Goal: Task Accomplishment & Management: Complete application form

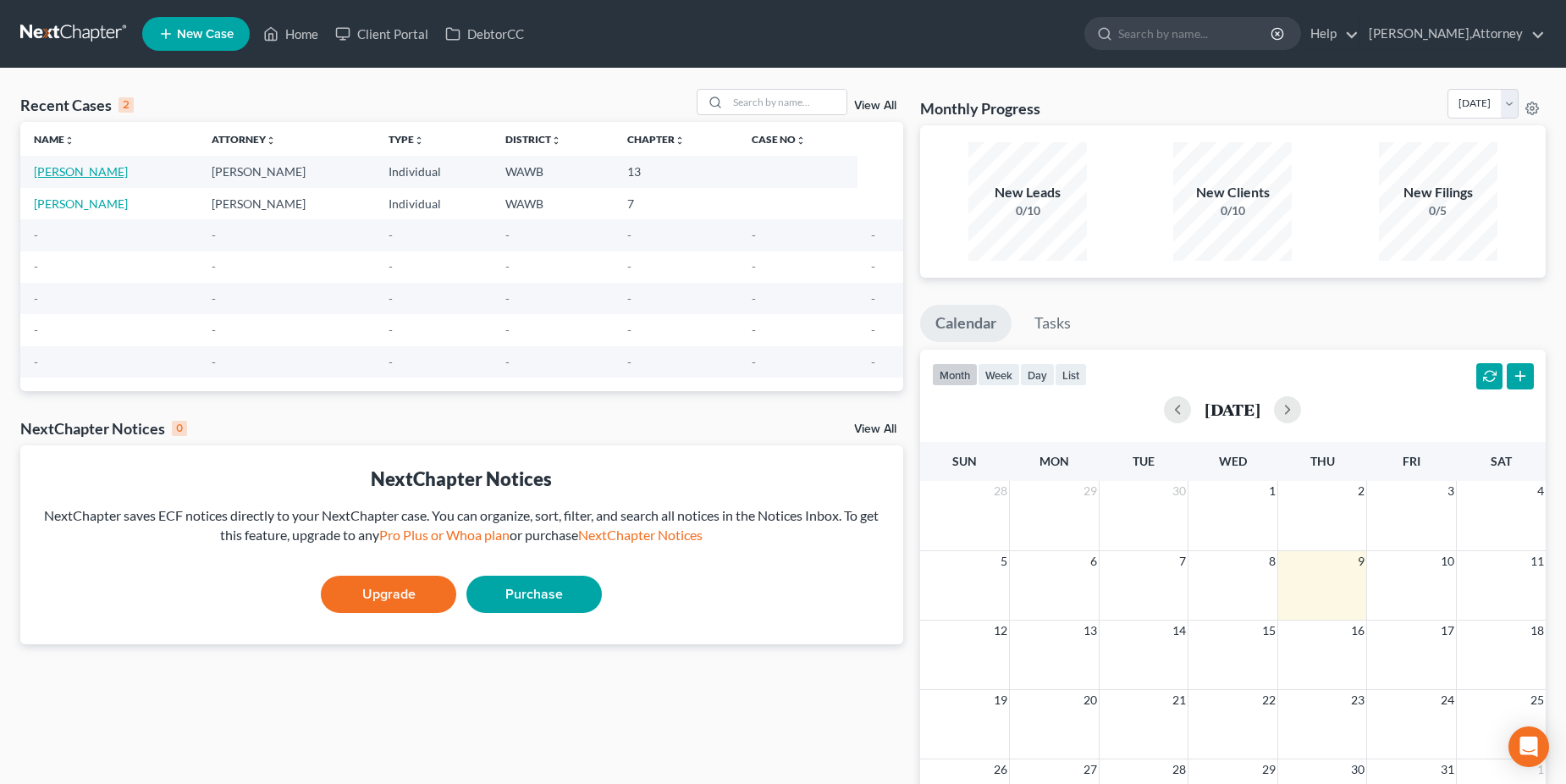
click at [66, 167] on link "[PERSON_NAME]" at bounding box center [80, 171] width 94 height 15
select select "6"
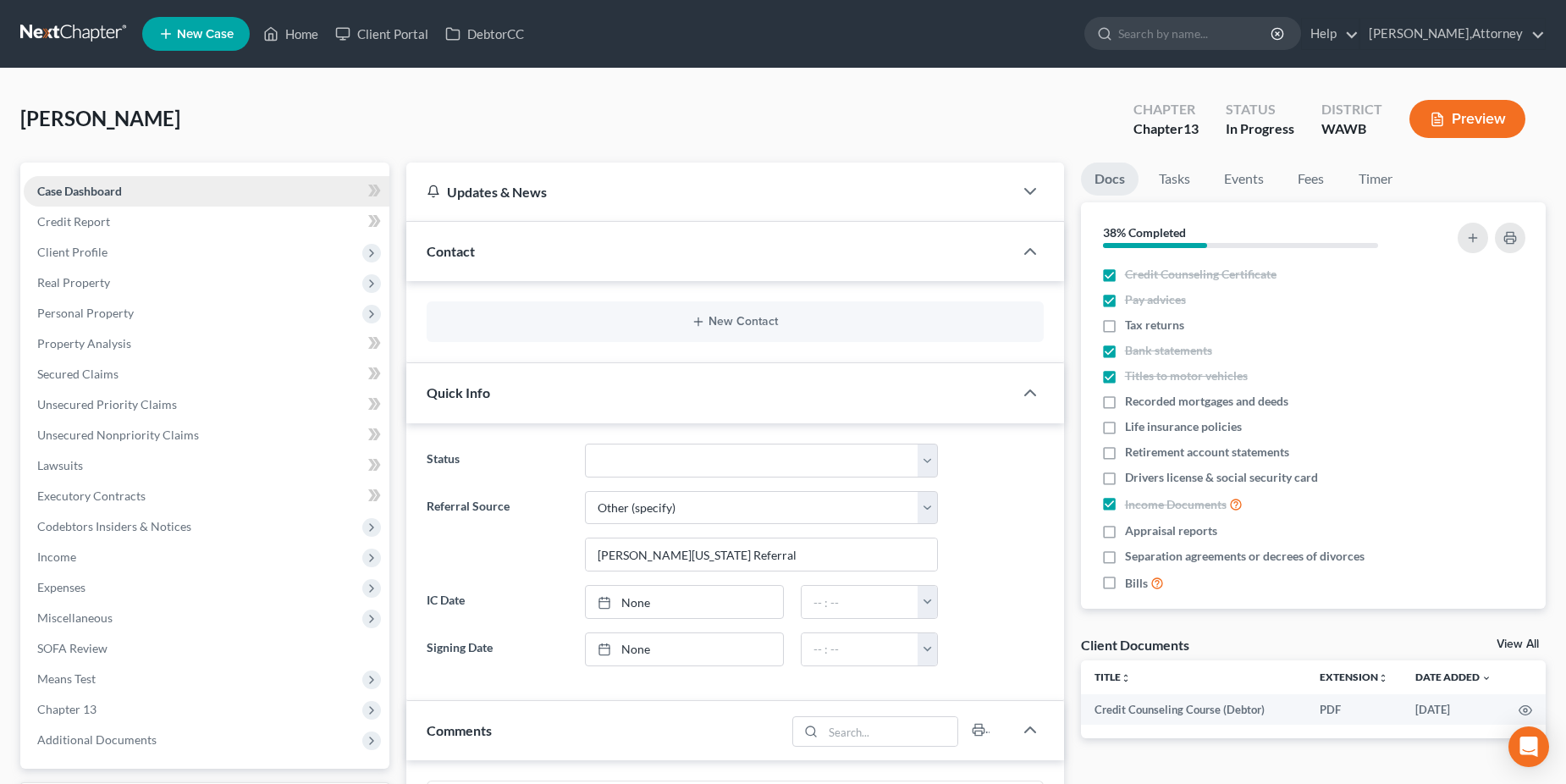
click at [89, 189] on span "Case Dashboard" at bounding box center [79, 190] width 84 height 15
click at [61, 650] on span "SOFA Review" at bounding box center [72, 648] width 71 height 15
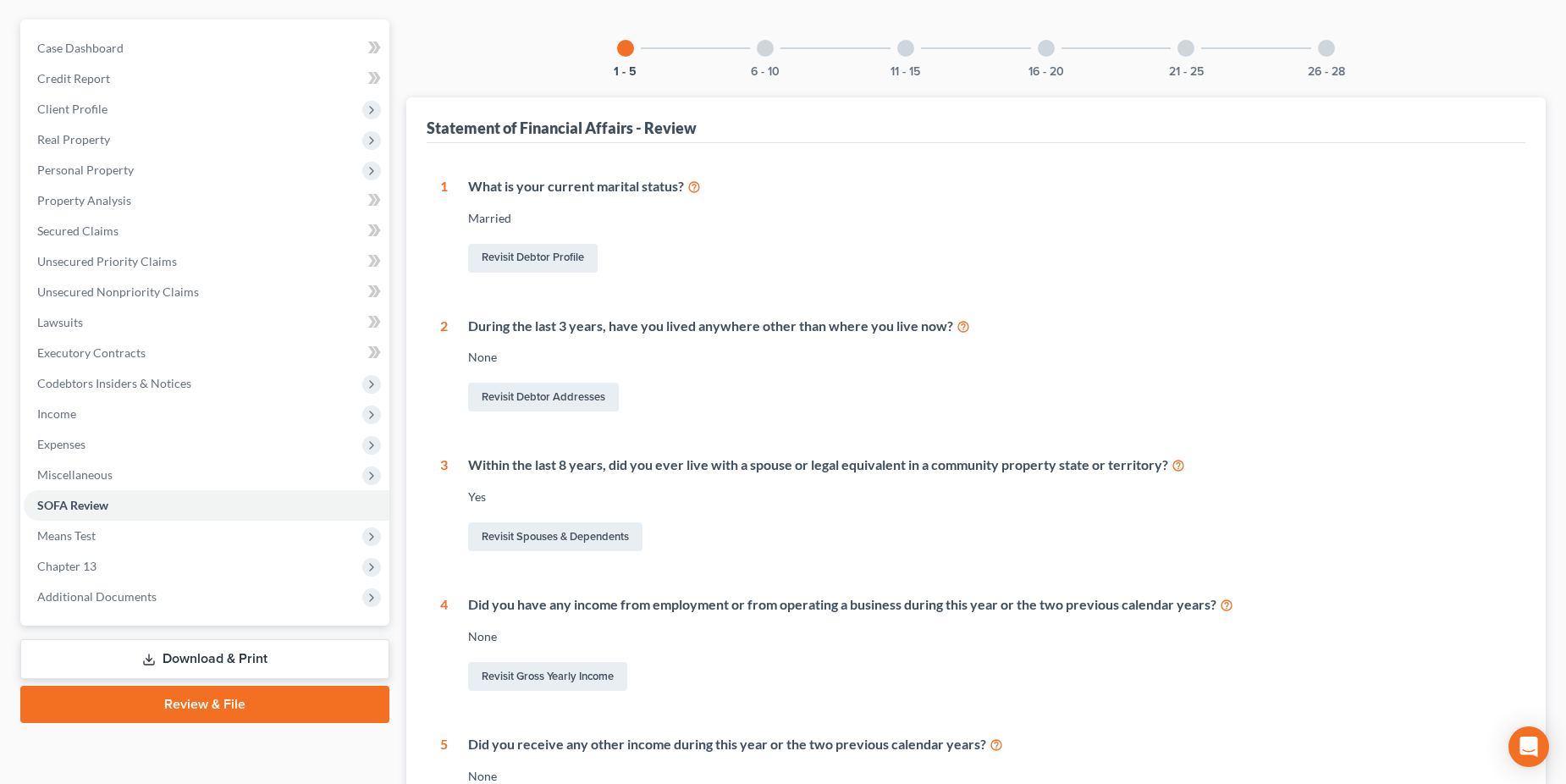
scroll to position [131, 0]
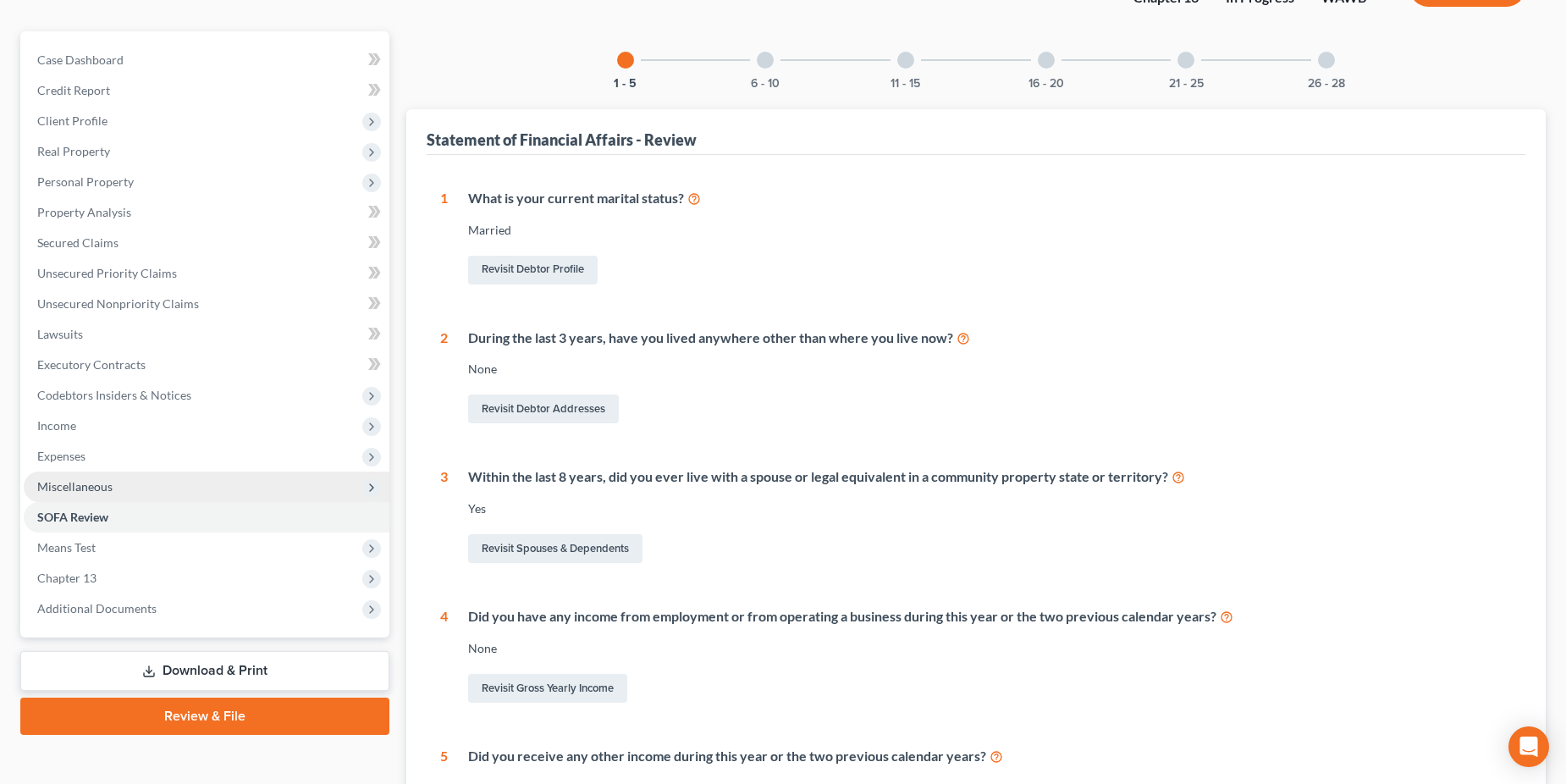
click at [79, 487] on span "Miscellaneous" at bounding box center [74, 486] width 75 height 15
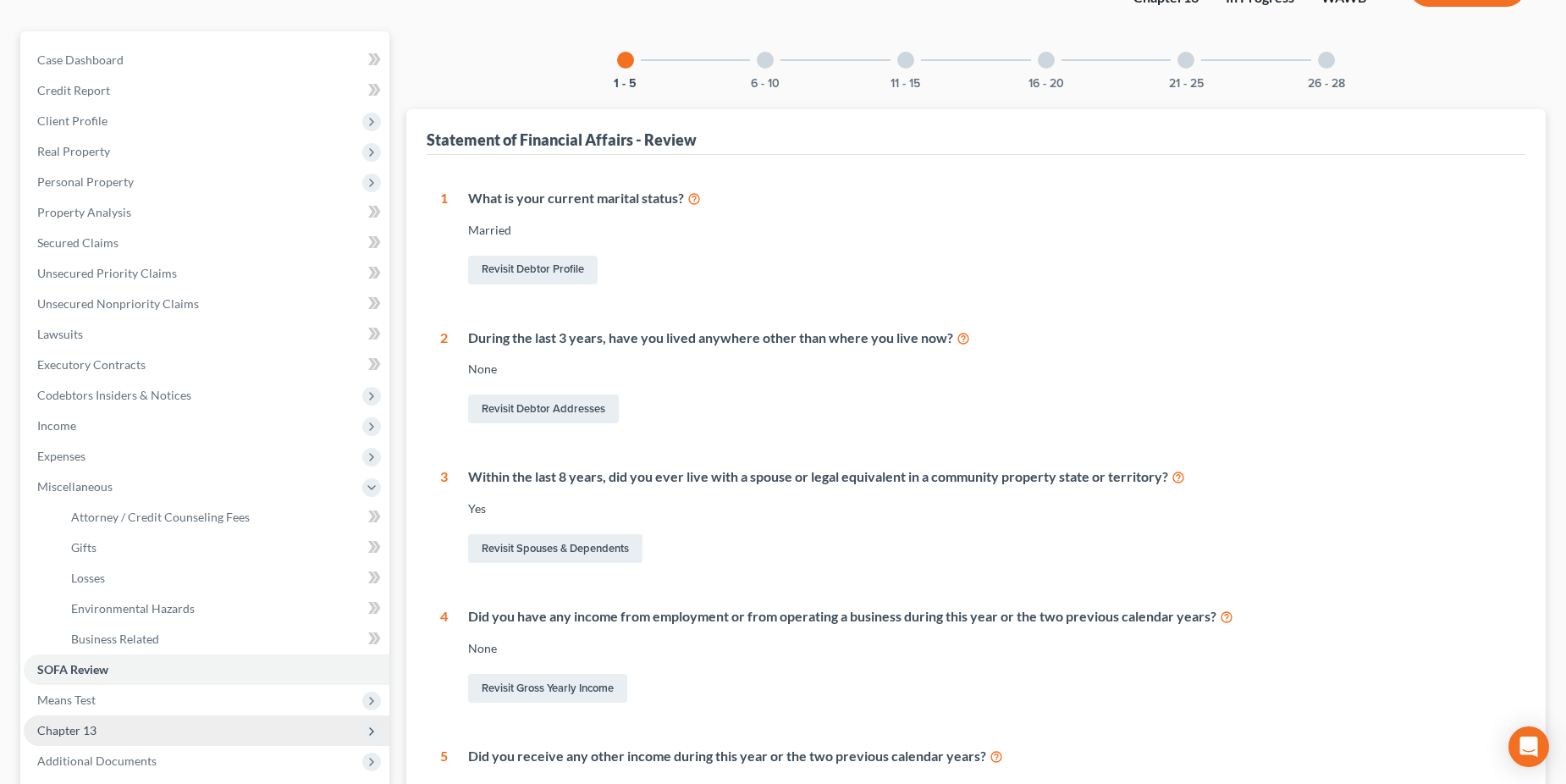
click at [68, 731] on span "Chapter 13" at bounding box center [66, 730] width 59 height 15
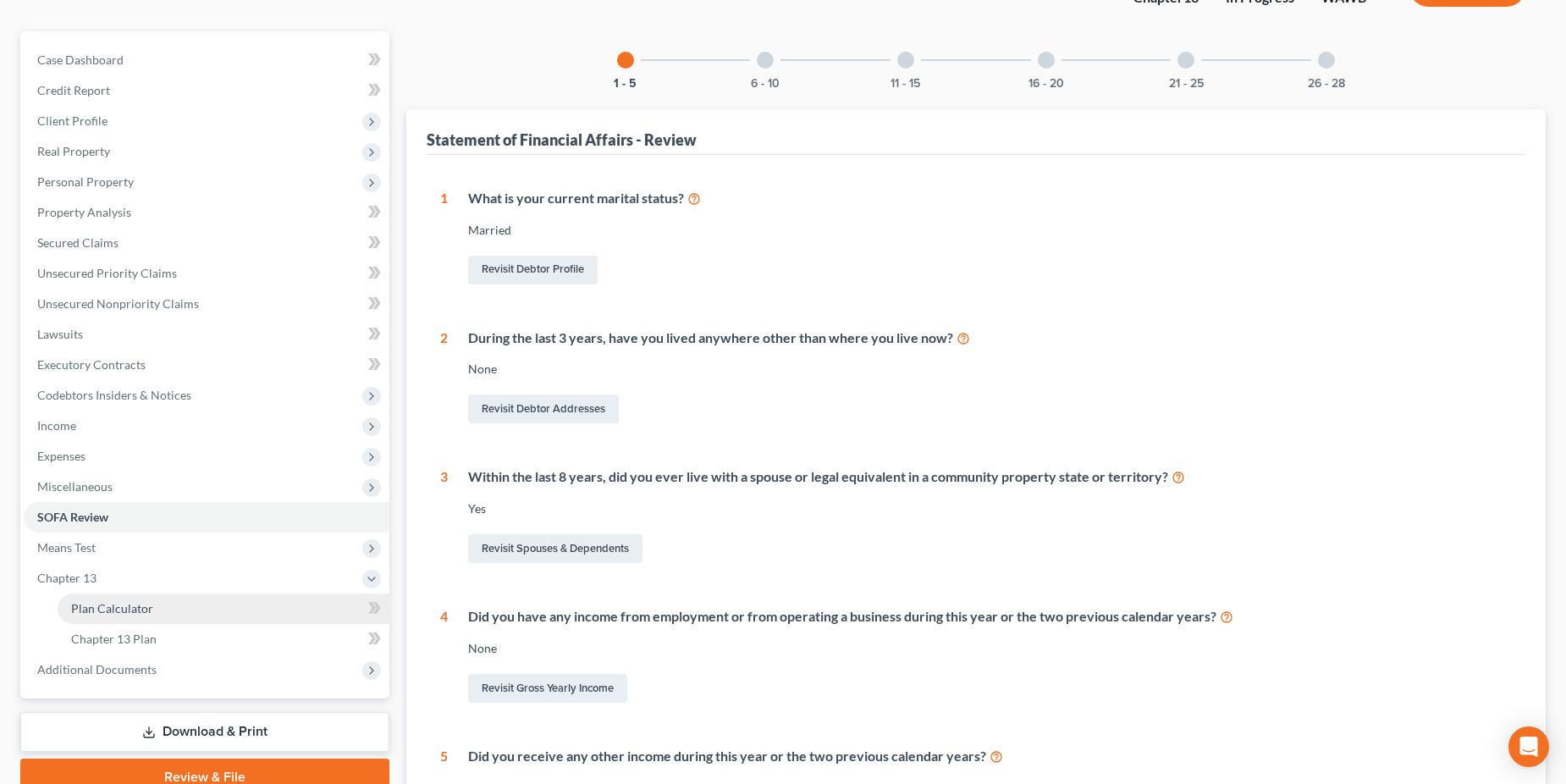
click at [136, 608] on span "Plan Calculator" at bounding box center [112, 608] width 82 height 15
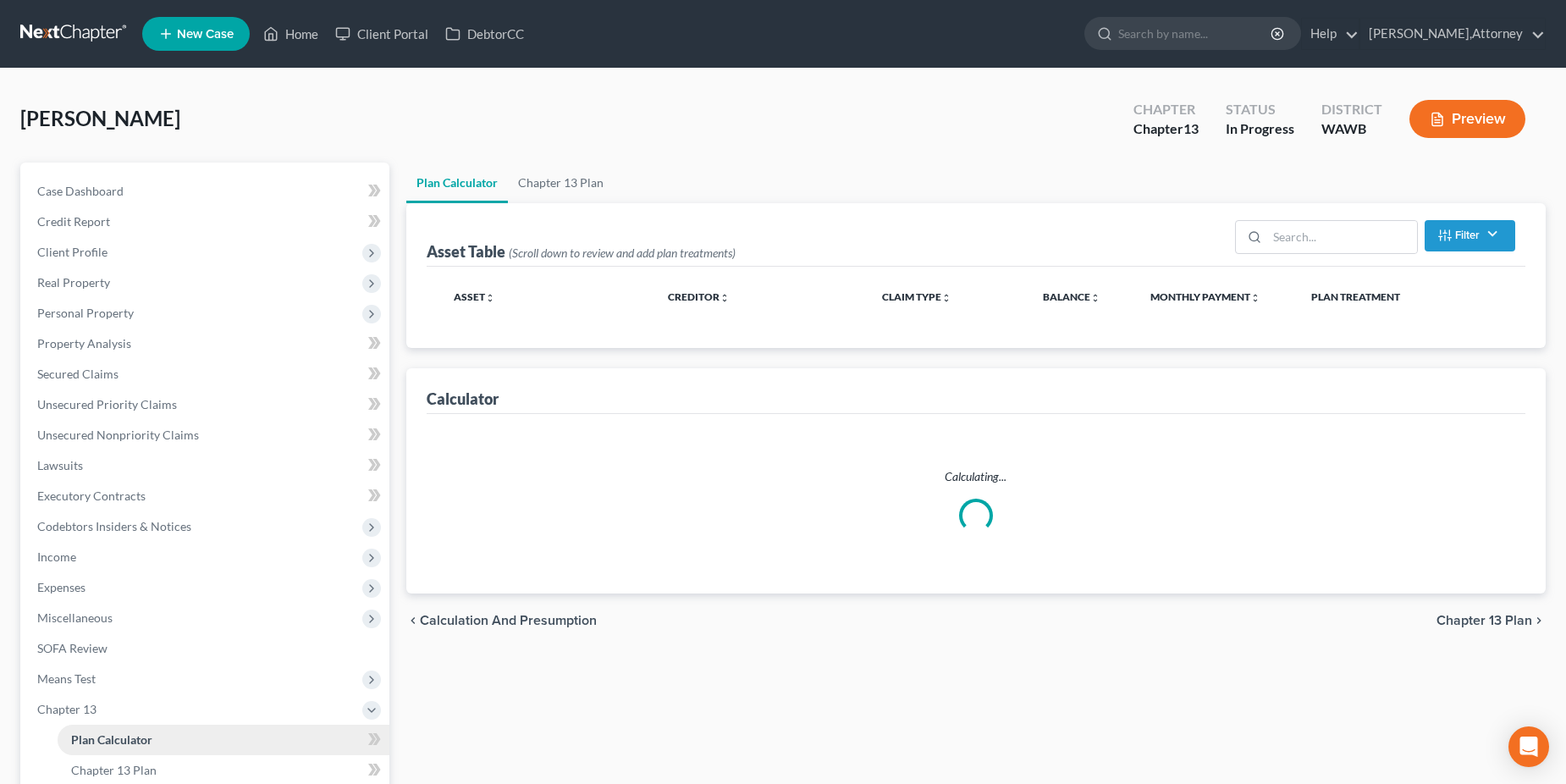
select select "35"
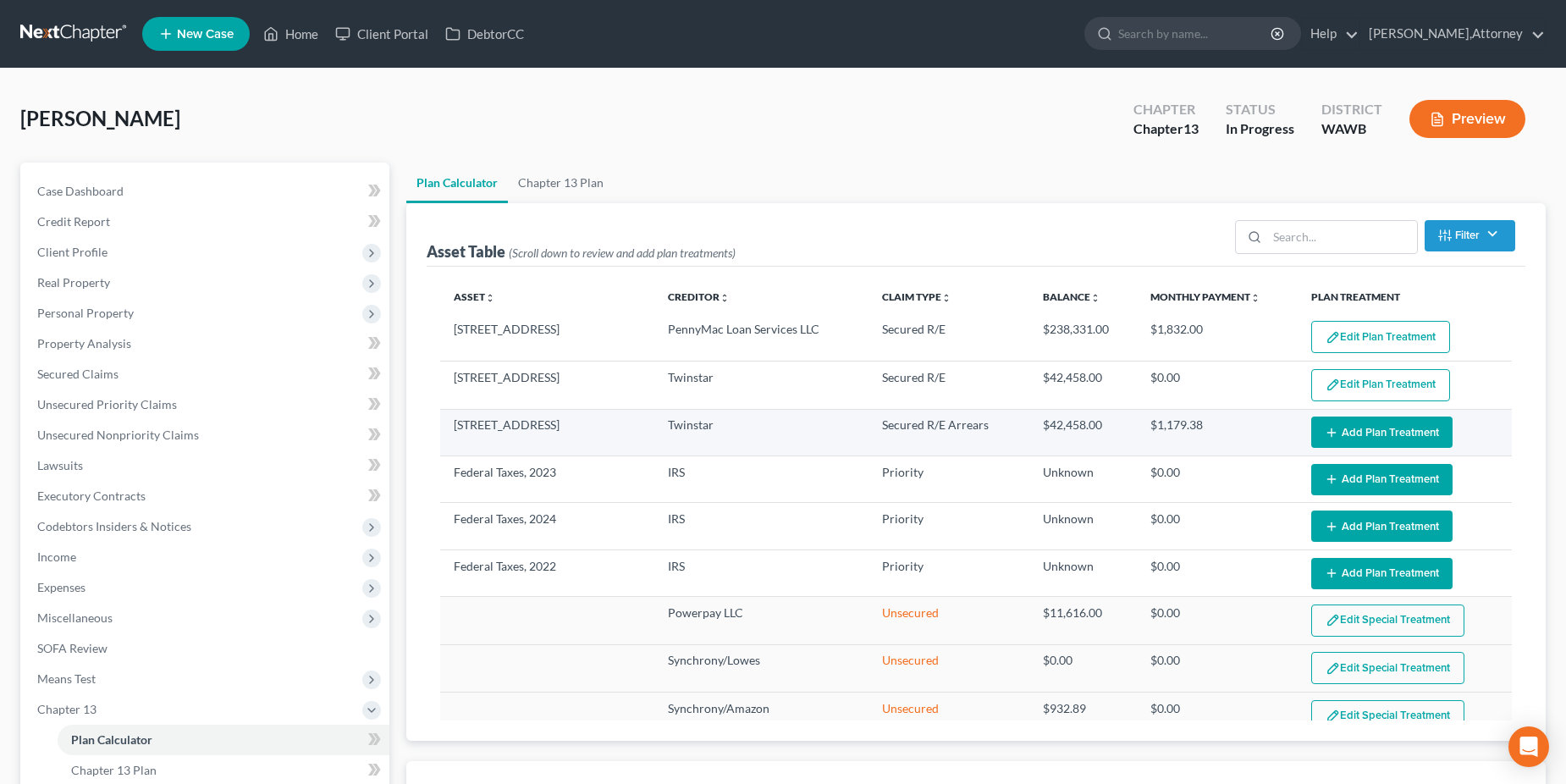
click at [1360, 431] on button "Add Plan Treatment" at bounding box center [1382, 432] width 141 height 31
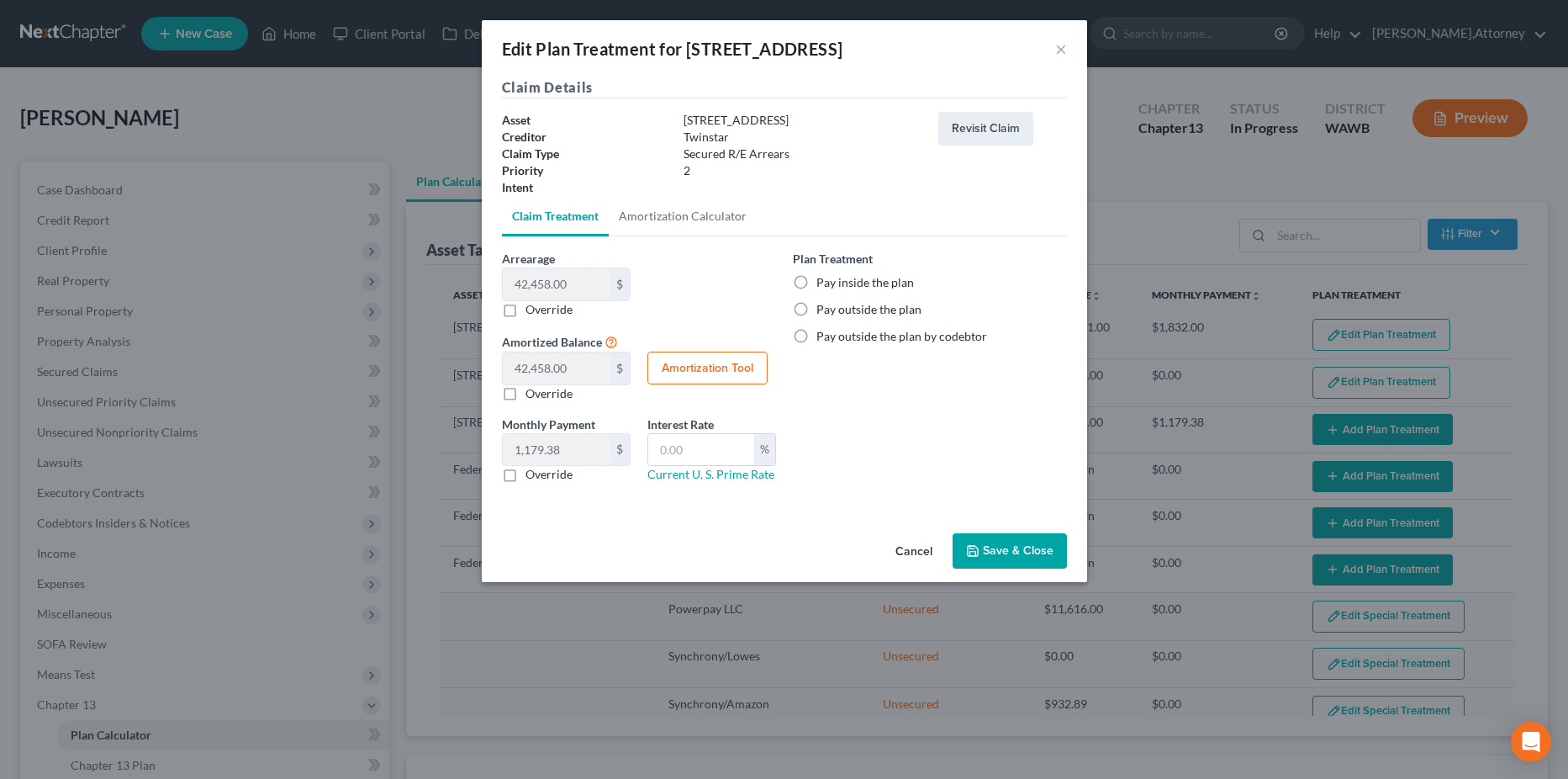
click at [913, 550] on button "Cancel" at bounding box center [914, 551] width 64 height 33
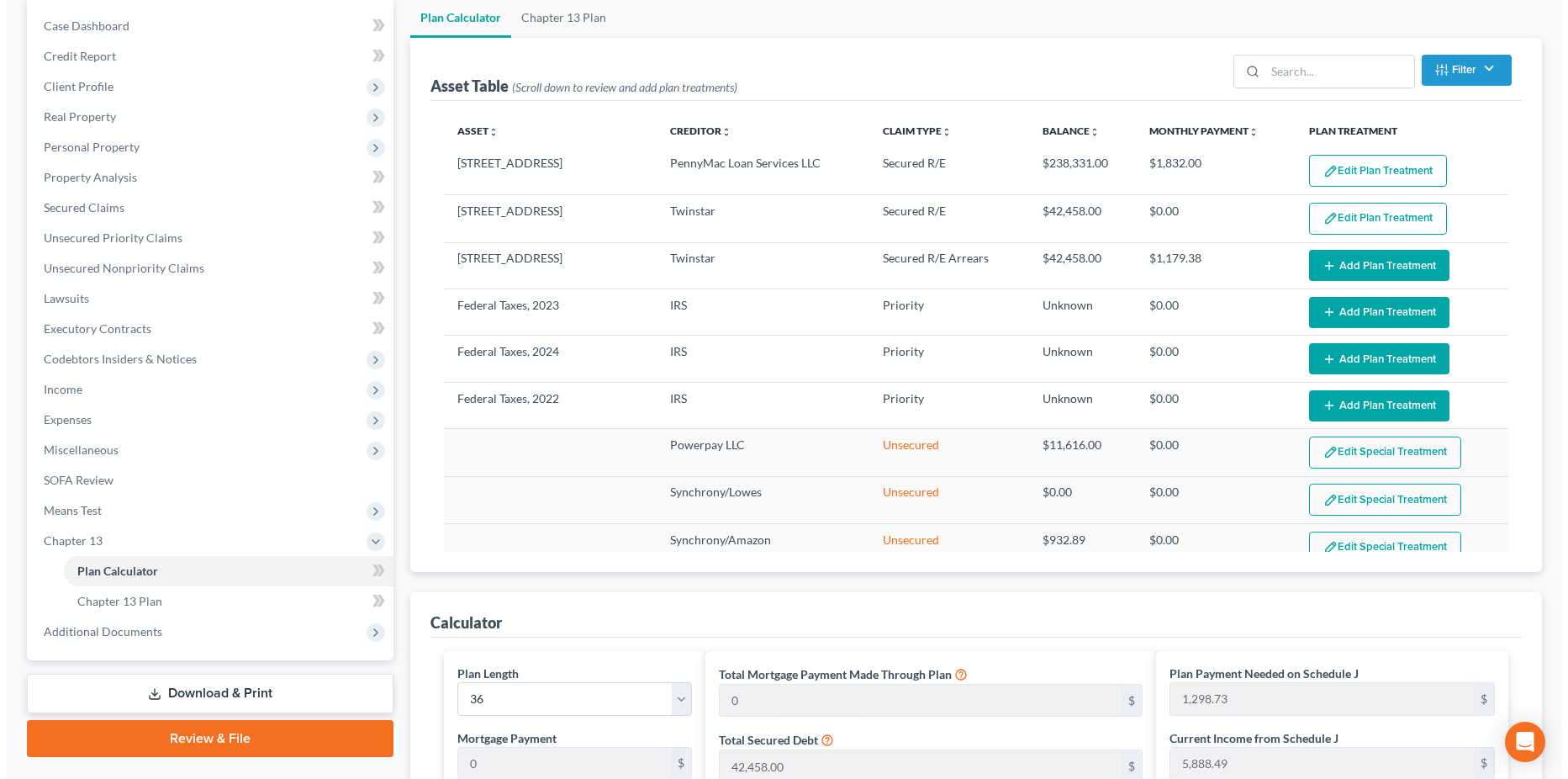
scroll to position [82, 0]
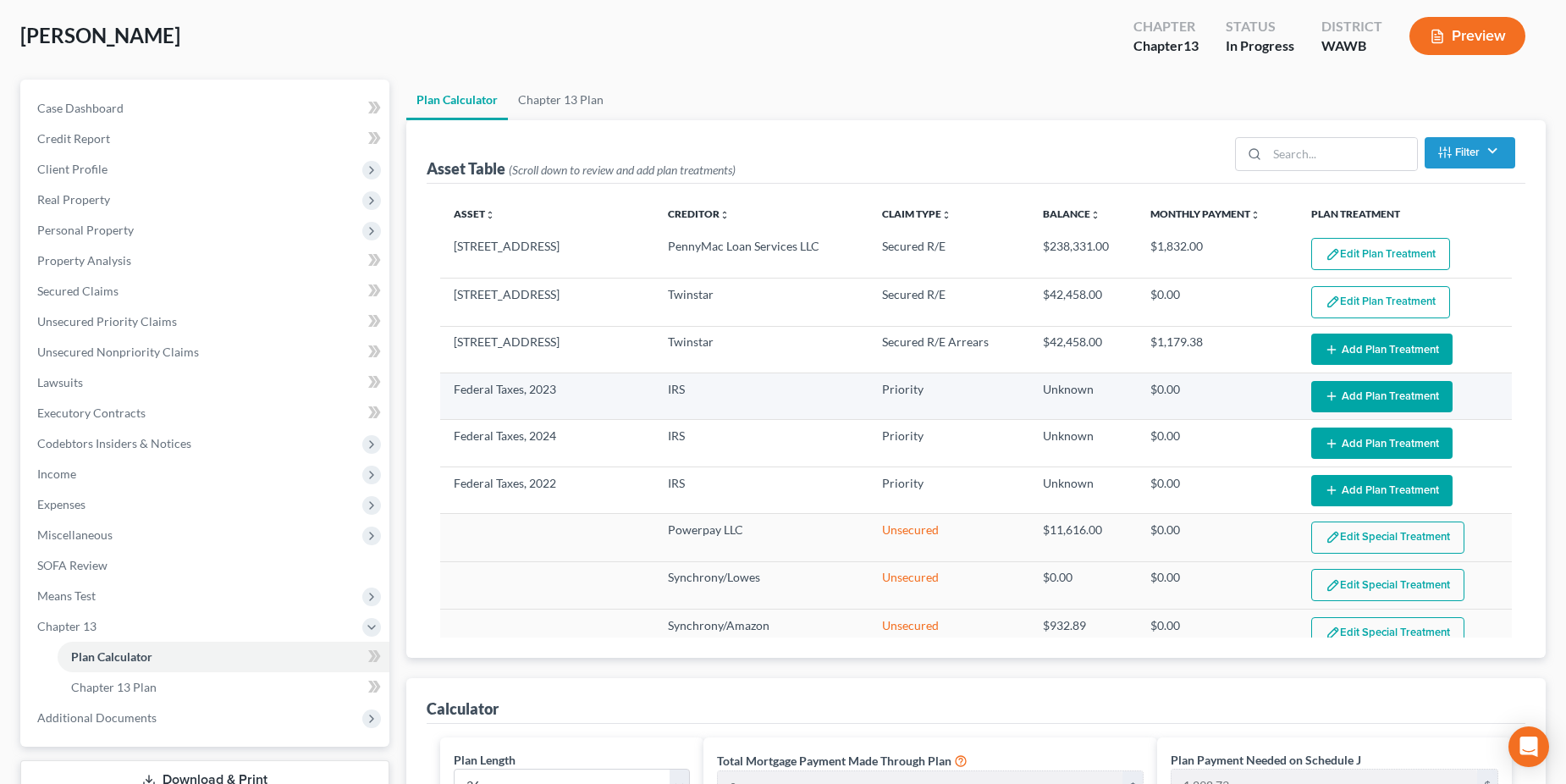
click at [1345, 397] on button "Add Plan Treatment" at bounding box center [1382, 396] width 141 height 31
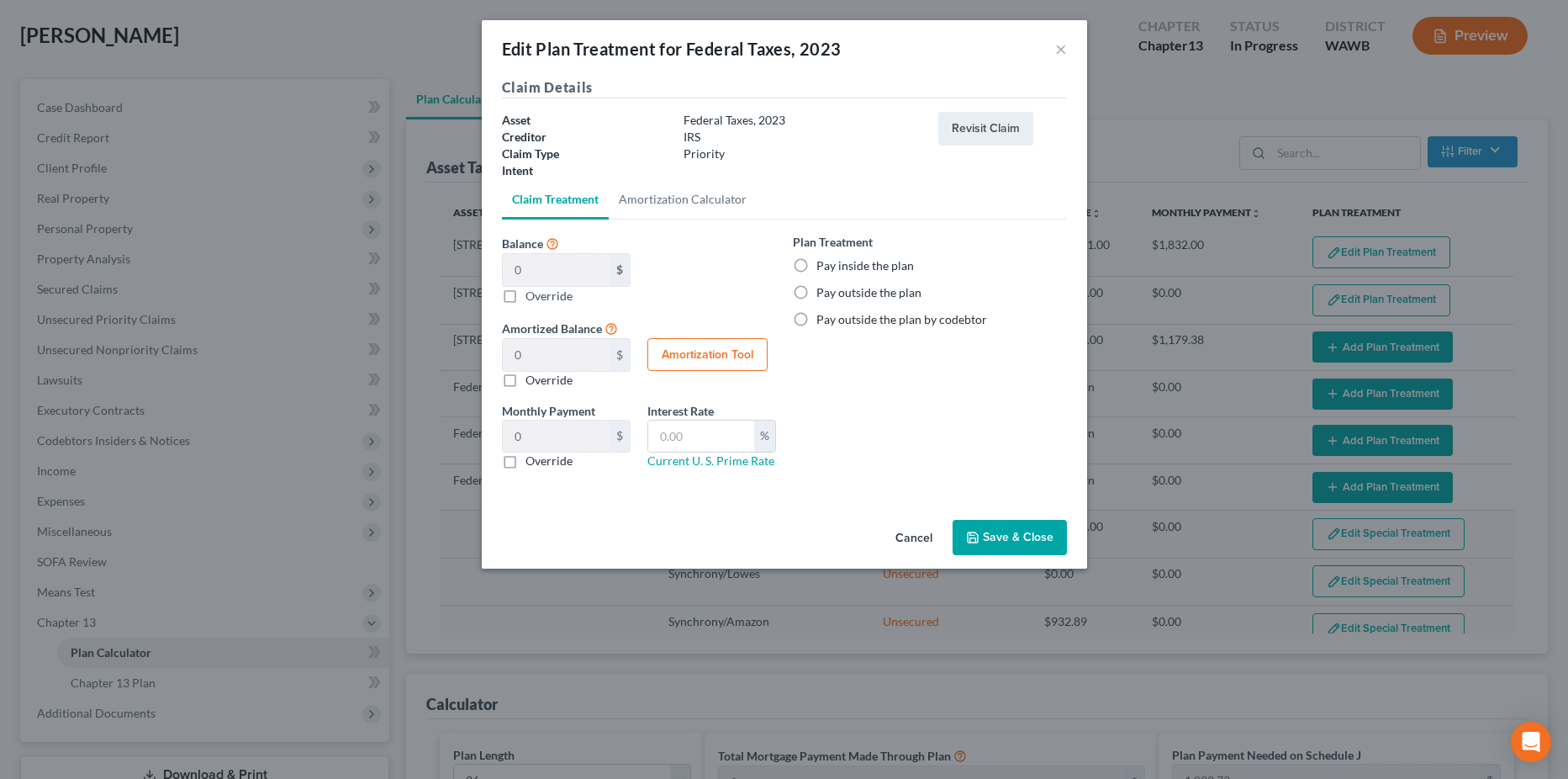
click at [817, 291] on label "Pay outside the plan" at bounding box center [869, 293] width 105 height 17
click at [823, 291] on input "Pay outside the plan" at bounding box center [829, 289] width 11 height 11
radio input "true"
click at [997, 540] on button "Save & Close" at bounding box center [1010, 537] width 115 height 35
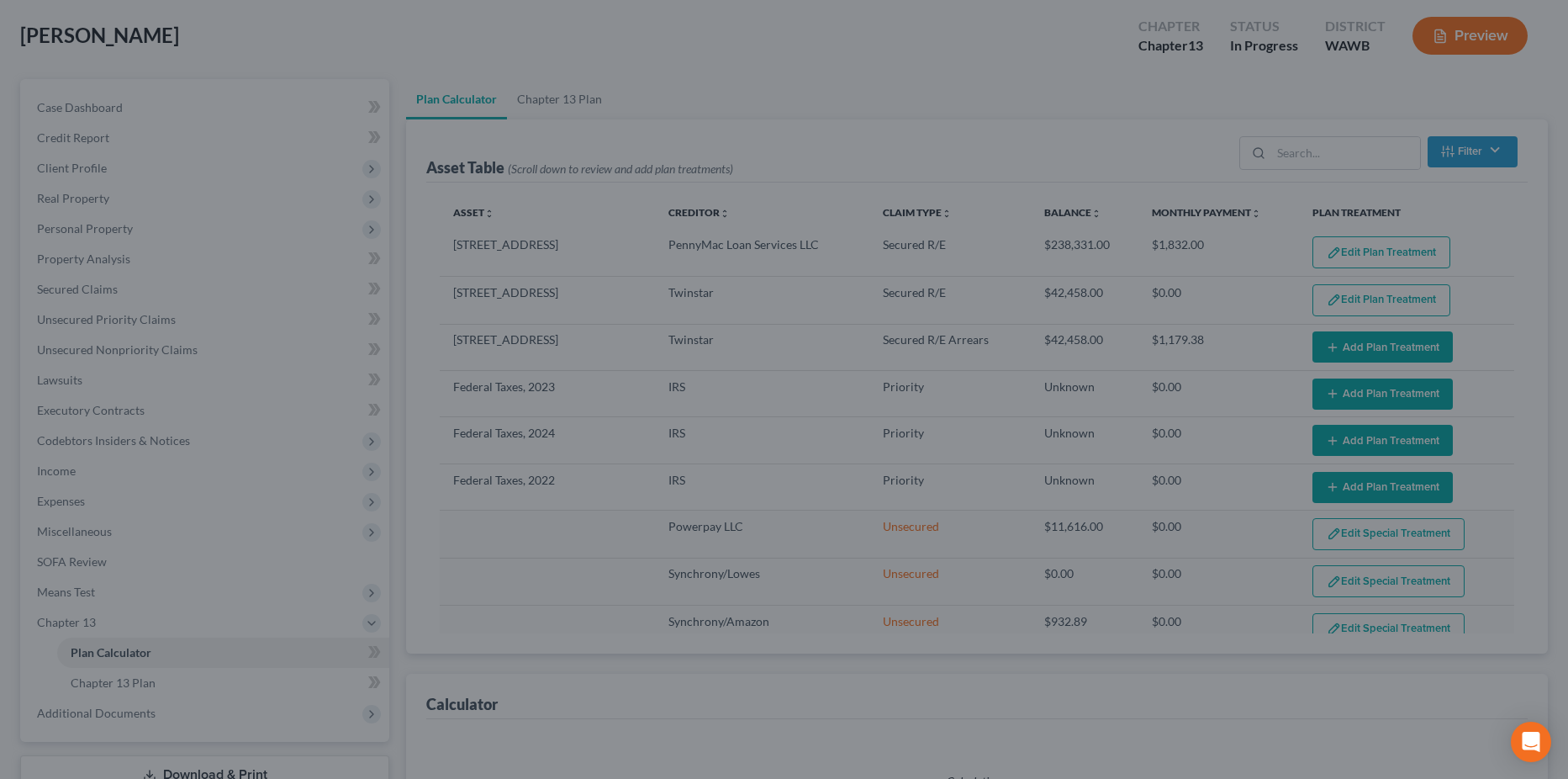
select select "35"
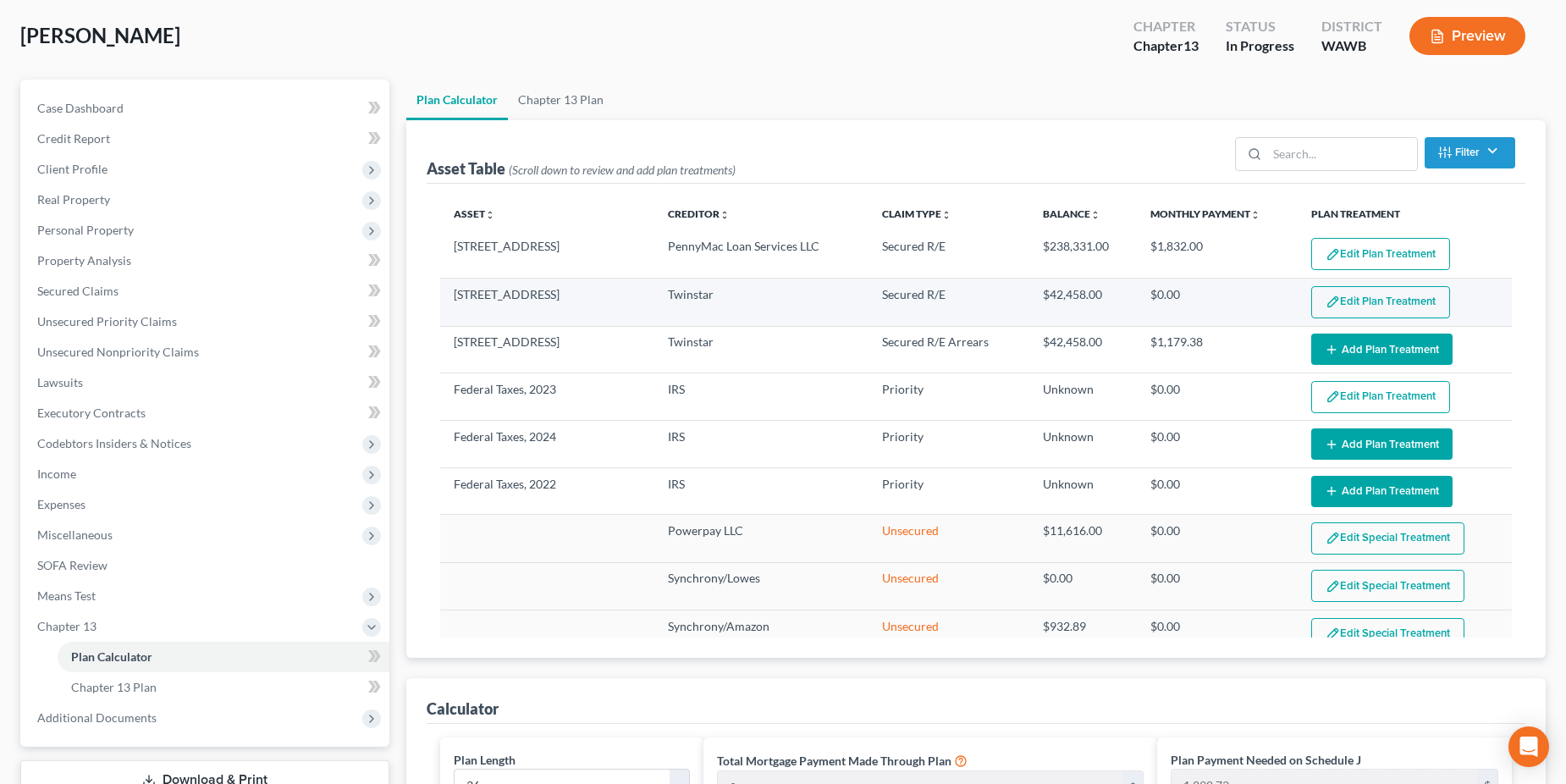
click at [1363, 305] on button "Edit Plan Treatment" at bounding box center [1381, 302] width 139 height 32
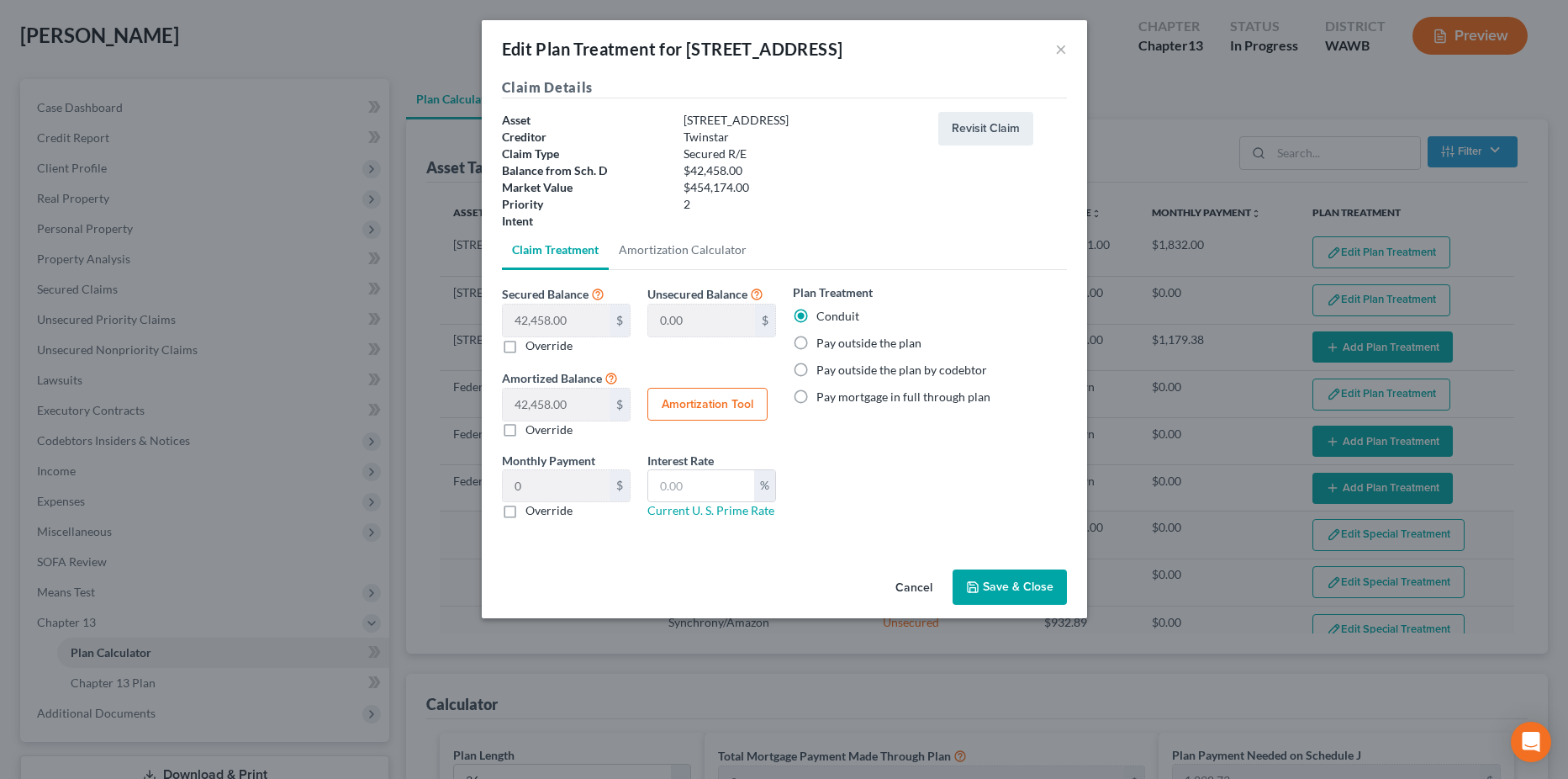
click at [906, 589] on button "Cancel" at bounding box center [914, 587] width 64 height 33
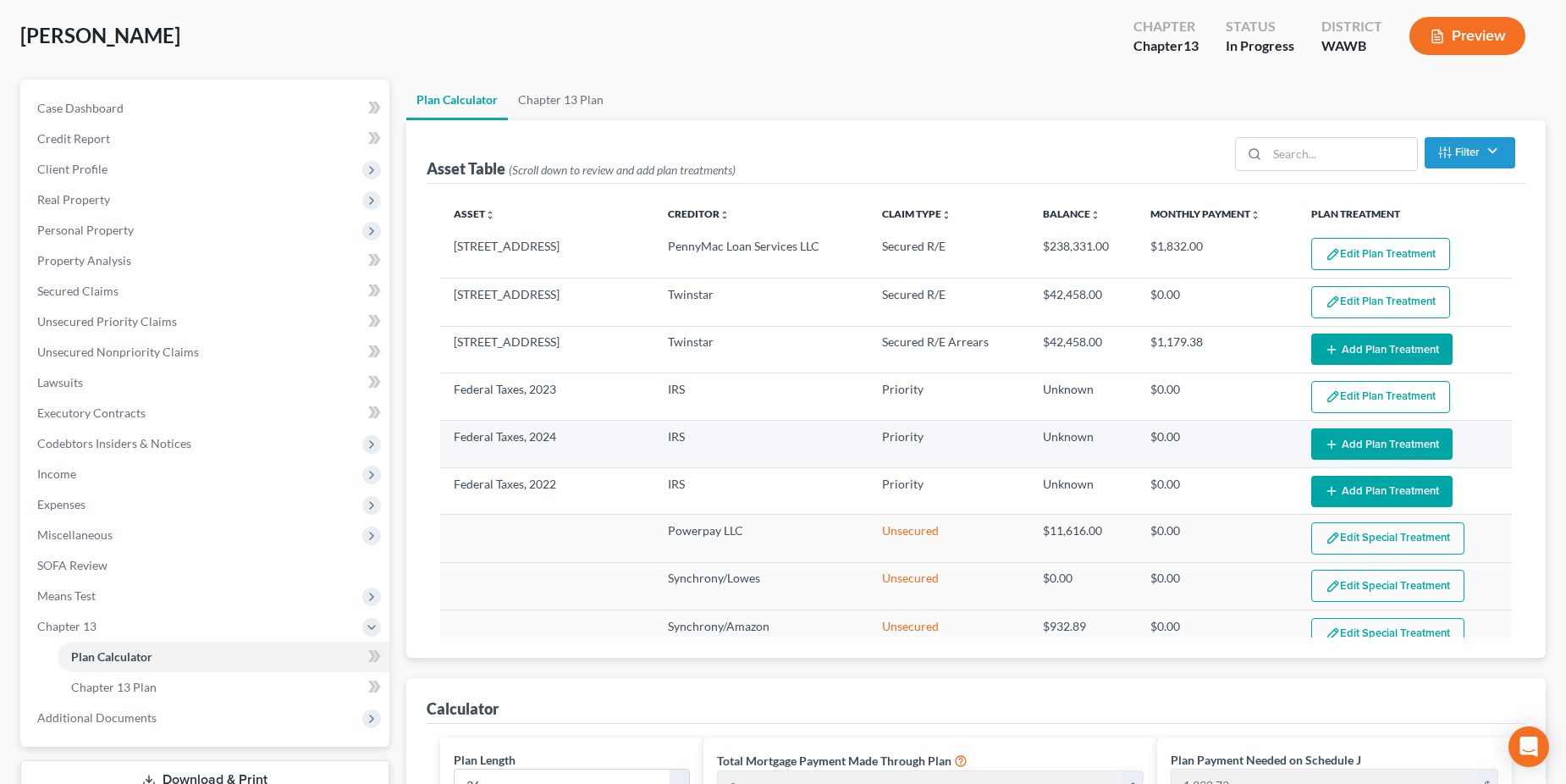
click at [1347, 445] on button "Add Plan Treatment" at bounding box center [1382, 444] width 141 height 31
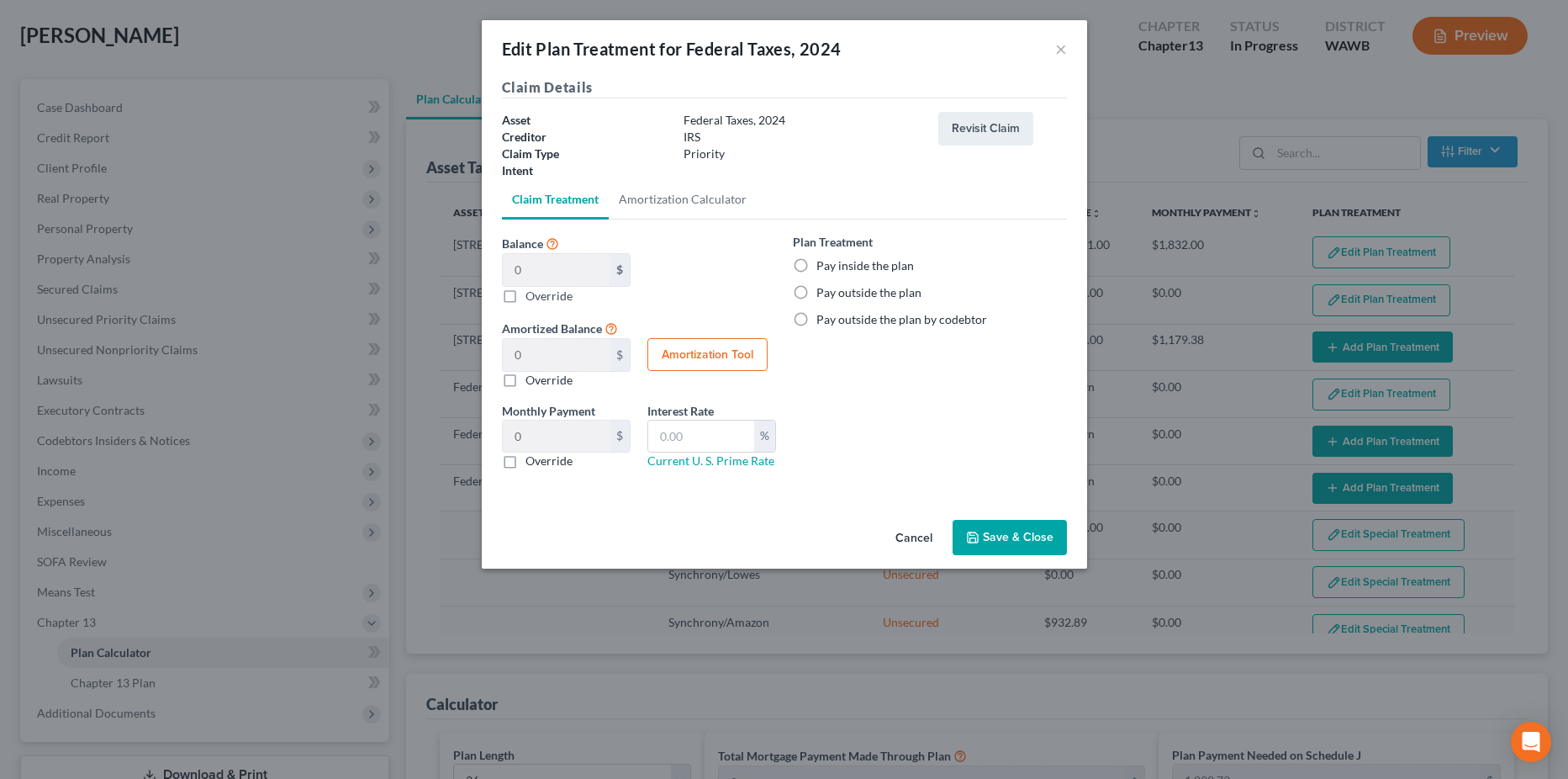
click at [817, 290] on label "Pay outside the plan" at bounding box center [869, 293] width 105 height 17
click at [823, 290] on input "Pay outside the plan" at bounding box center [829, 289] width 11 height 11
radio input "true"
click at [985, 541] on button "Save & Close" at bounding box center [1010, 537] width 115 height 35
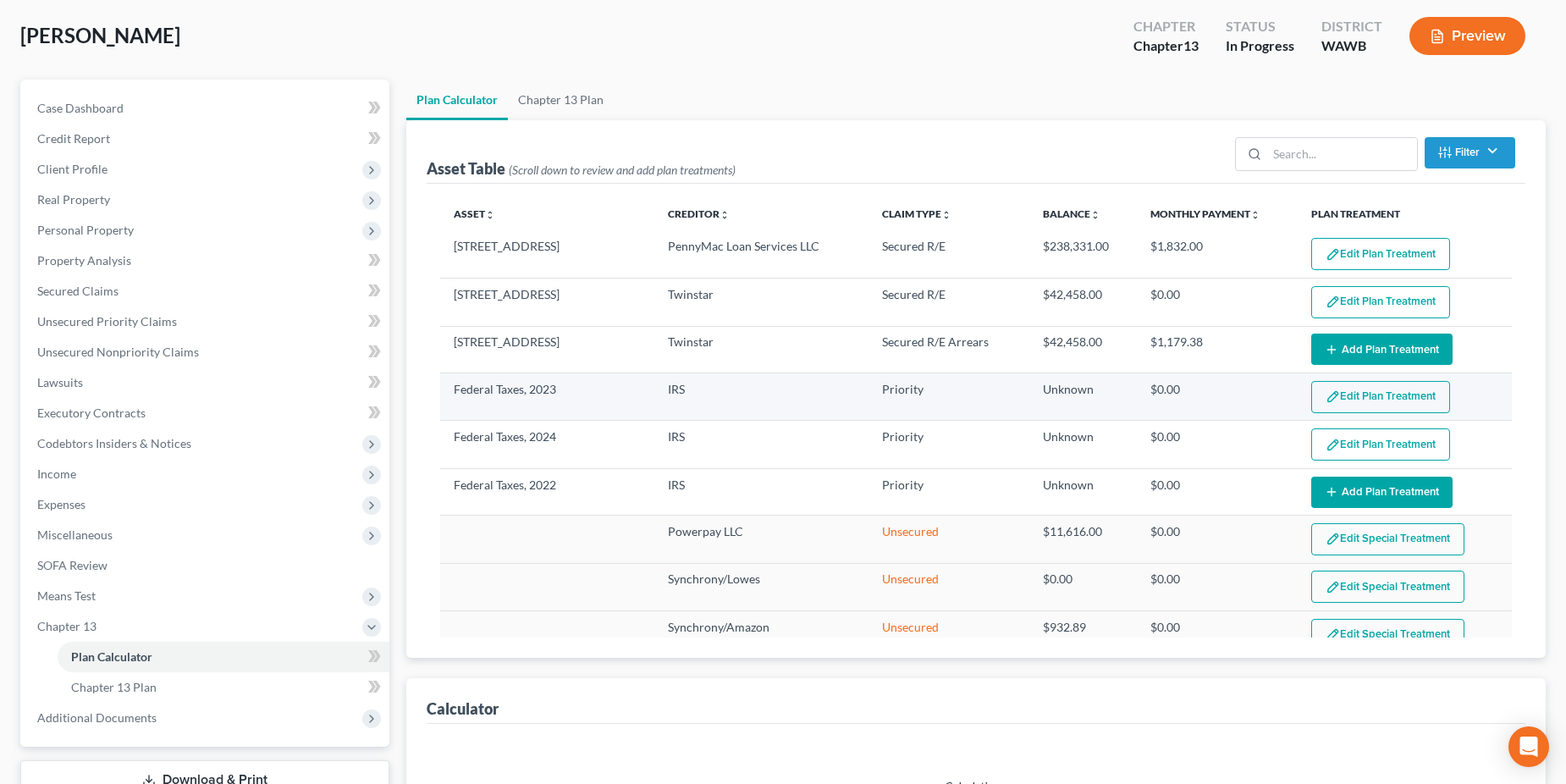
select select "35"
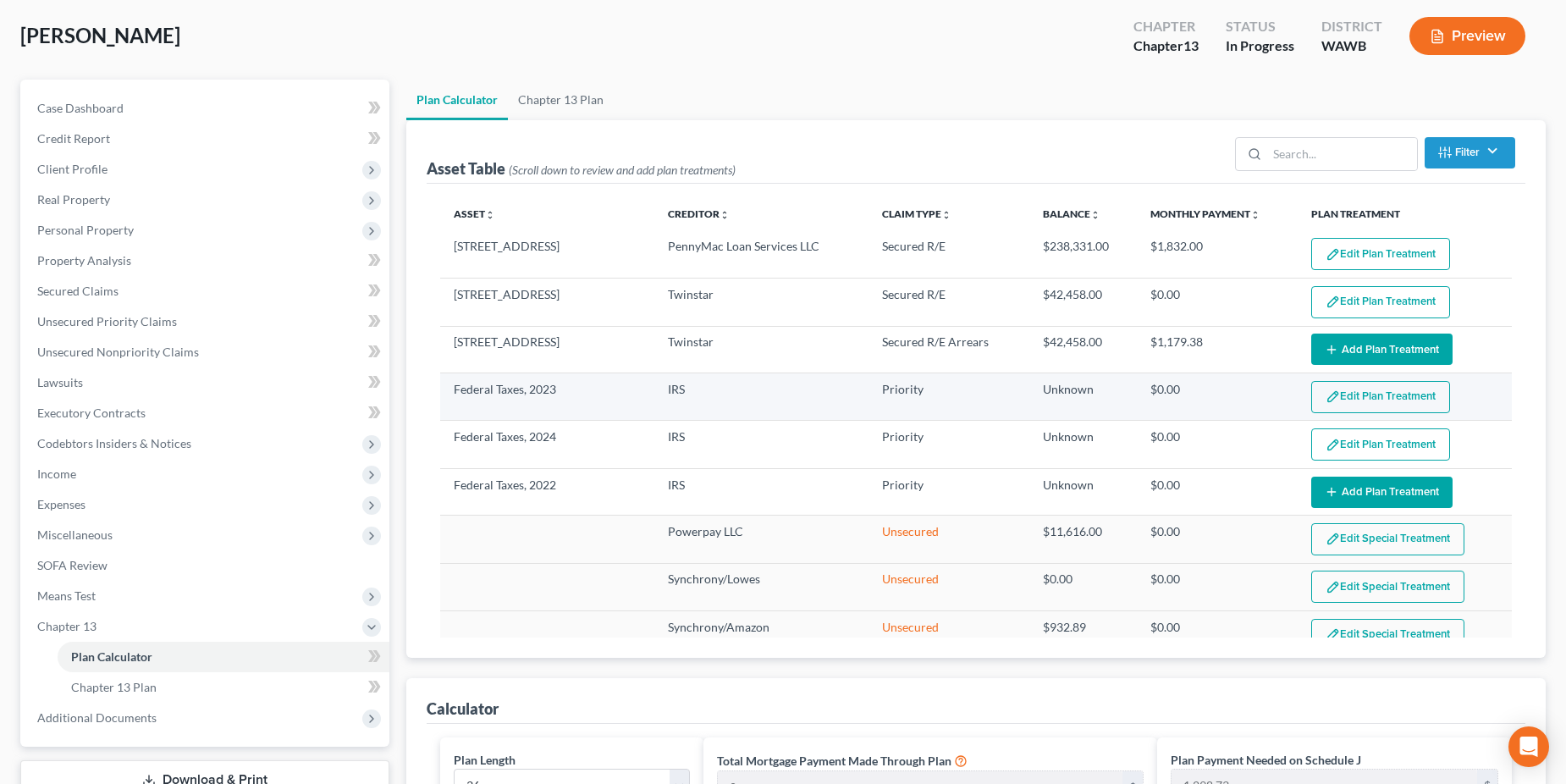
click at [1347, 395] on button "Edit Plan Treatment" at bounding box center [1381, 396] width 139 height 32
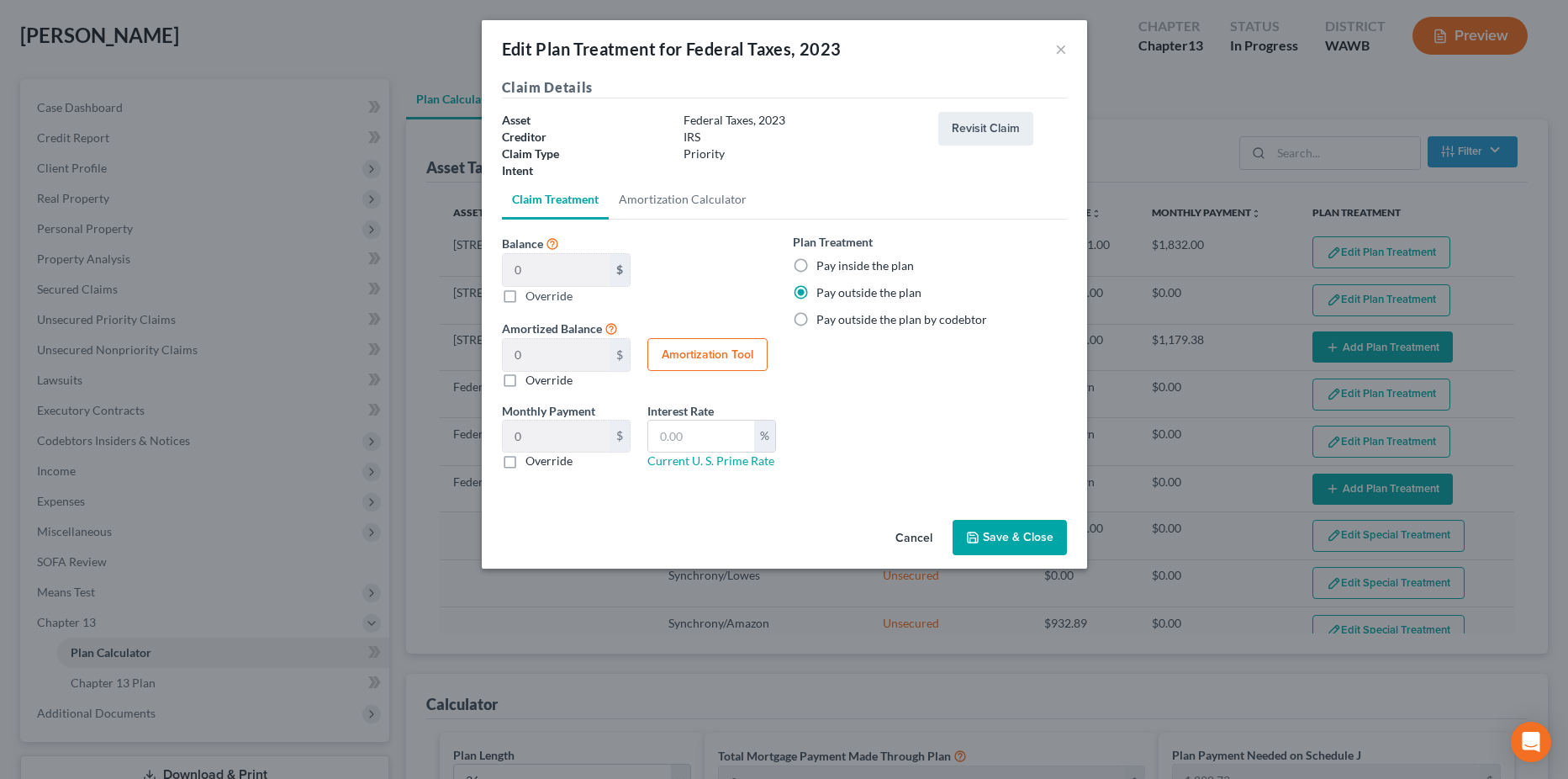
click at [1000, 534] on button "Save & Close" at bounding box center [1010, 537] width 115 height 35
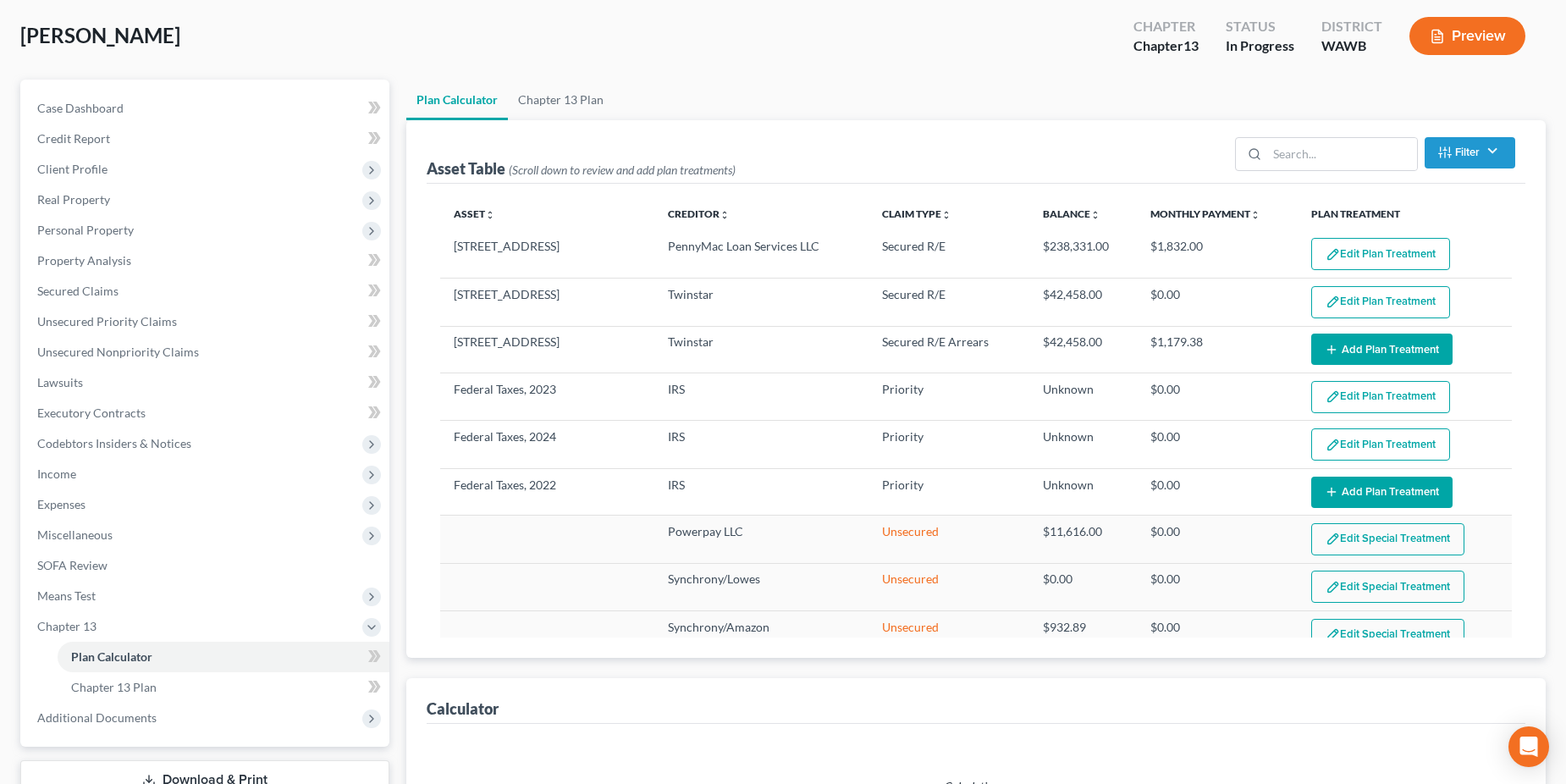
select select "35"
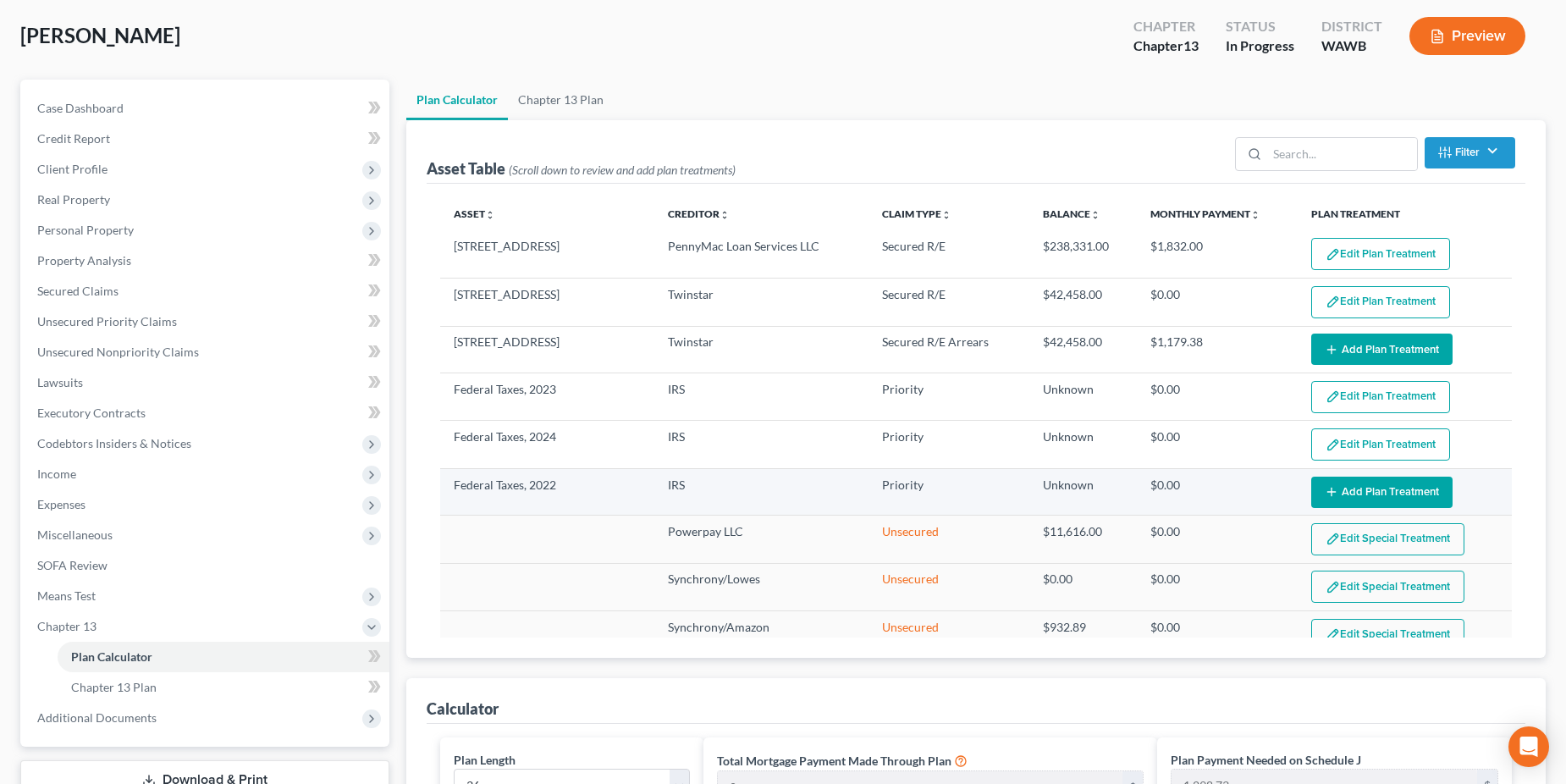
click at [1352, 488] on button "Add Plan Treatment" at bounding box center [1382, 492] width 141 height 31
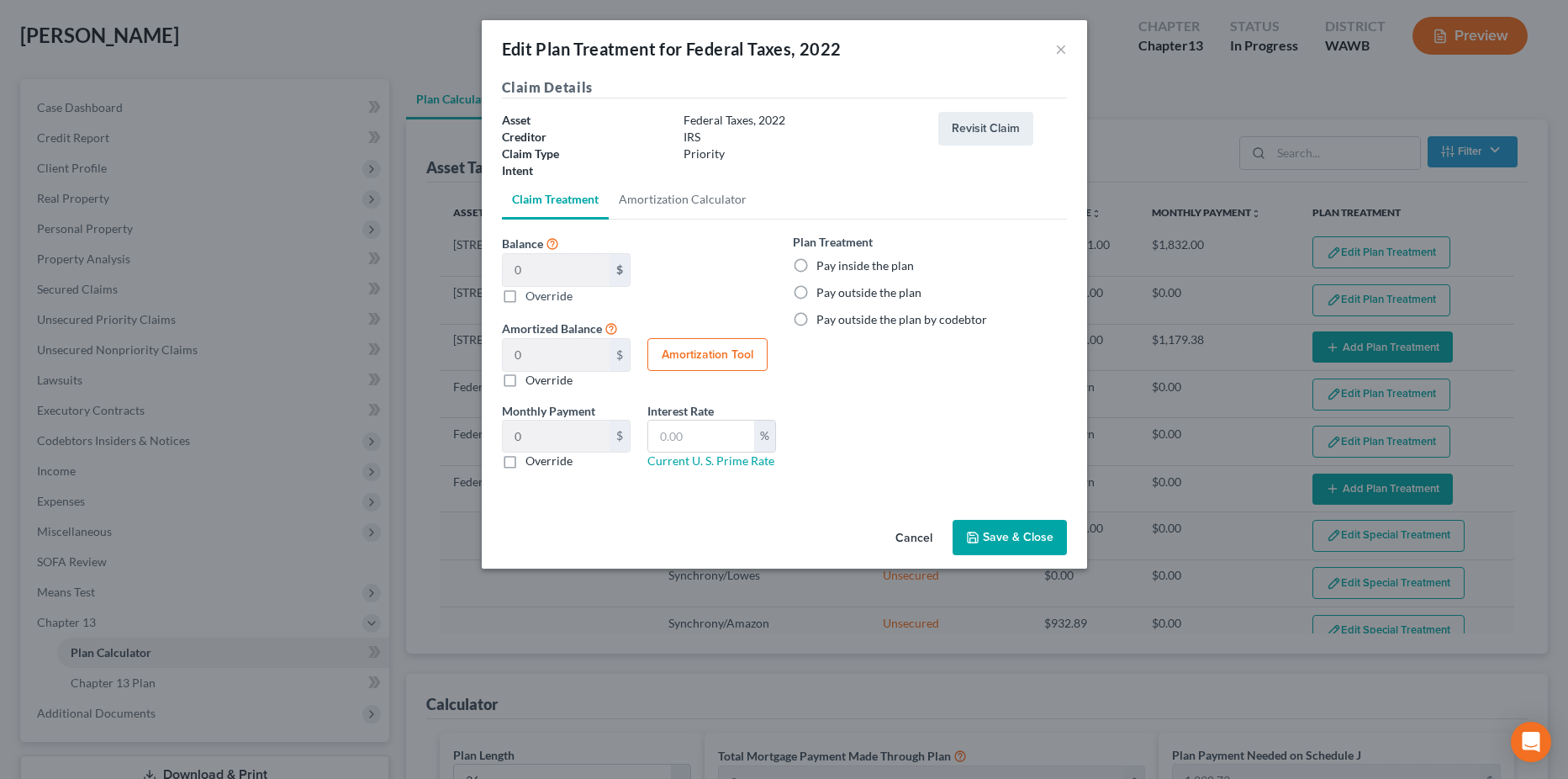
click at [817, 296] on label "Pay outside the plan" at bounding box center [869, 293] width 105 height 17
click at [823, 295] on input "Pay outside the plan" at bounding box center [829, 289] width 11 height 11
radio input "true"
click at [1011, 535] on button "Save & Close" at bounding box center [1010, 537] width 115 height 35
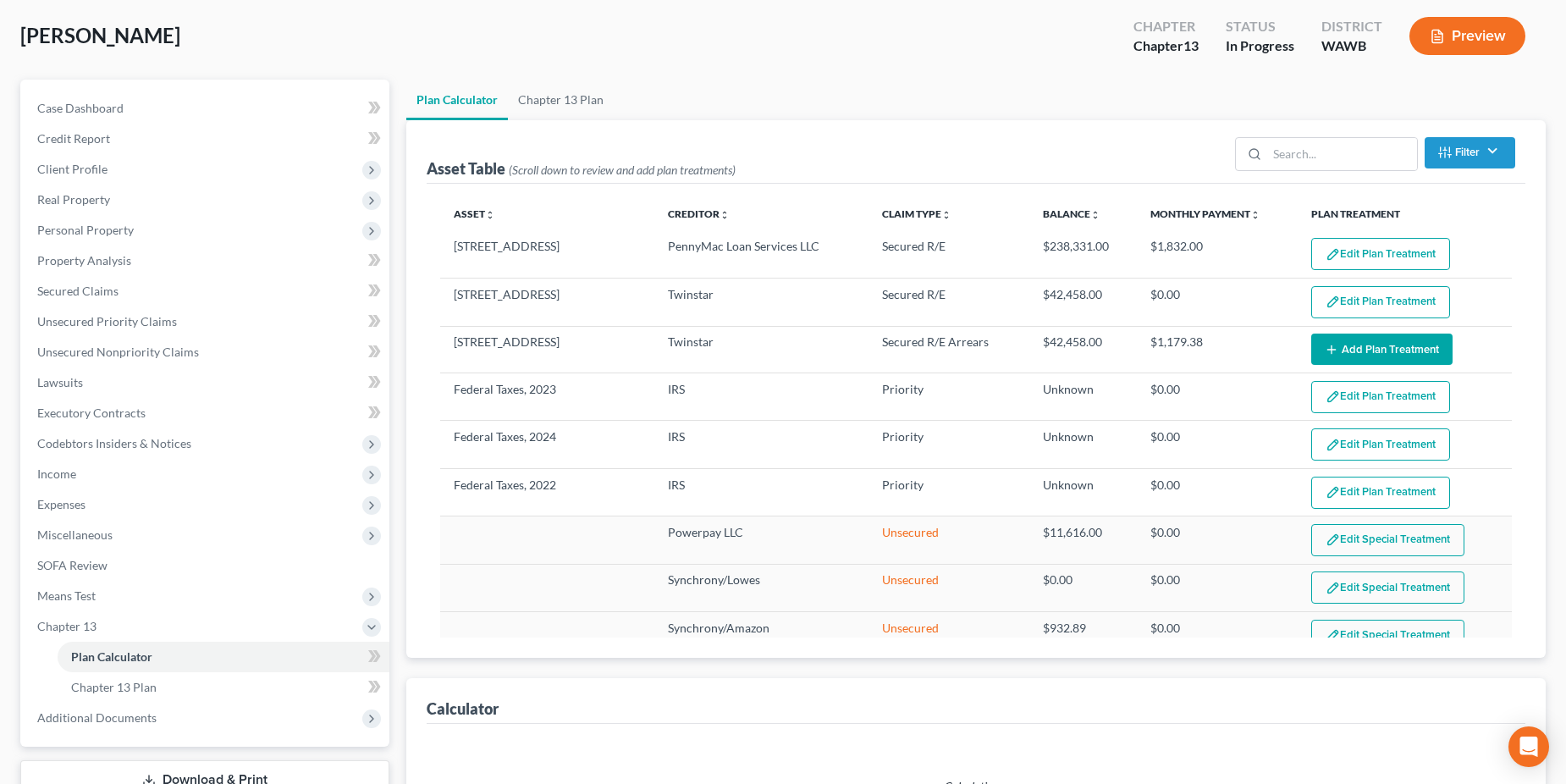
select select "35"
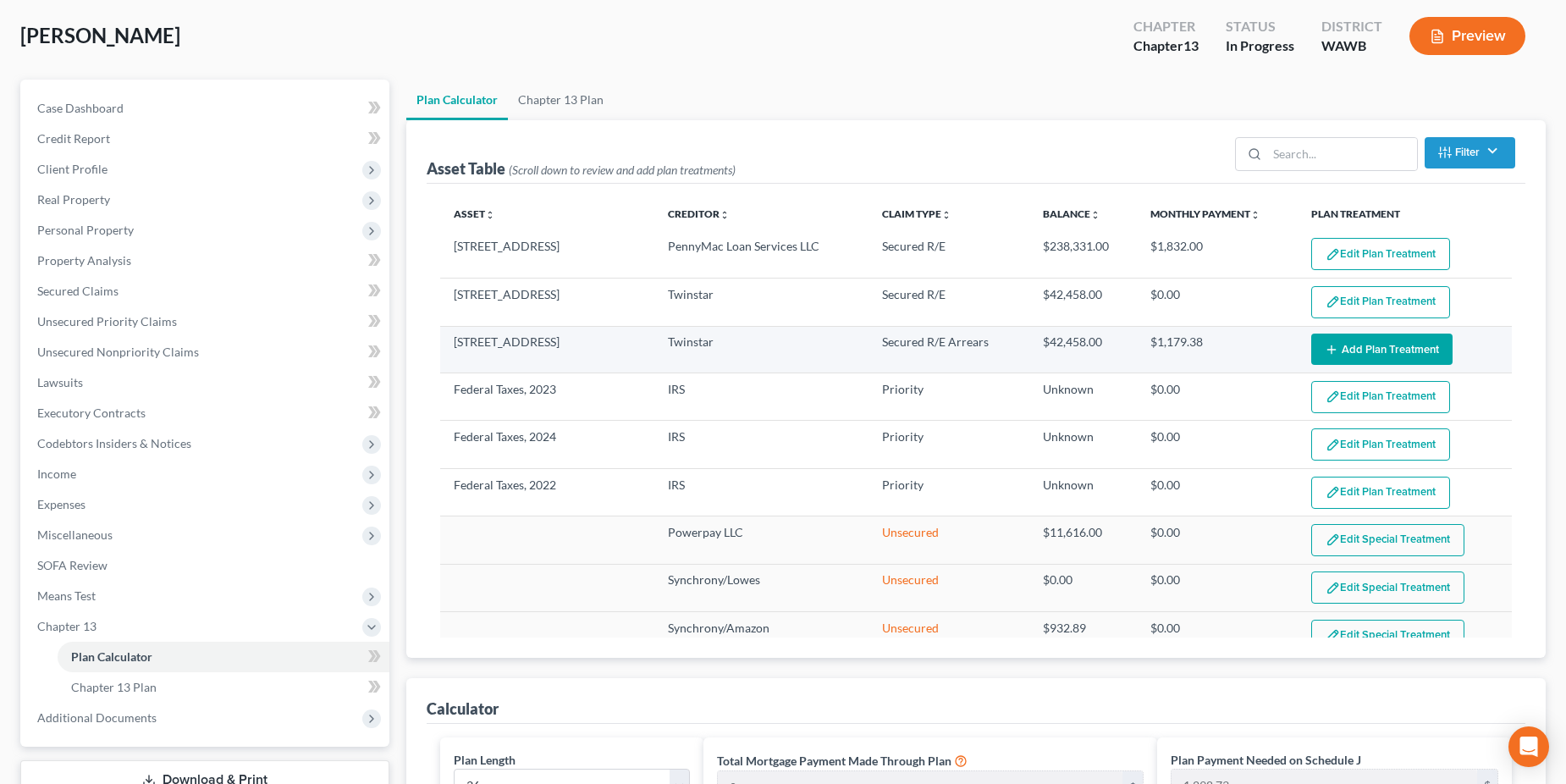
click at [1368, 345] on button "Add Plan Treatment" at bounding box center [1382, 349] width 141 height 31
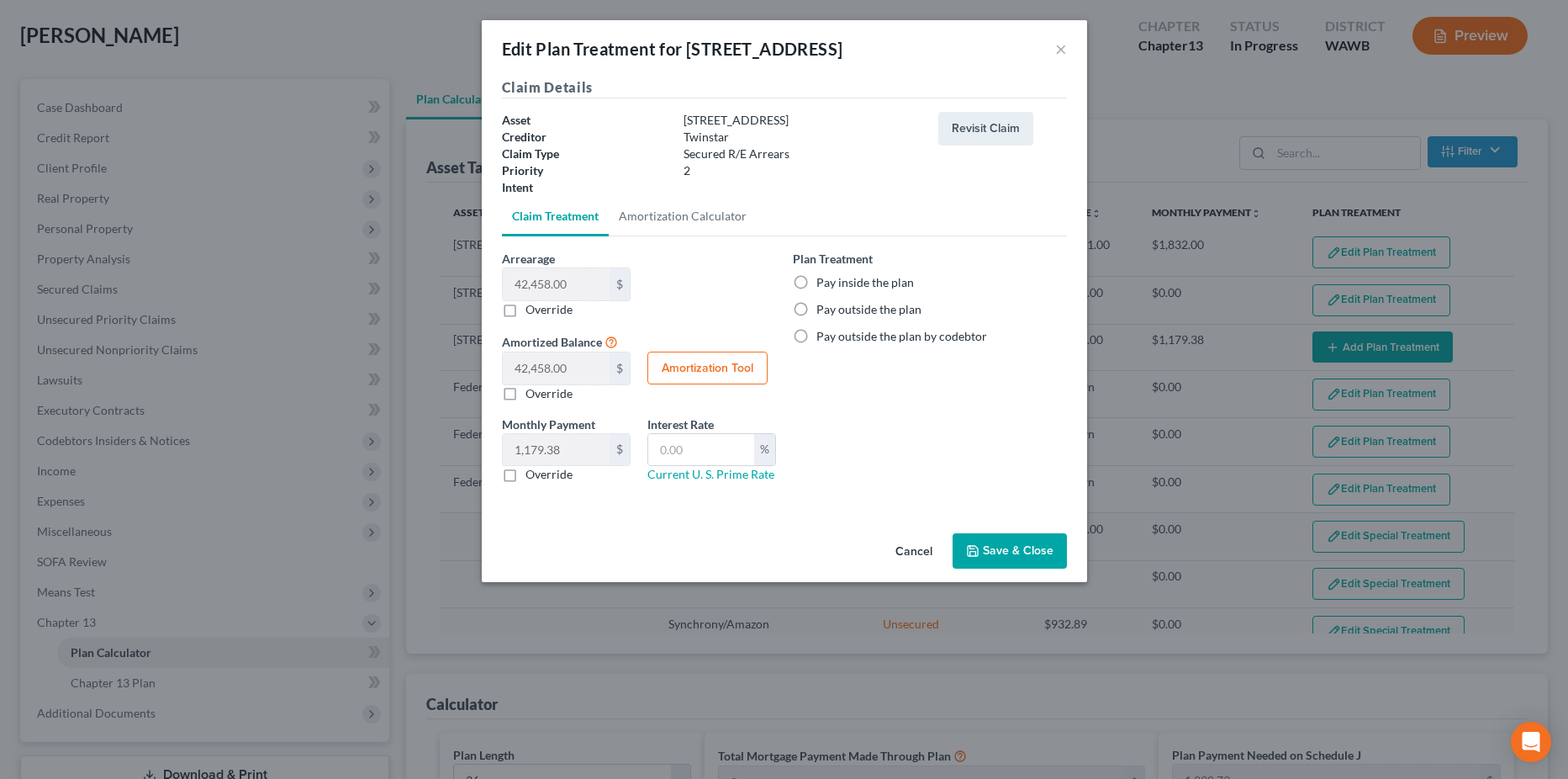
click at [724, 367] on button "Amortization Tool" at bounding box center [707, 368] width 120 height 33
type input "42,458.00"
type input "36"
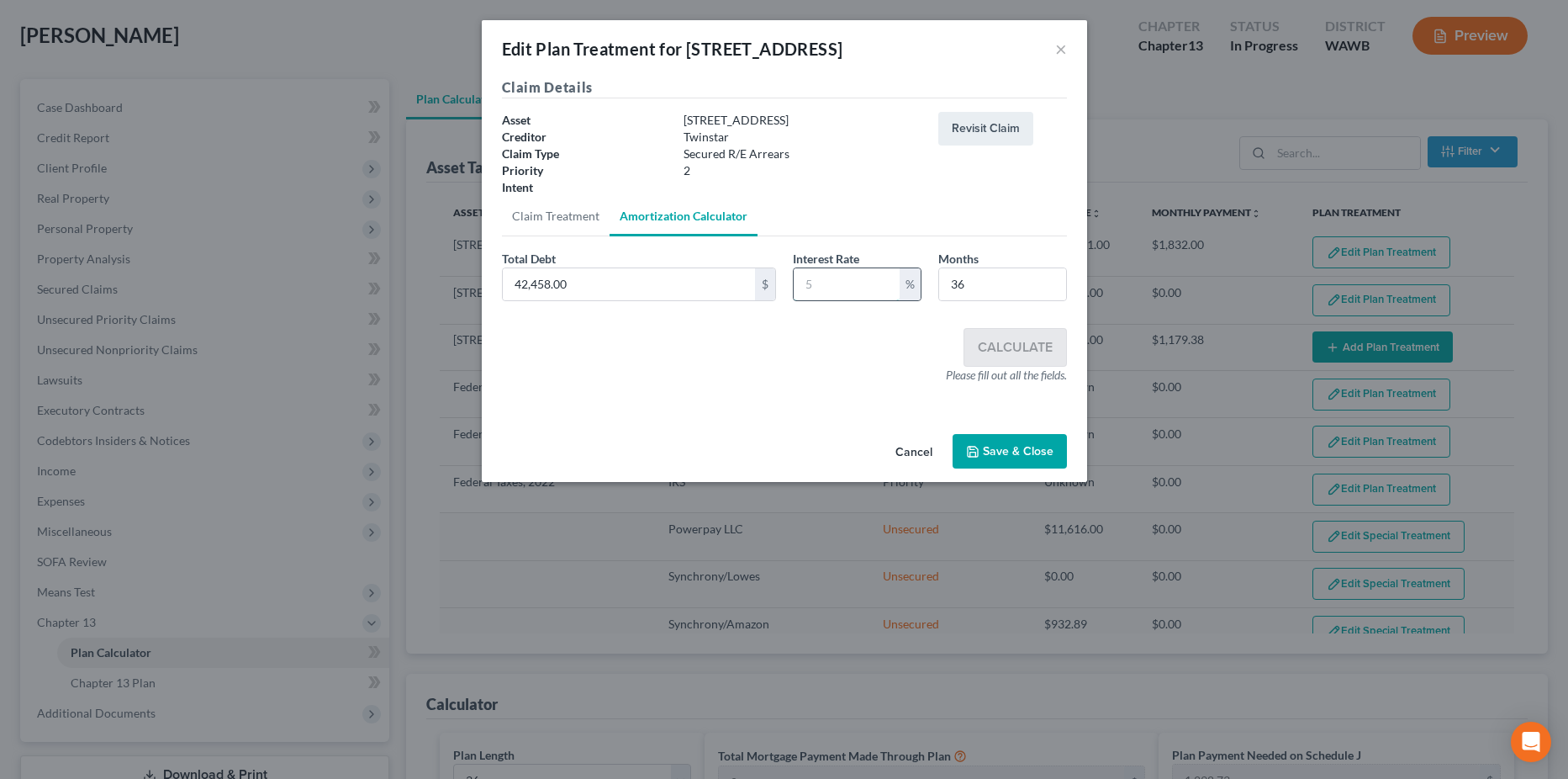
click at [829, 288] on input "text" at bounding box center [846, 283] width 106 height 32
click at [911, 454] on button "Cancel" at bounding box center [914, 452] width 64 height 33
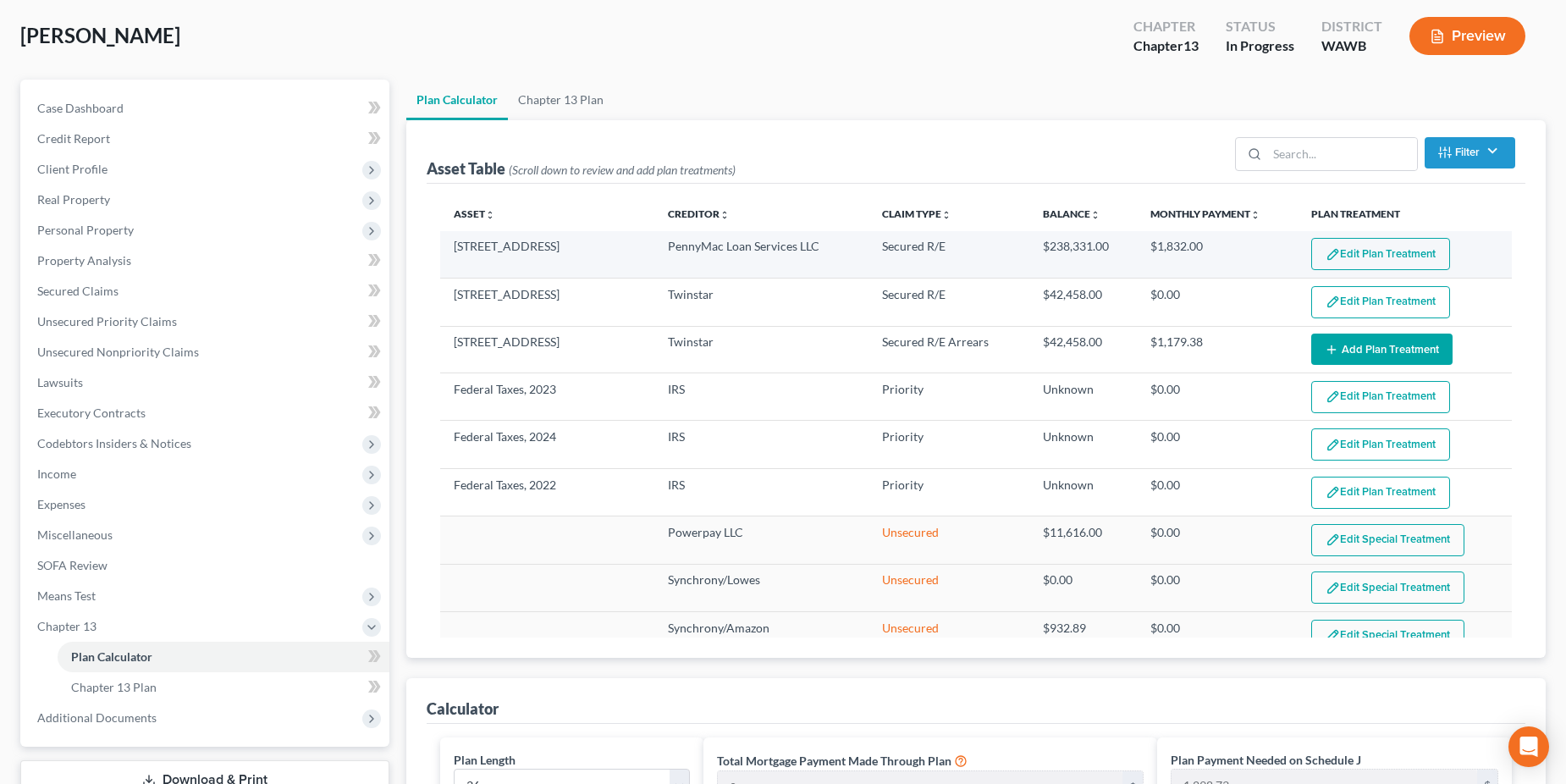
click at [1326, 248] on img "button" at bounding box center [1332, 254] width 15 height 15
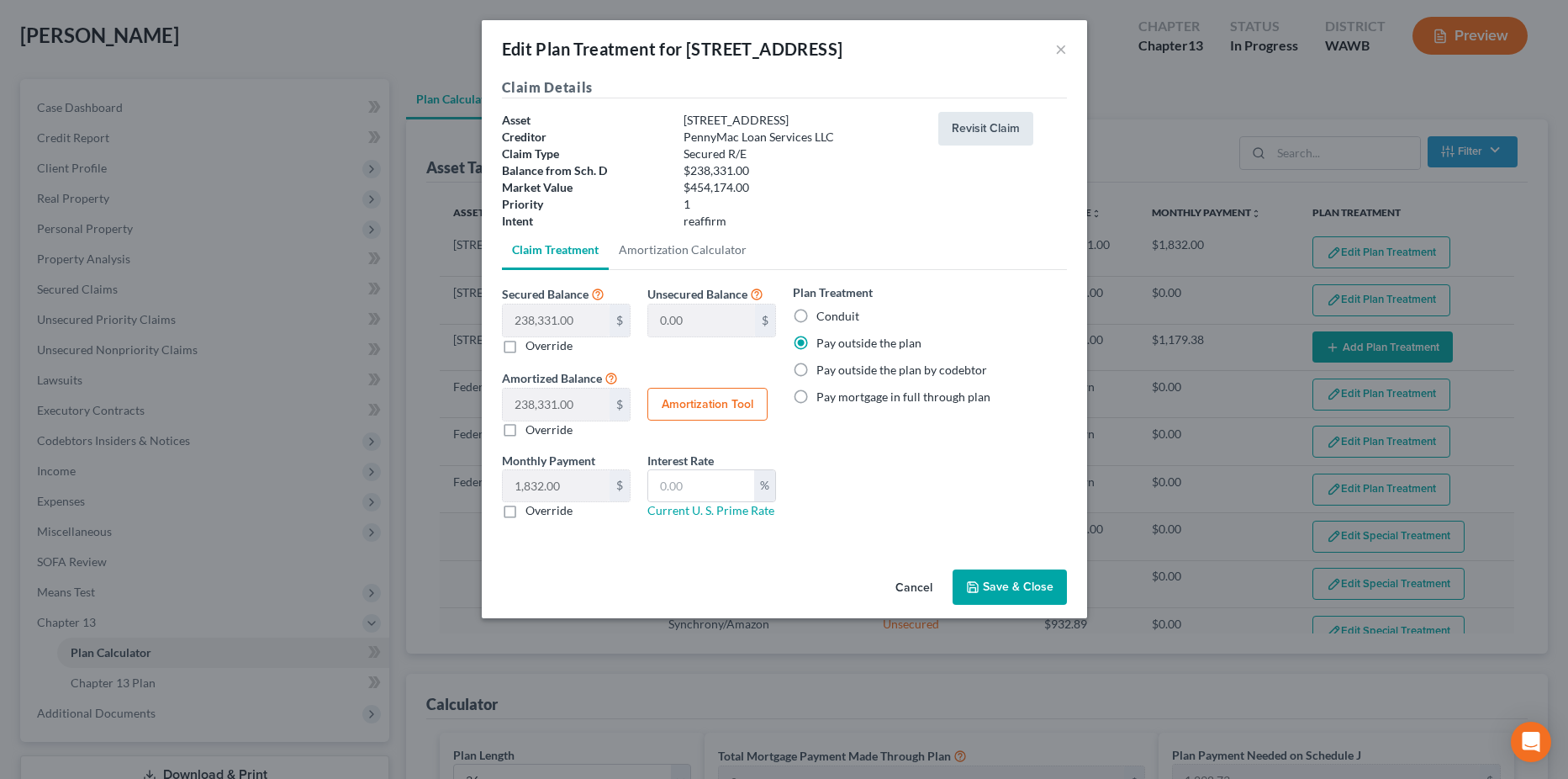
click at [987, 126] on button "Revisit Claim" at bounding box center [985, 128] width 95 height 33
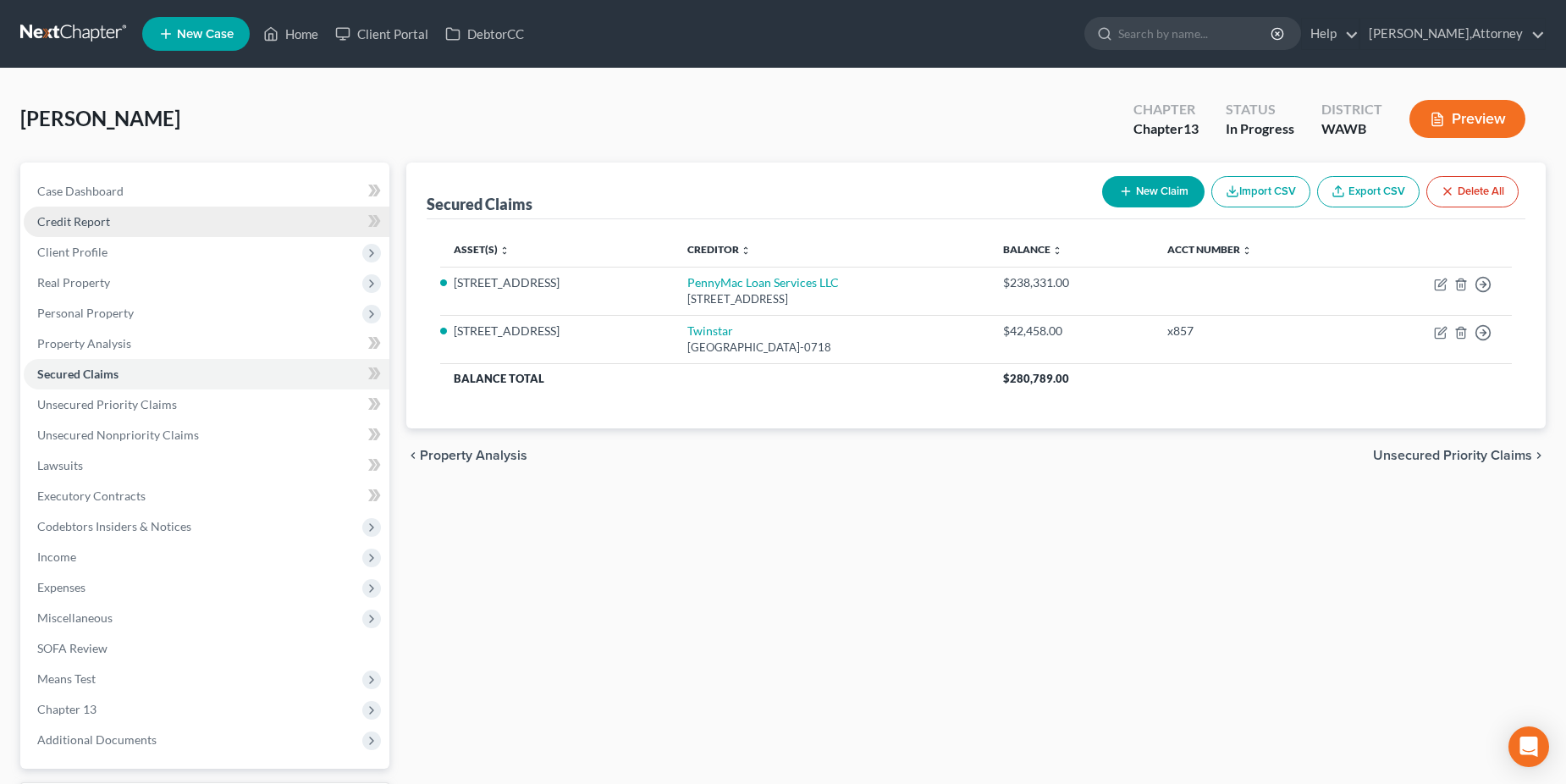
click at [100, 222] on span "Credit Report" at bounding box center [73, 221] width 72 height 15
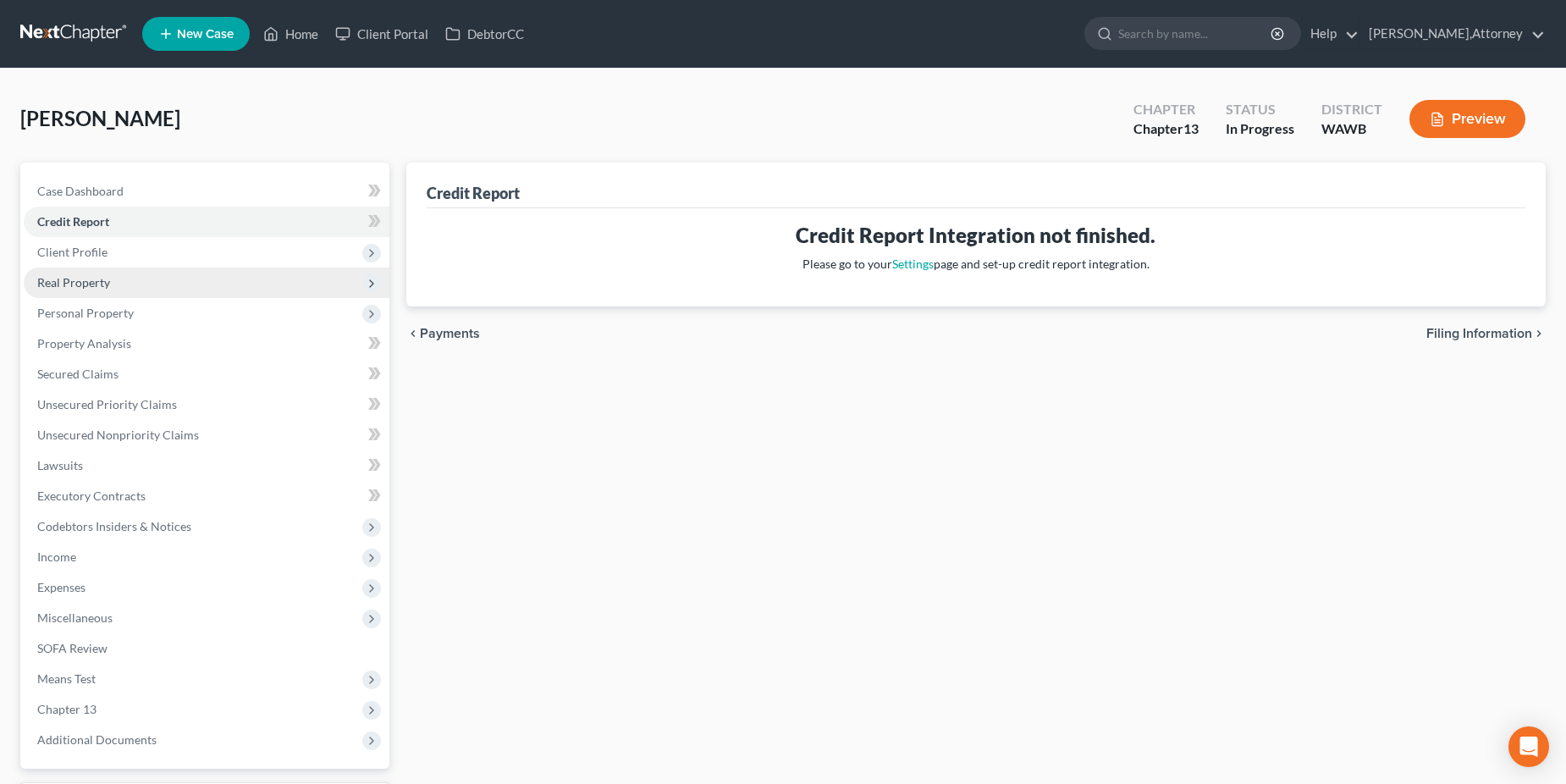
click at [87, 281] on span "Real Property" at bounding box center [73, 282] width 72 height 15
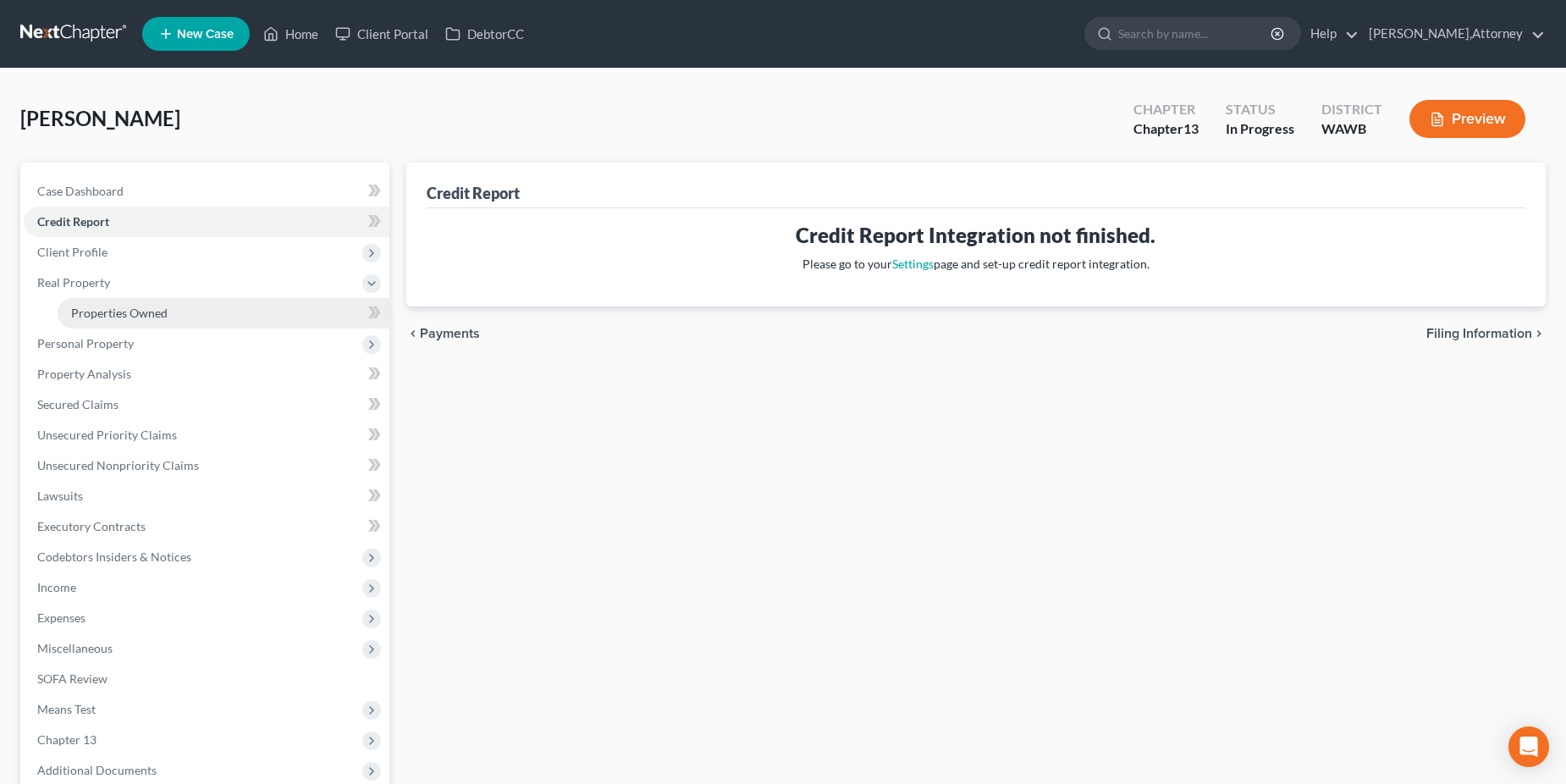
click at [116, 312] on span "Properties Owned" at bounding box center [120, 313] width 97 height 15
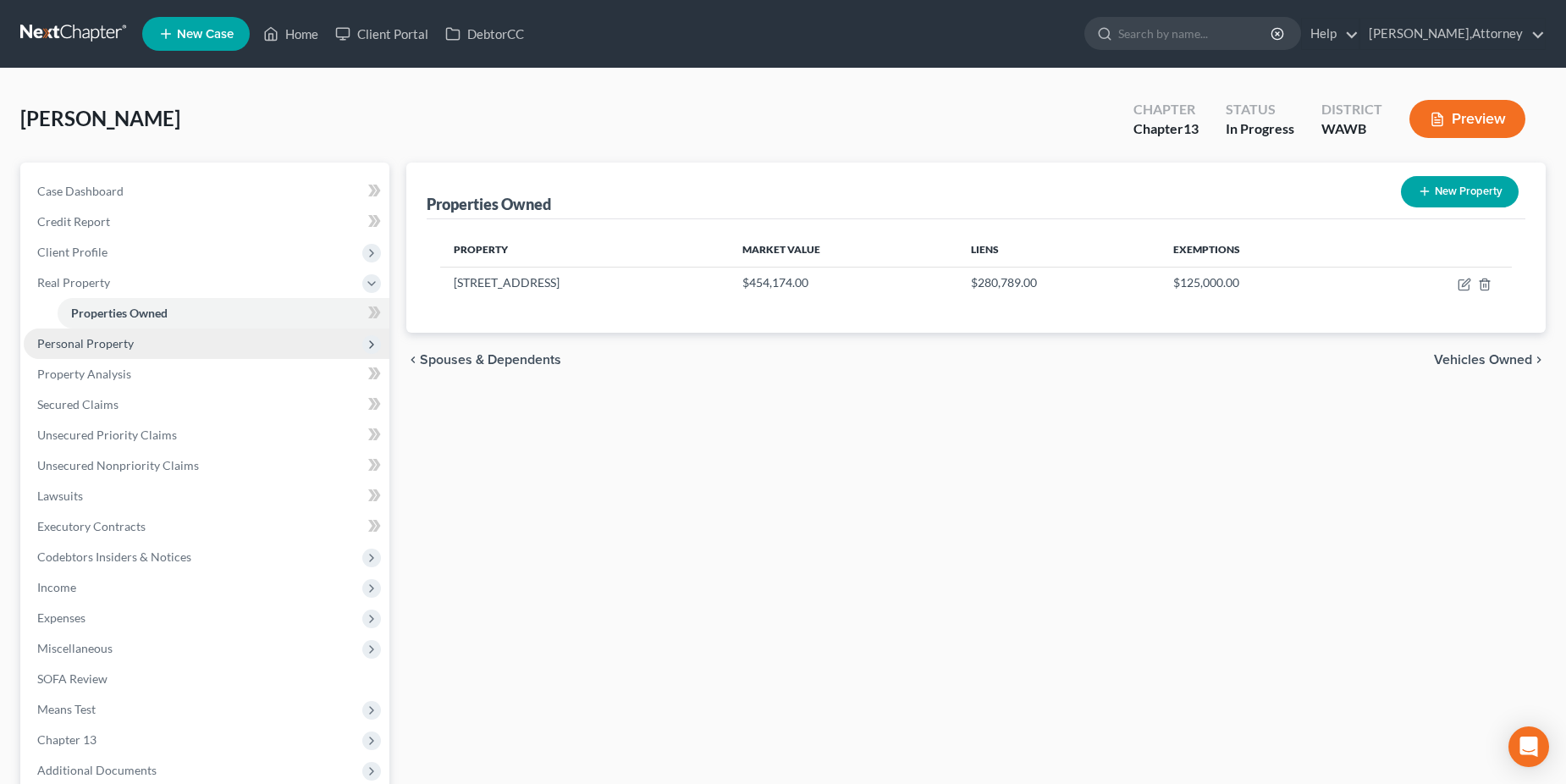
click at [125, 347] on span "Personal Property" at bounding box center [85, 343] width 97 height 15
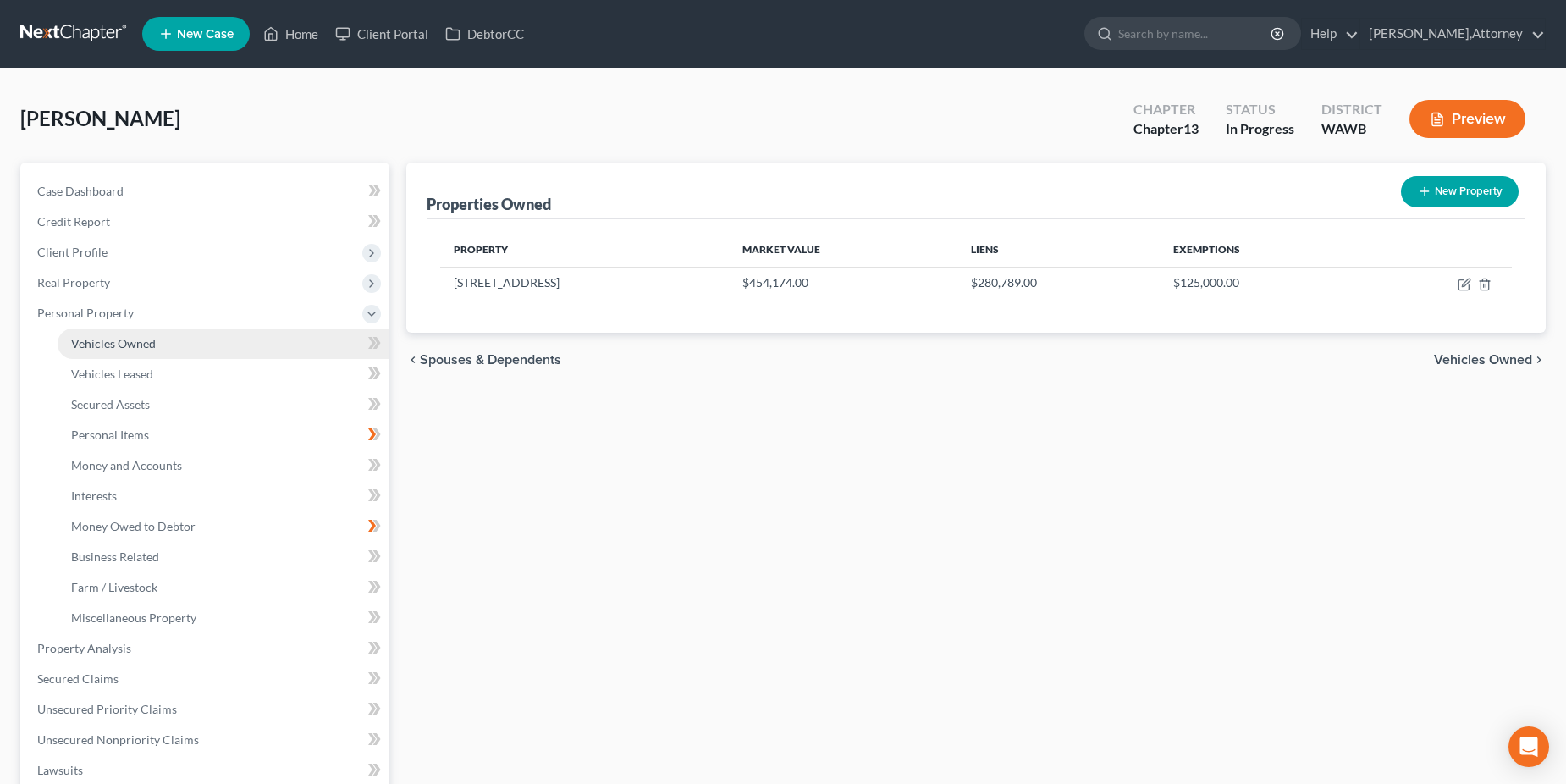
click at [140, 348] on span "Vehicles Owned" at bounding box center [114, 343] width 84 height 15
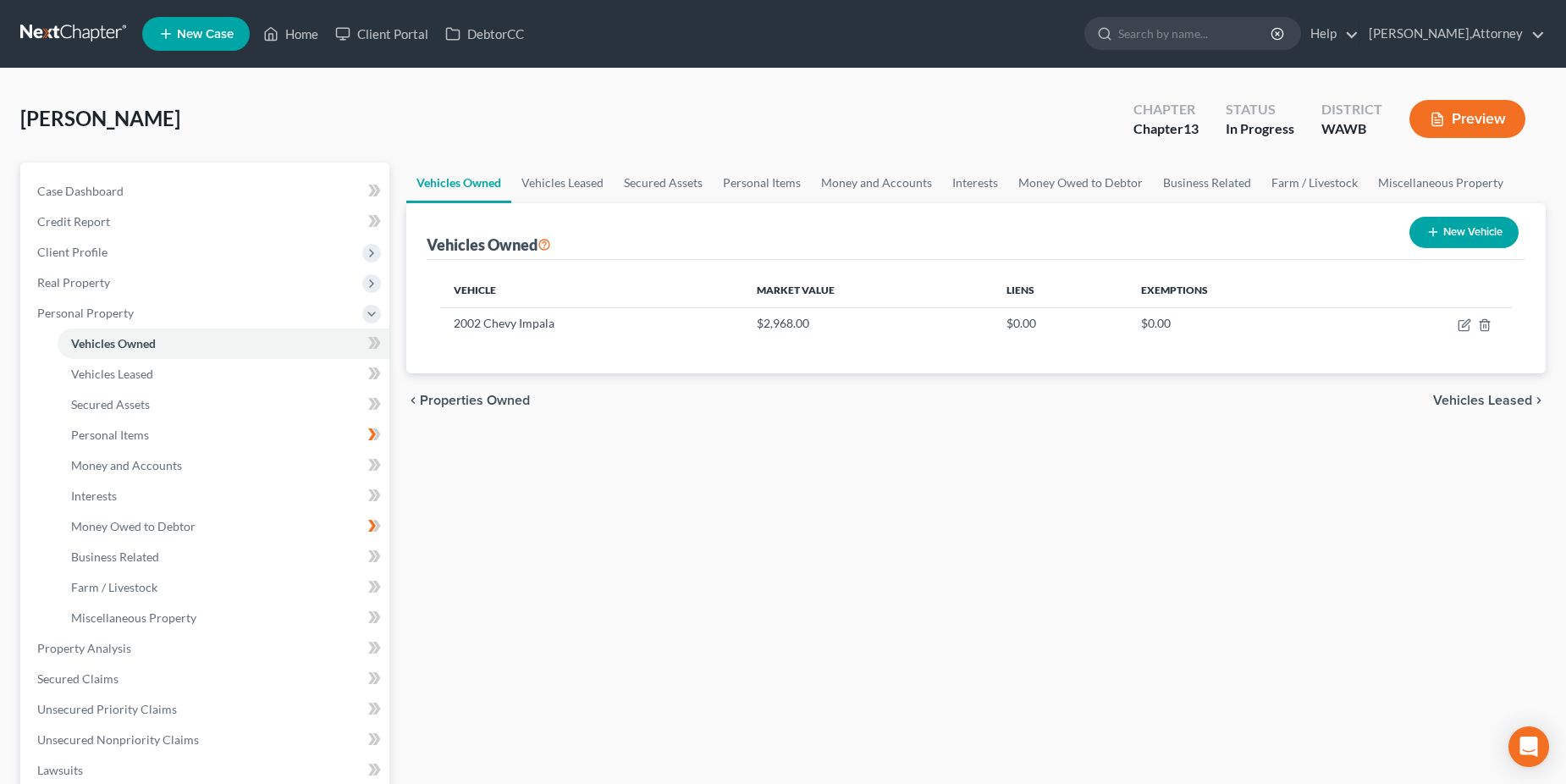
click at [1469, 118] on button "Preview" at bounding box center [1468, 119] width 116 height 38
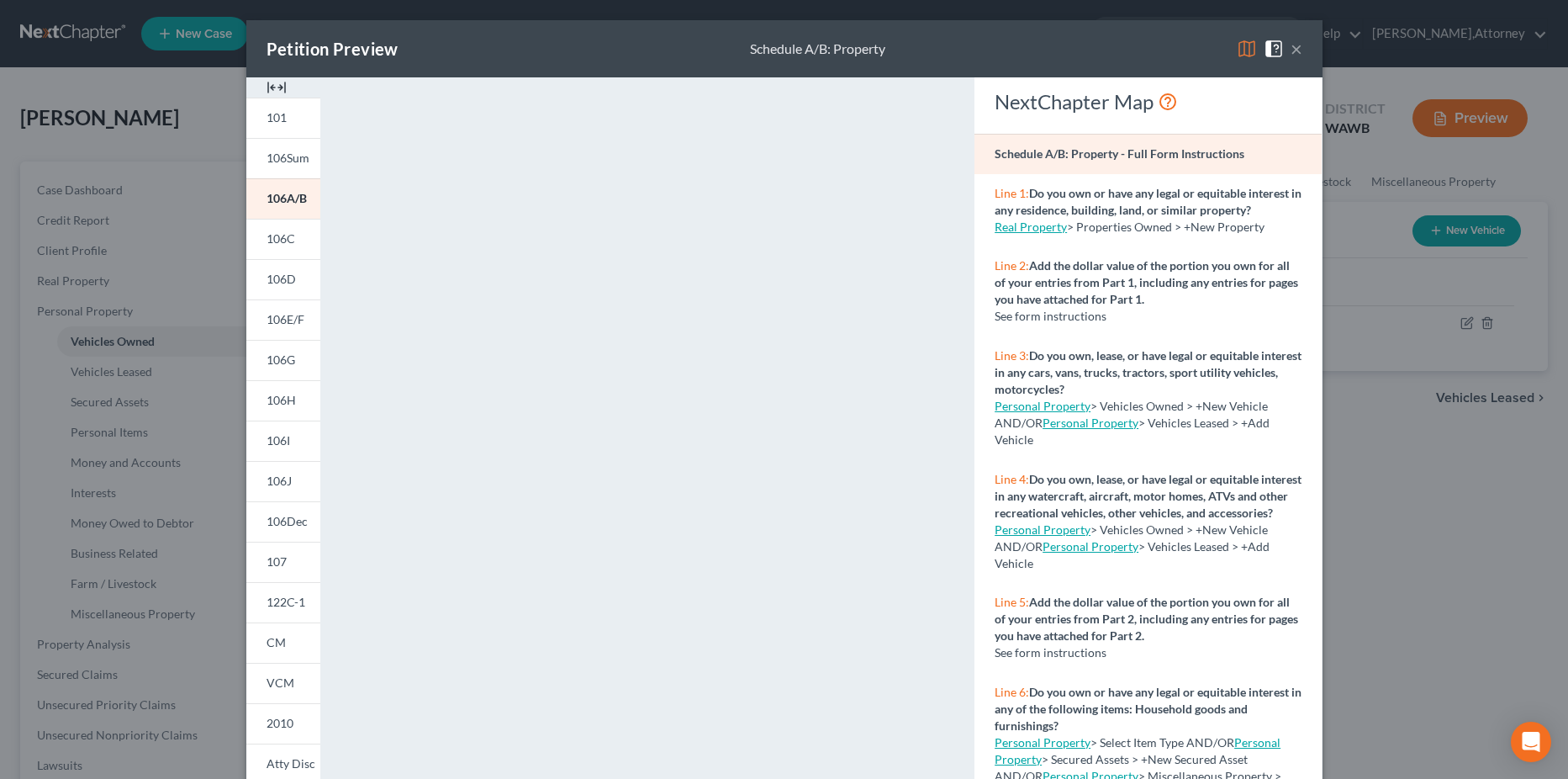
click at [1293, 44] on button "×" at bounding box center [1297, 49] width 12 height 21
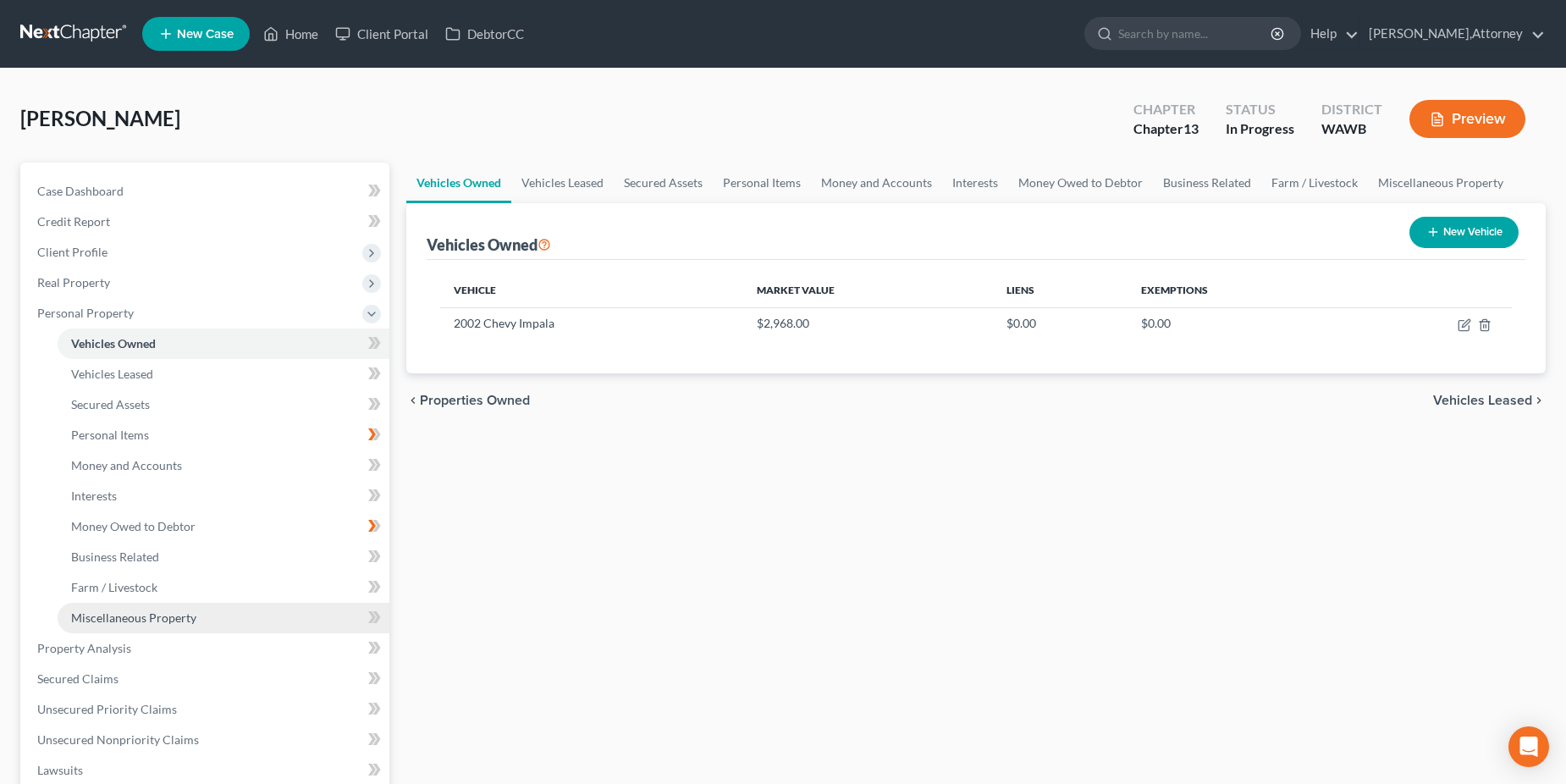
click at [155, 613] on span "Miscellaneous Property" at bounding box center [134, 617] width 125 height 15
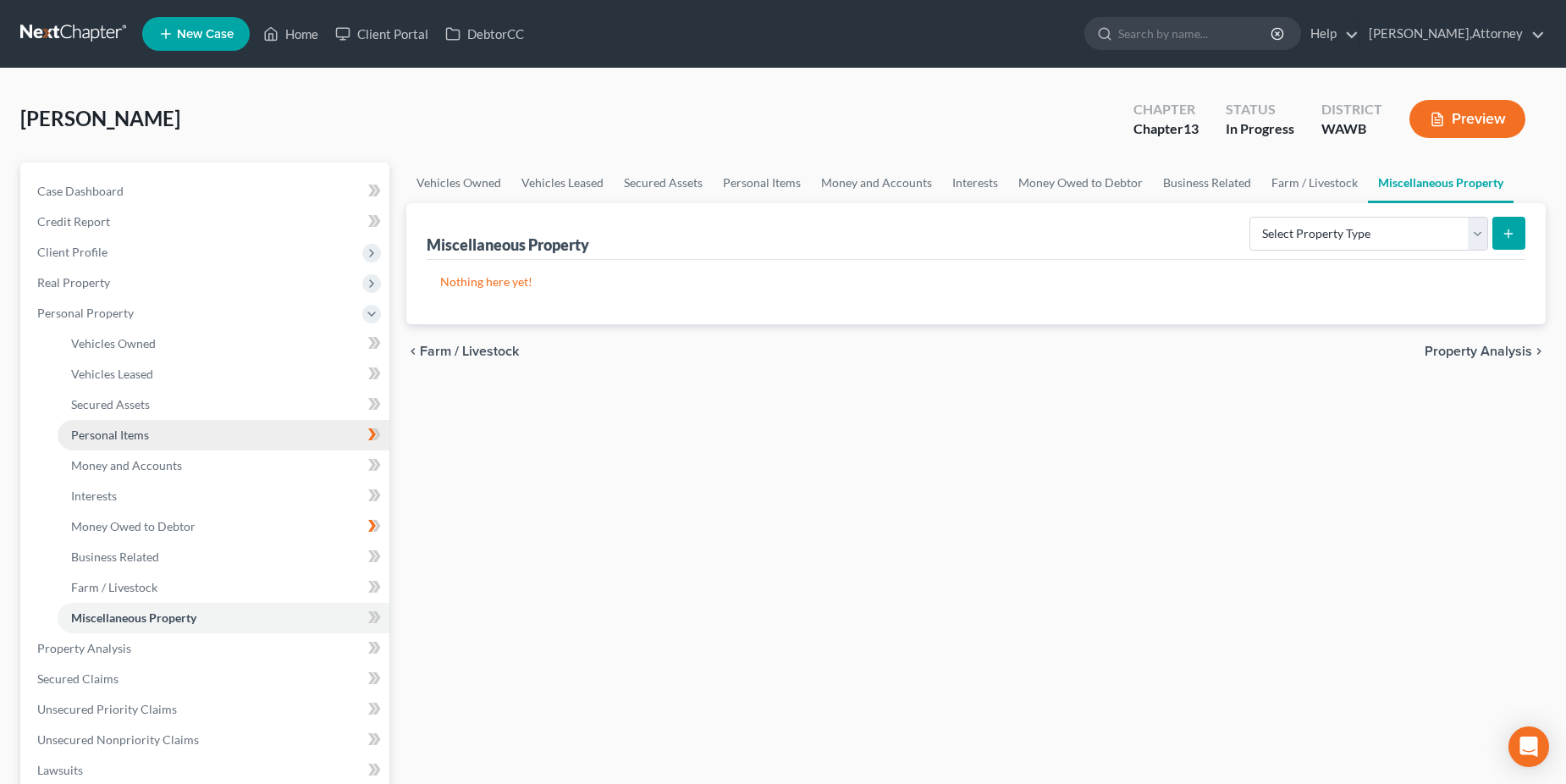
click at [129, 432] on span "Personal Items" at bounding box center [110, 434] width 78 height 15
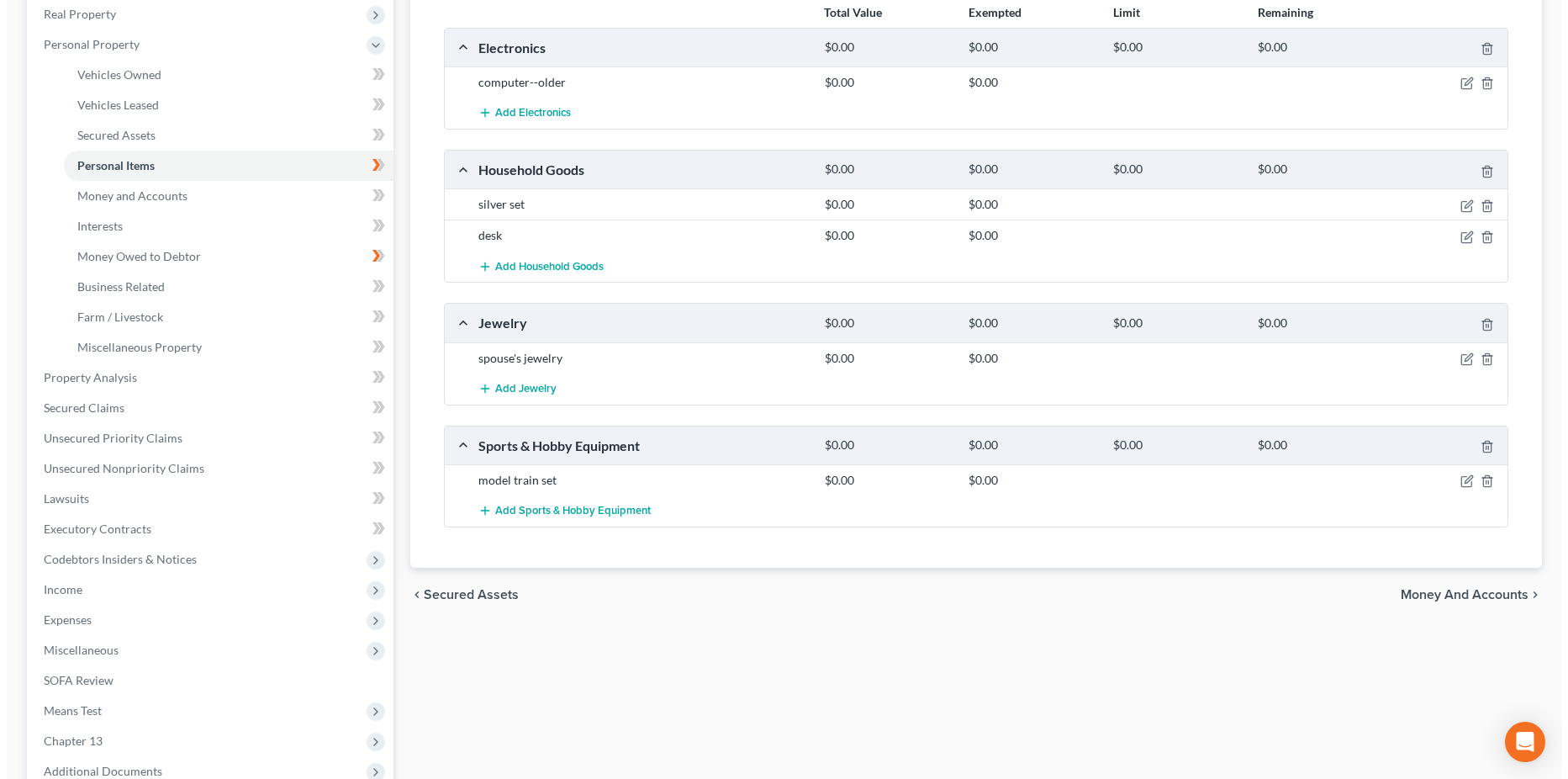
scroll to position [289, 0]
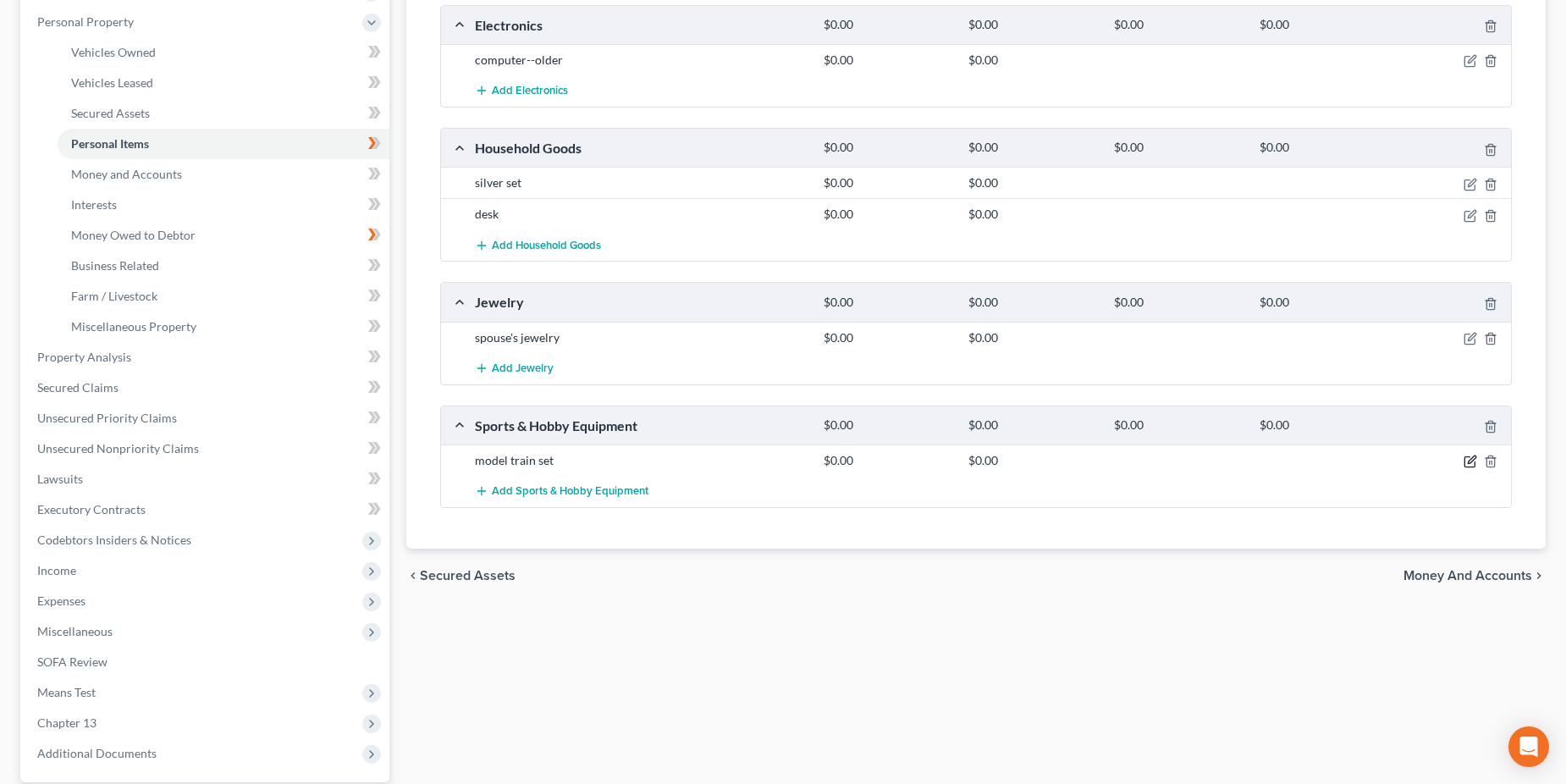
click at [1467, 460] on icon "button" at bounding box center [1471, 462] width 14 height 14
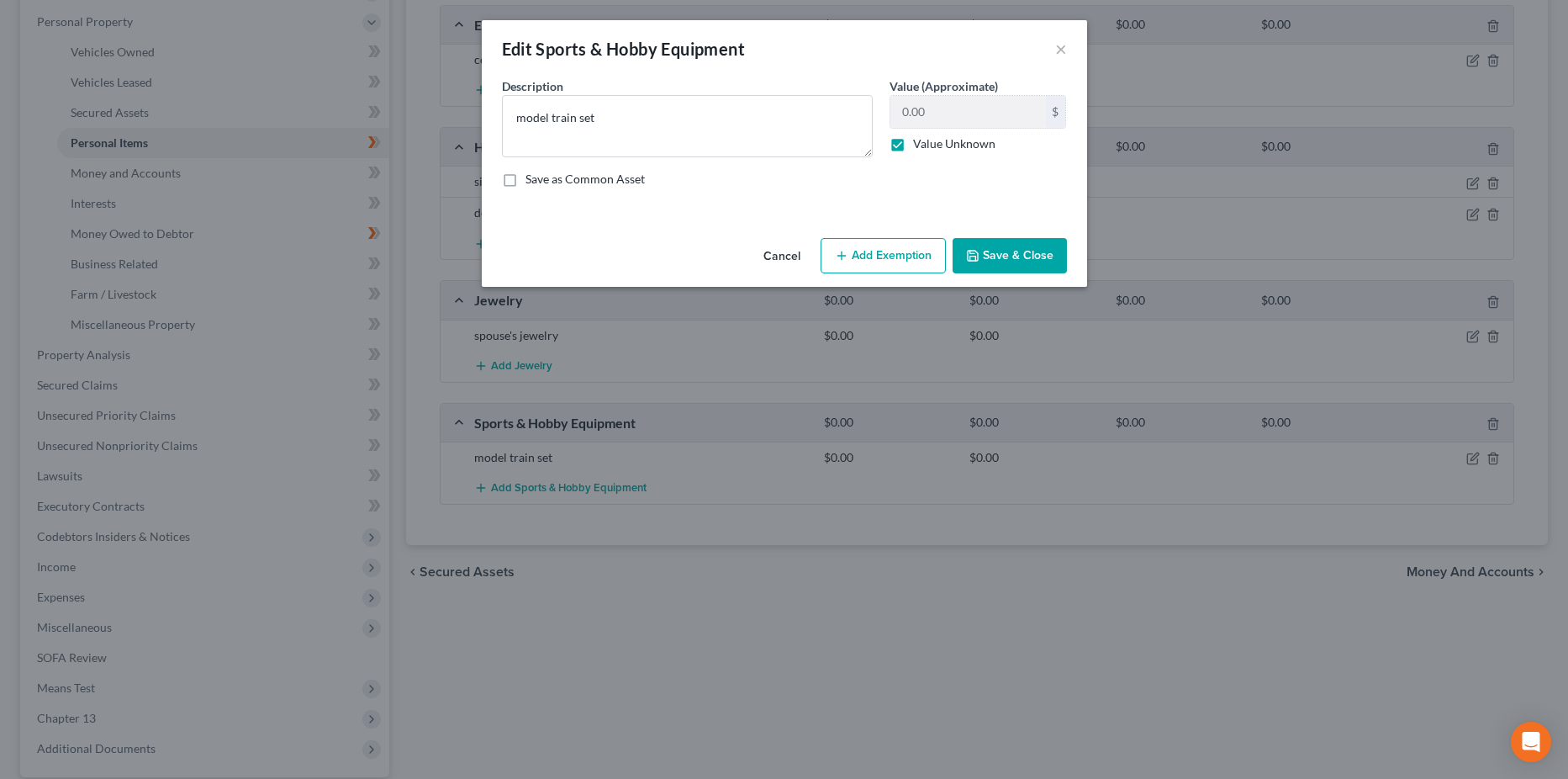
click at [913, 148] on label "Value Unknown" at bounding box center [954, 144] width 82 height 17
click at [920, 146] on input "Value Unknown" at bounding box center [925, 140] width 11 height 11
click at [924, 115] on input "0.00" at bounding box center [968, 111] width 156 height 32
click at [913, 149] on label "Value Unknown" at bounding box center [954, 144] width 82 height 17
click at [920, 146] on input "Value Unknown" at bounding box center [925, 140] width 11 height 11
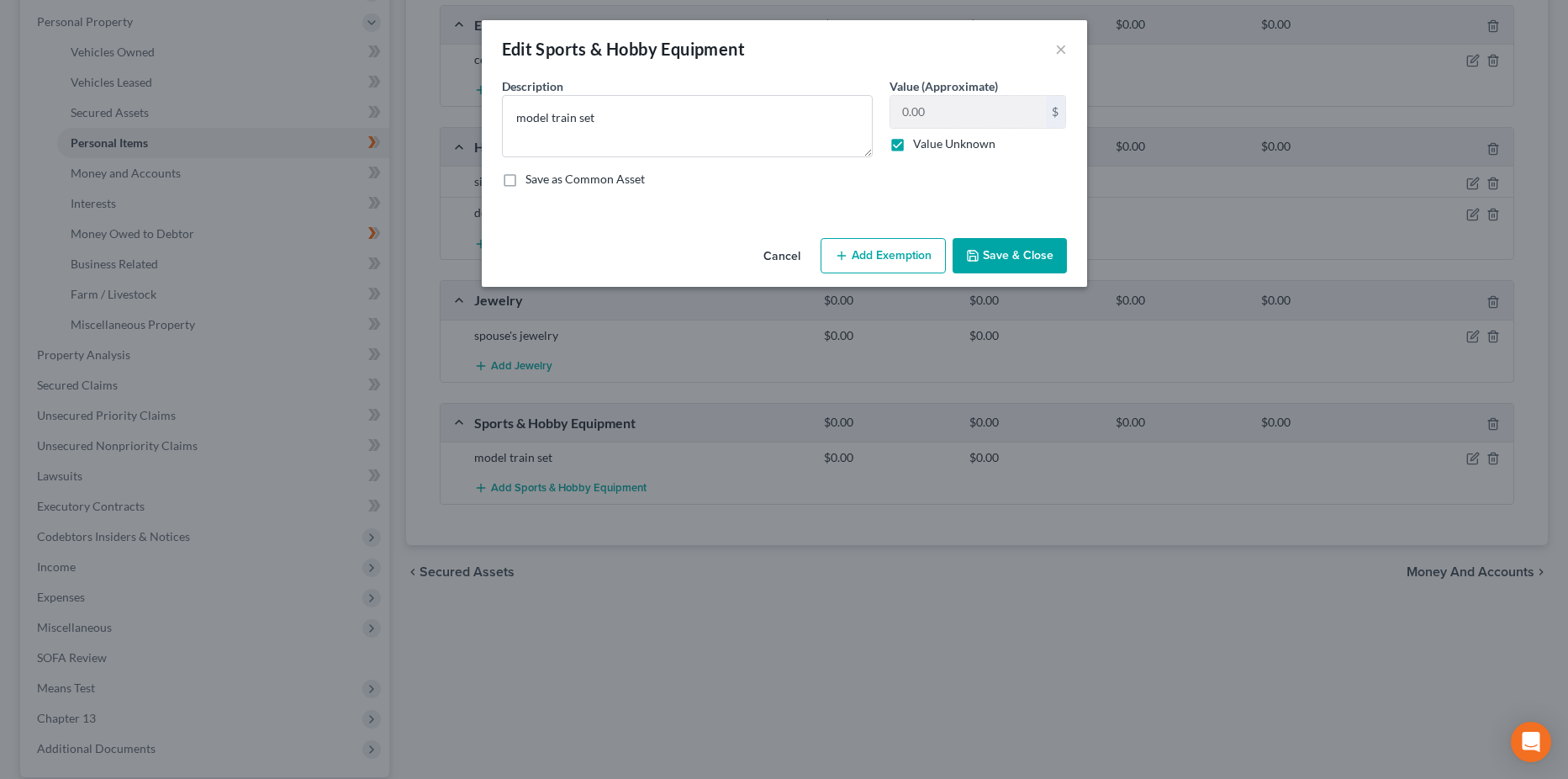
click at [870, 251] on button "Add Exemption" at bounding box center [883, 255] width 125 height 35
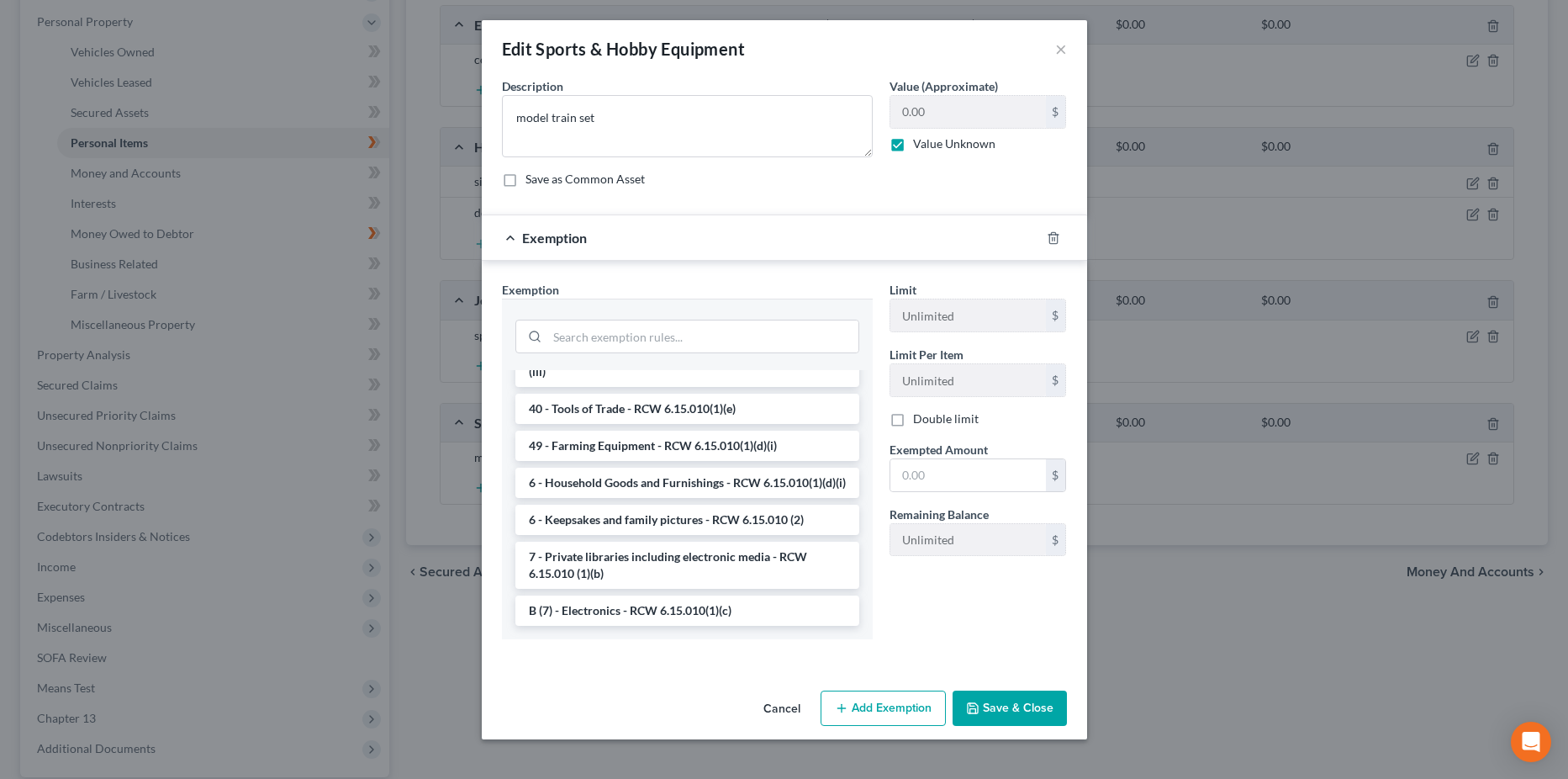
scroll to position [1783, 0]
click at [637, 339] on input "search" at bounding box center [703, 336] width 311 height 32
click at [659, 471] on li "6 - Household Goods and Furnishings - RCW 6.15.010(1)(d)(i)" at bounding box center [687, 482] width 344 height 30
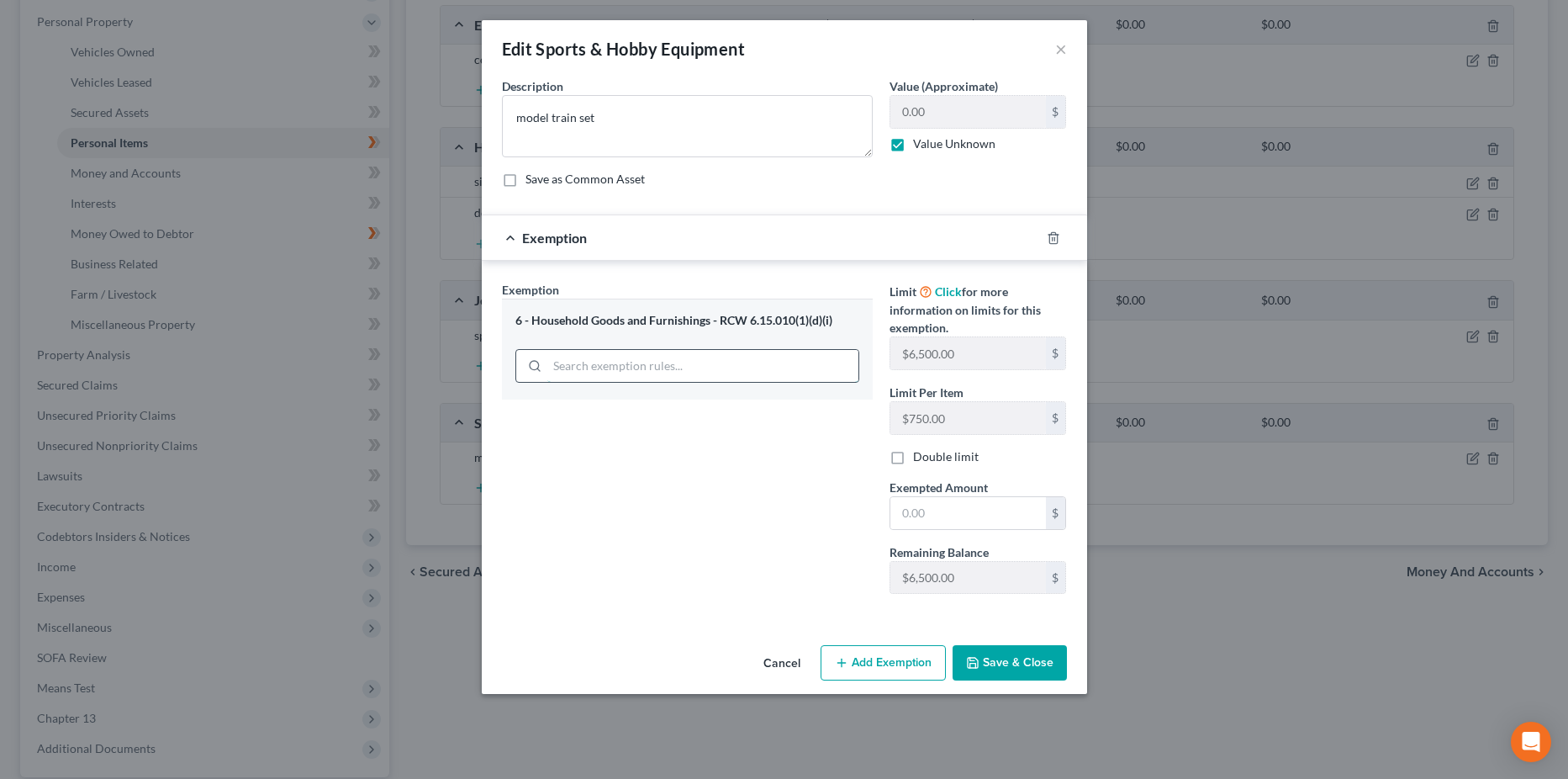
click at [674, 368] on input "search" at bounding box center [703, 366] width 311 height 32
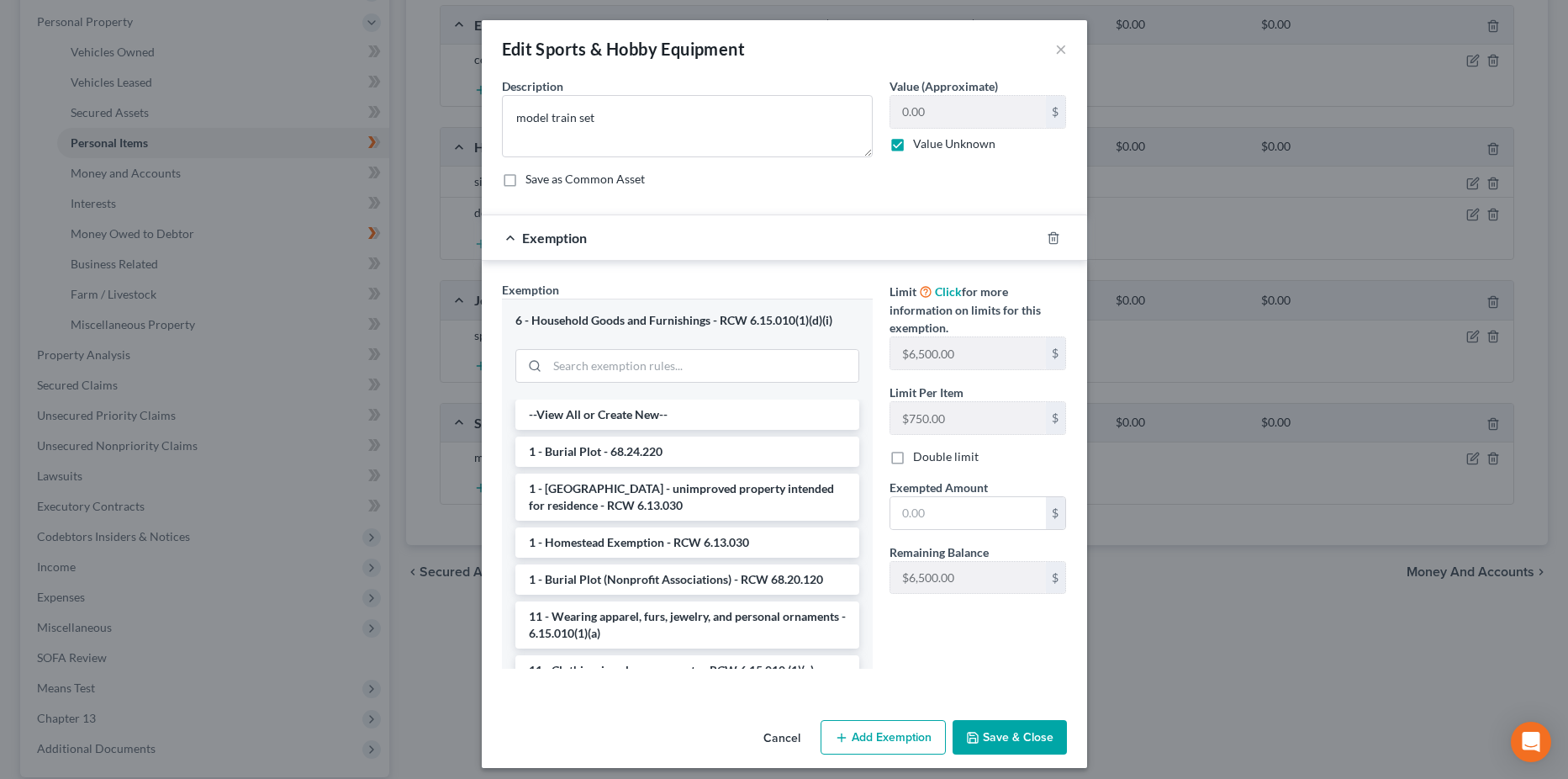
click at [847, 596] on div "--View All or Create New-- 1 - Burial Plot - 68.24.220 1 - Homestead - unimprov…" at bounding box center [686, 534] width 371 height 269
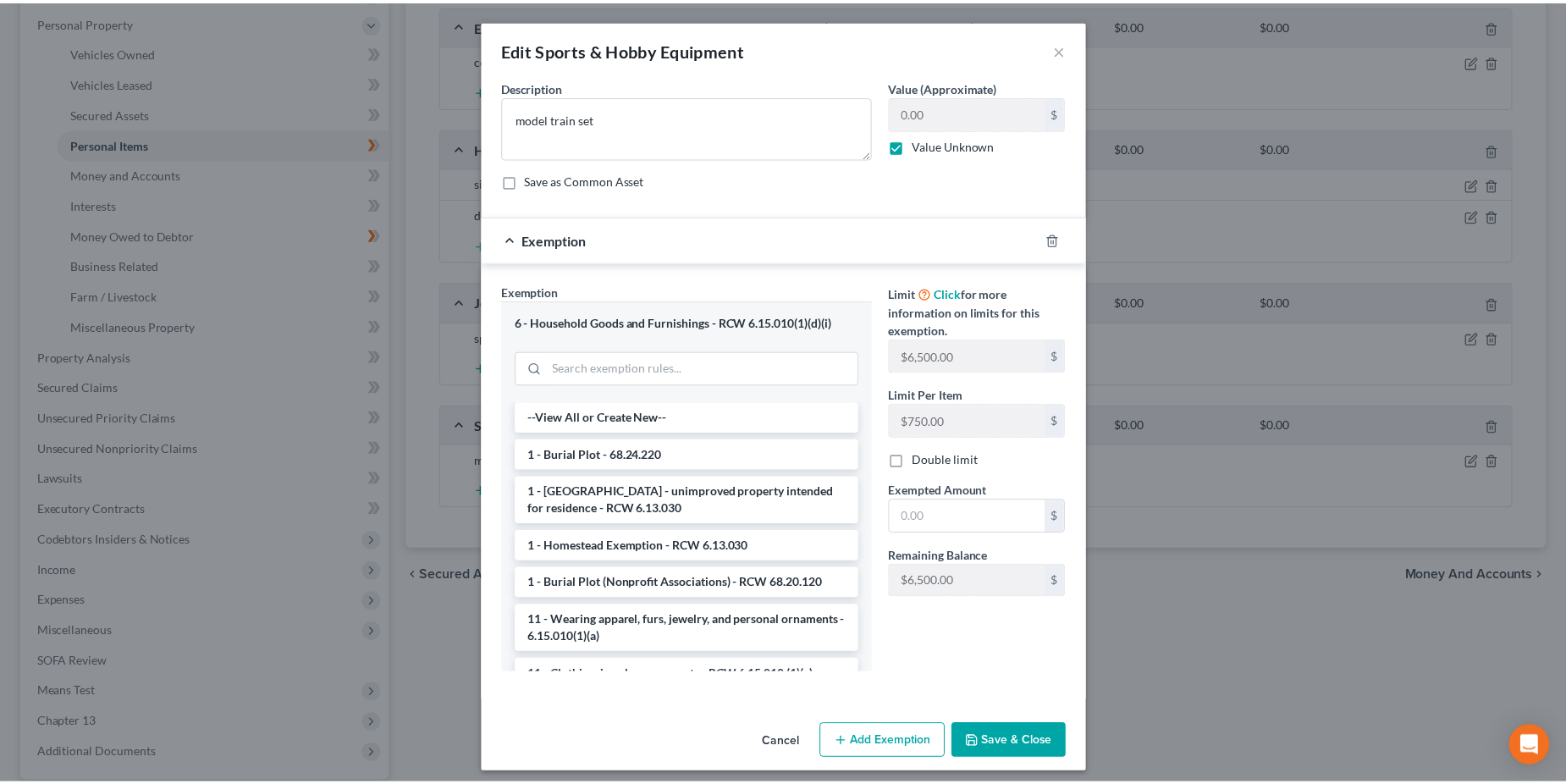
scroll to position [9, 0]
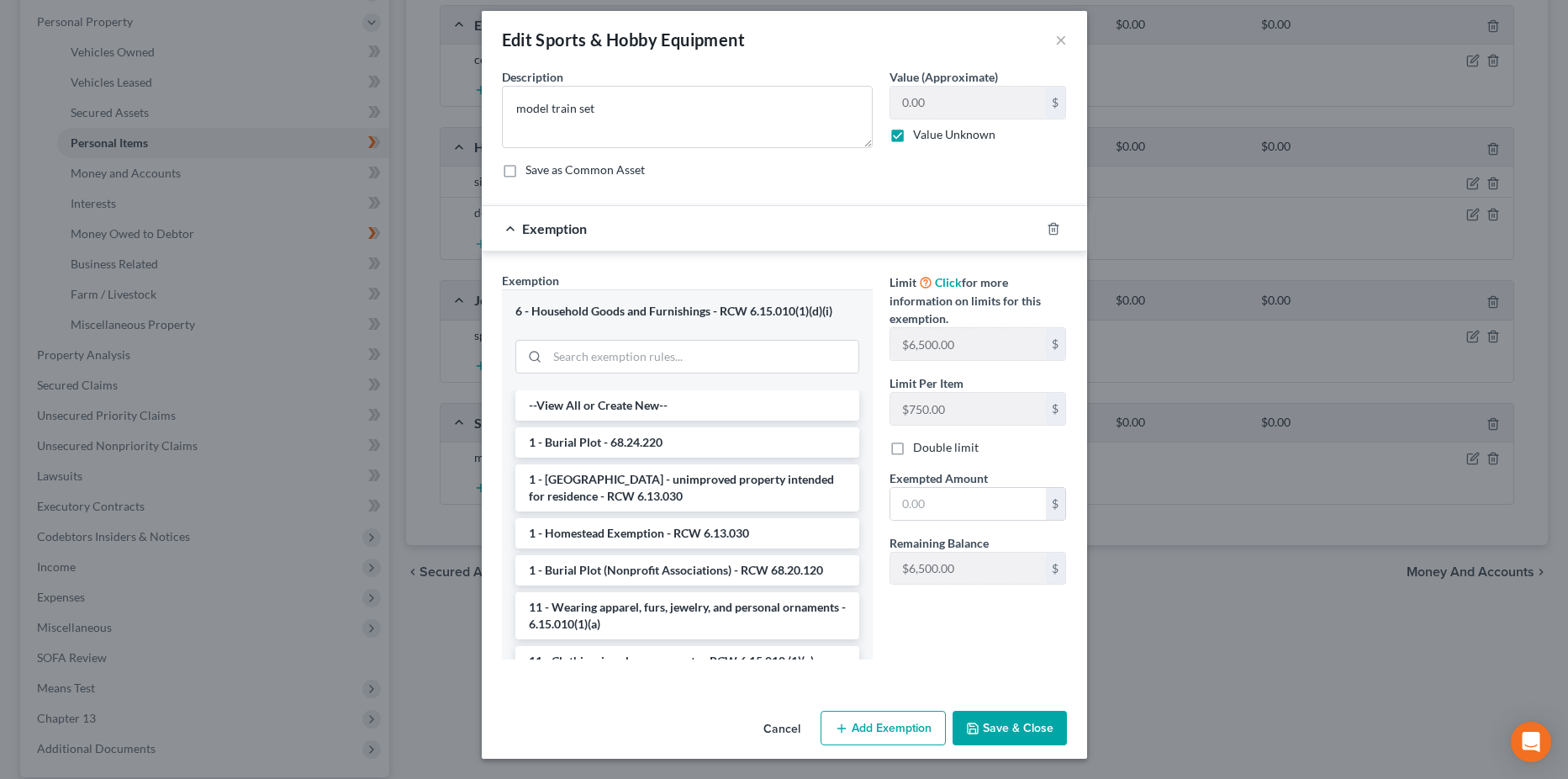
click at [913, 136] on label "Value Unknown" at bounding box center [954, 134] width 82 height 17
click at [920, 136] on input "Value Unknown" at bounding box center [925, 131] width 11 height 11
checkbox input "false"
click at [898, 112] on input "0.00" at bounding box center [968, 102] width 156 height 32
type input "5,000"
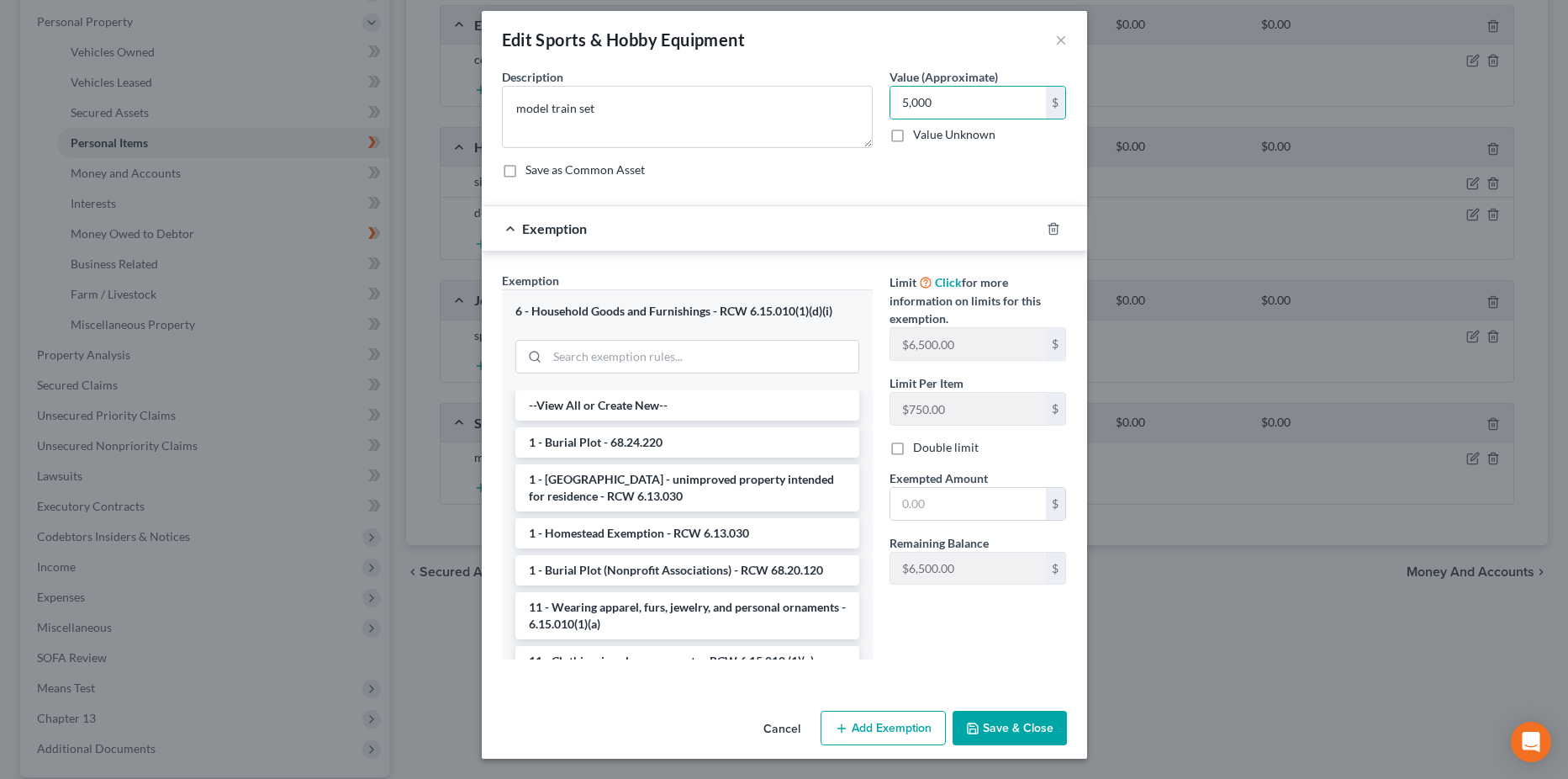
click at [1000, 728] on button "Save & Close" at bounding box center [1010, 728] width 115 height 35
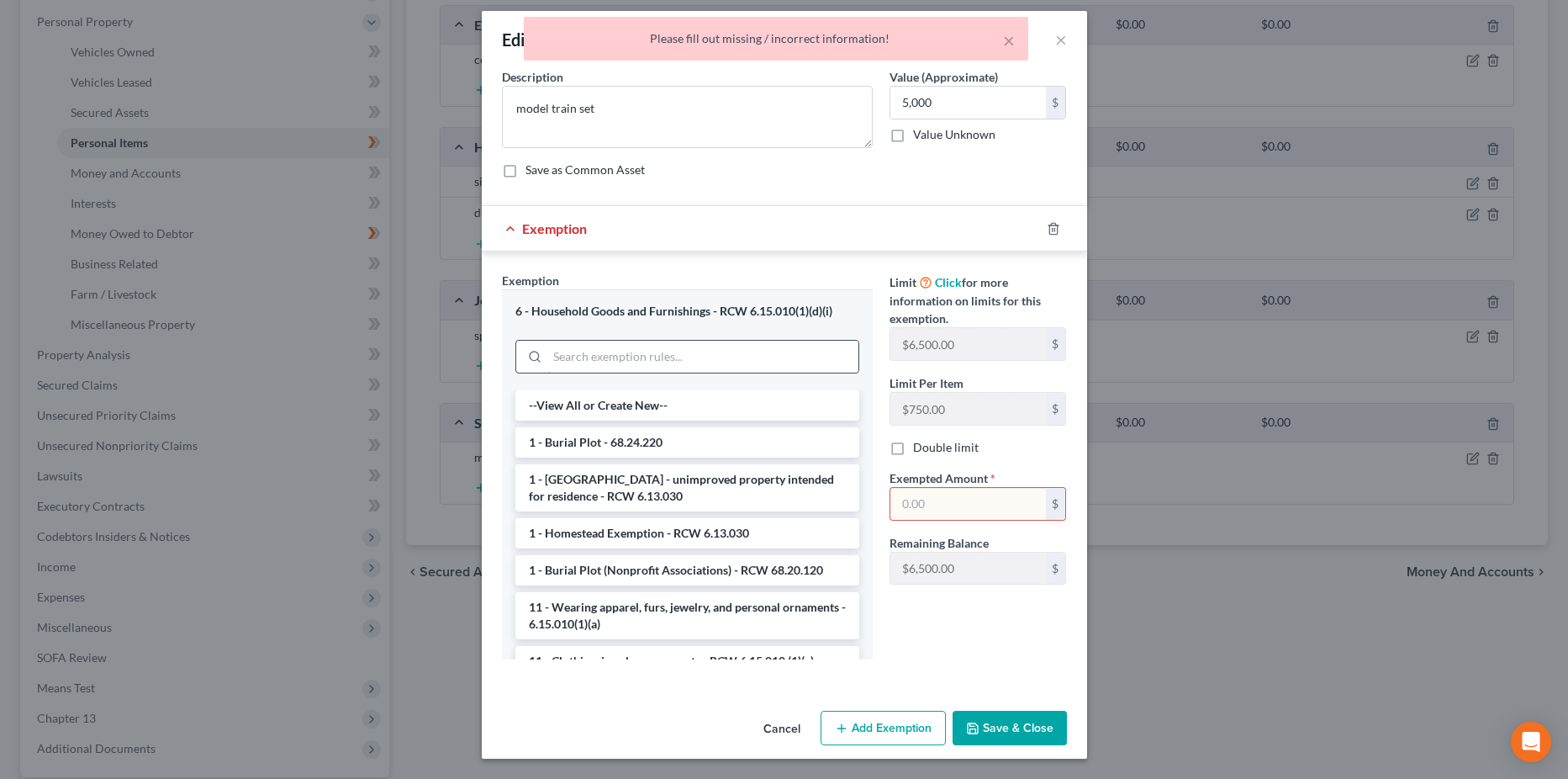
click at [576, 356] on input "search" at bounding box center [703, 356] width 311 height 32
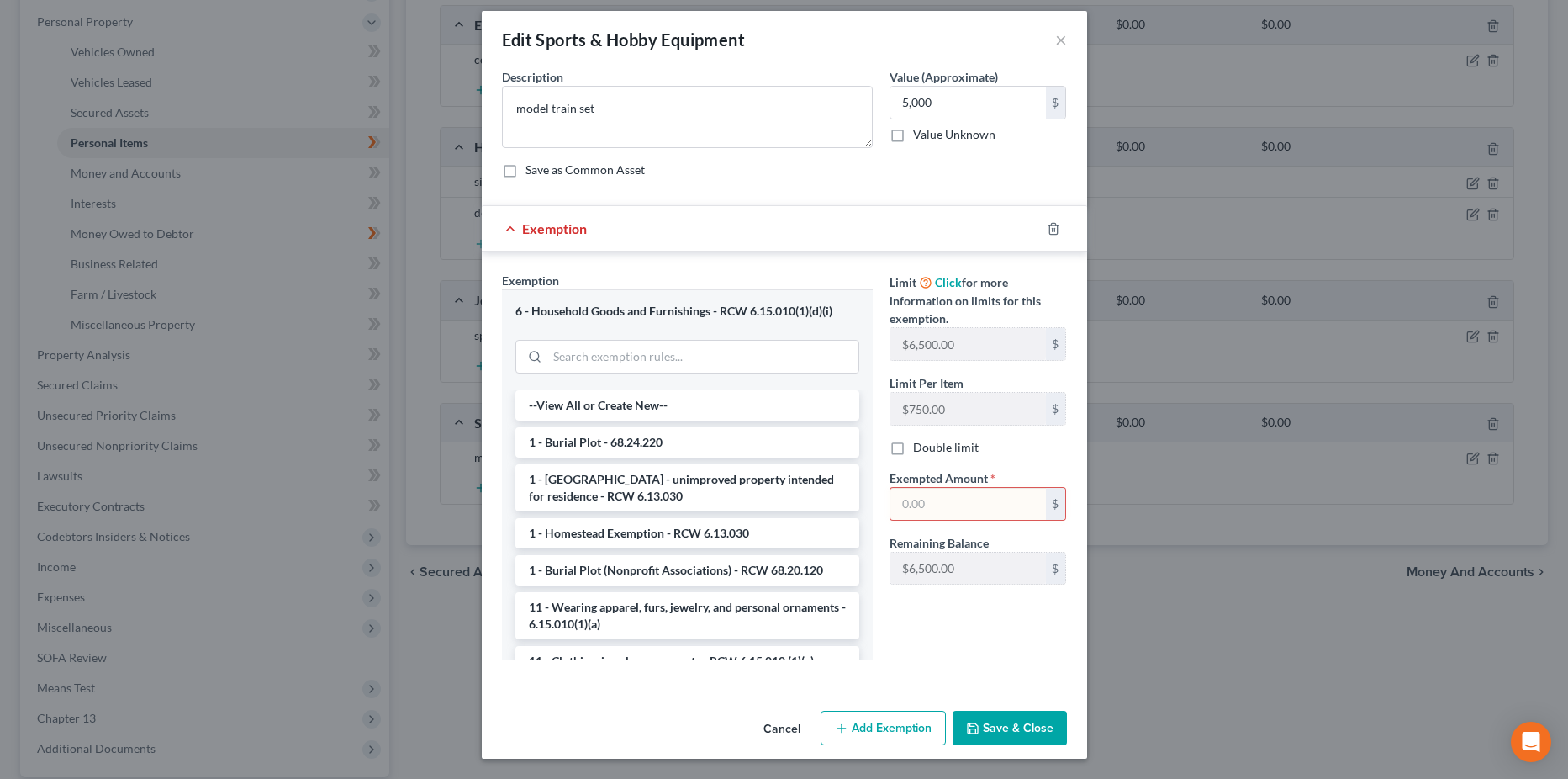
click at [962, 502] on input "text" at bounding box center [968, 503] width 156 height 32
type input "5,000"
click at [996, 734] on button "Save & Close" at bounding box center [1010, 728] width 115 height 35
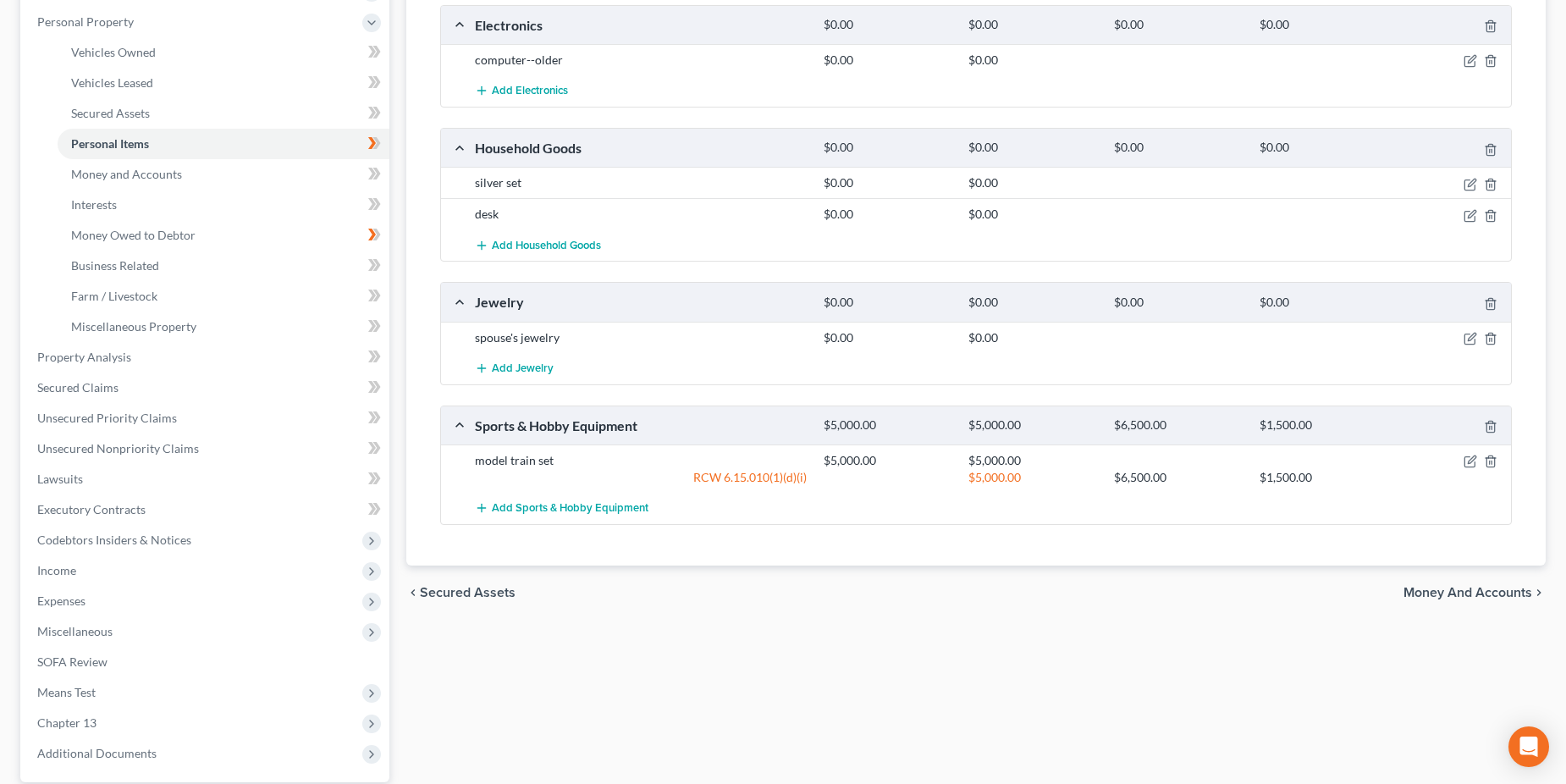
scroll to position [121, 0]
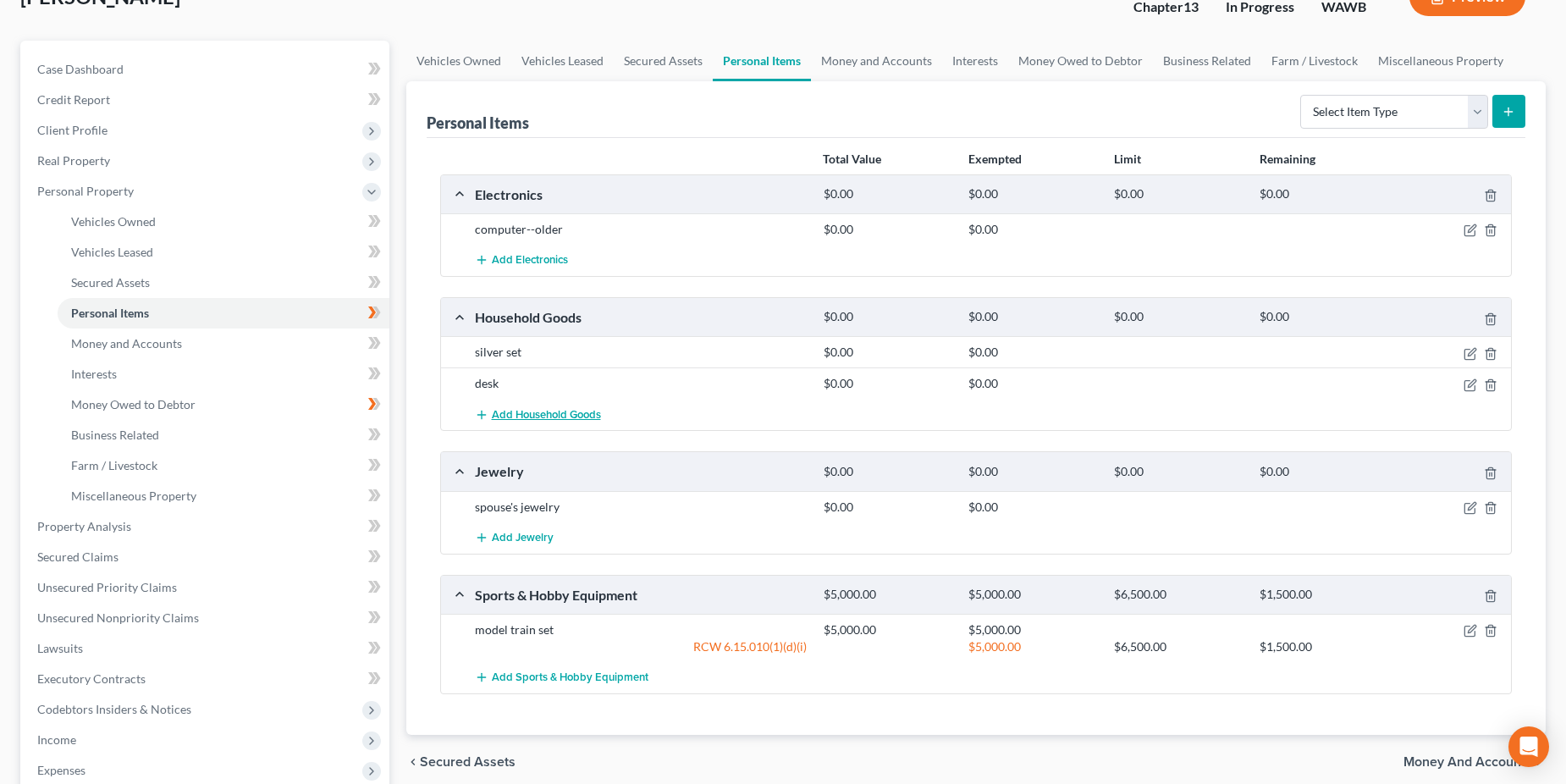
click at [552, 414] on span "Add Household Goods" at bounding box center [546, 415] width 109 height 14
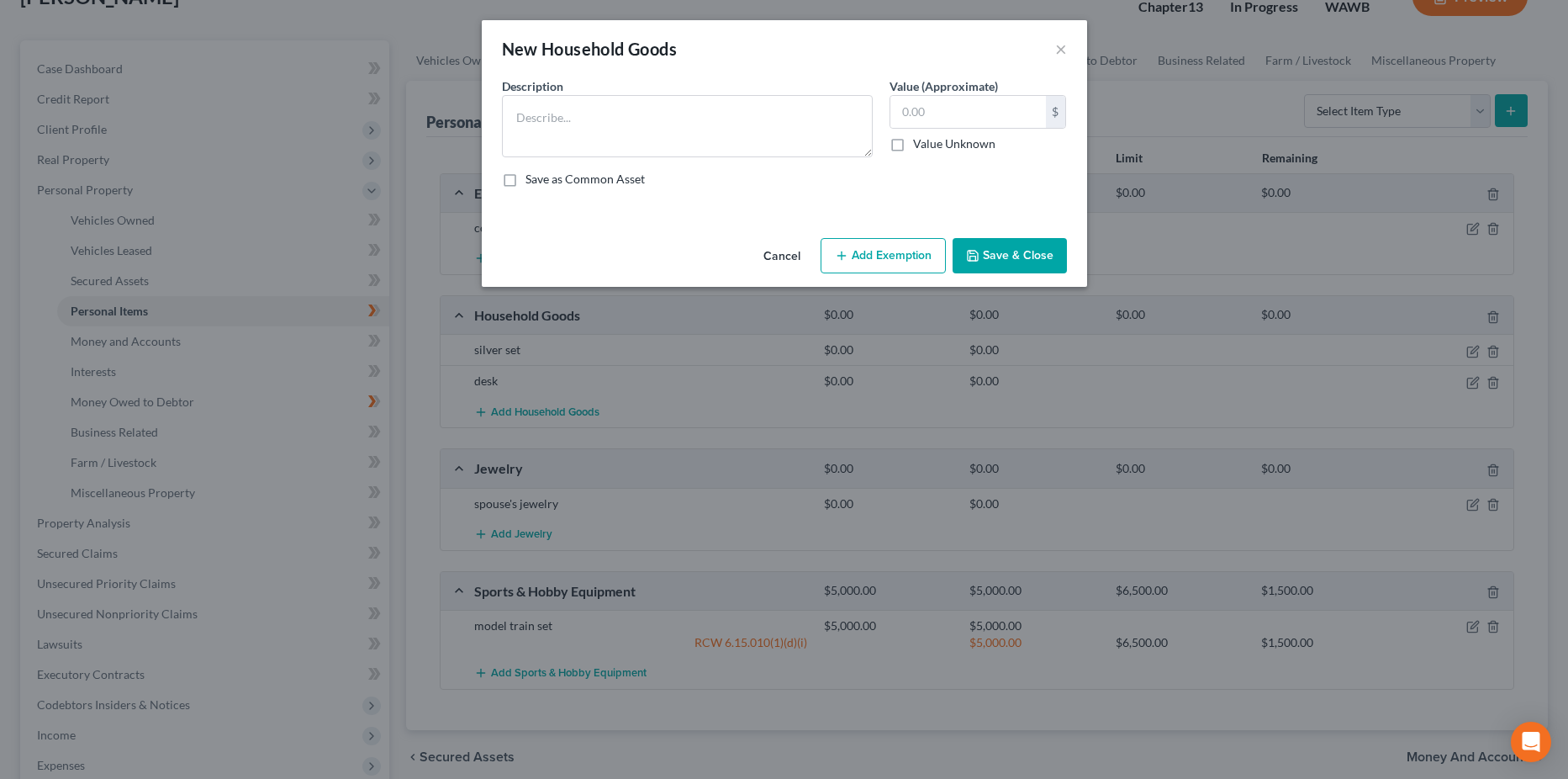
drag, startPoint x: 843, startPoint y: 40, endPoint x: 995, endPoint y: 43, distance: 152.0
click at [995, 43] on div "New Household Goods ×" at bounding box center [784, 49] width 605 height 57
click at [1061, 45] on button "×" at bounding box center [1061, 49] width 12 height 21
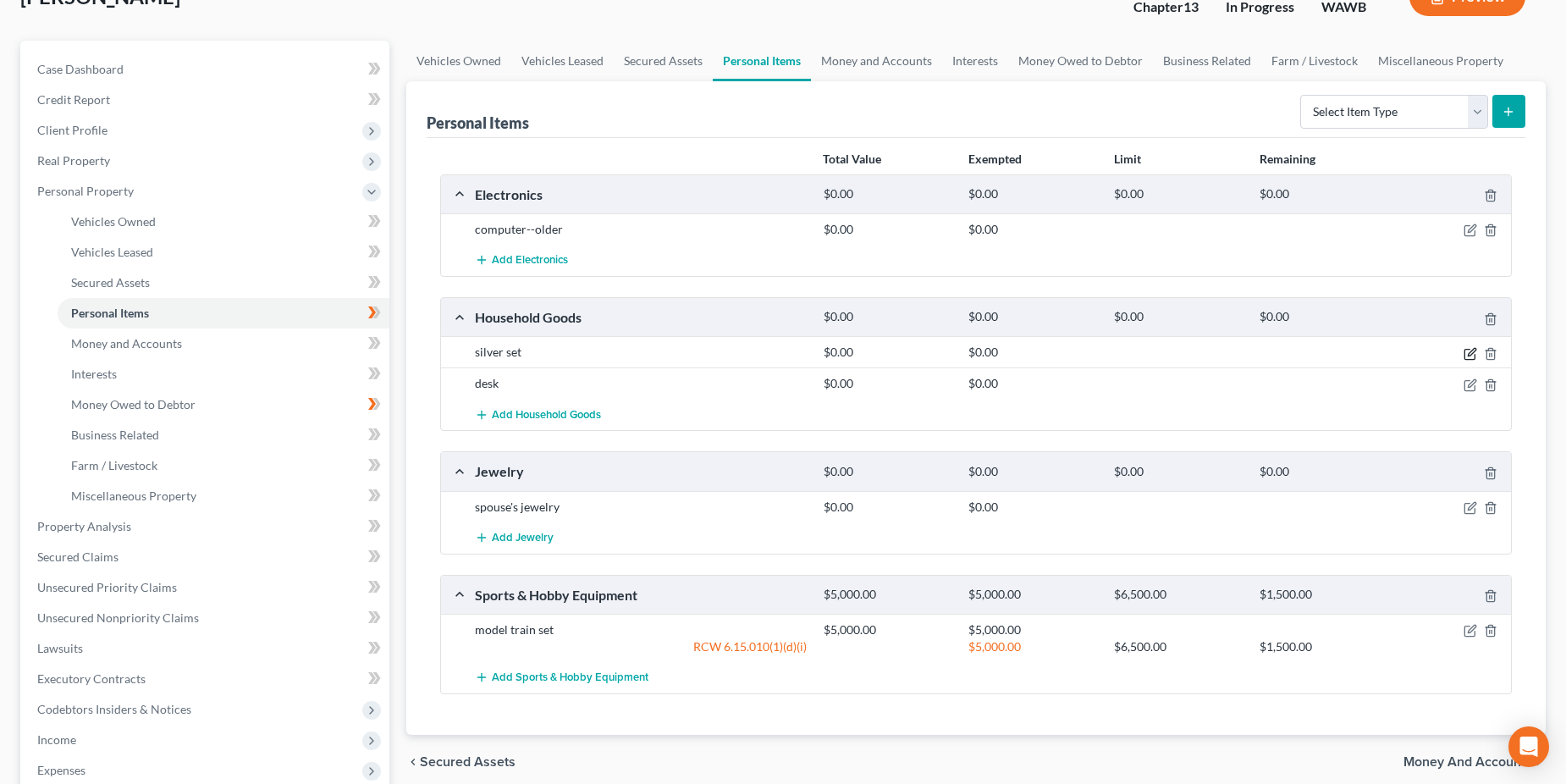
click at [1469, 353] on icon "button" at bounding box center [1471, 352] width 8 height 8
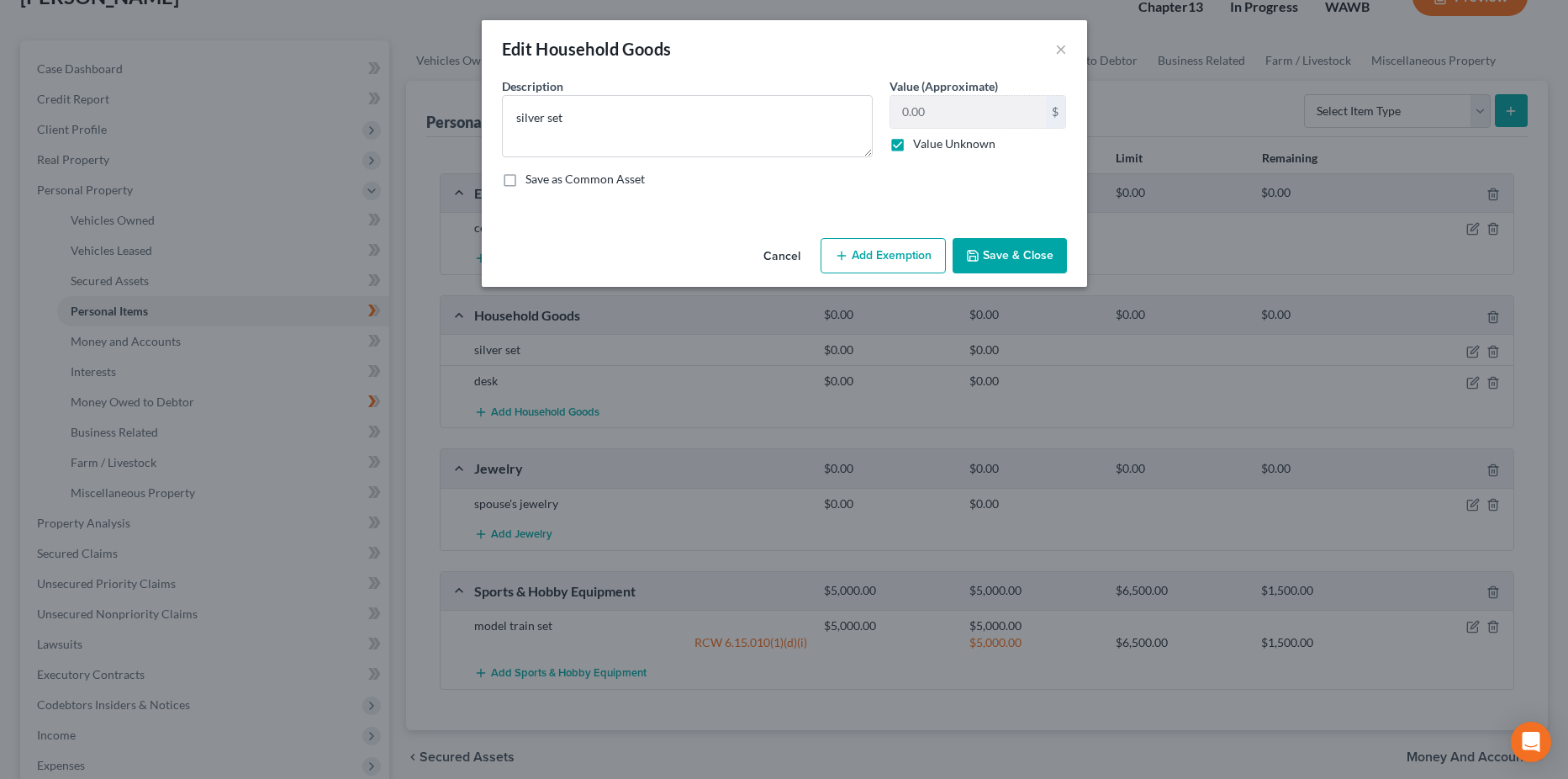
click at [906, 261] on button "Add Exemption" at bounding box center [883, 255] width 125 height 35
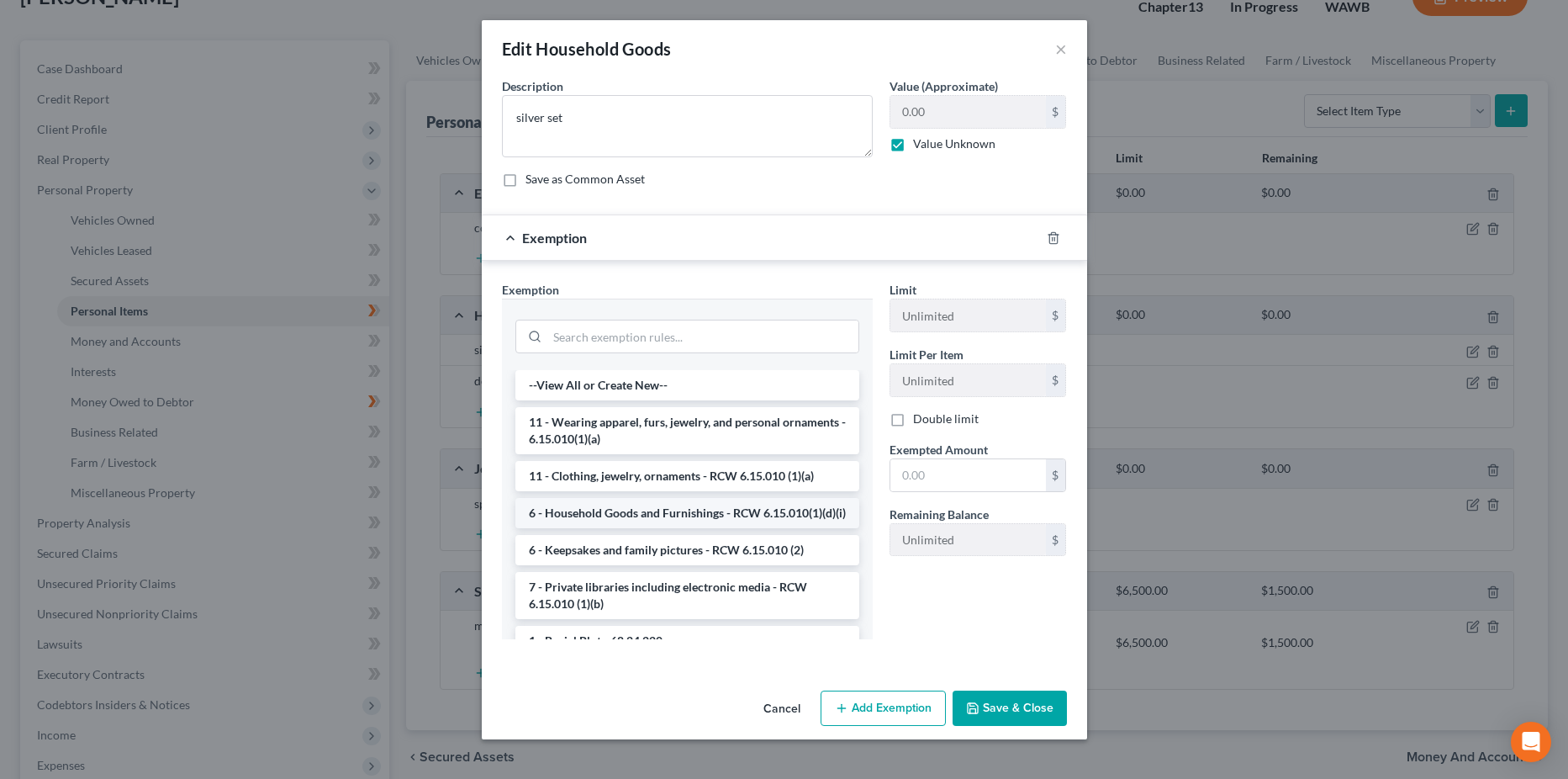
click at [681, 511] on li "6 - Household Goods and Furnishings - RCW 6.15.010(1)(d)(i)" at bounding box center [687, 513] width 344 height 30
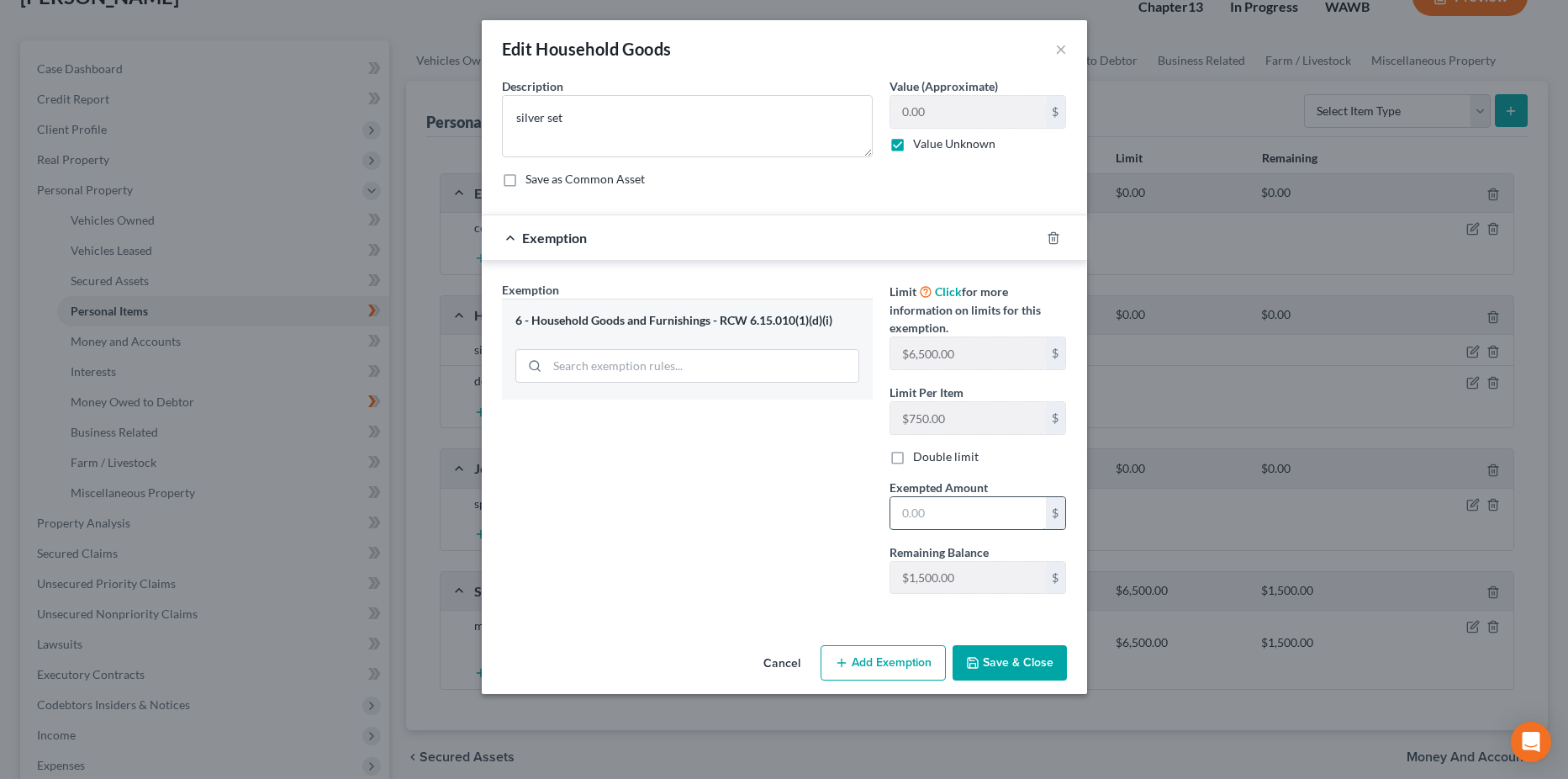
click at [1000, 514] on input "text" at bounding box center [968, 513] width 156 height 32
click at [913, 144] on label "Value Unknown" at bounding box center [954, 144] width 82 height 17
click at [920, 144] on input "Value Unknown" at bounding box center [925, 140] width 11 height 11
checkbox input "false"
click at [934, 114] on input "0.00" at bounding box center [968, 111] width 156 height 32
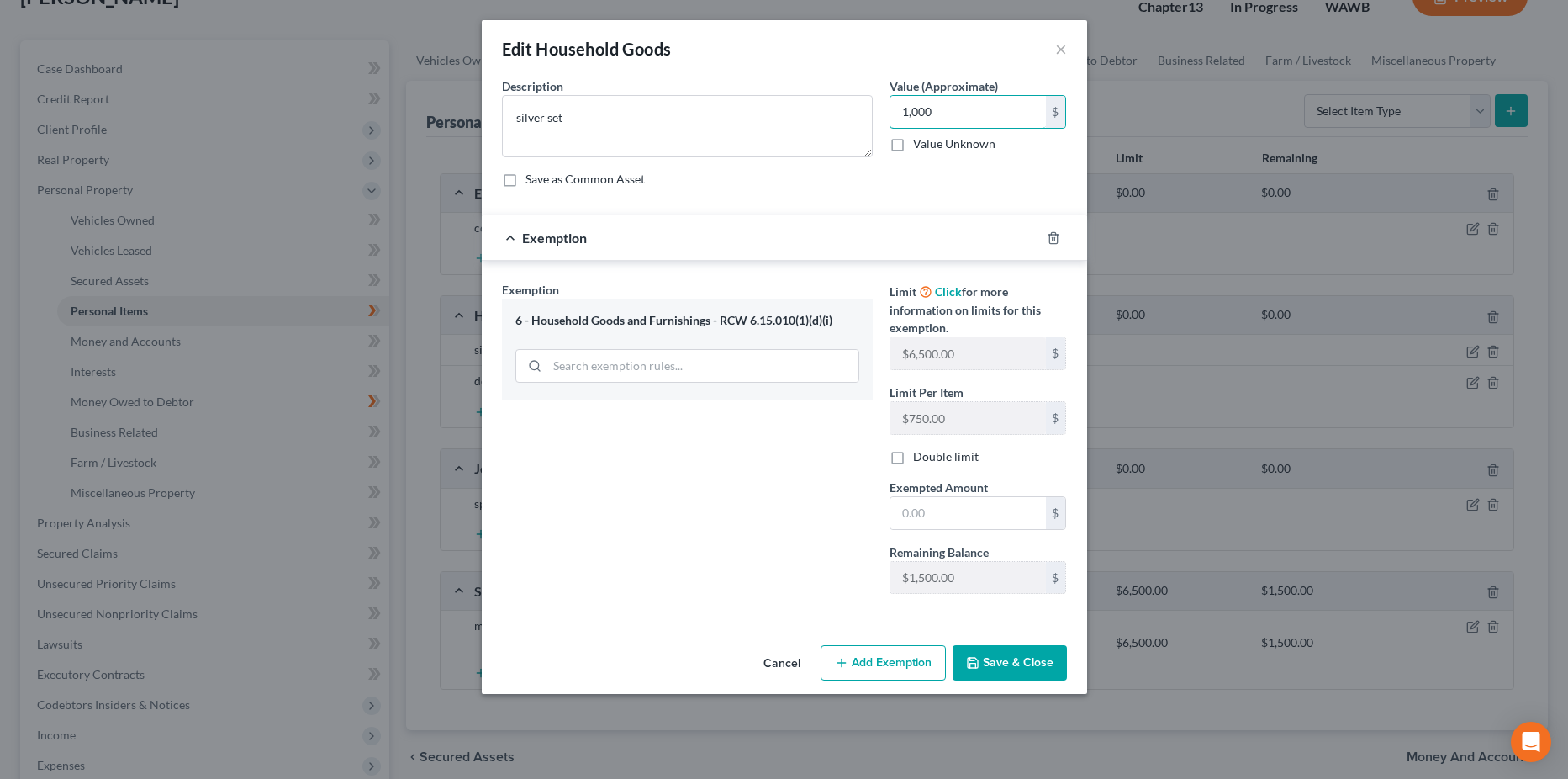
type input "1,000"
click at [913, 150] on label "Value Unknown" at bounding box center [954, 144] width 82 height 17
click at [920, 146] on input "Value Unknown" at bounding box center [925, 140] width 11 height 11
checkbox input "true"
type input "0.00"
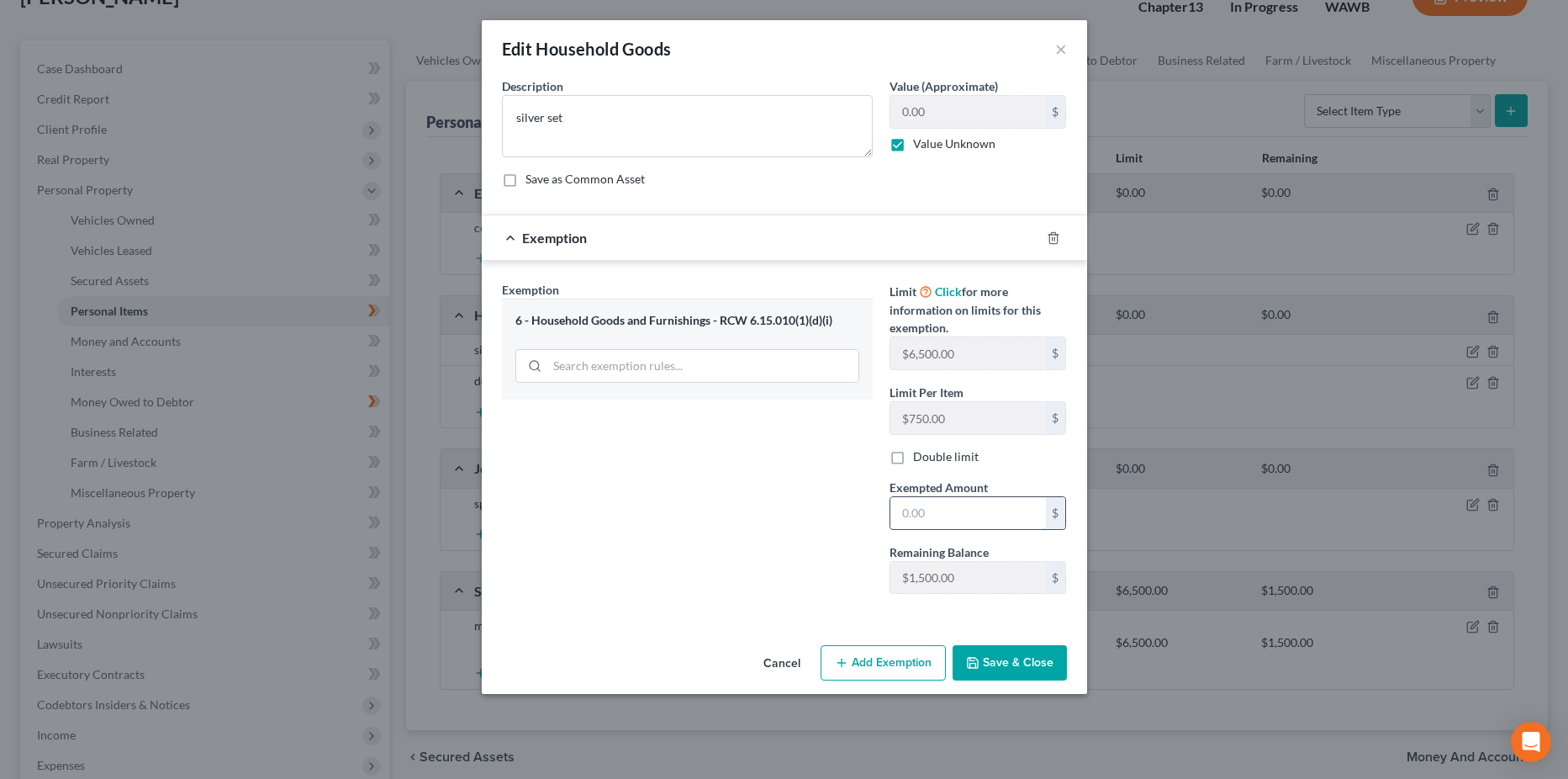
click at [929, 515] on input "text" at bounding box center [968, 513] width 156 height 32
type input "750"
click at [1036, 666] on button "Save & Close" at bounding box center [1010, 663] width 115 height 35
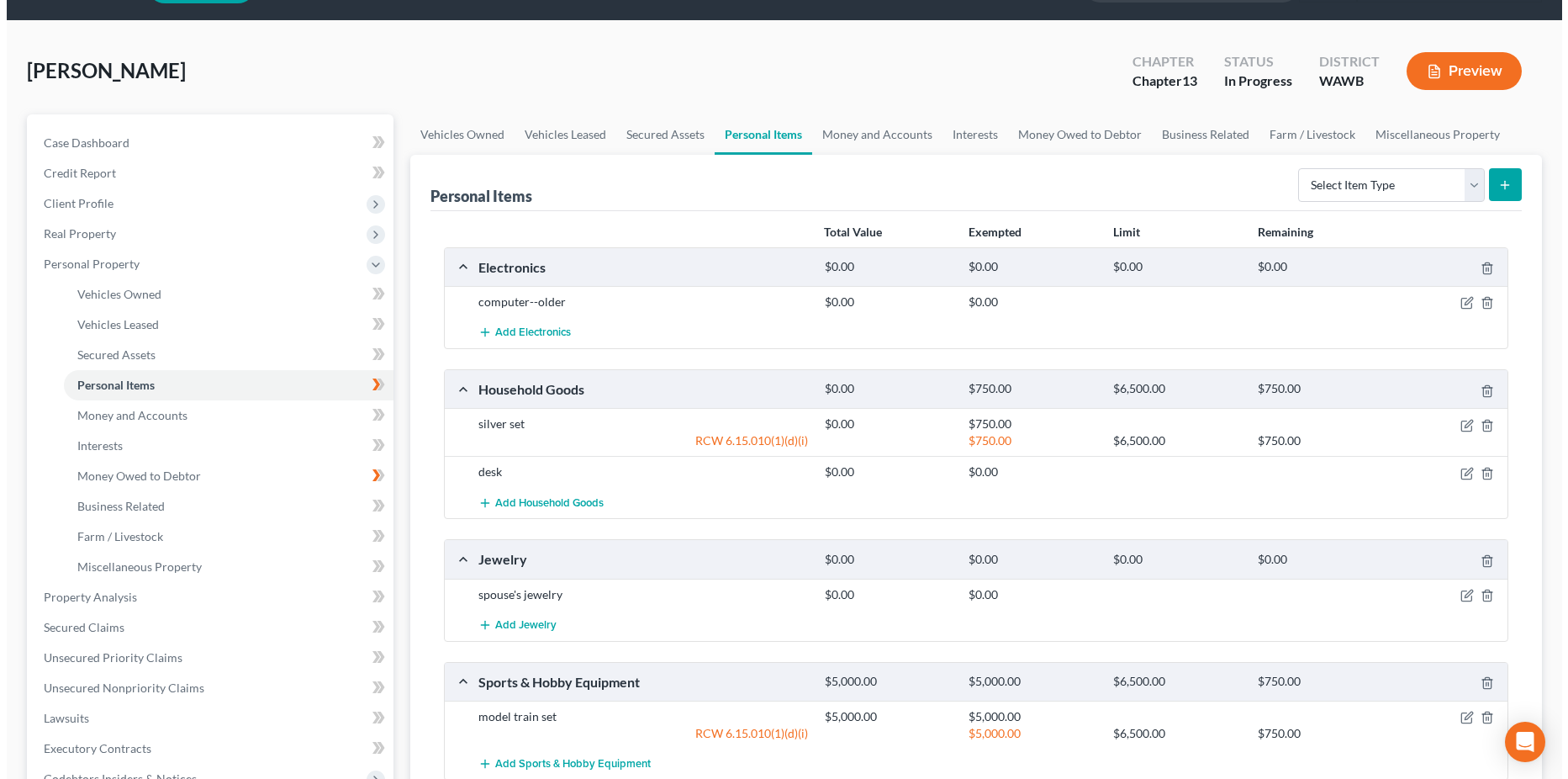
scroll to position [37, 0]
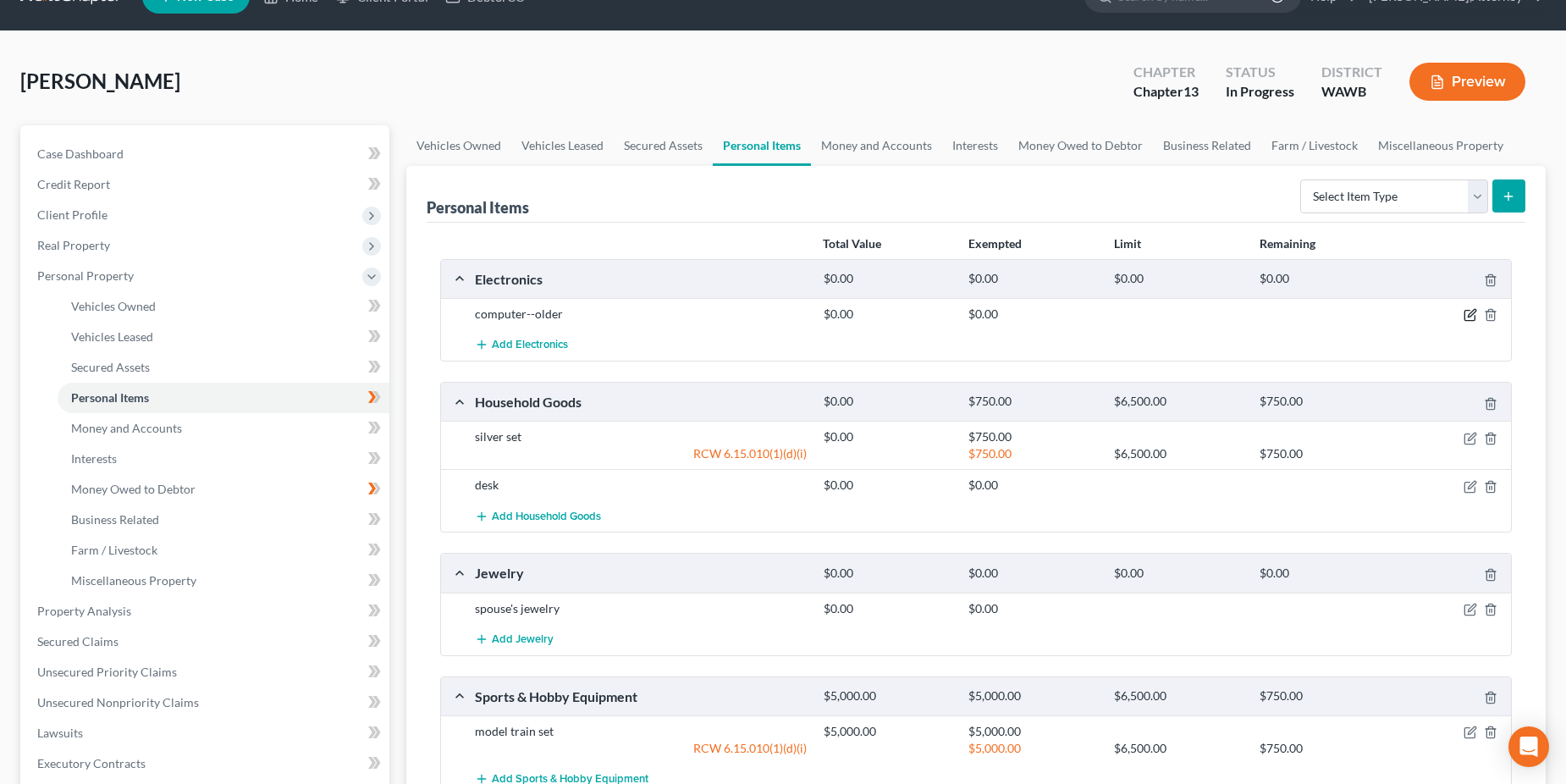
click at [1473, 317] on icon "button" at bounding box center [1471, 315] width 14 height 14
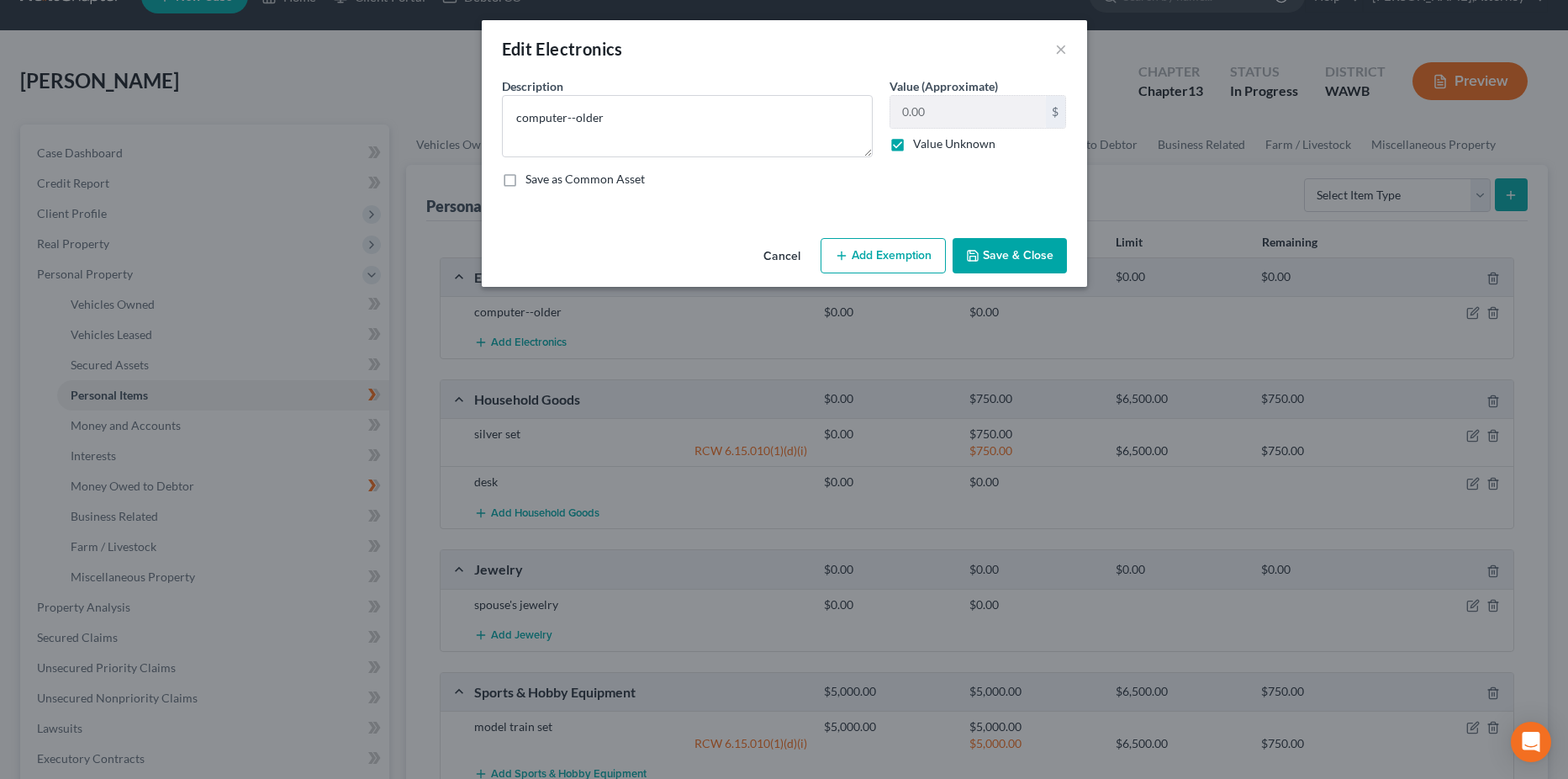
click at [879, 247] on button "Add Exemption" at bounding box center [883, 255] width 125 height 35
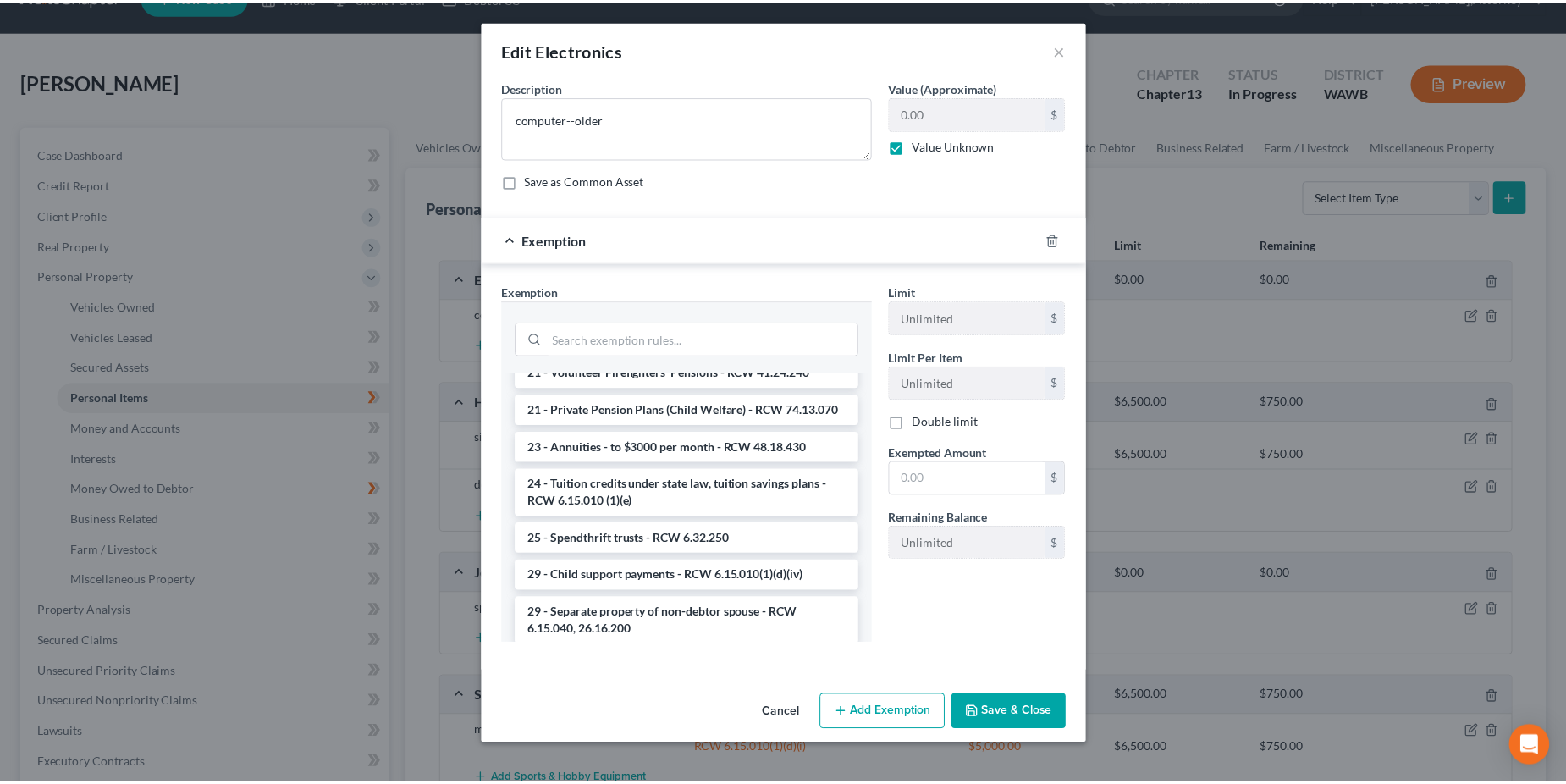
scroll to position [0, 0]
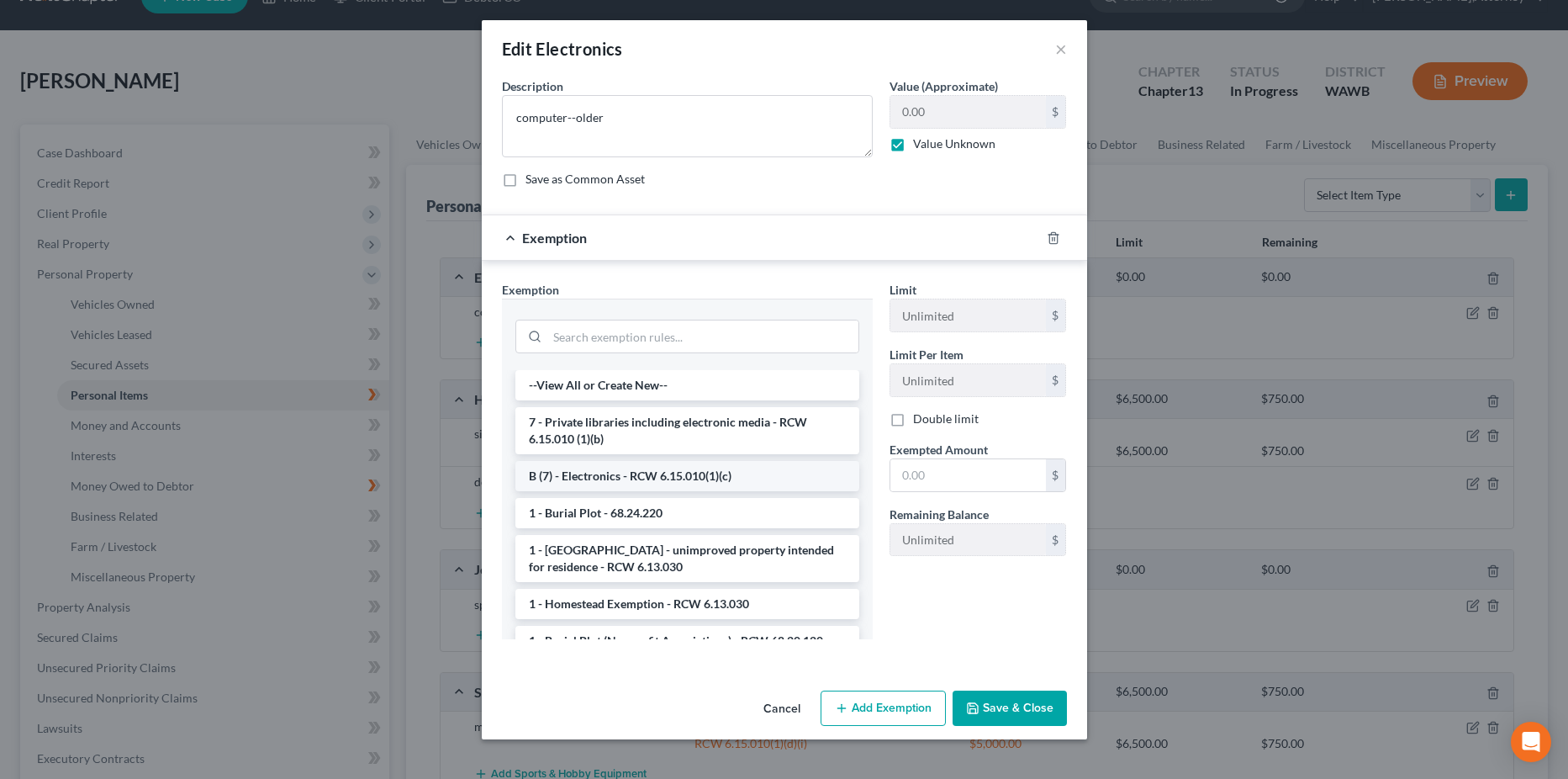
click at [671, 474] on li "B (7) - Electronics - RCW 6.15.010(1)(c)" at bounding box center [687, 475] width 344 height 30
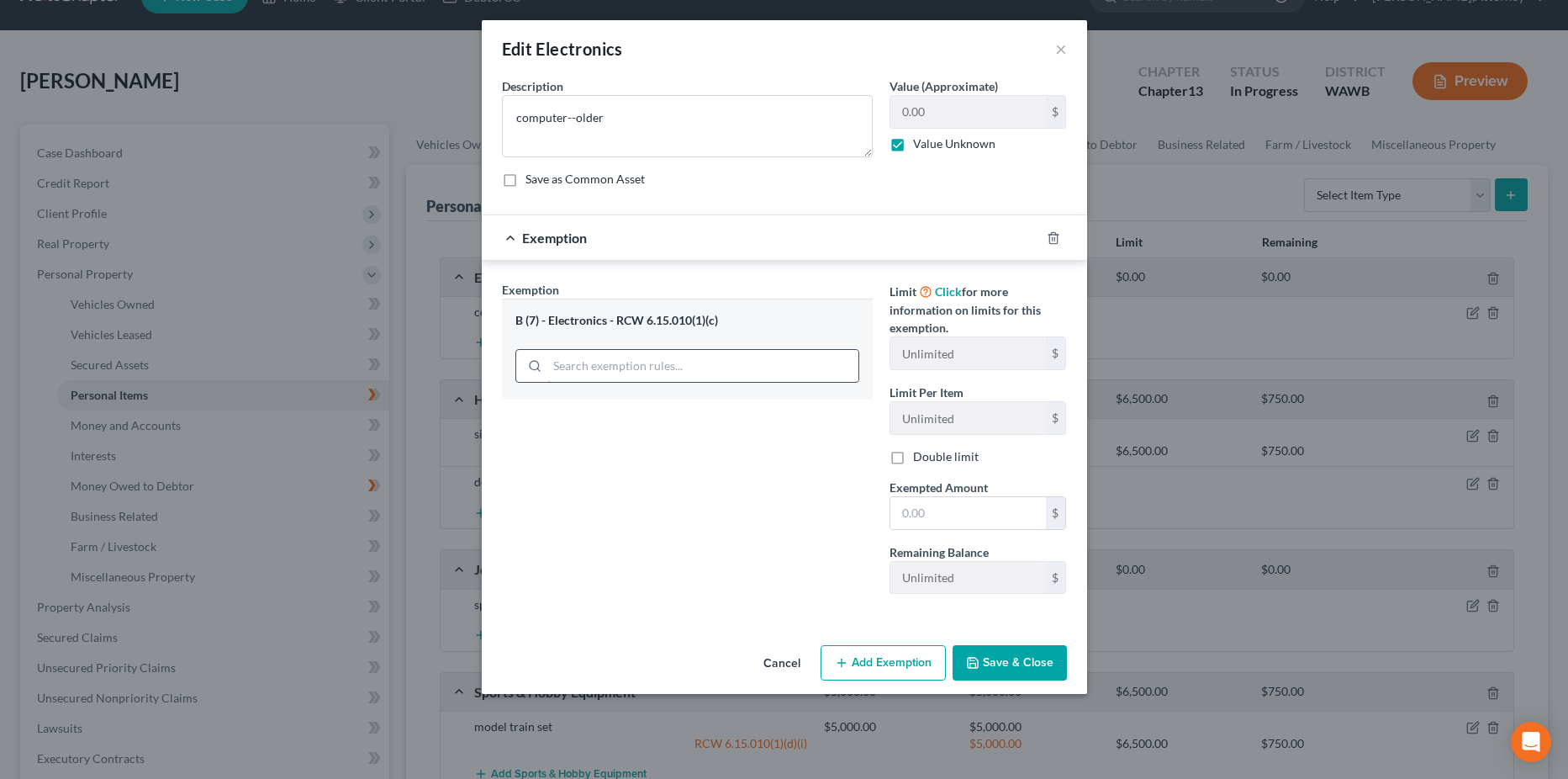
click at [674, 365] on input "search" at bounding box center [703, 366] width 311 height 32
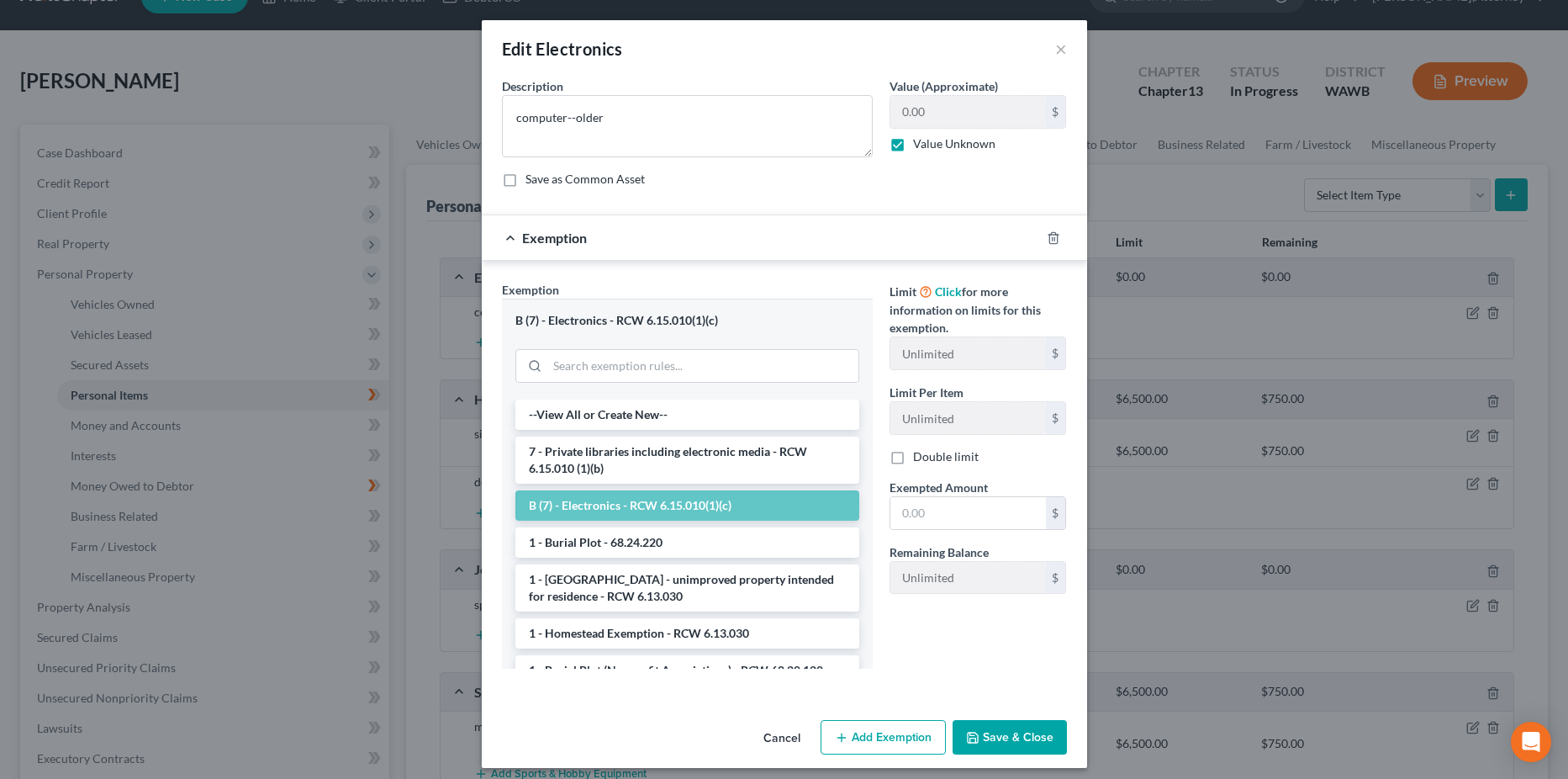
click at [662, 500] on li "B (7) - Electronics - RCW 6.15.010(1)(c)" at bounding box center [687, 505] width 344 height 30
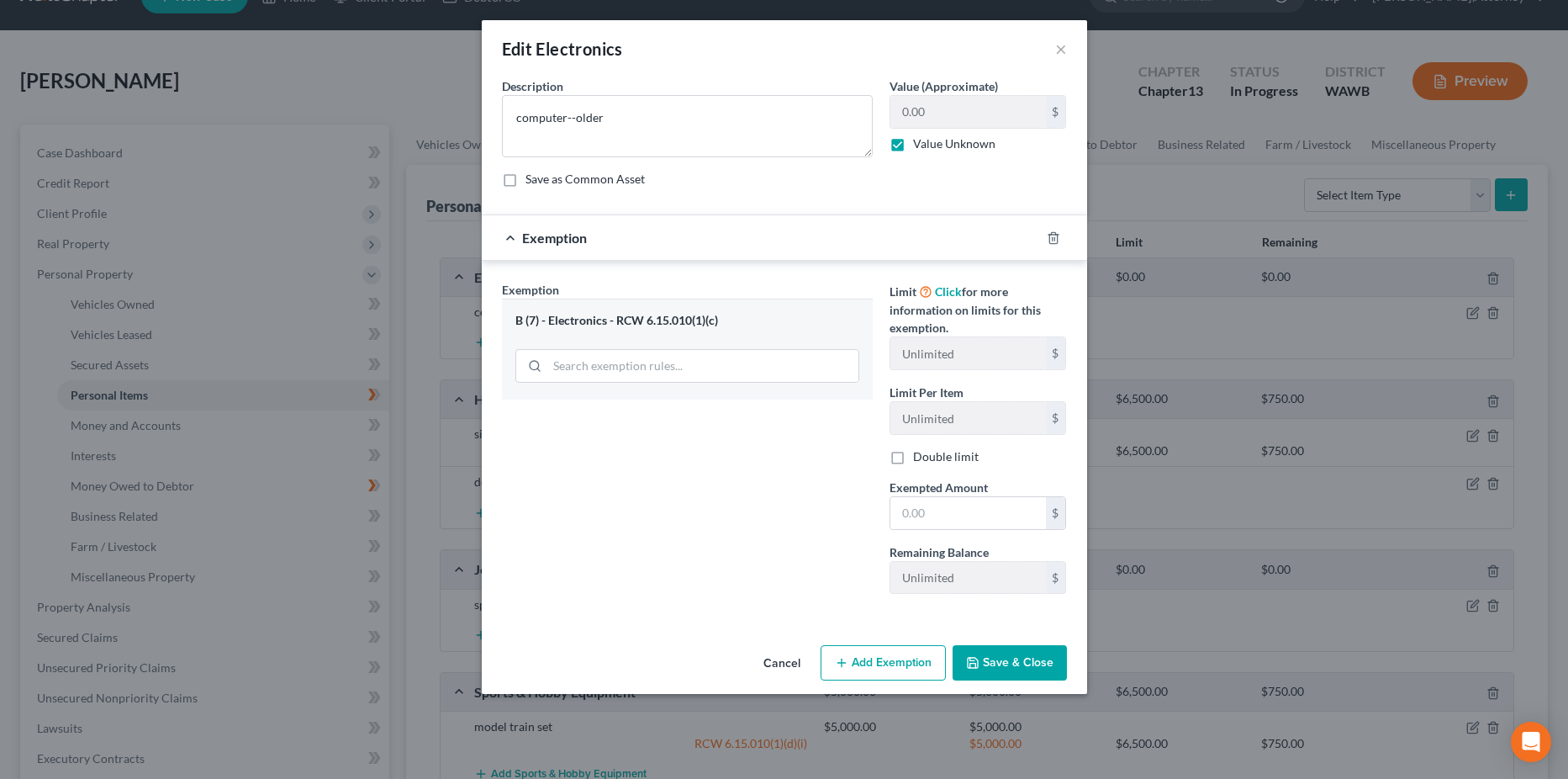
click at [913, 147] on label "Value Unknown" at bounding box center [954, 144] width 82 height 17
click at [920, 146] on input "Value Unknown" at bounding box center [925, 140] width 11 height 11
click at [913, 145] on label "Value Unknown" at bounding box center [954, 144] width 82 height 17
click at [920, 145] on input "Value Unknown" at bounding box center [925, 140] width 11 height 11
checkbox input "true"
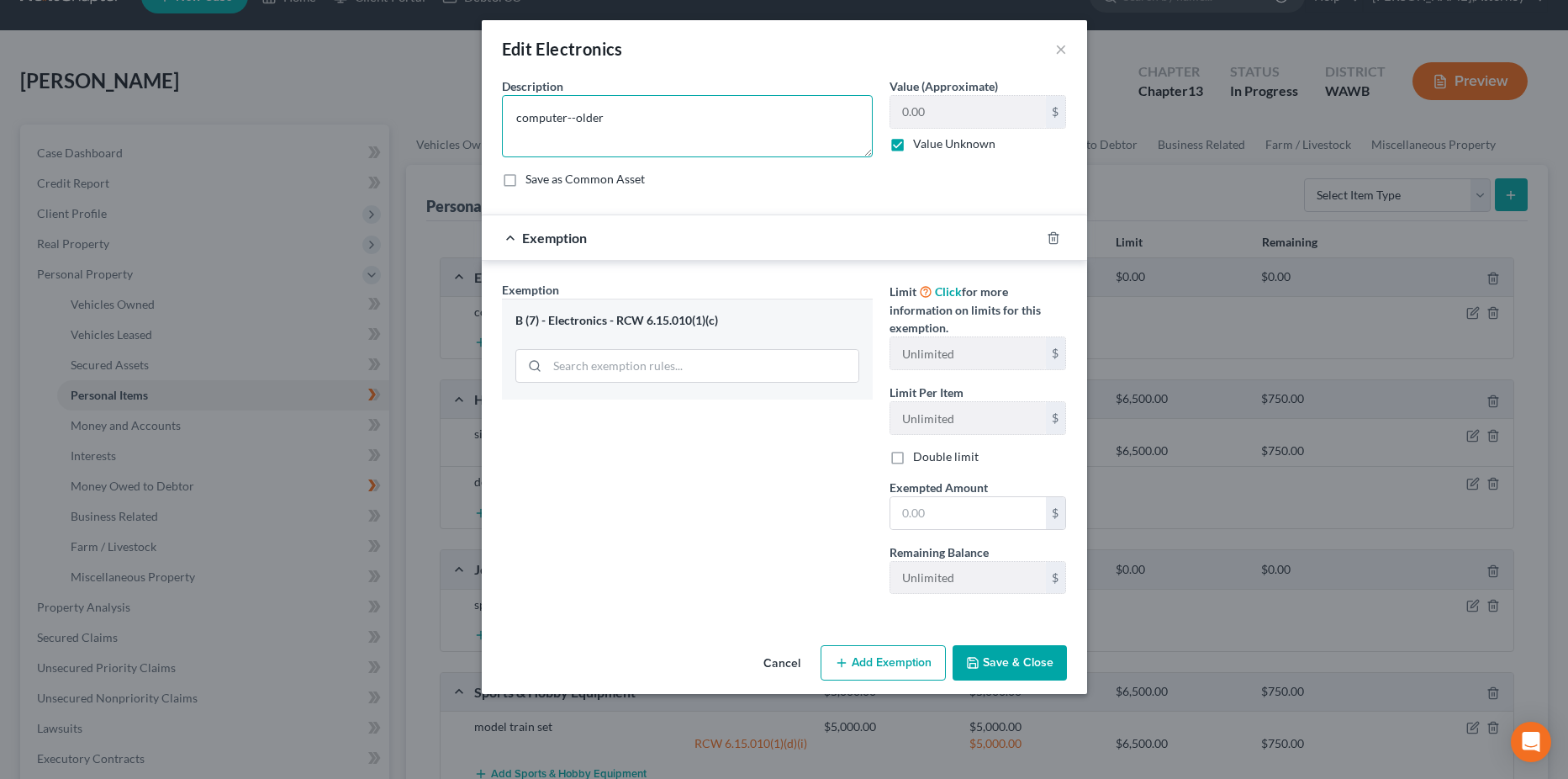
click at [647, 128] on textarea "computer--older" at bounding box center [686, 126] width 371 height 62
click at [1000, 661] on button "Save & Close" at bounding box center [1010, 663] width 115 height 35
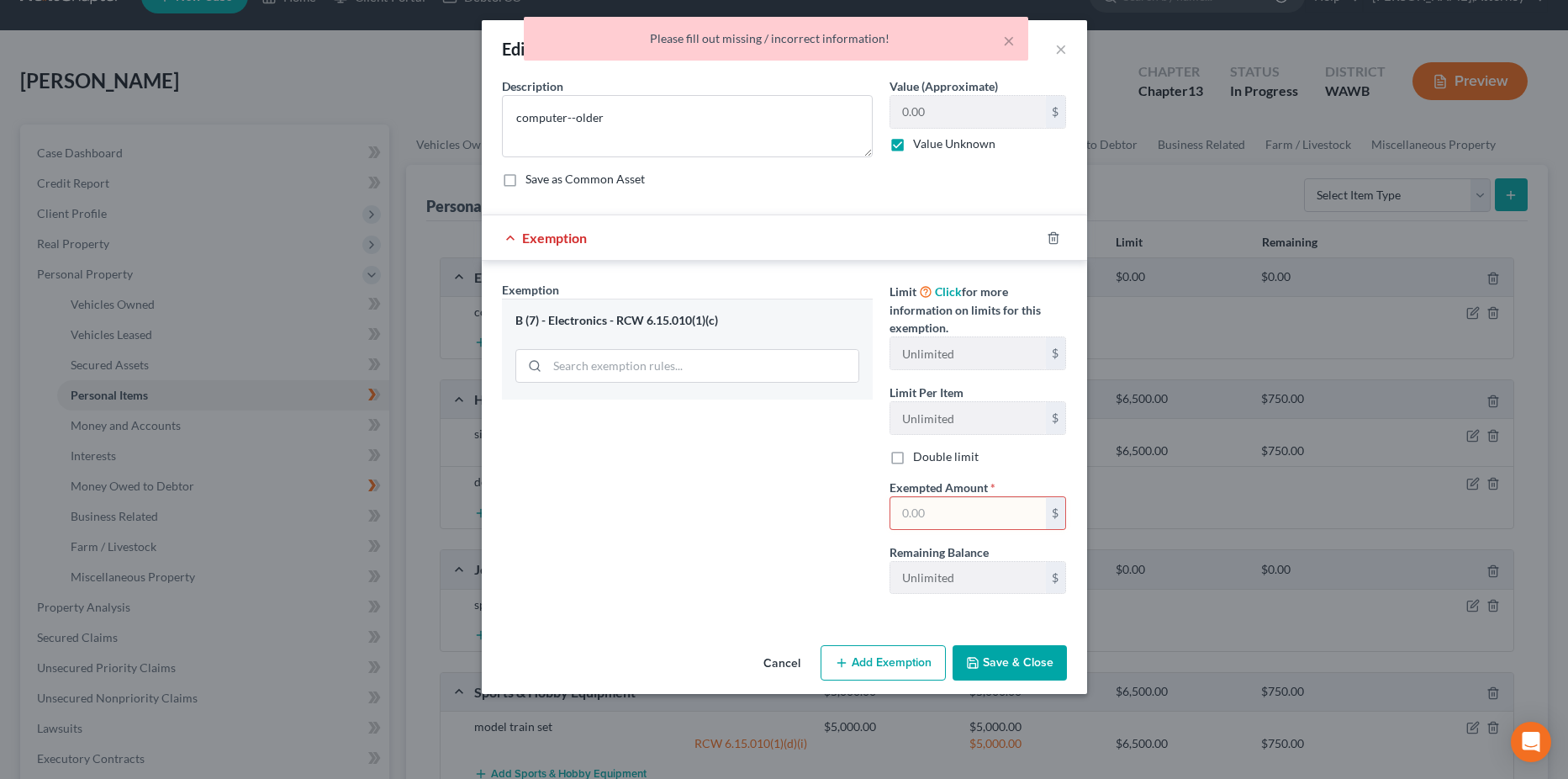
click at [815, 497] on div "Exemption Set must be selected for CA. Exemption * B (7) - Electronics - RCW 6.…" at bounding box center [687, 443] width 388 height 326
click at [968, 510] on input "text" at bounding box center [968, 513] width 156 height 32
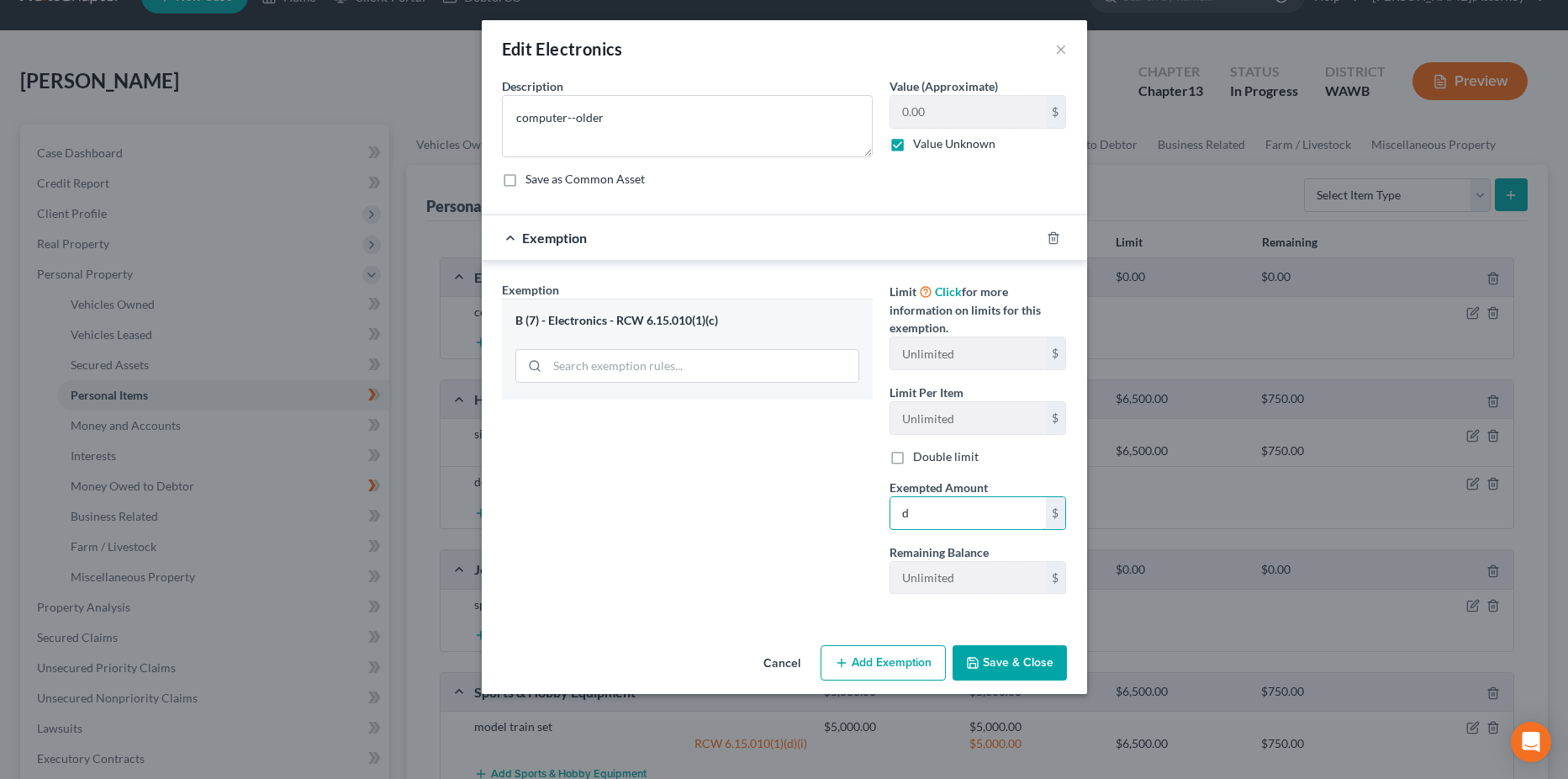
type input "0"
type input "500"
click at [1015, 660] on button "Save & Close" at bounding box center [1010, 663] width 115 height 35
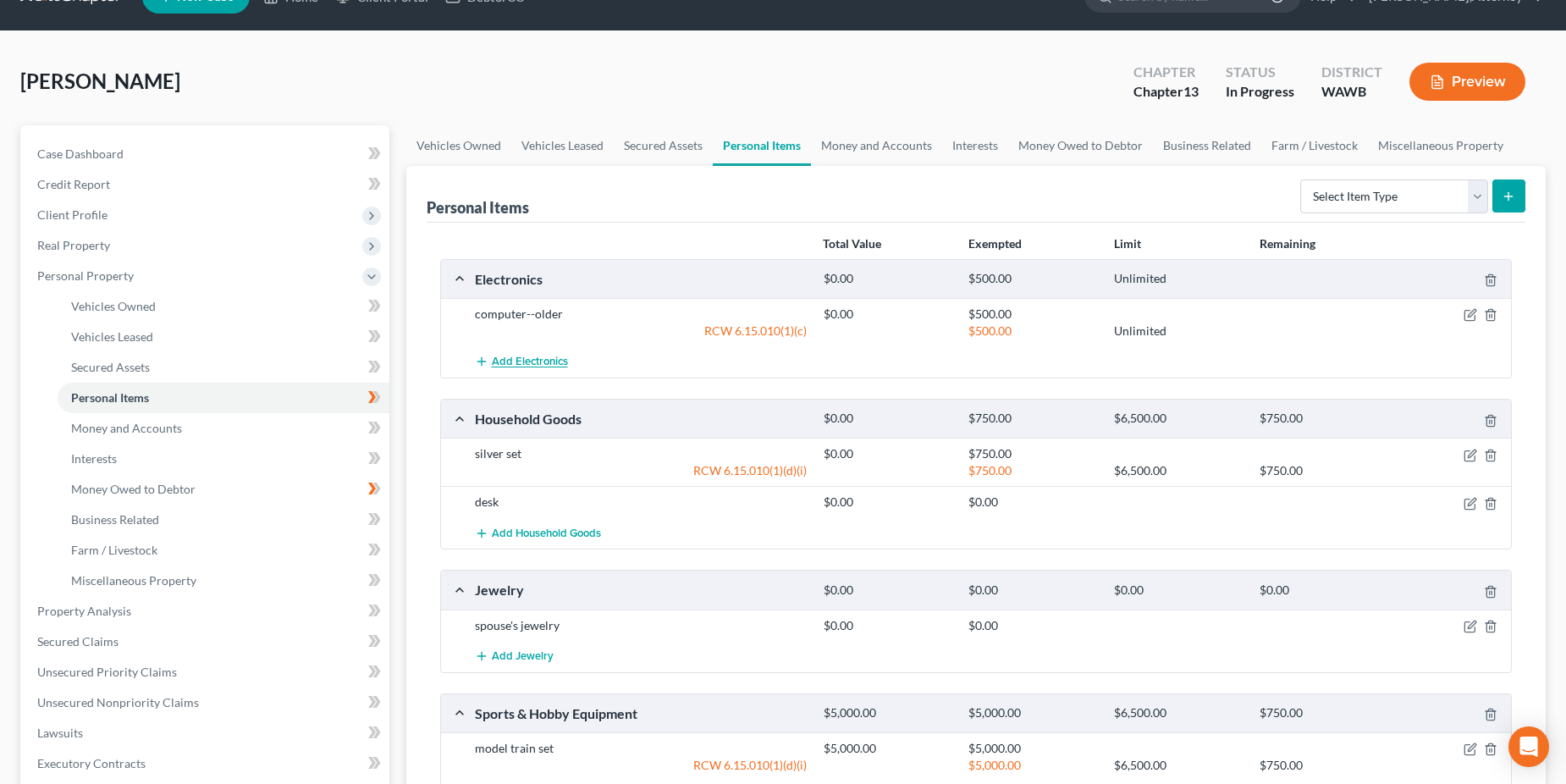
click at [515, 365] on span "Add Electronics" at bounding box center [530, 363] width 76 height 14
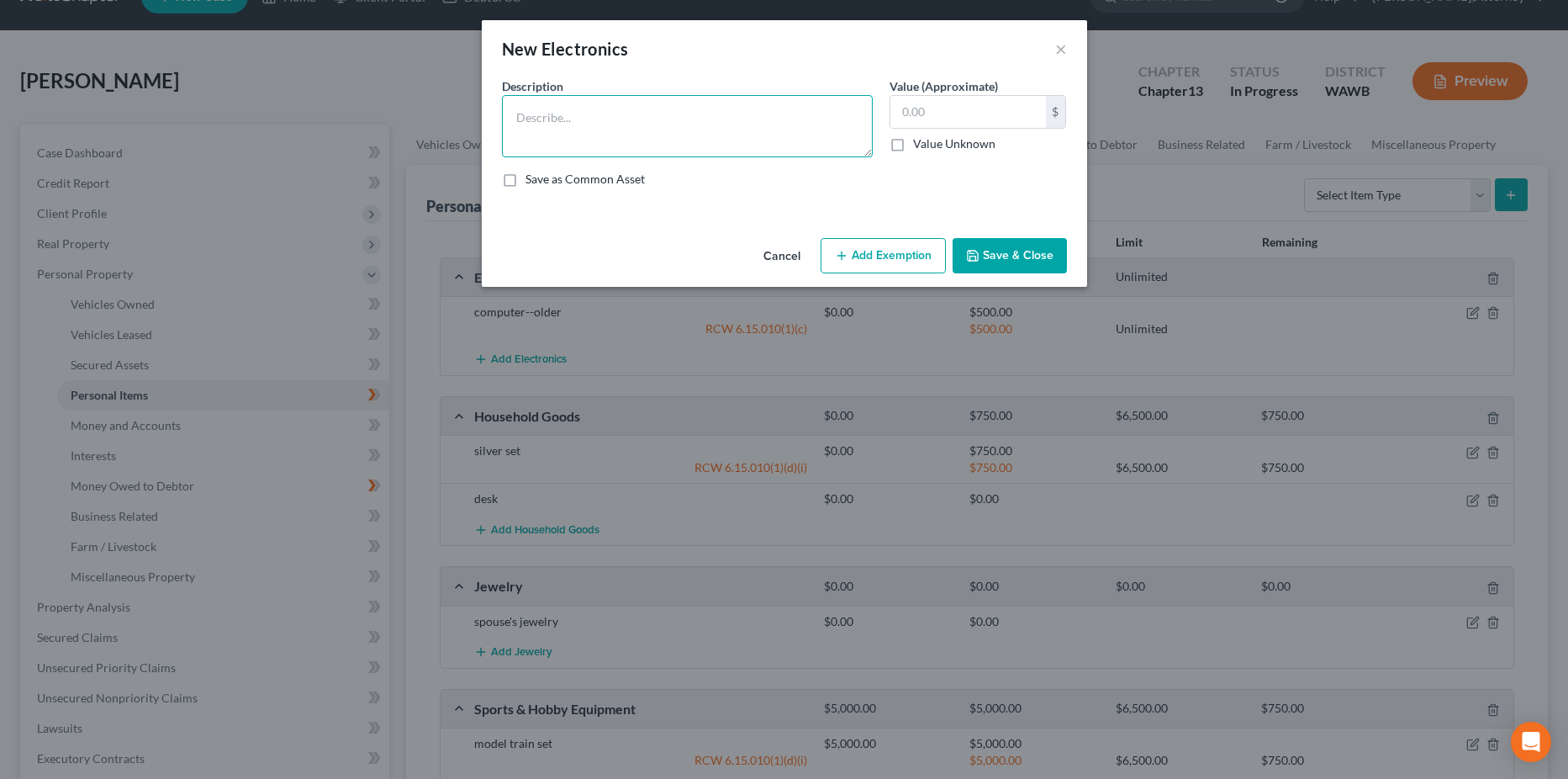
click at [526, 118] on textarea at bounding box center [686, 126] width 371 height 62
type textarea "TV--purchased 2015"
click at [951, 120] on input "text" at bounding box center [968, 111] width 156 height 32
type input "400"
click at [883, 261] on button "Add Exemption" at bounding box center [883, 255] width 125 height 35
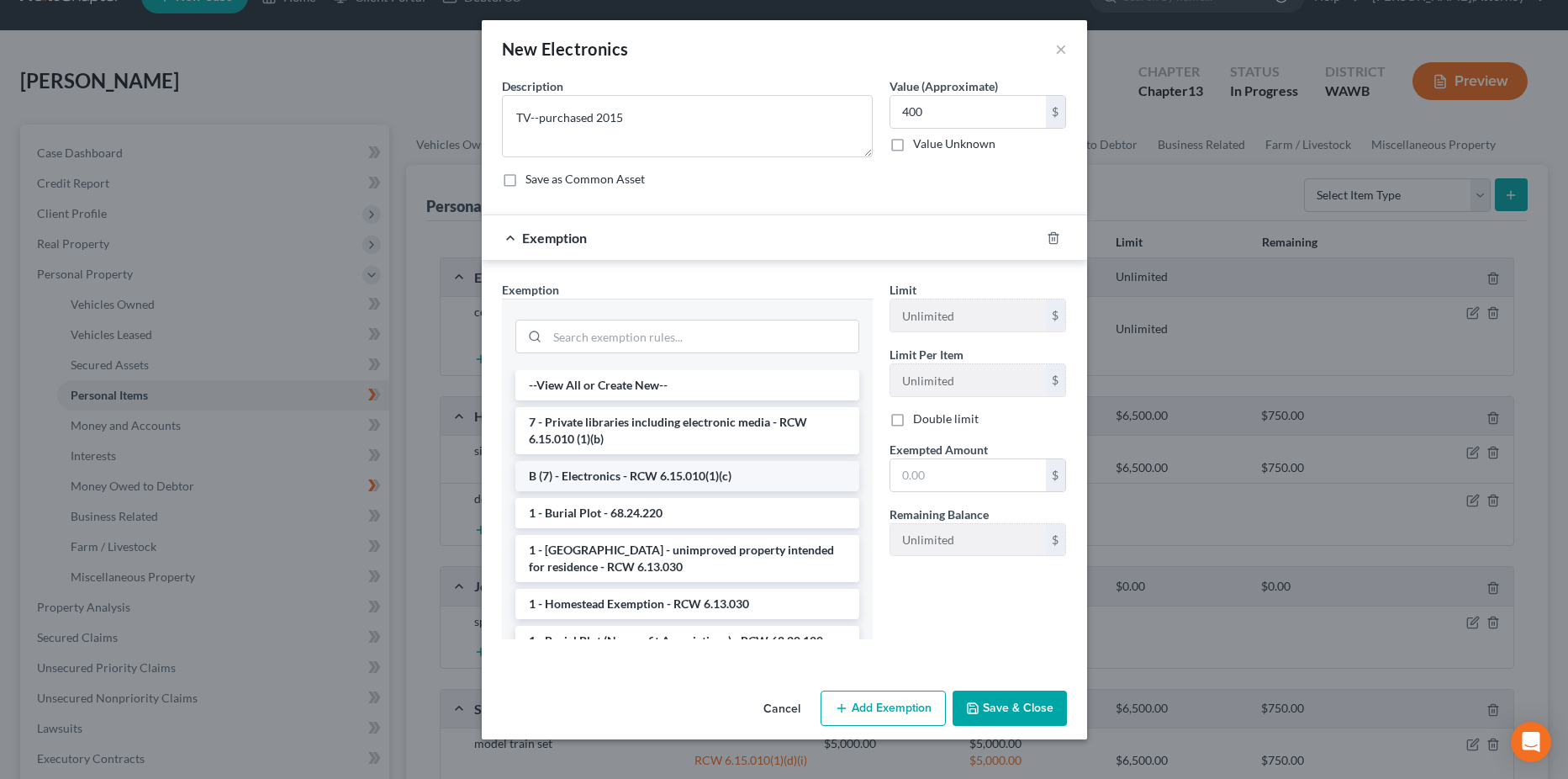
click at [730, 474] on li "B (7) - Electronics - RCW 6.15.010(1)(c)" at bounding box center [687, 475] width 344 height 30
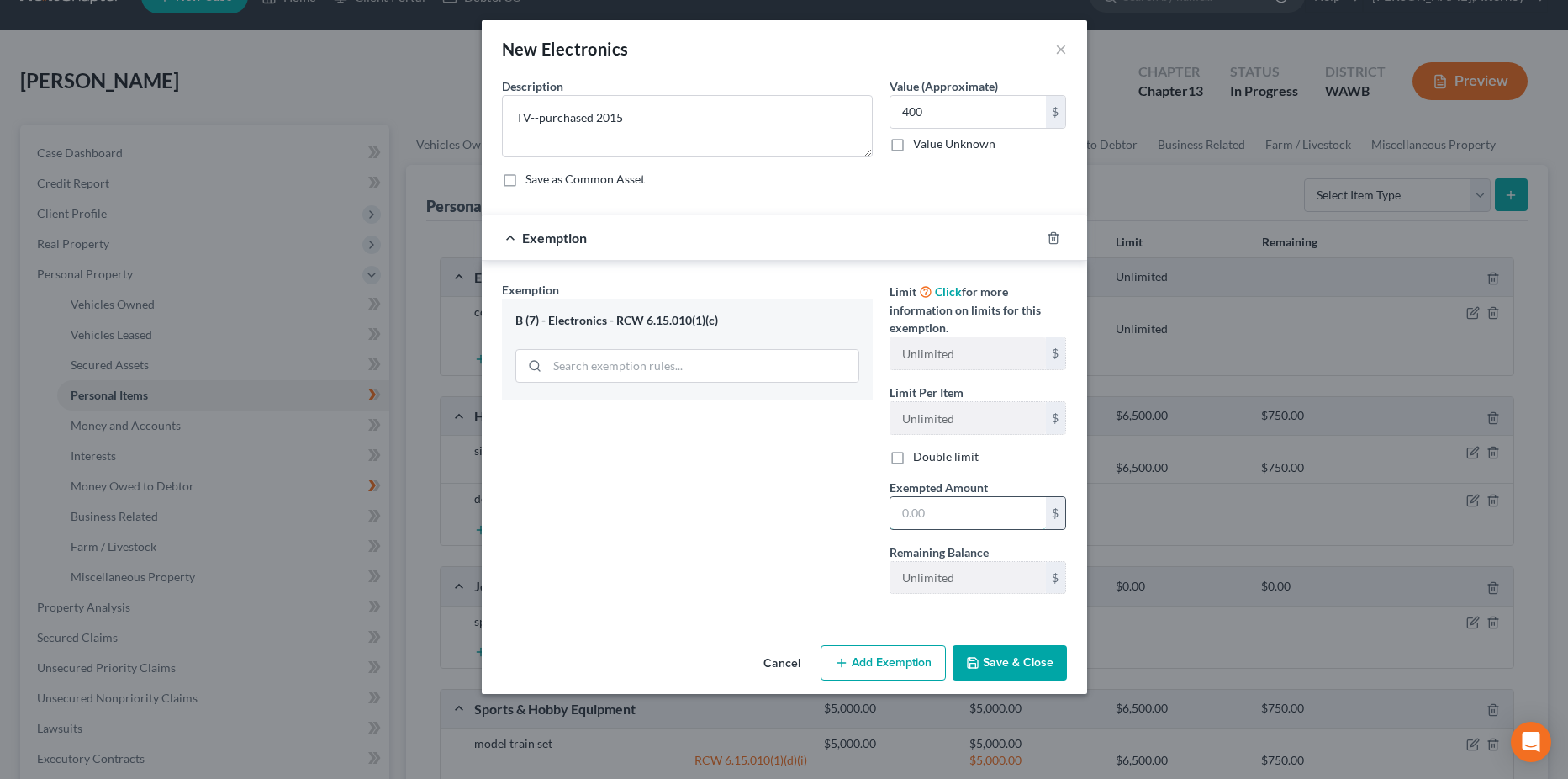
click at [945, 516] on input "text" at bounding box center [968, 513] width 156 height 32
type input "500"
click at [931, 118] on input "400" at bounding box center [968, 111] width 156 height 32
type input "500"
click at [1016, 663] on button "Save & Close" at bounding box center [1010, 663] width 115 height 35
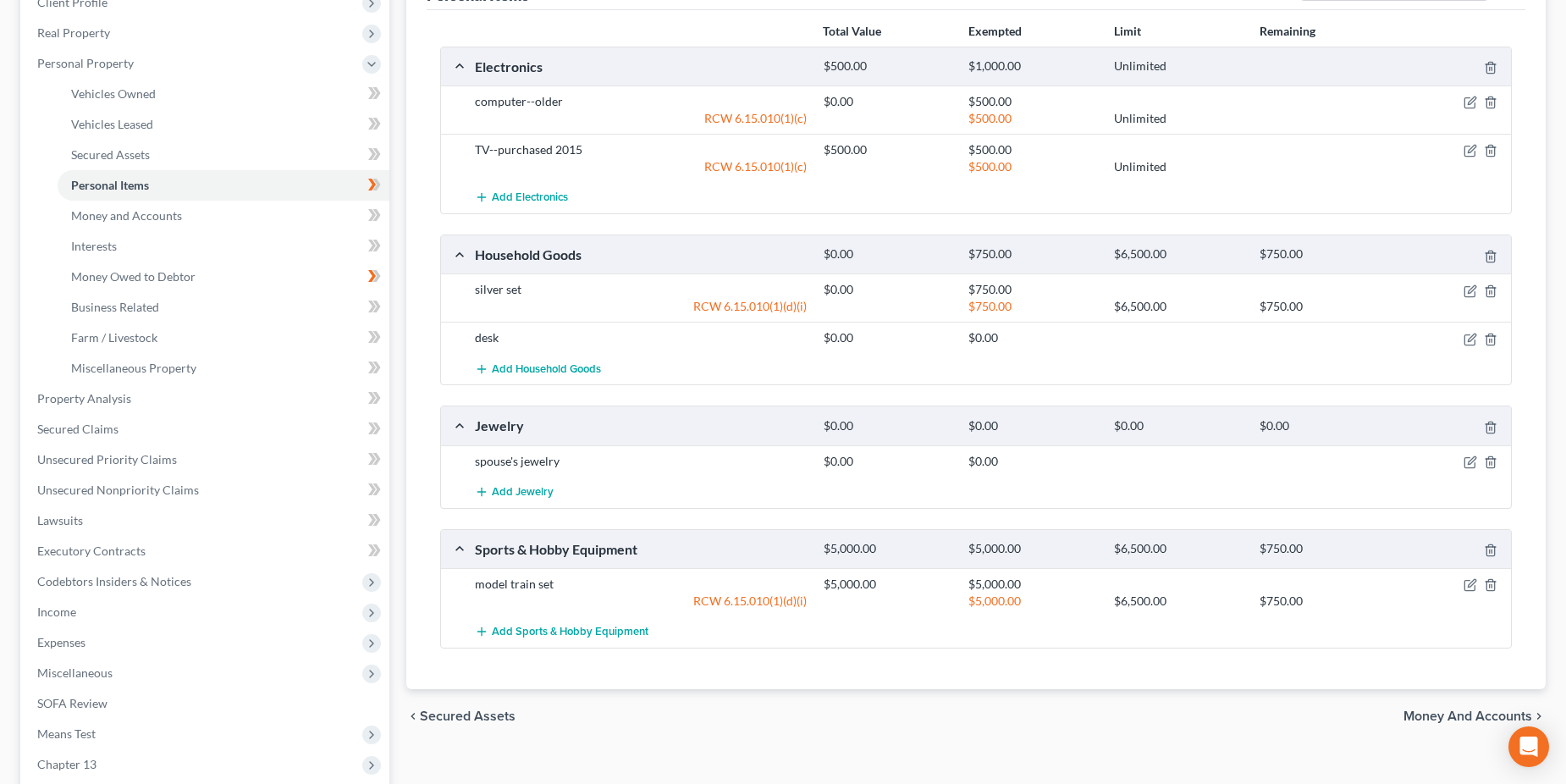
scroll to position [207, 0]
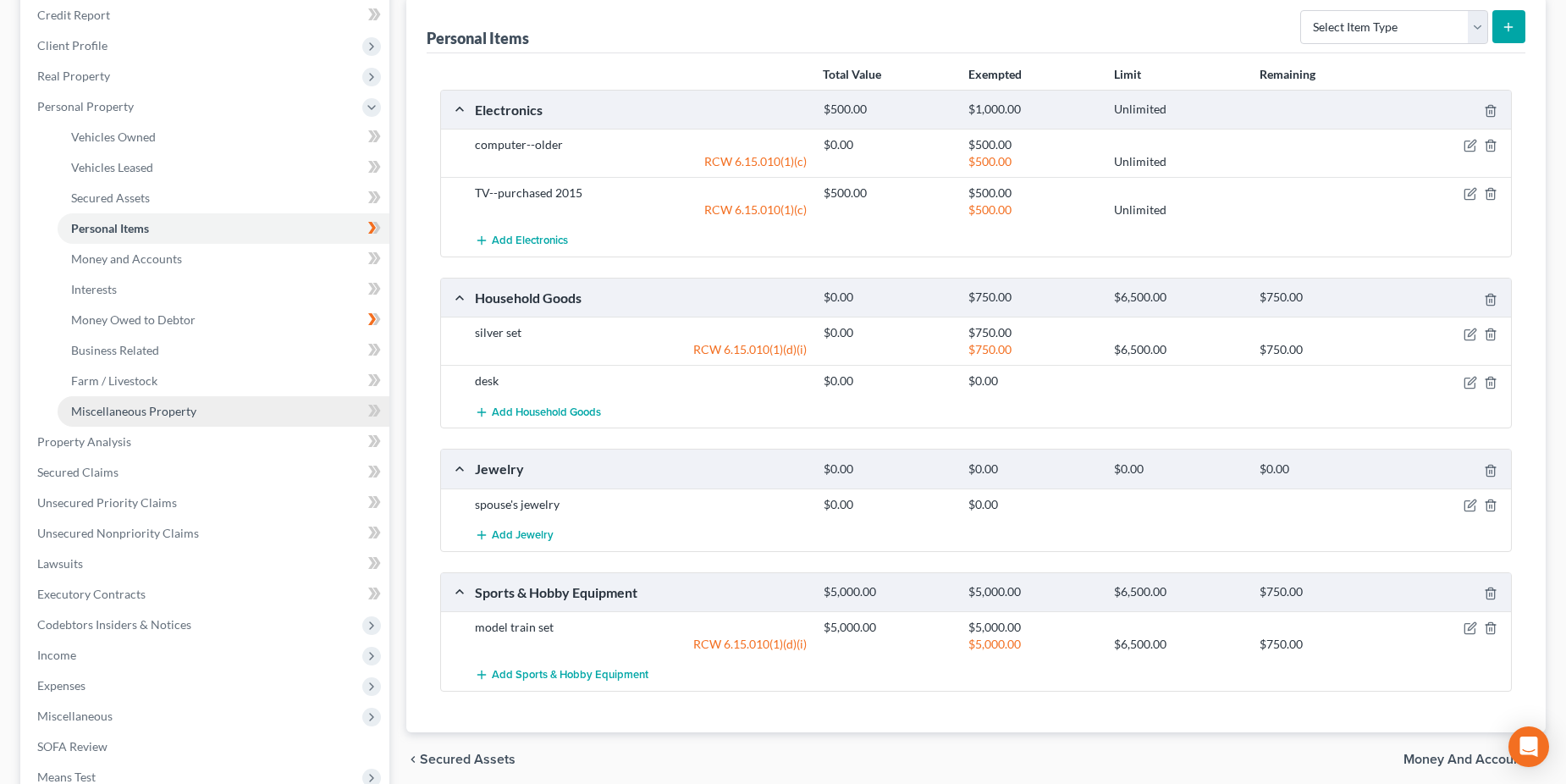
click at [164, 410] on span "Miscellaneous Property" at bounding box center [134, 411] width 125 height 15
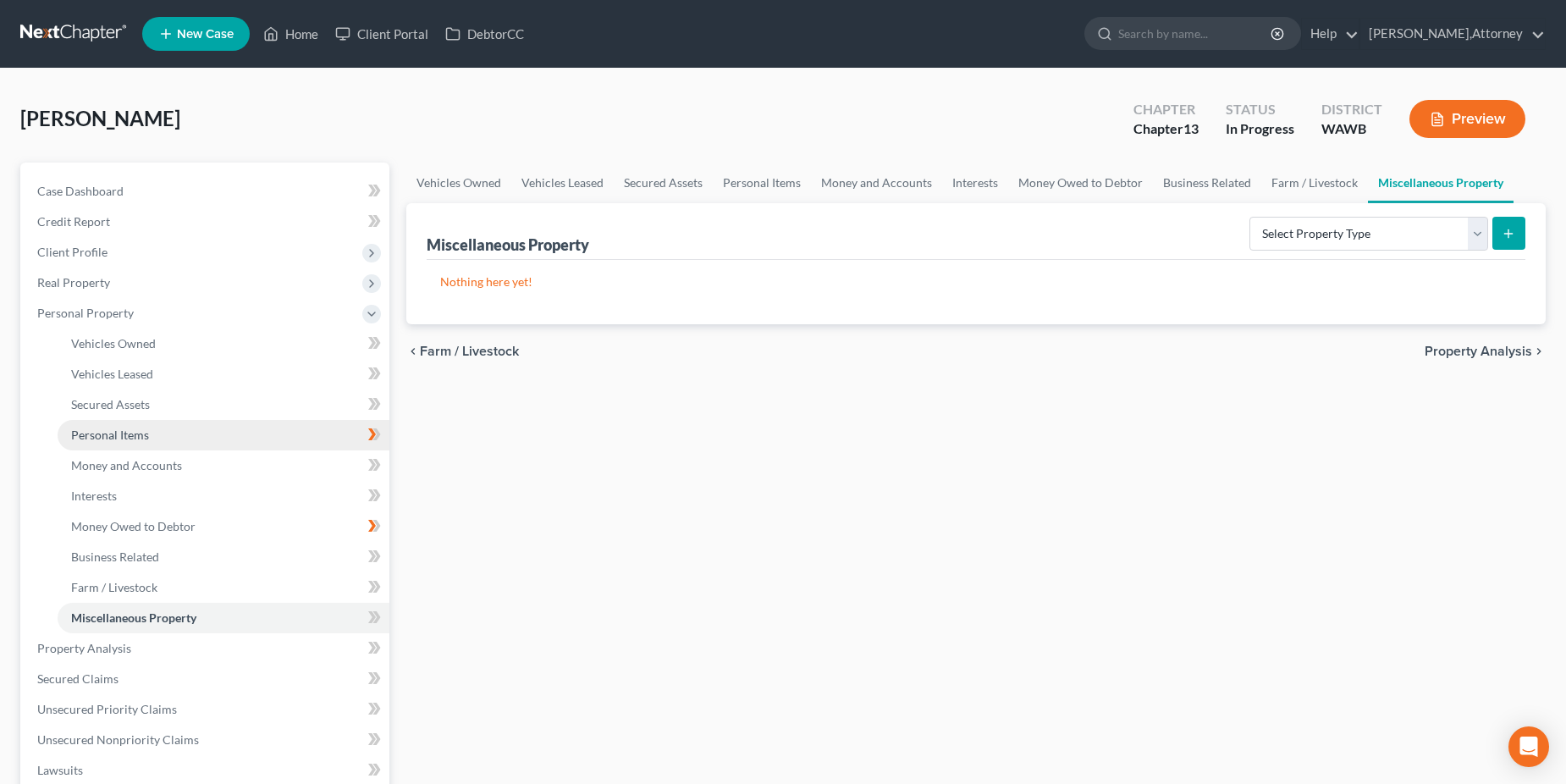
click at [142, 439] on span "Personal Items" at bounding box center [110, 434] width 78 height 15
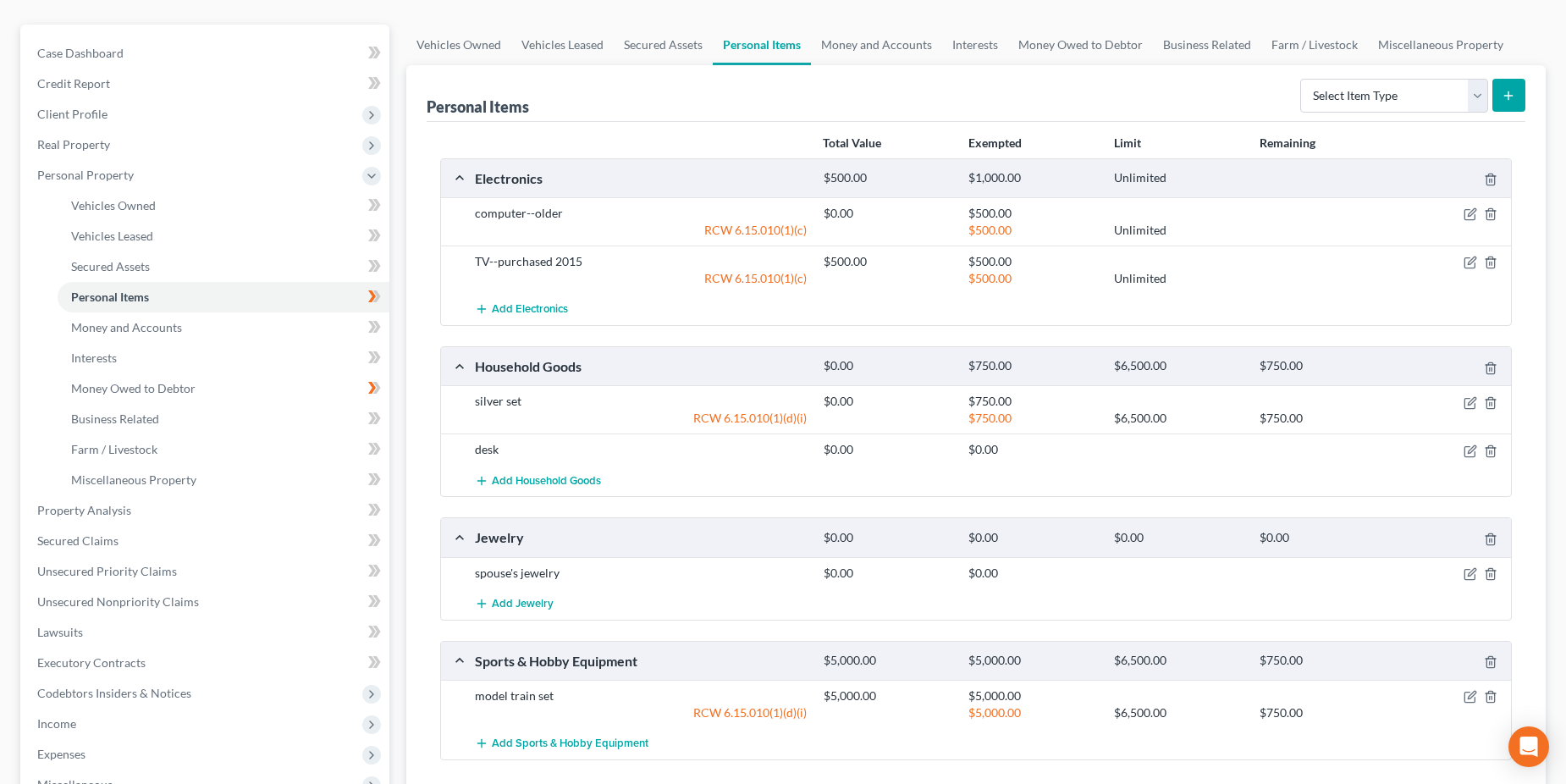
scroll to position [84, 0]
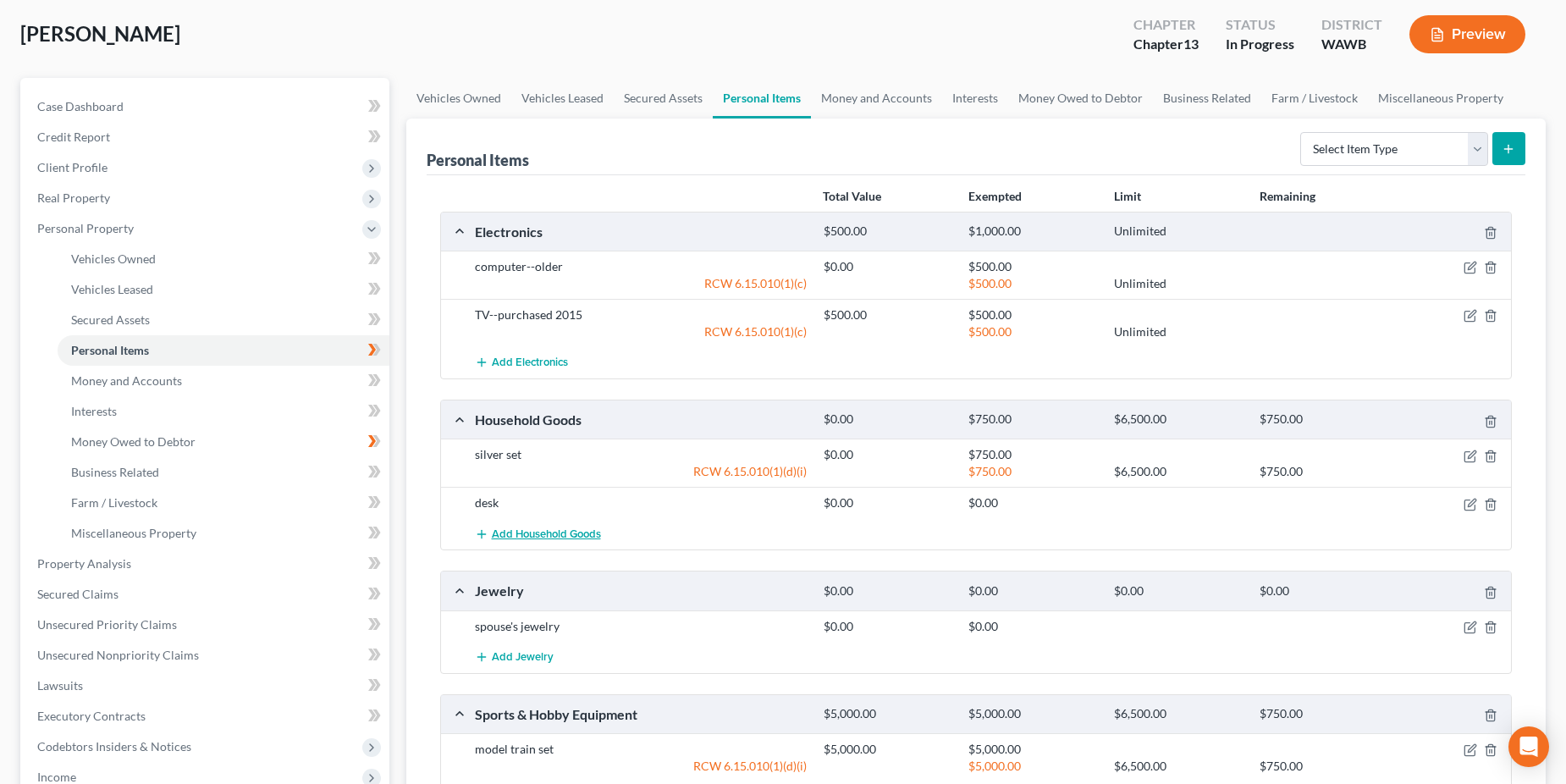
click at [557, 538] on span "Add Household Goods" at bounding box center [546, 534] width 109 height 14
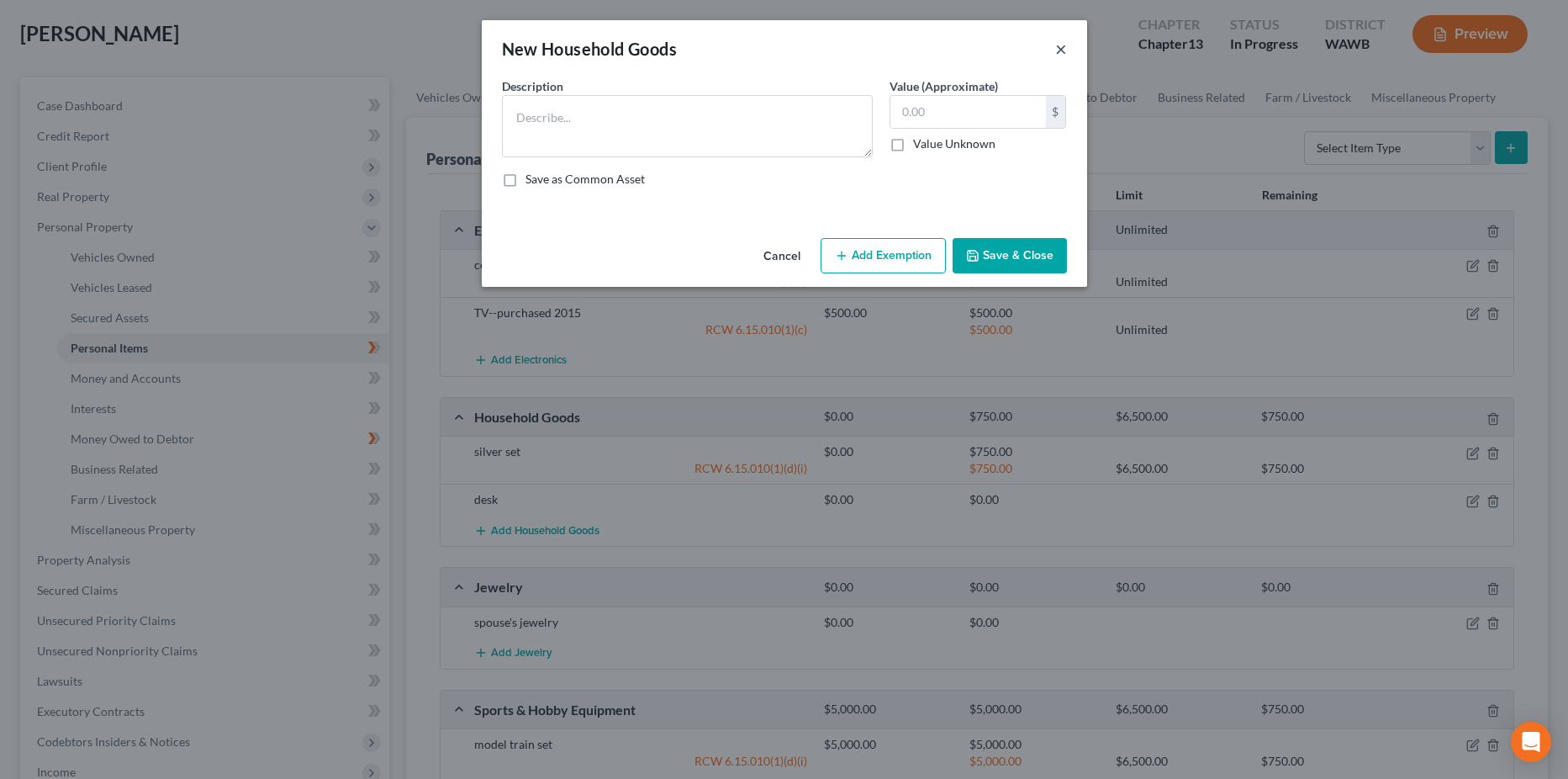
click at [1064, 49] on button "×" at bounding box center [1061, 49] width 12 height 21
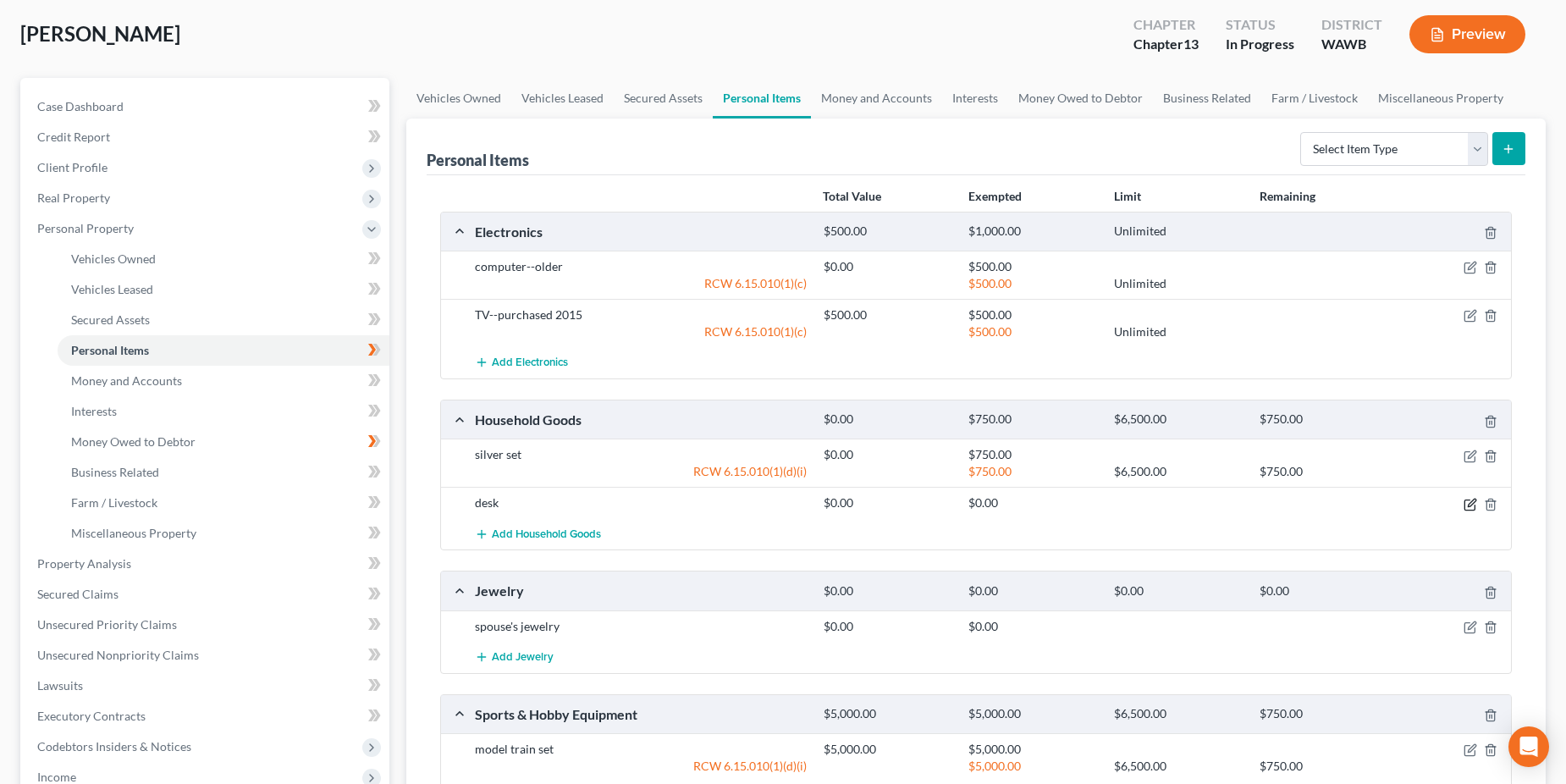
click at [1469, 501] on icon "button" at bounding box center [1471, 505] width 14 height 14
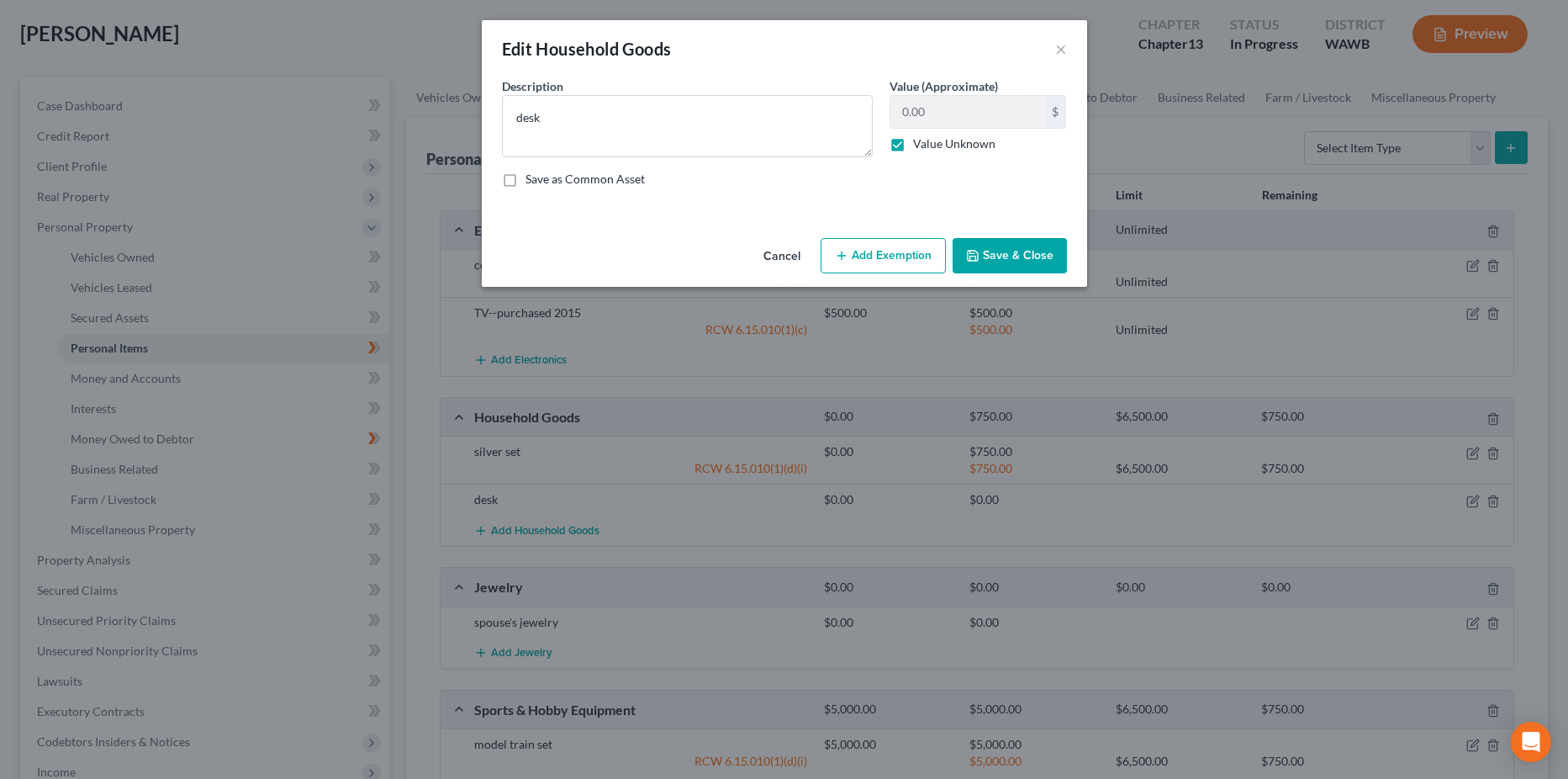
click at [893, 252] on button "Add Exemption" at bounding box center [883, 255] width 125 height 35
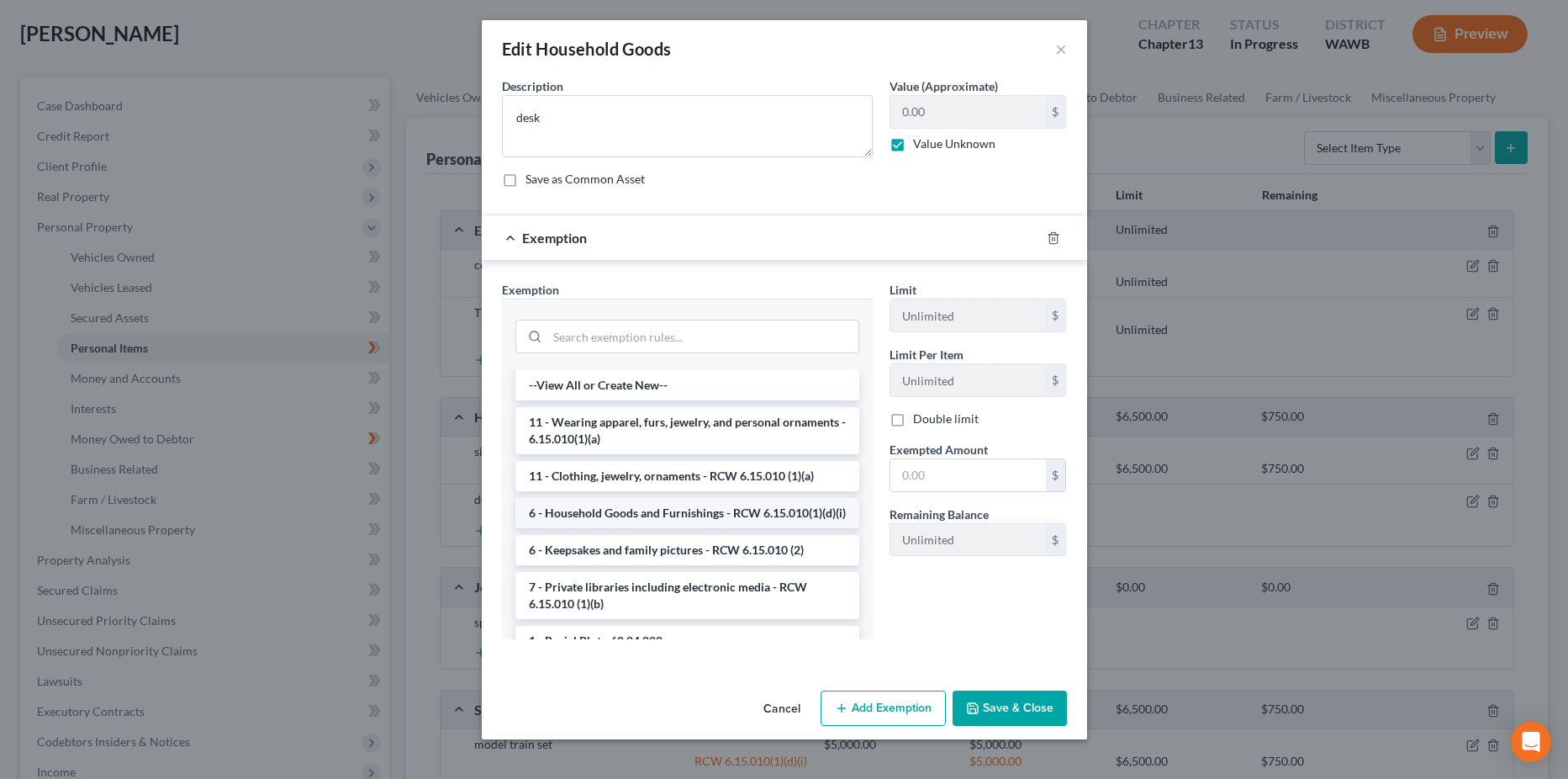
click at [787, 508] on li "6 - Household Goods and Furnishings - RCW 6.15.010(1)(d)(i)" at bounding box center [687, 513] width 344 height 30
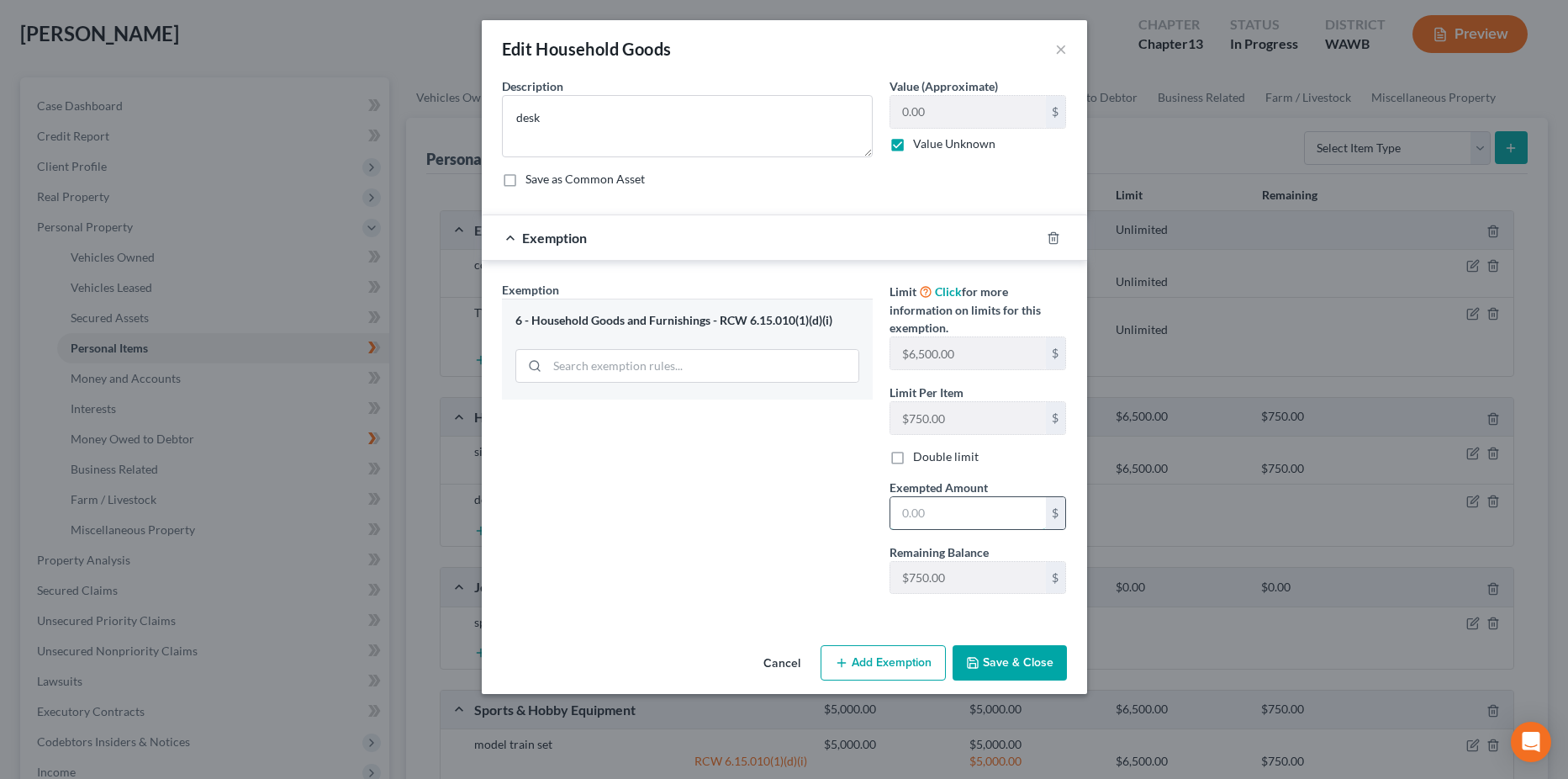
click at [948, 519] on input "text" at bounding box center [968, 513] width 156 height 32
type input "3"
type input "500"
click at [832, 618] on div "Exemption Set must be selected for CA. Exemption * 6 - Household Goods and Furn…" at bounding box center [784, 441] width 605 height 360
click at [1014, 665] on button "Save & Close" at bounding box center [1010, 663] width 115 height 35
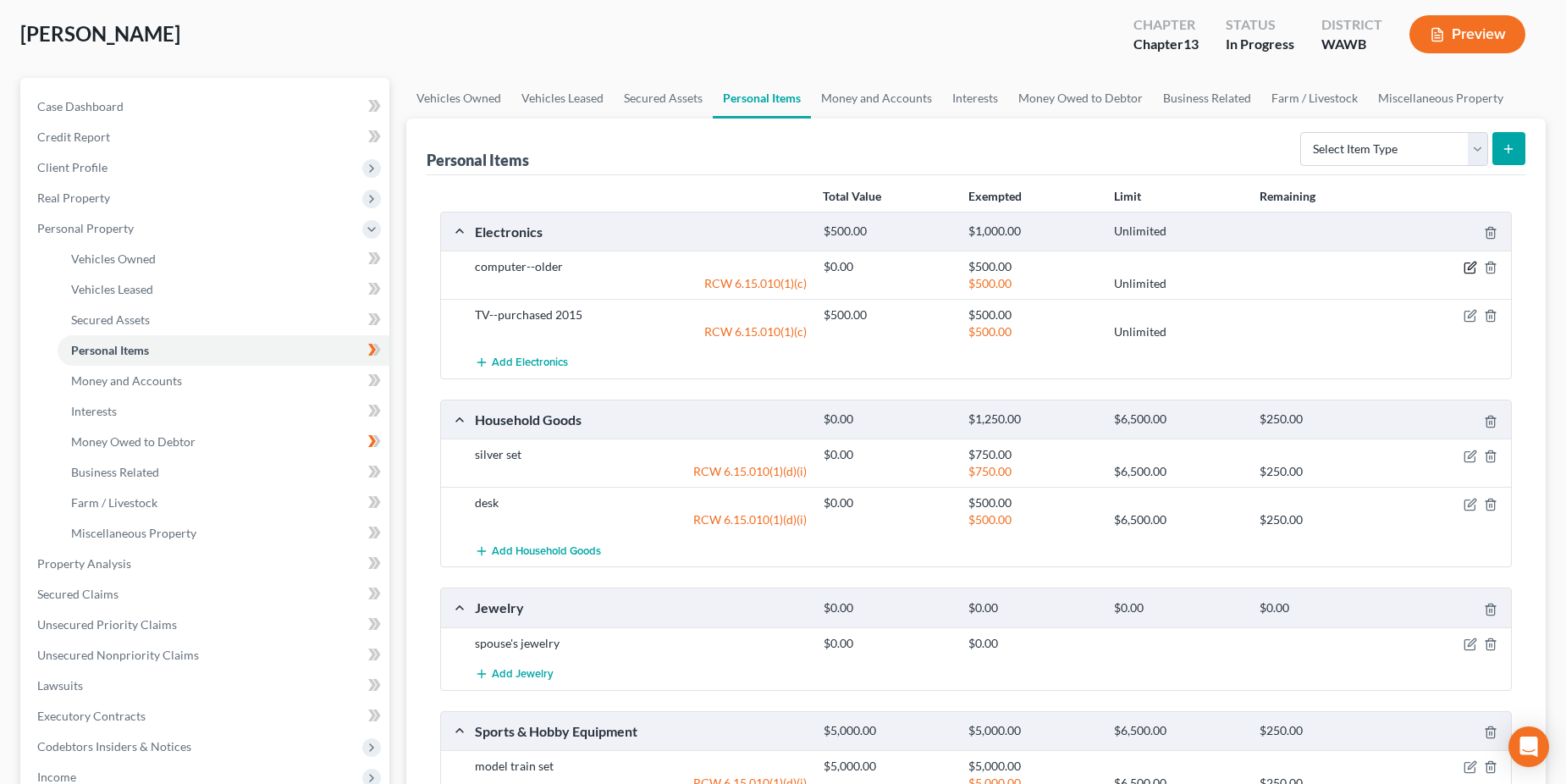
click at [1473, 266] on icon "button" at bounding box center [1471, 266] width 8 height 8
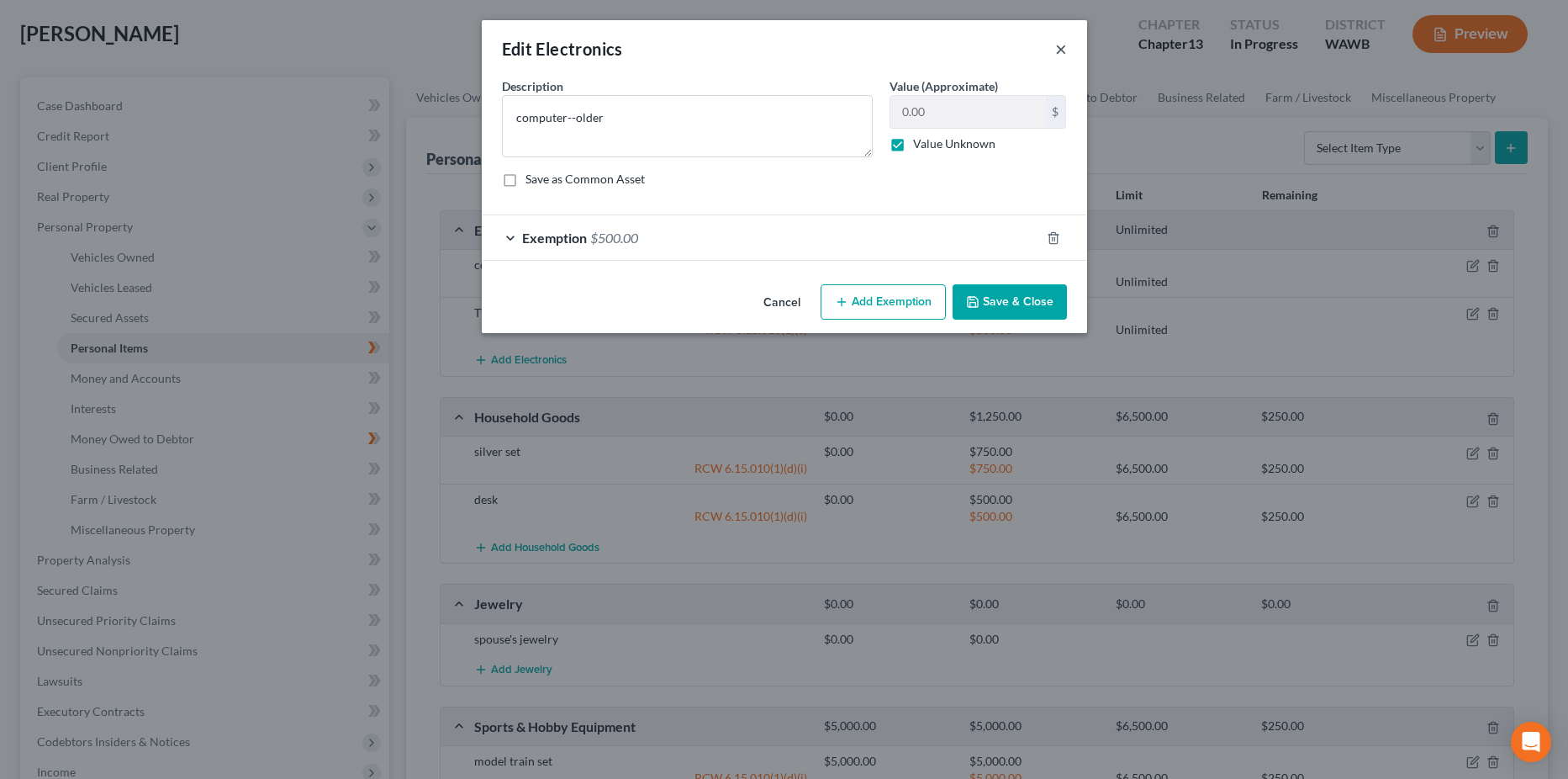
click at [1065, 52] on button "×" at bounding box center [1061, 49] width 12 height 21
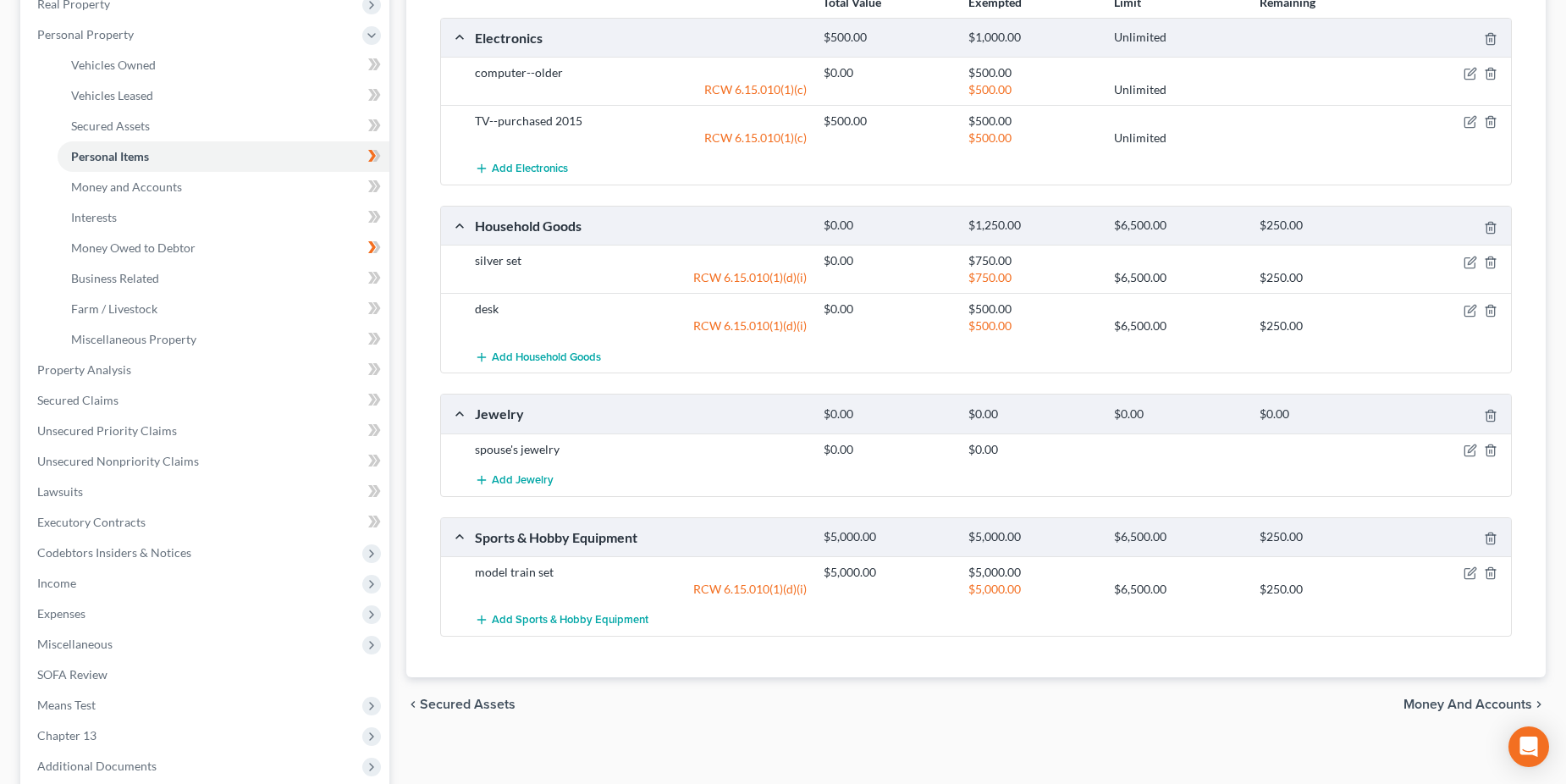
scroll to position [169, 0]
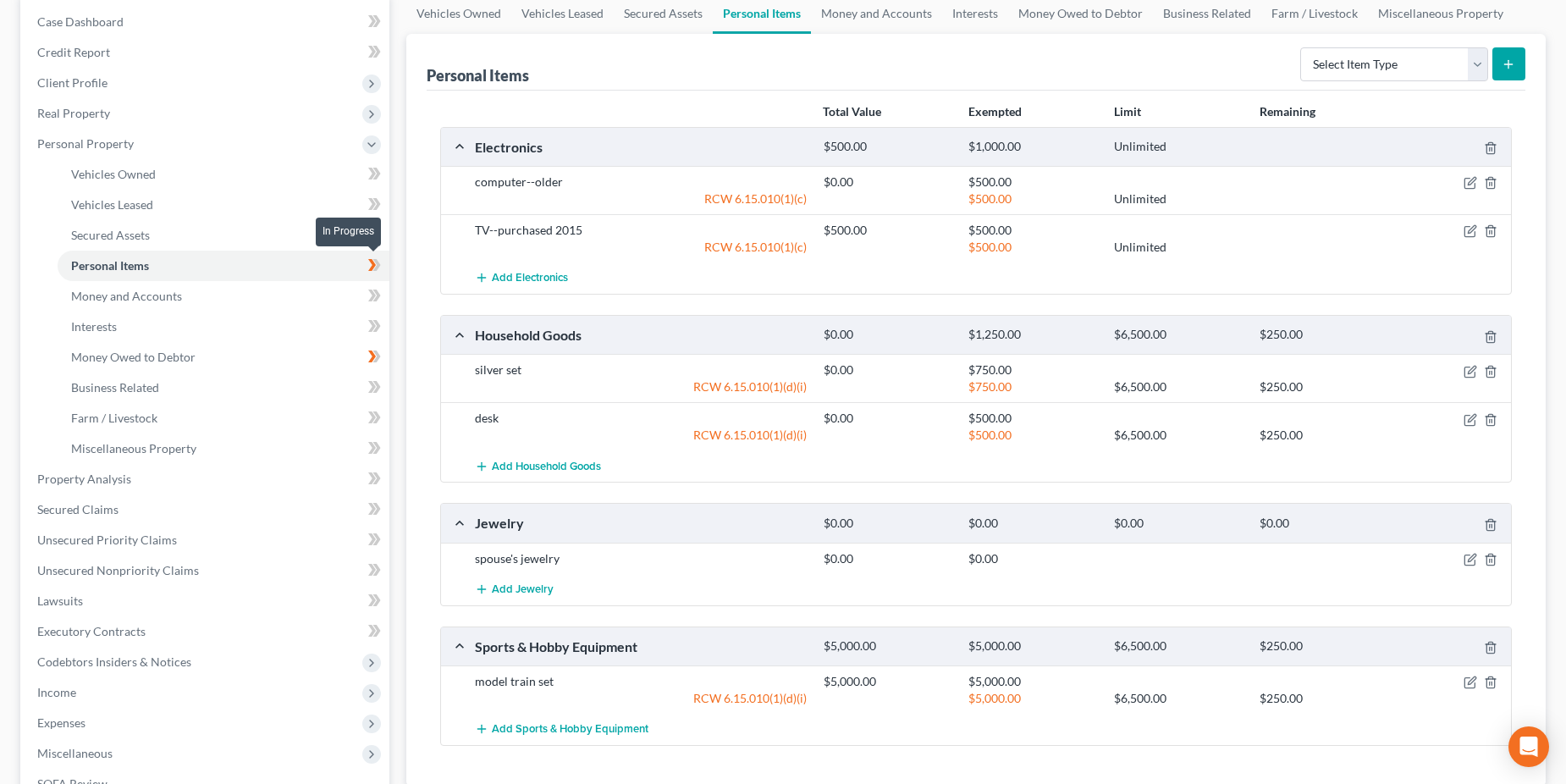
click at [372, 264] on icon at bounding box center [371, 265] width 8 height 12
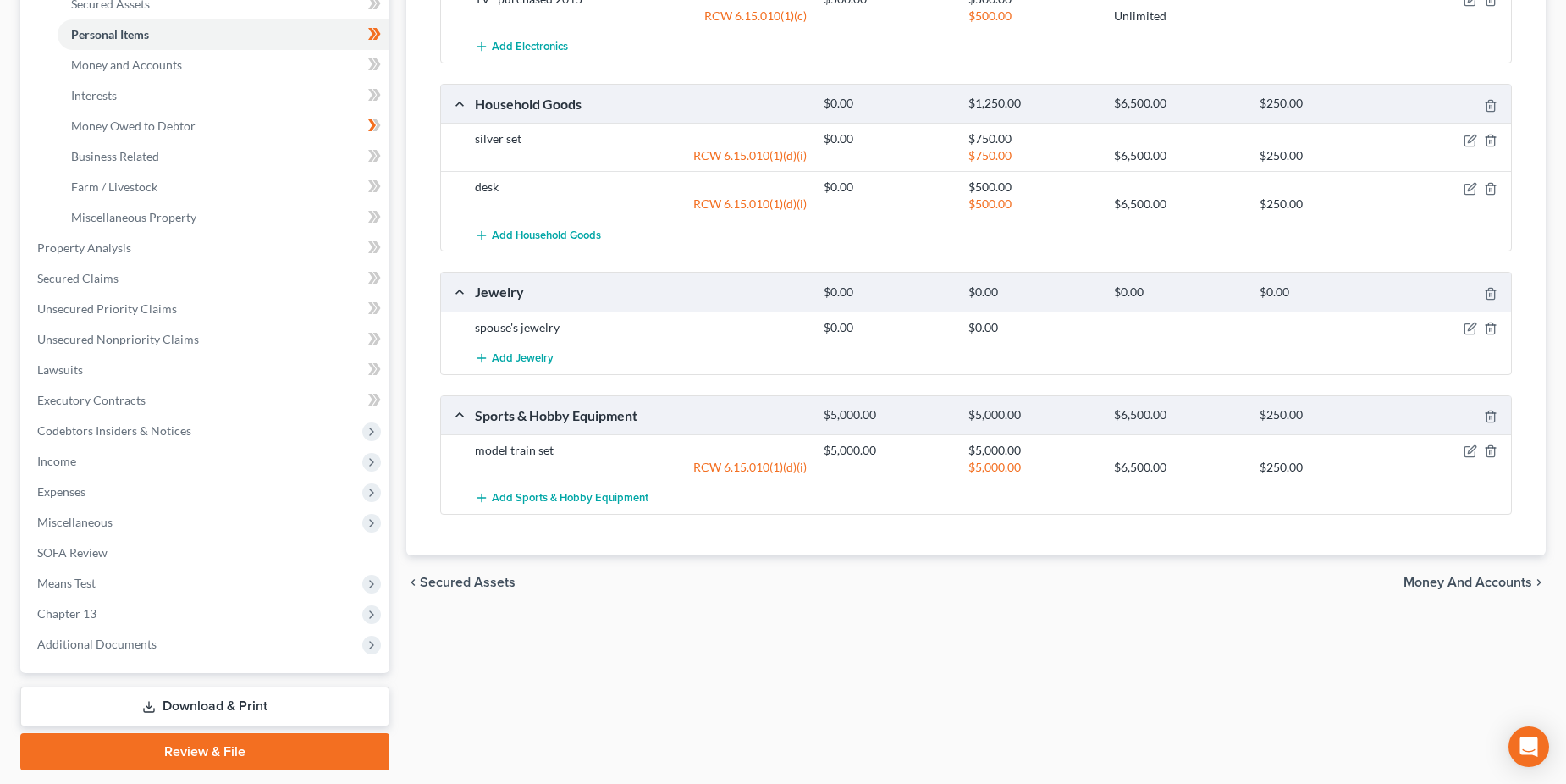
scroll to position [423, 0]
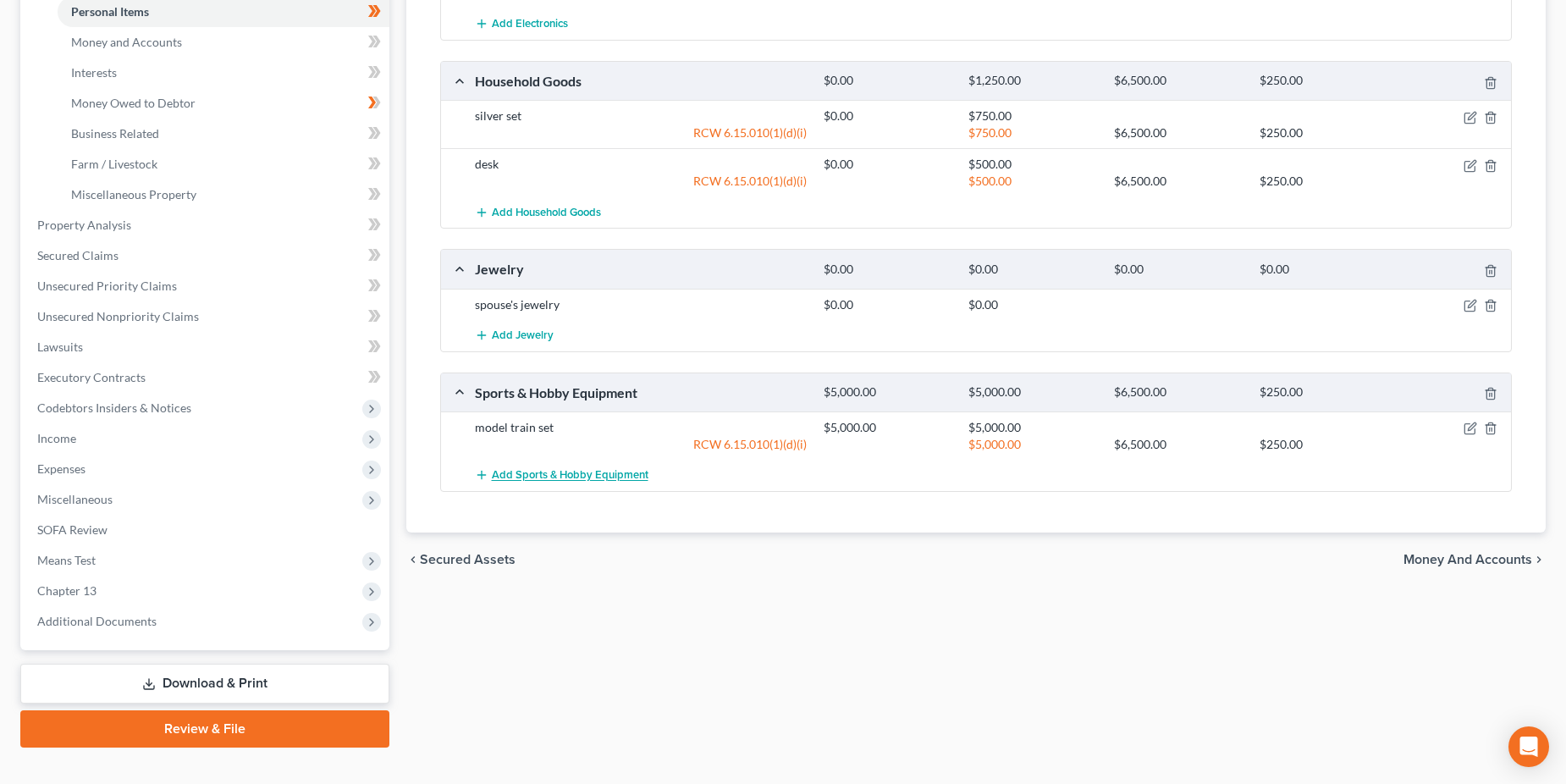
click at [546, 479] on span "Add Sports & Hobby Equipment" at bounding box center [571, 476] width 157 height 14
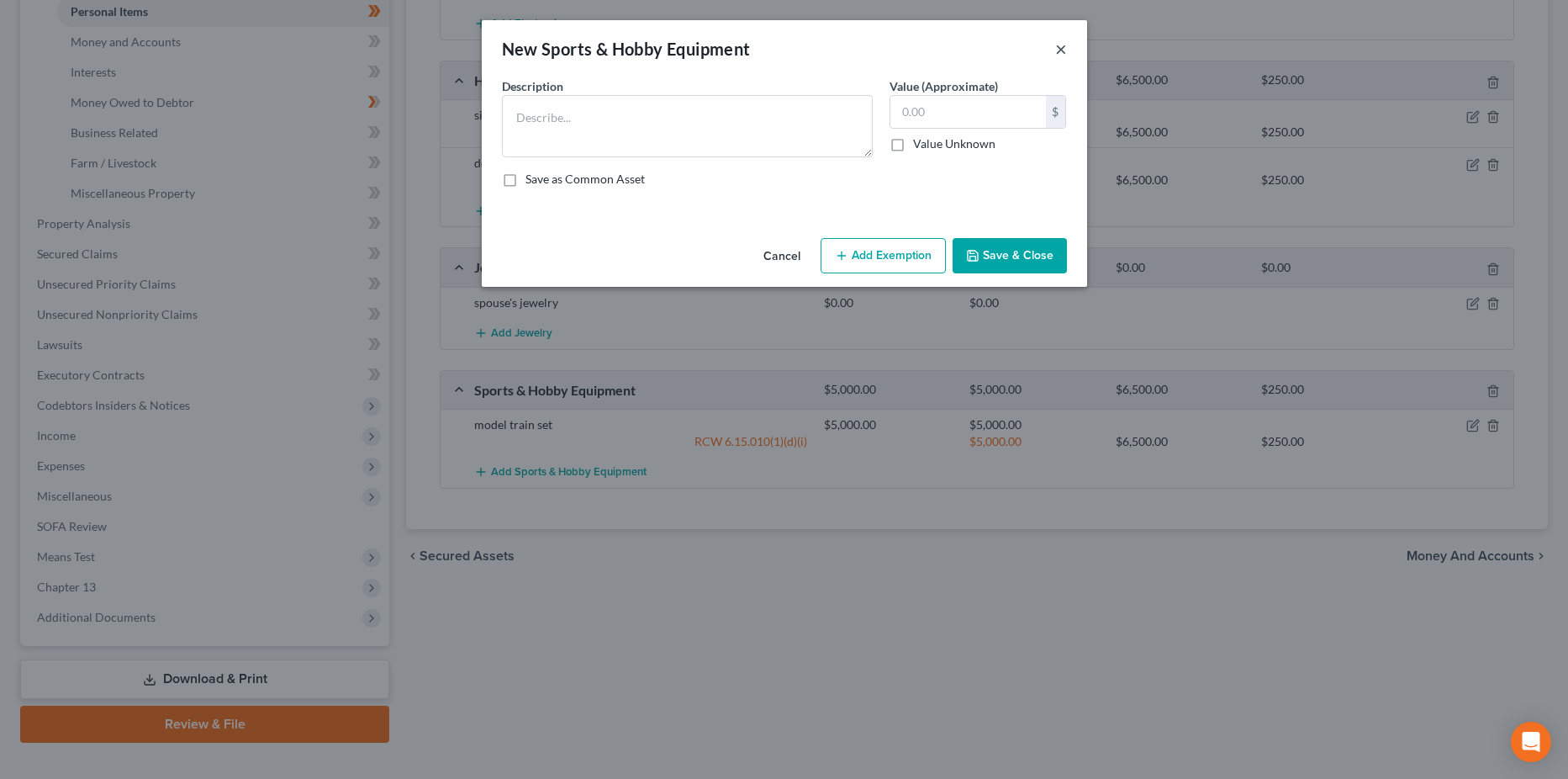
click at [1061, 46] on button "×" at bounding box center [1061, 49] width 12 height 21
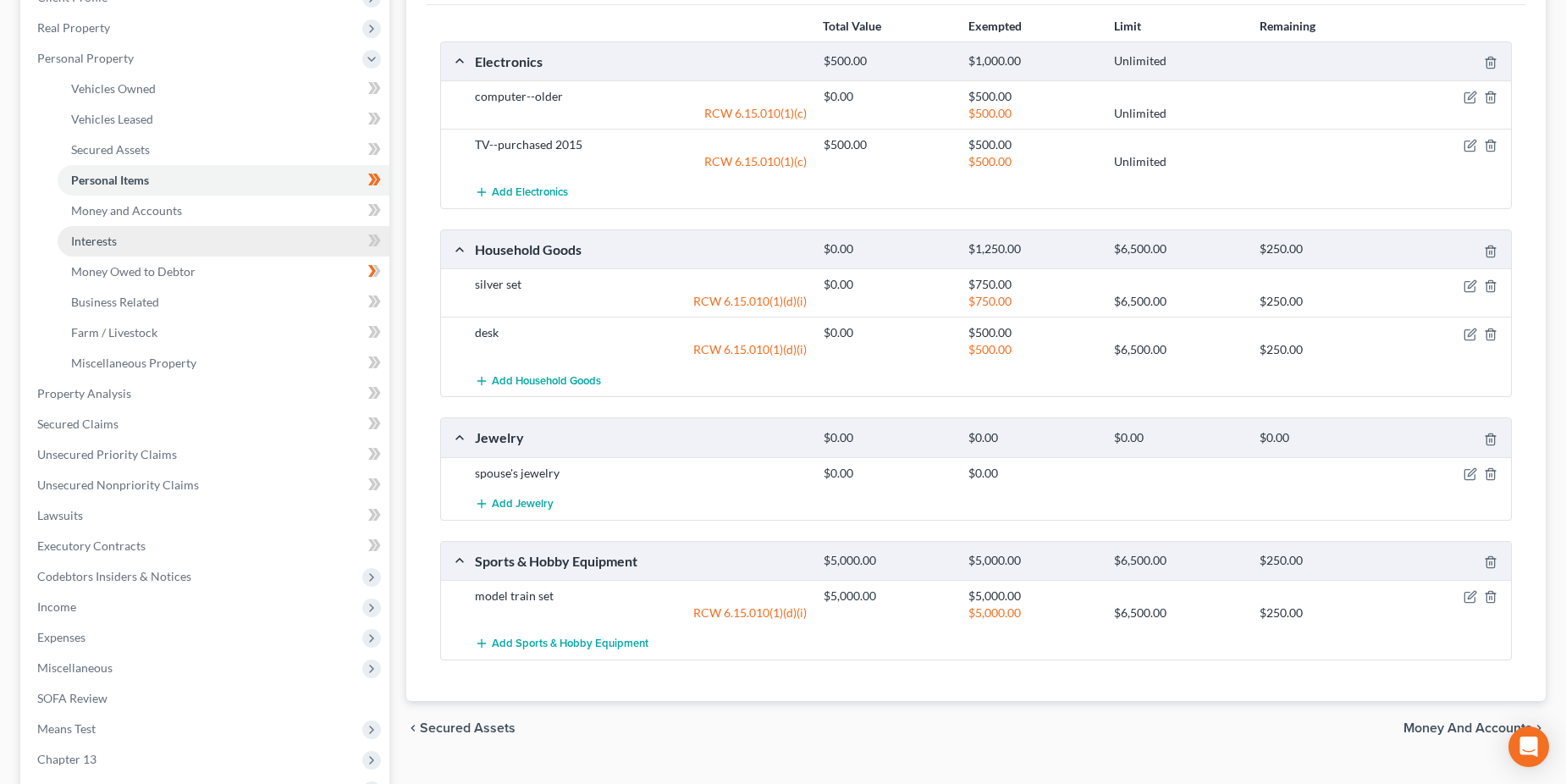
scroll to position [254, 0]
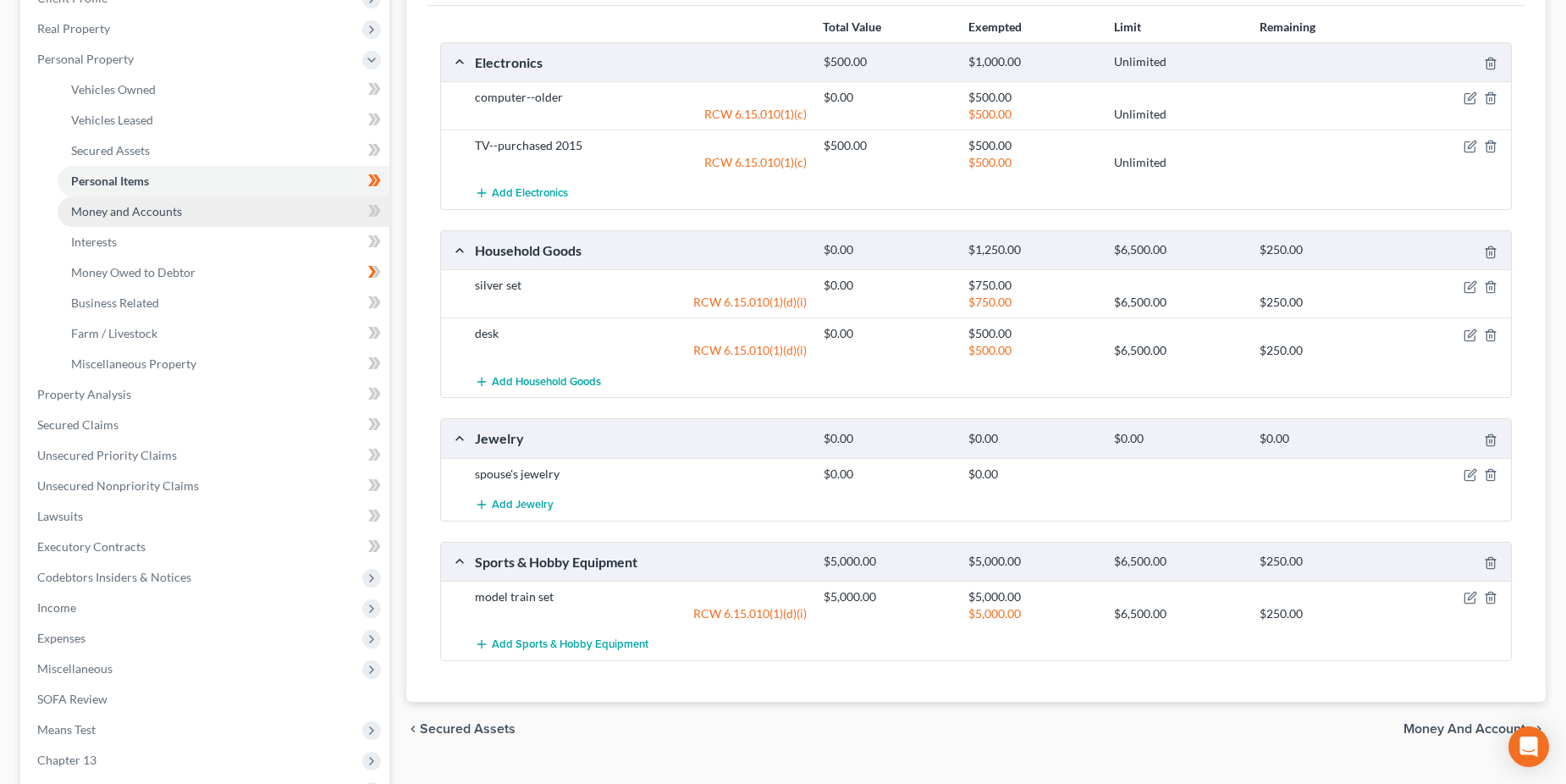
click at [148, 212] on span "Money and Accounts" at bounding box center [127, 211] width 111 height 15
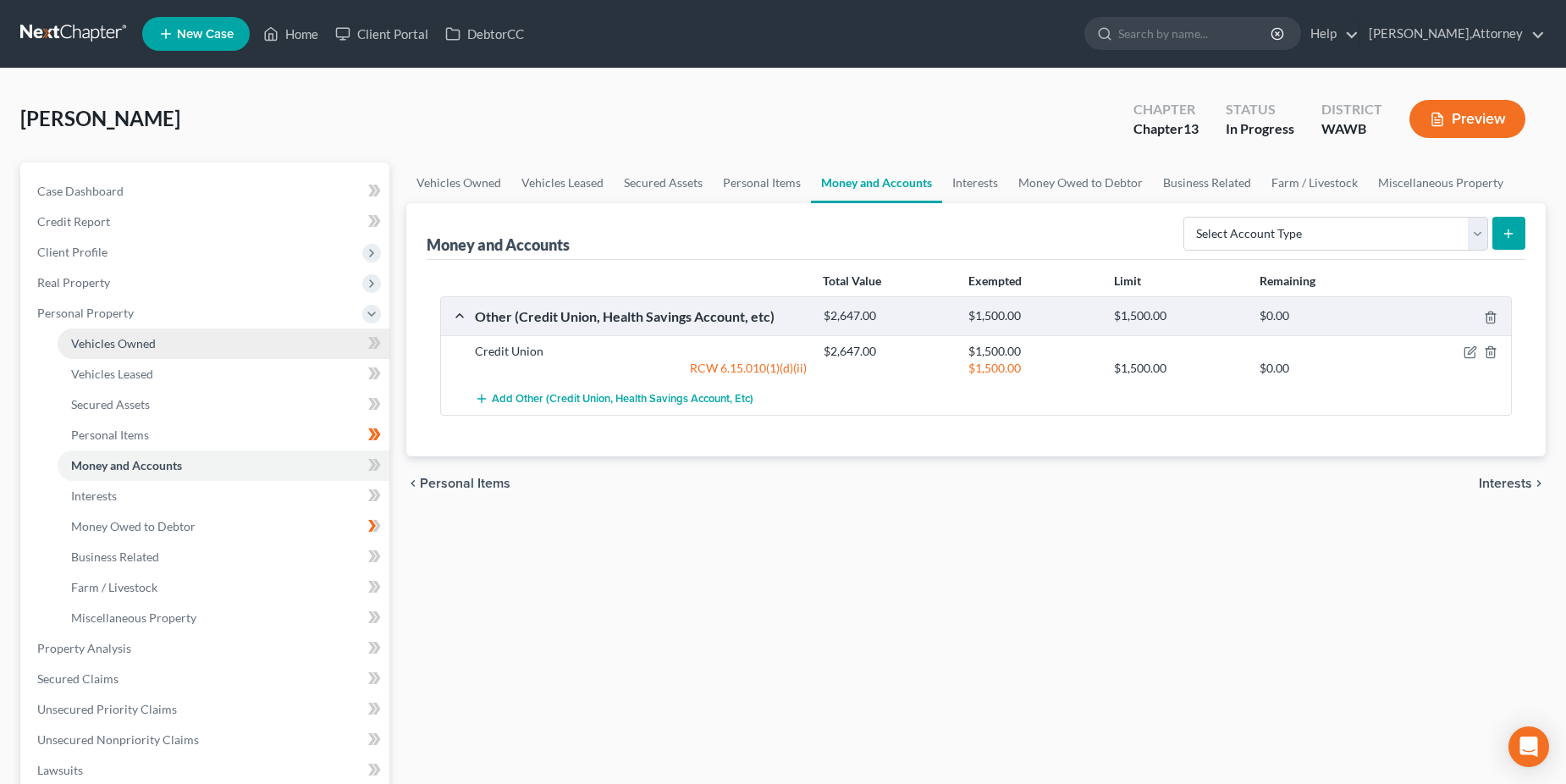
click at [129, 343] on span "Vehicles Owned" at bounding box center [114, 343] width 84 height 15
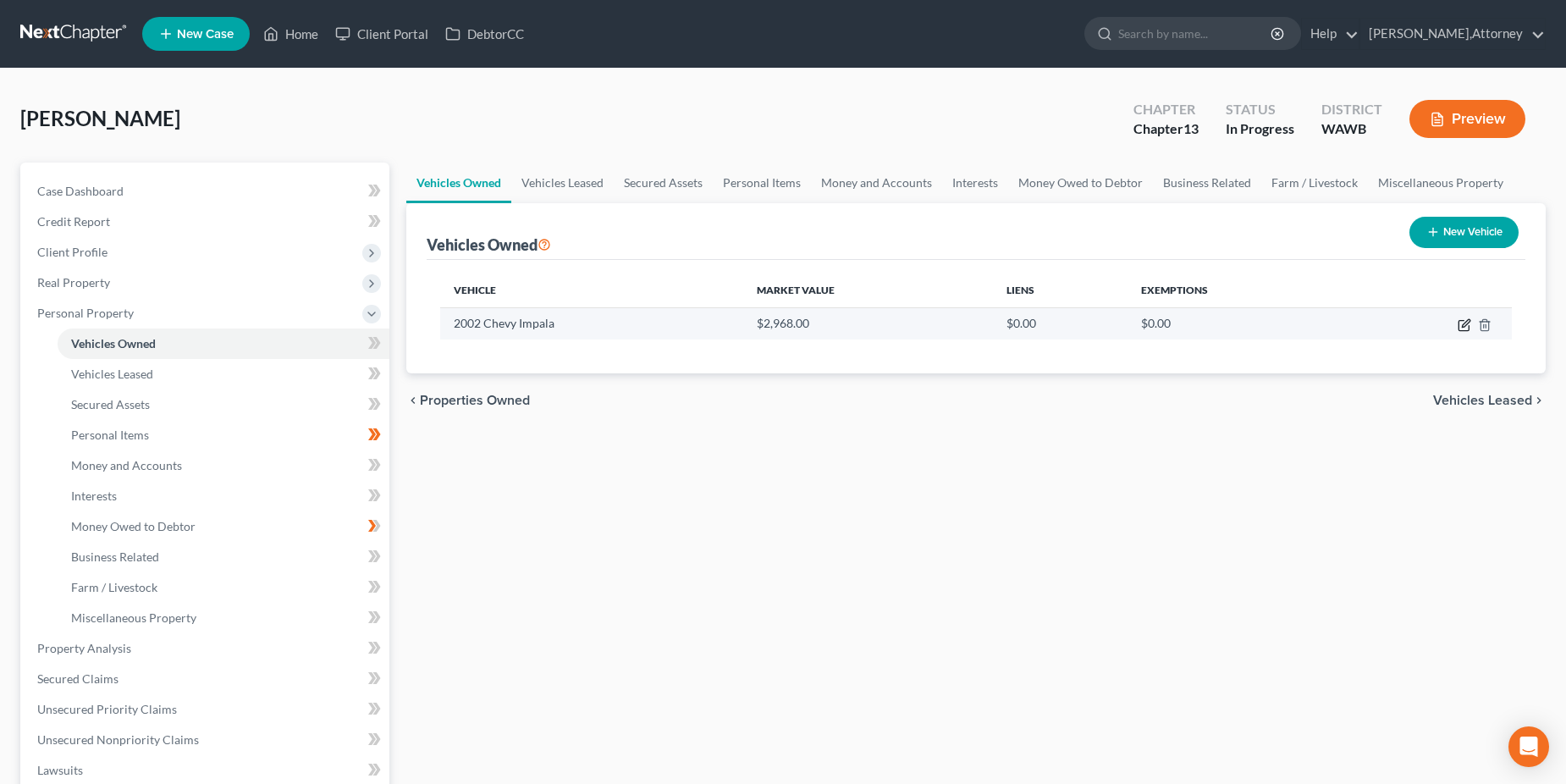
click at [1462, 327] on icon "button" at bounding box center [1465, 325] width 14 height 14
select select "0"
select select "24"
select select "3"
select select "0"
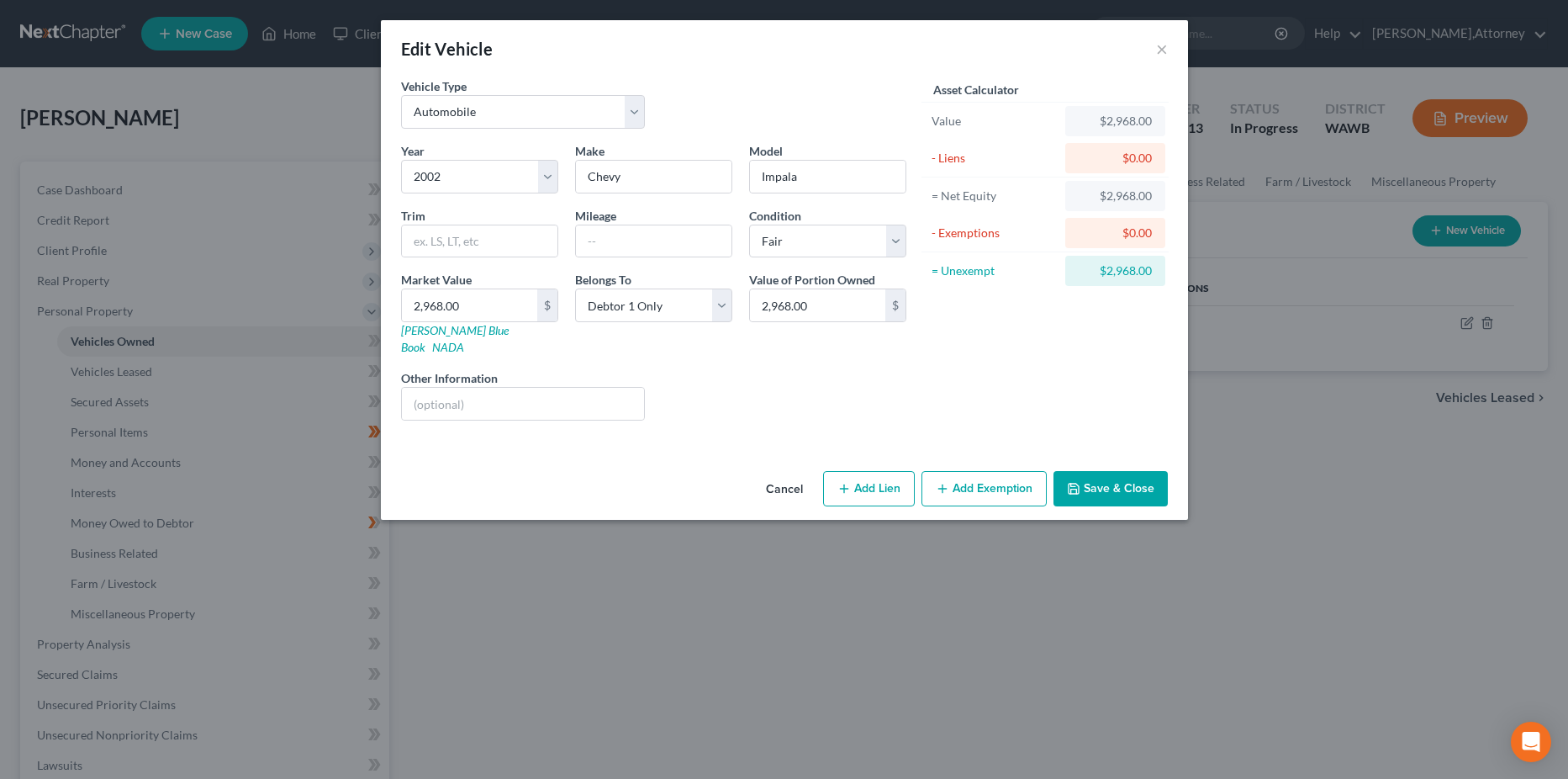
click at [973, 471] on button "Add Exemption" at bounding box center [984, 488] width 125 height 35
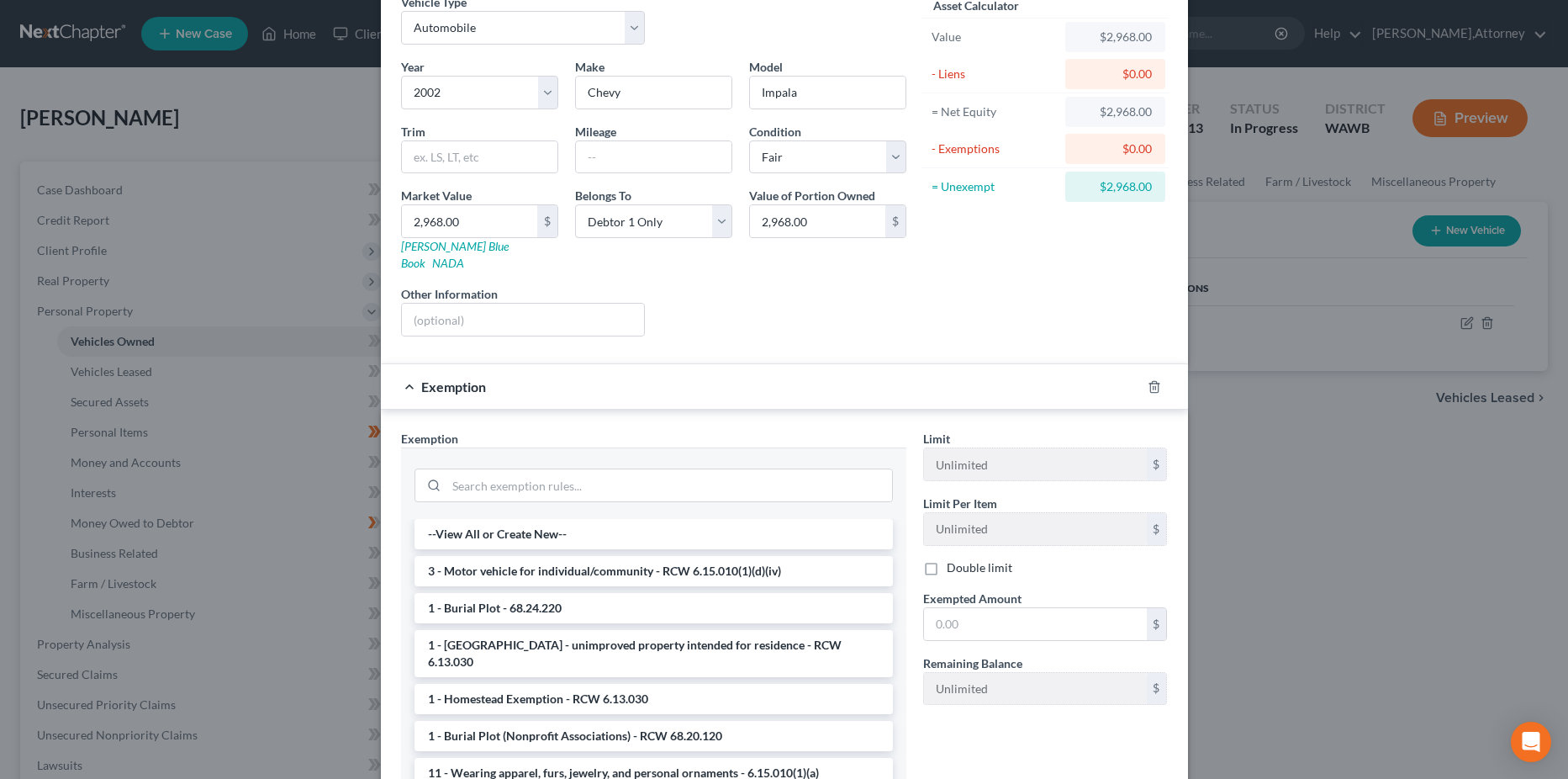
scroll to position [168, 0]
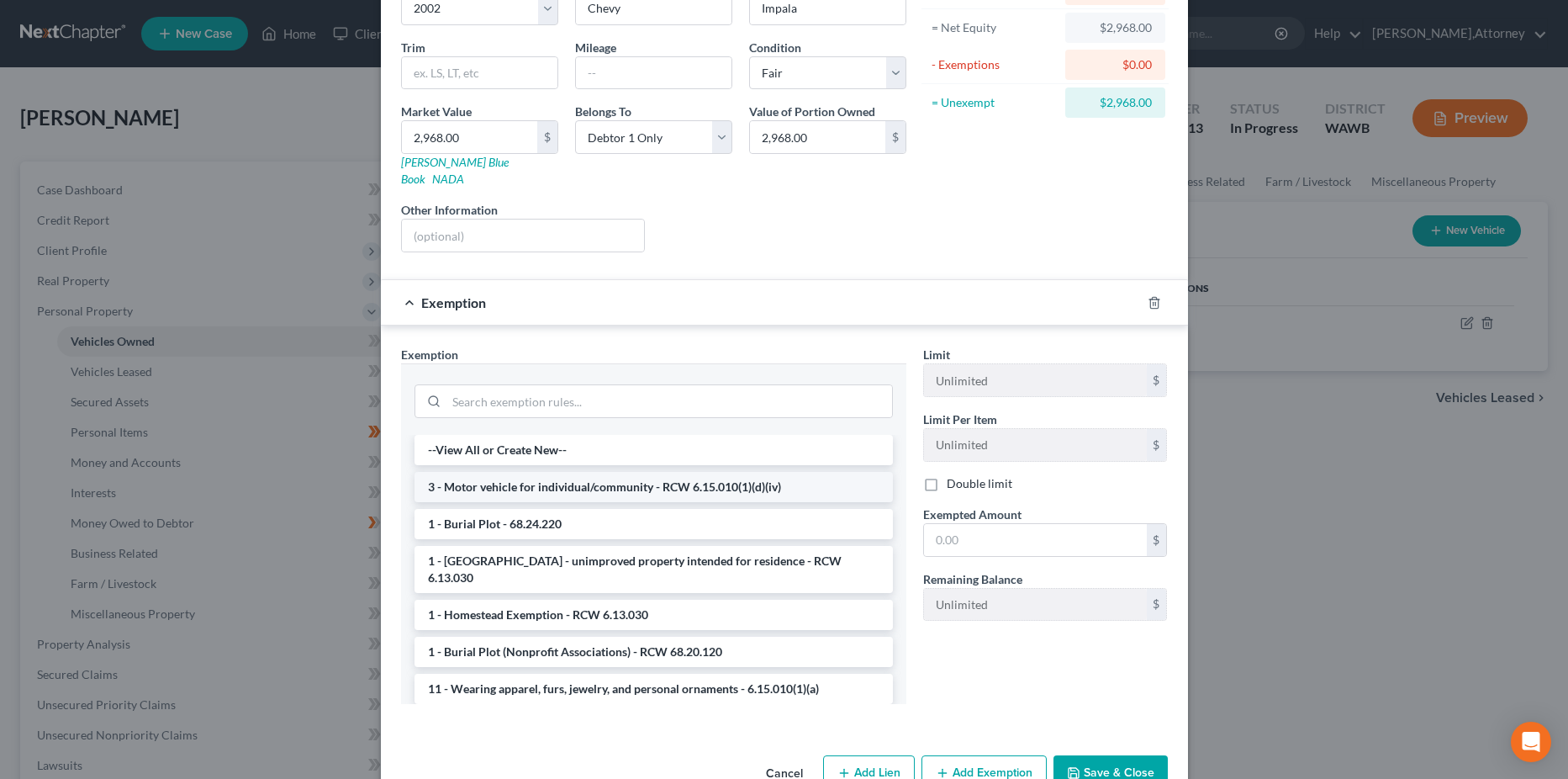
click at [693, 472] on li "3 - Motor vehicle for individual/community - RCW 6.15.010(1)(d)(iv)" at bounding box center [653, 486] width 478 height 30
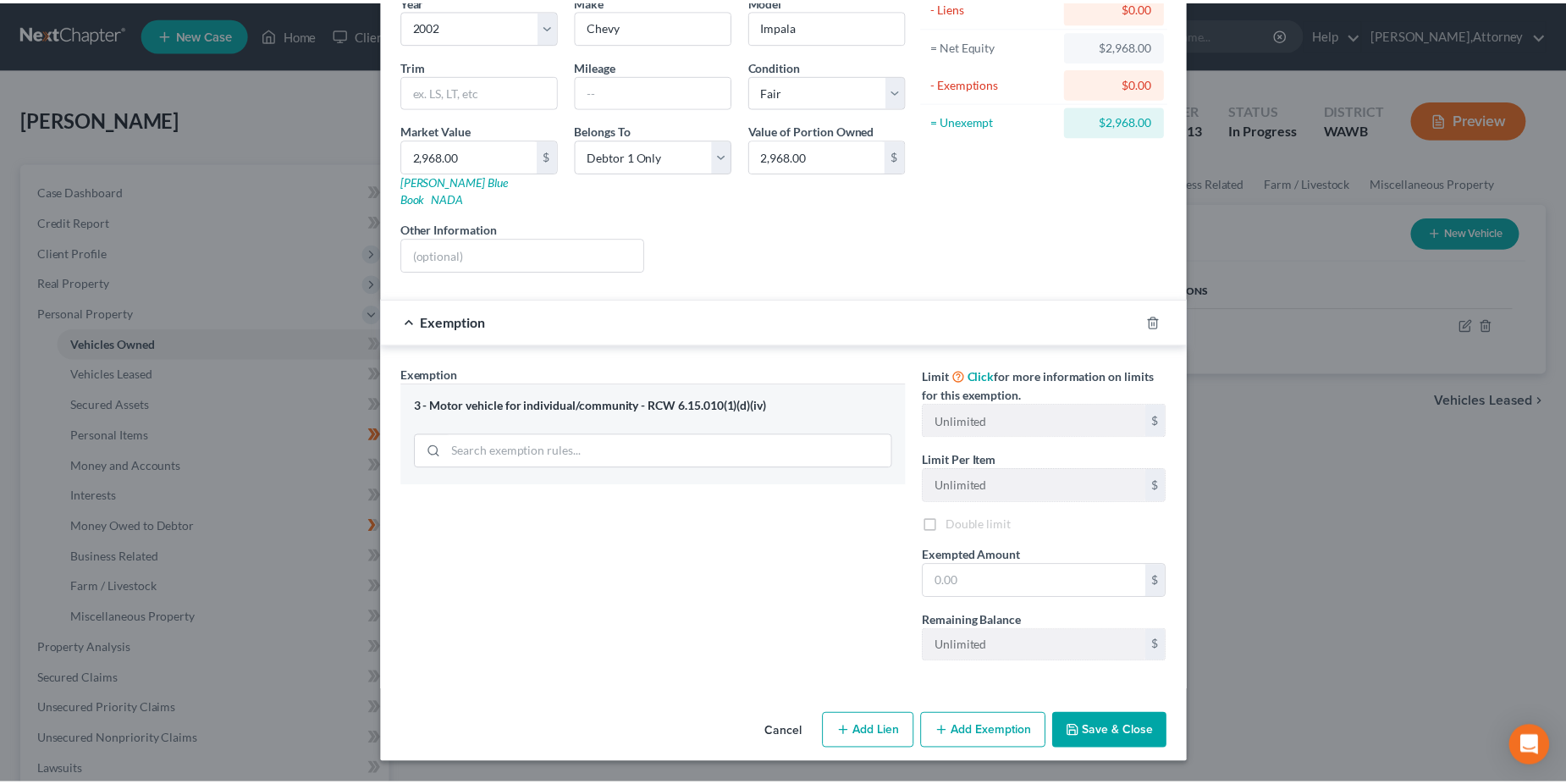
scroll to position [134, 0]
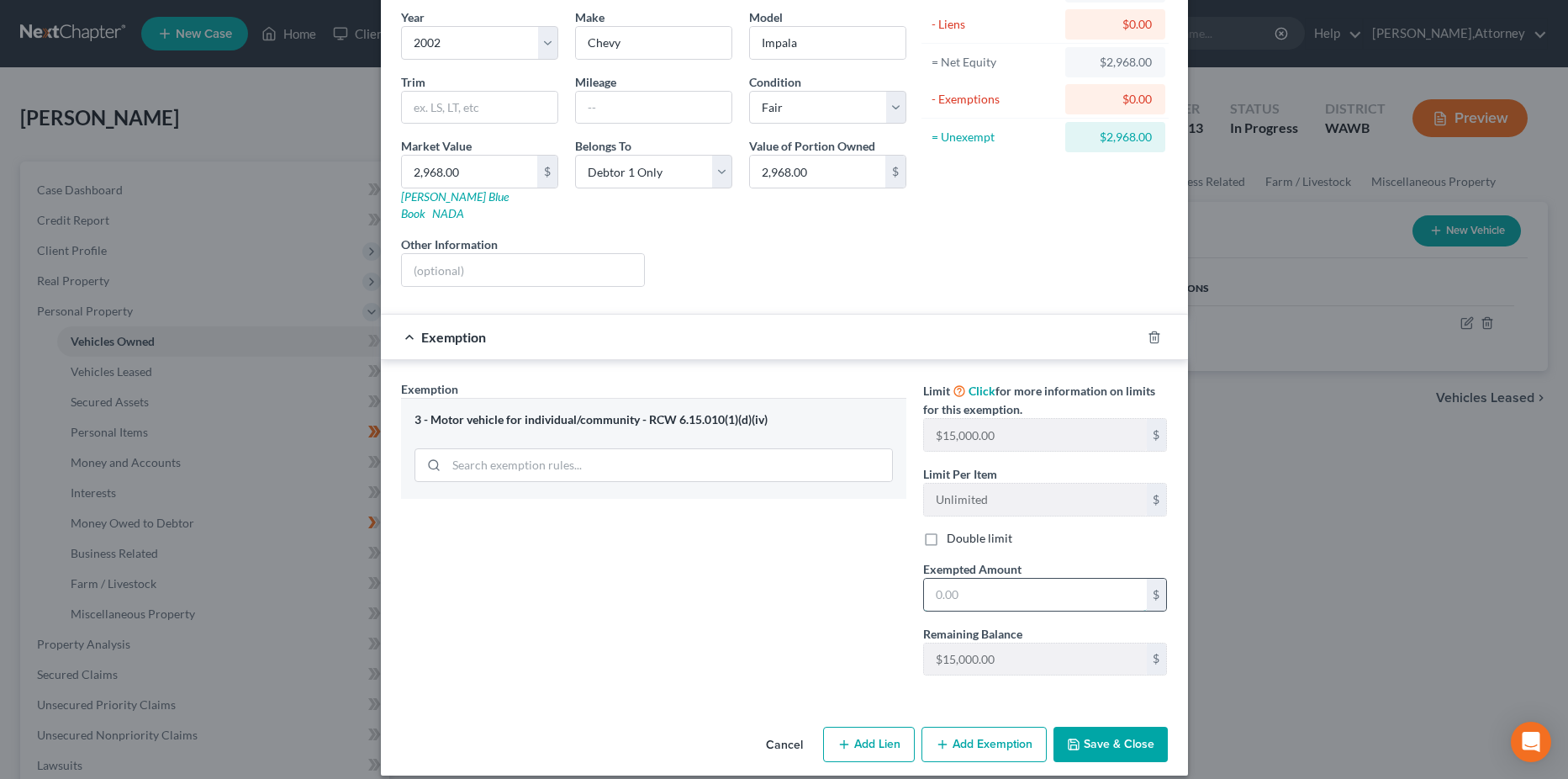
click at [986, 579] on input "text" at bounding box center [1036, 594] width 223 height 32
type input "2"
type input "3,000"
click at [1096, 727] on button "Save & Close" at bounding box center [1111, 744] width 115 height 35
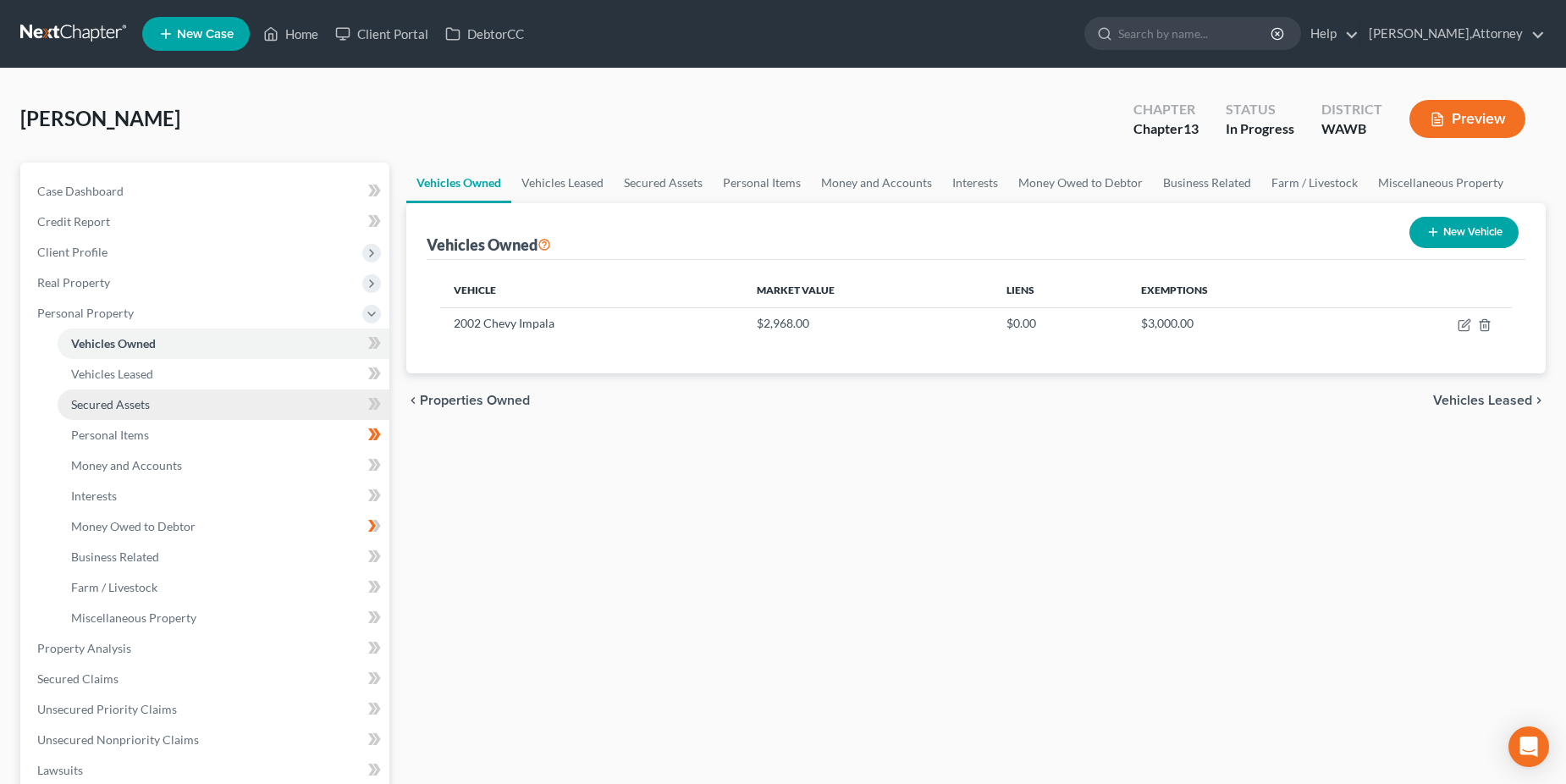
click at [108, 406] on span "Secured Assets" at bounding box center [110, 404] width 78 height 15
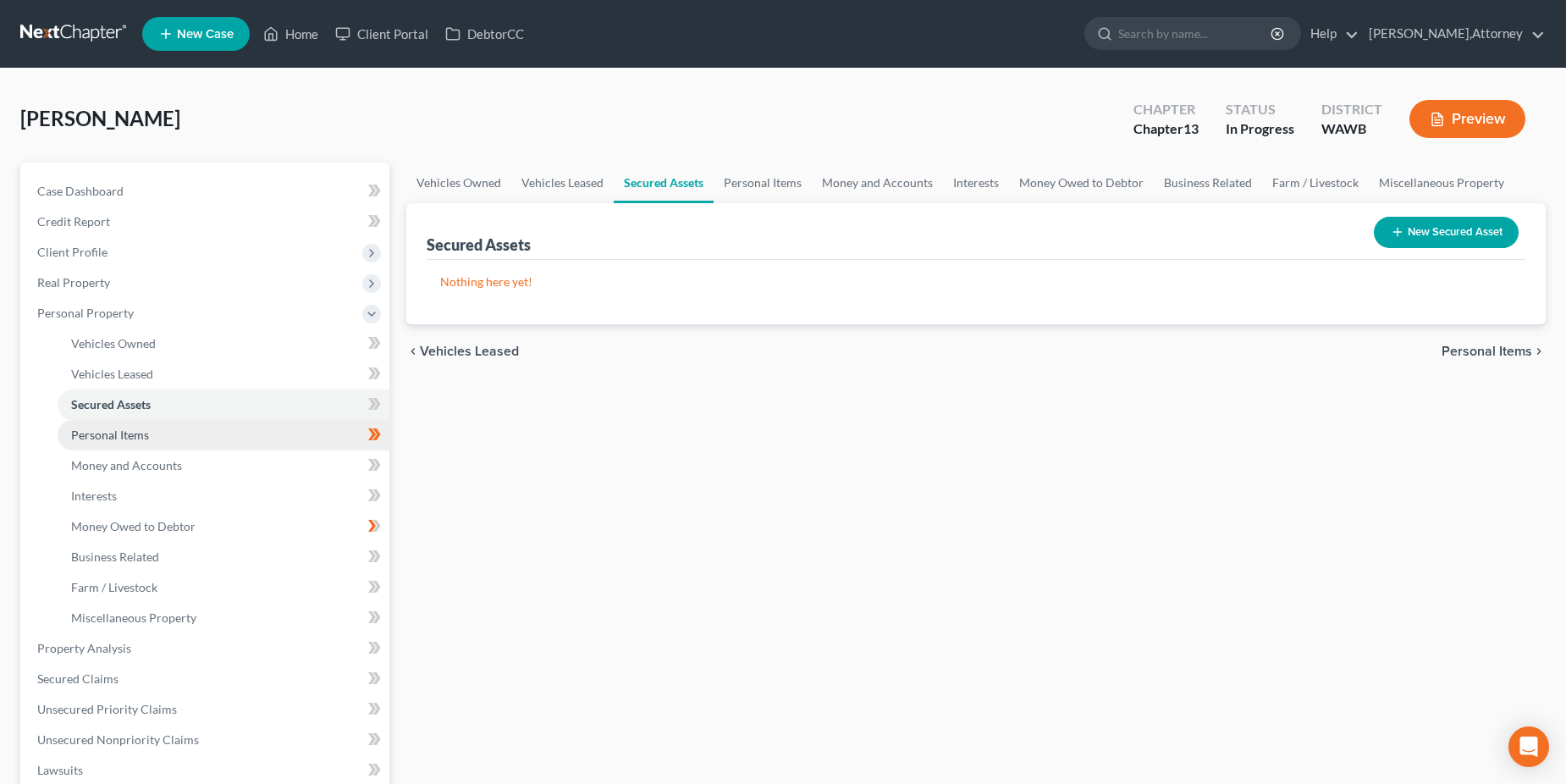
click at [108, 432] on span "Personal Items" at bounding box center [110, 434] width 78 height 15
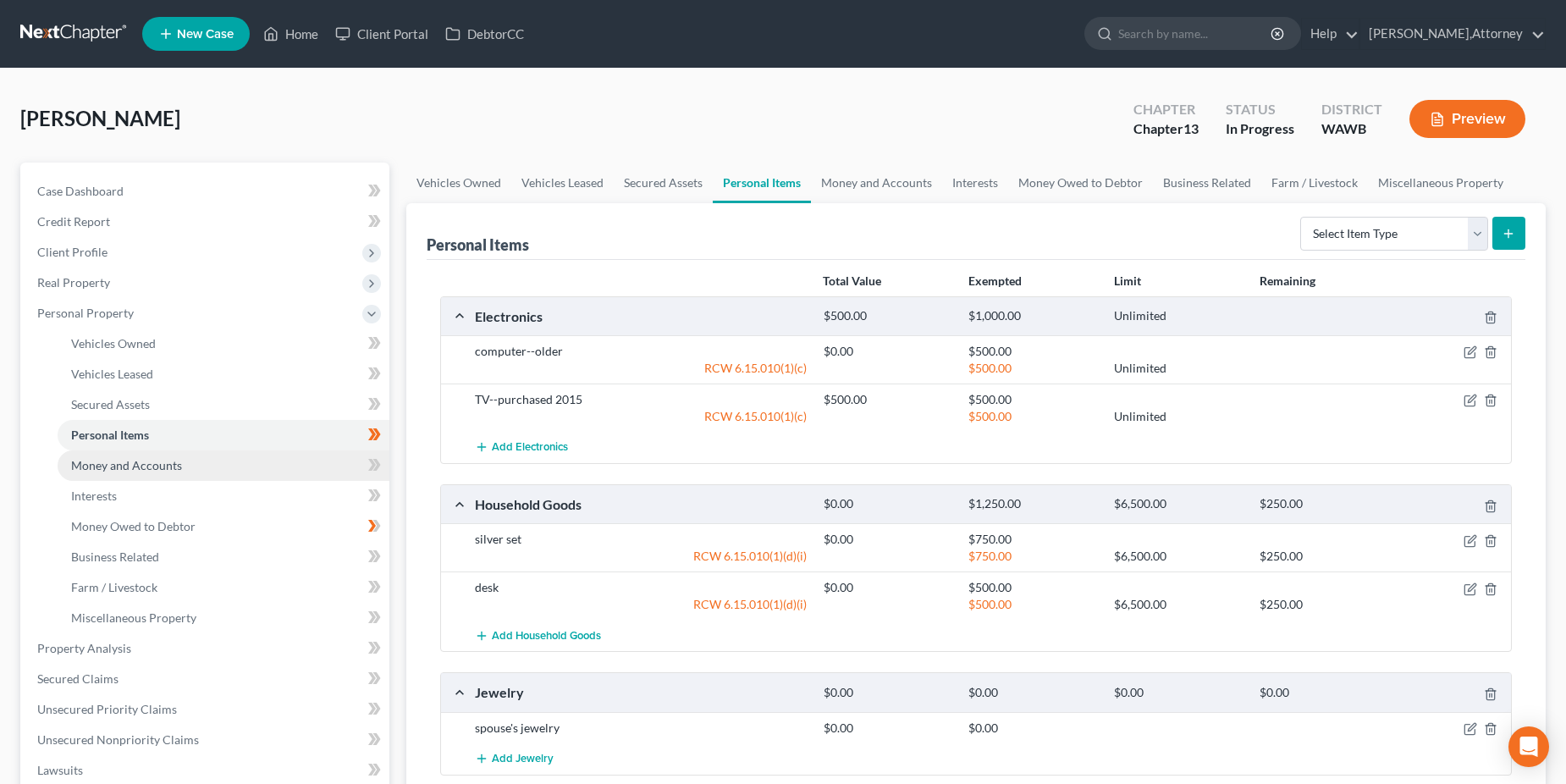
click at [107, 466] on span "Money and Accounts" at bounding box center [127, 464] width 111 height 15
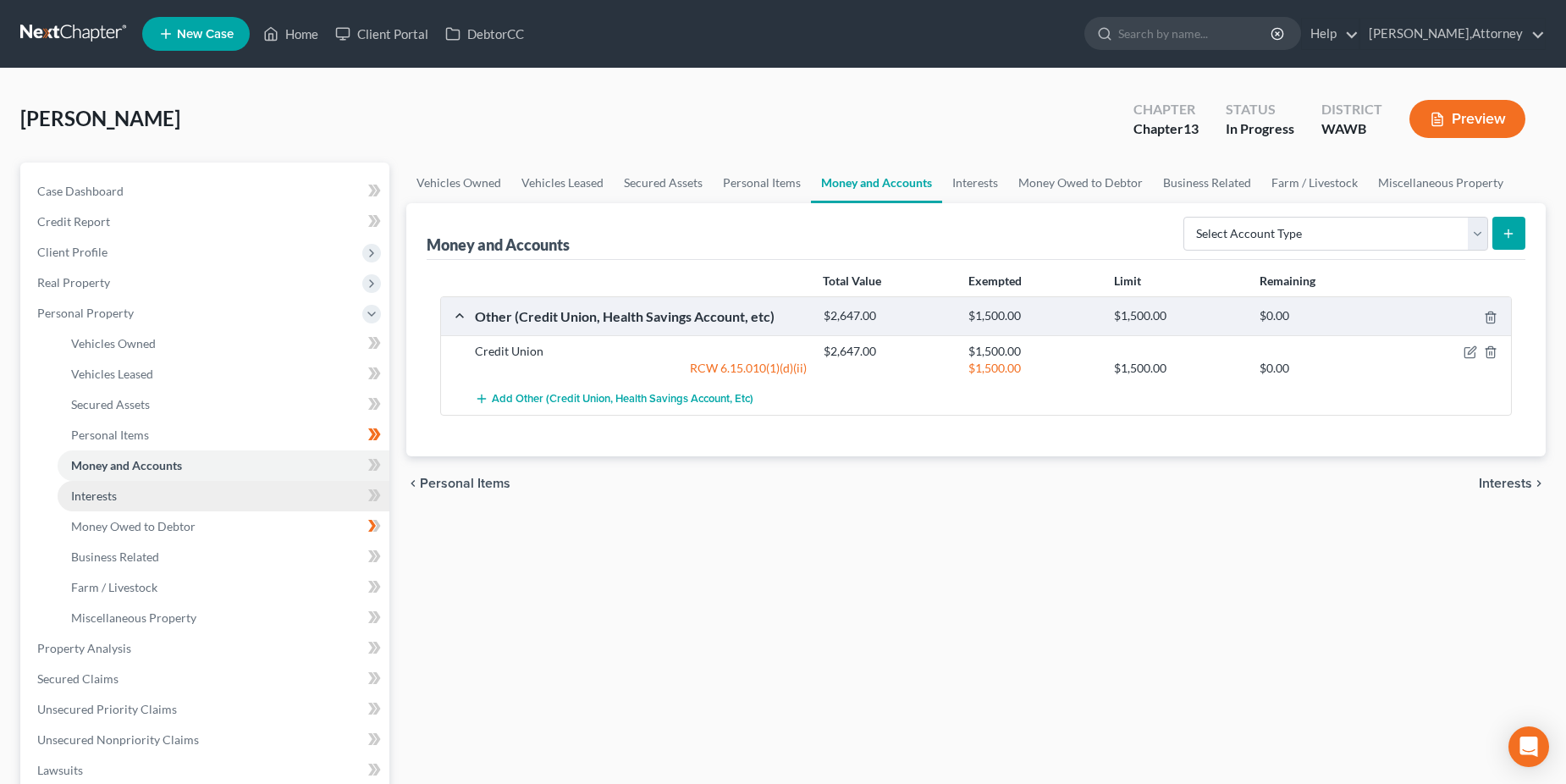
click at [92, 492] on span "Interests" at bounding box center [94, 495] width 46 height 15
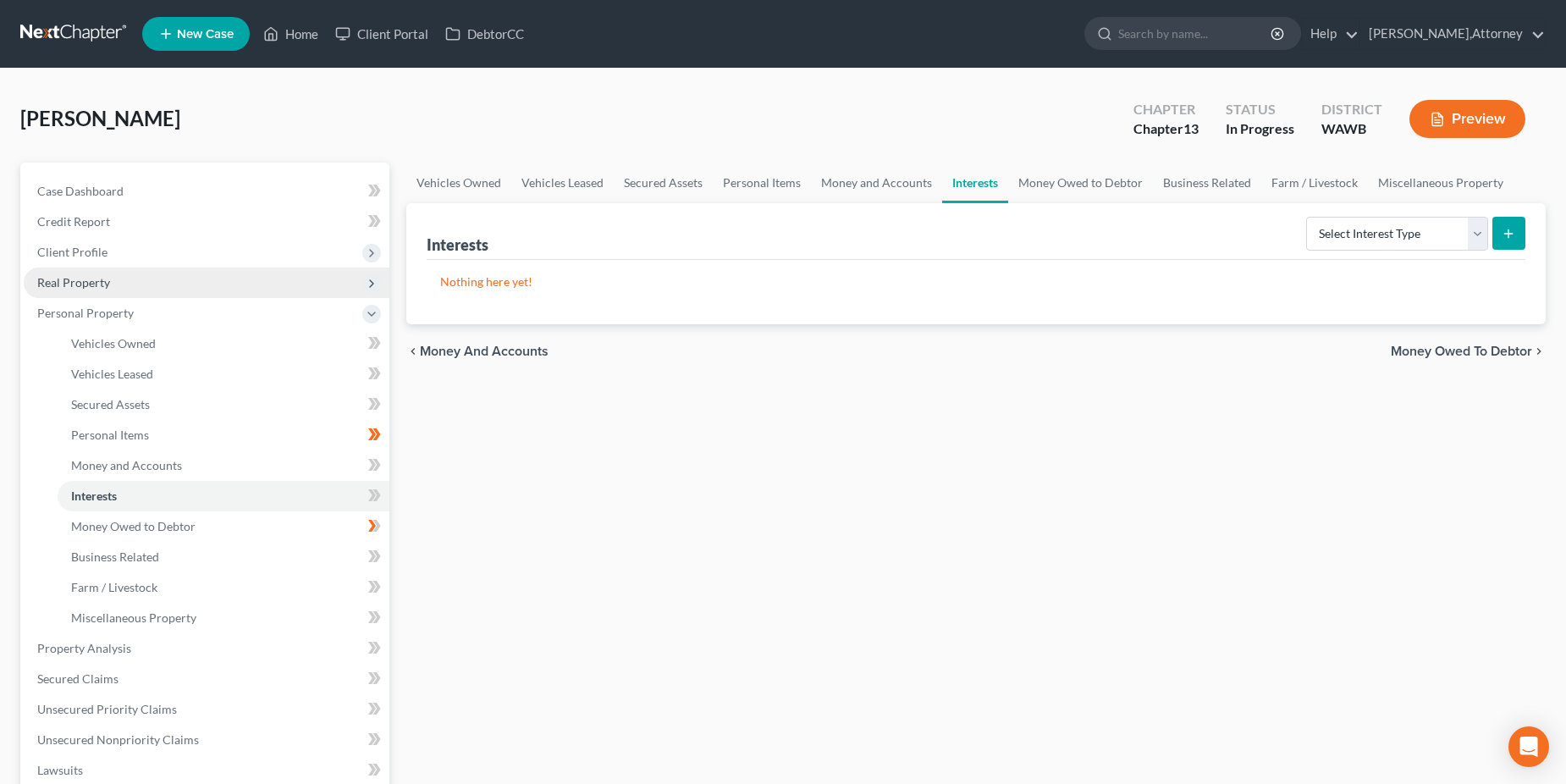
click at [97, 280] on span "Real Property" at bounding box center [73, 282] width 72 height 15
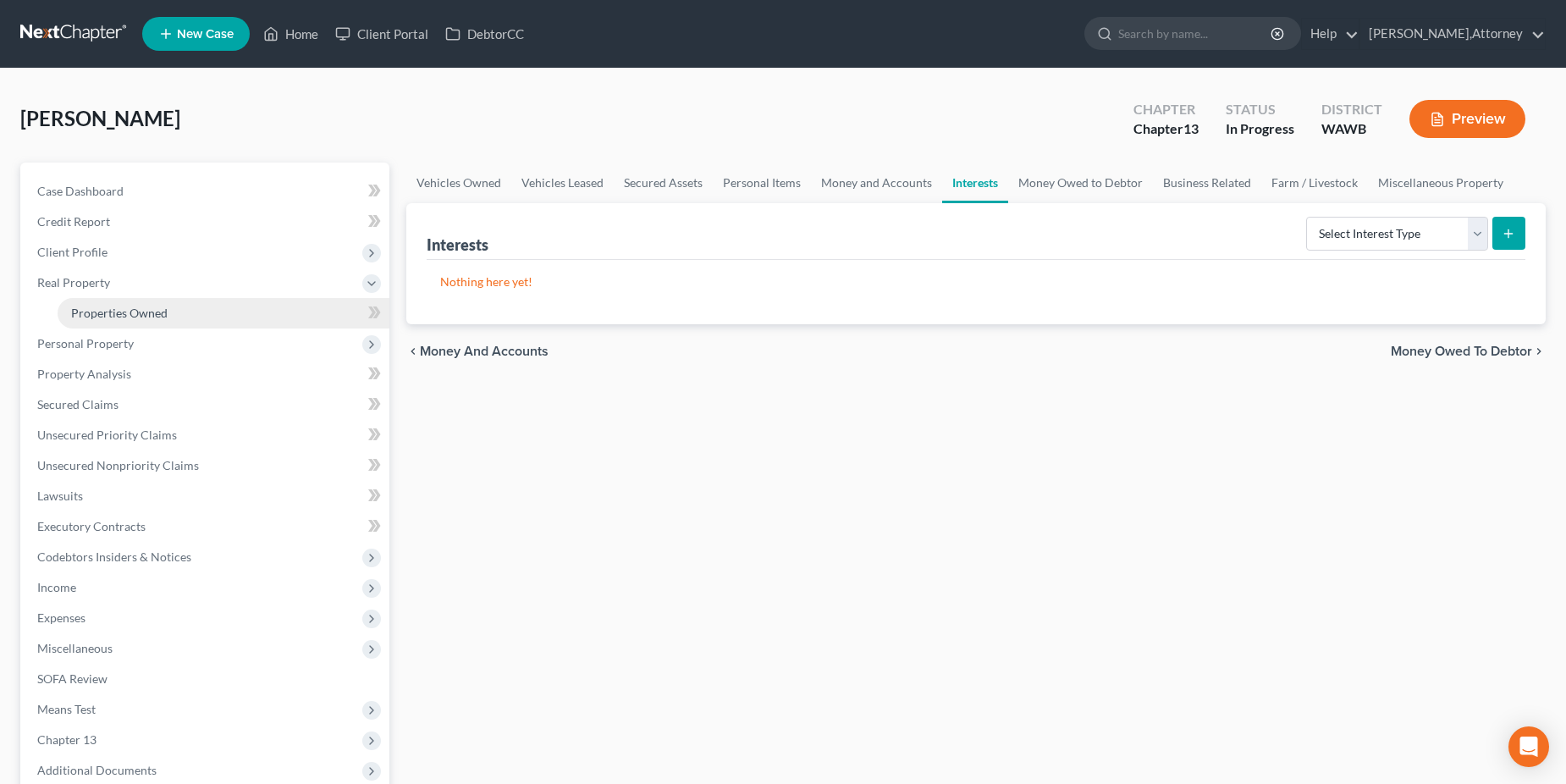
click at [131, 308] on span "Properties Owned" at bounding box center [120, 313] width 97 height 15
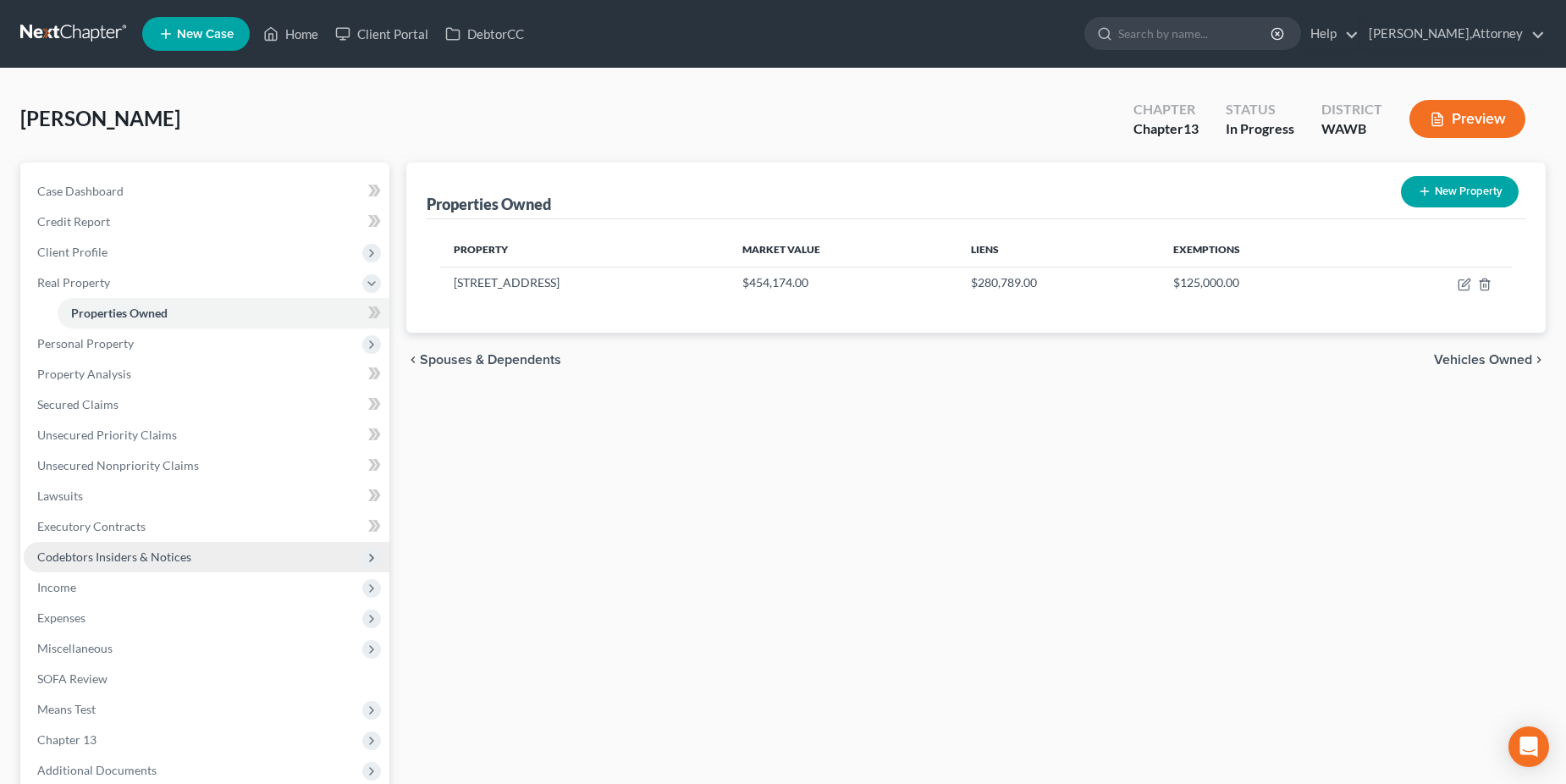
click at [126, 557] on span "Codebtors Insiders & Notices" at bounding box center [114, 557] width 154 height 15
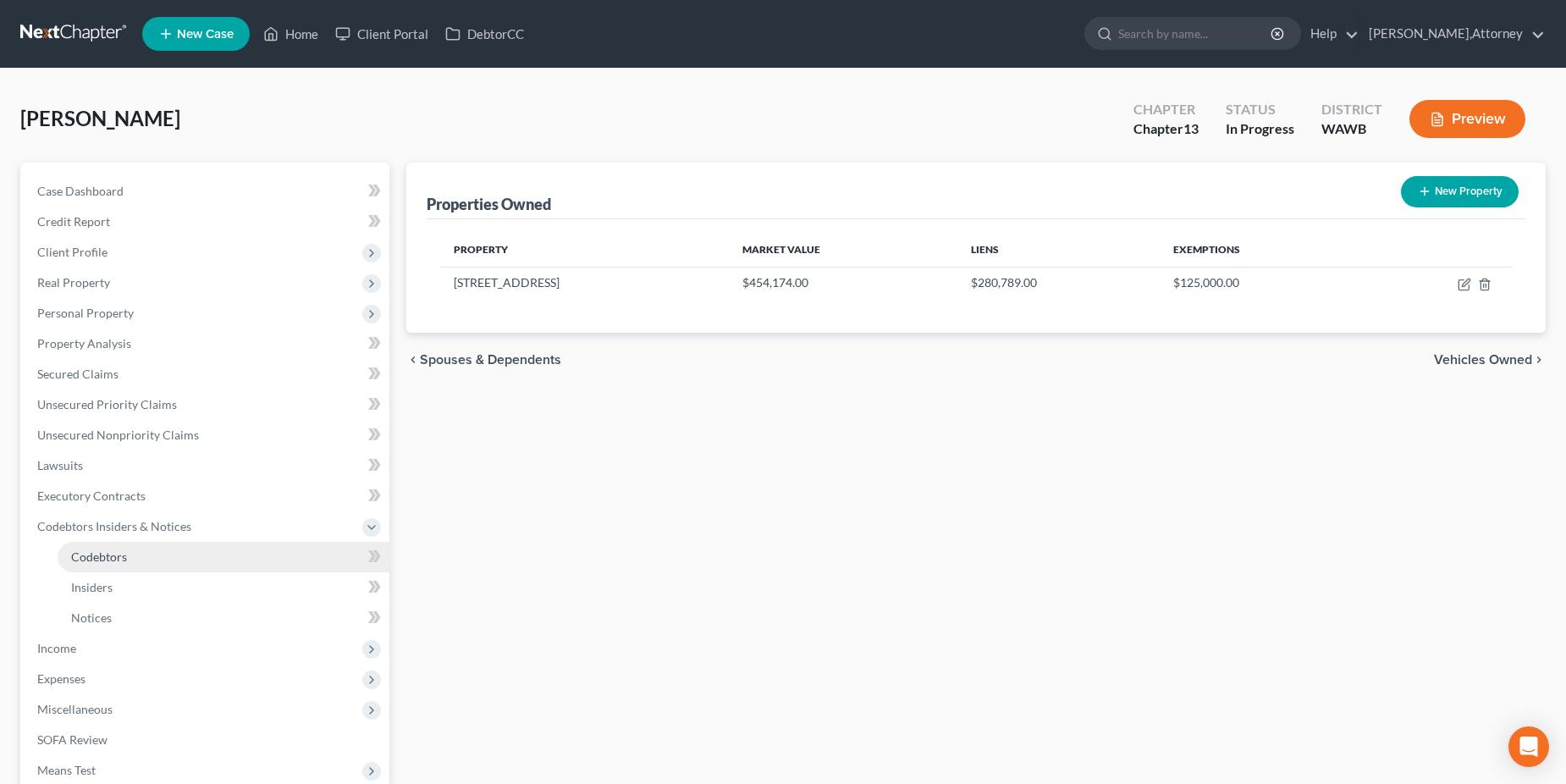
click at [100, 553] on span "Codebtors" at bounding box center [99, 557] width 56 height 15
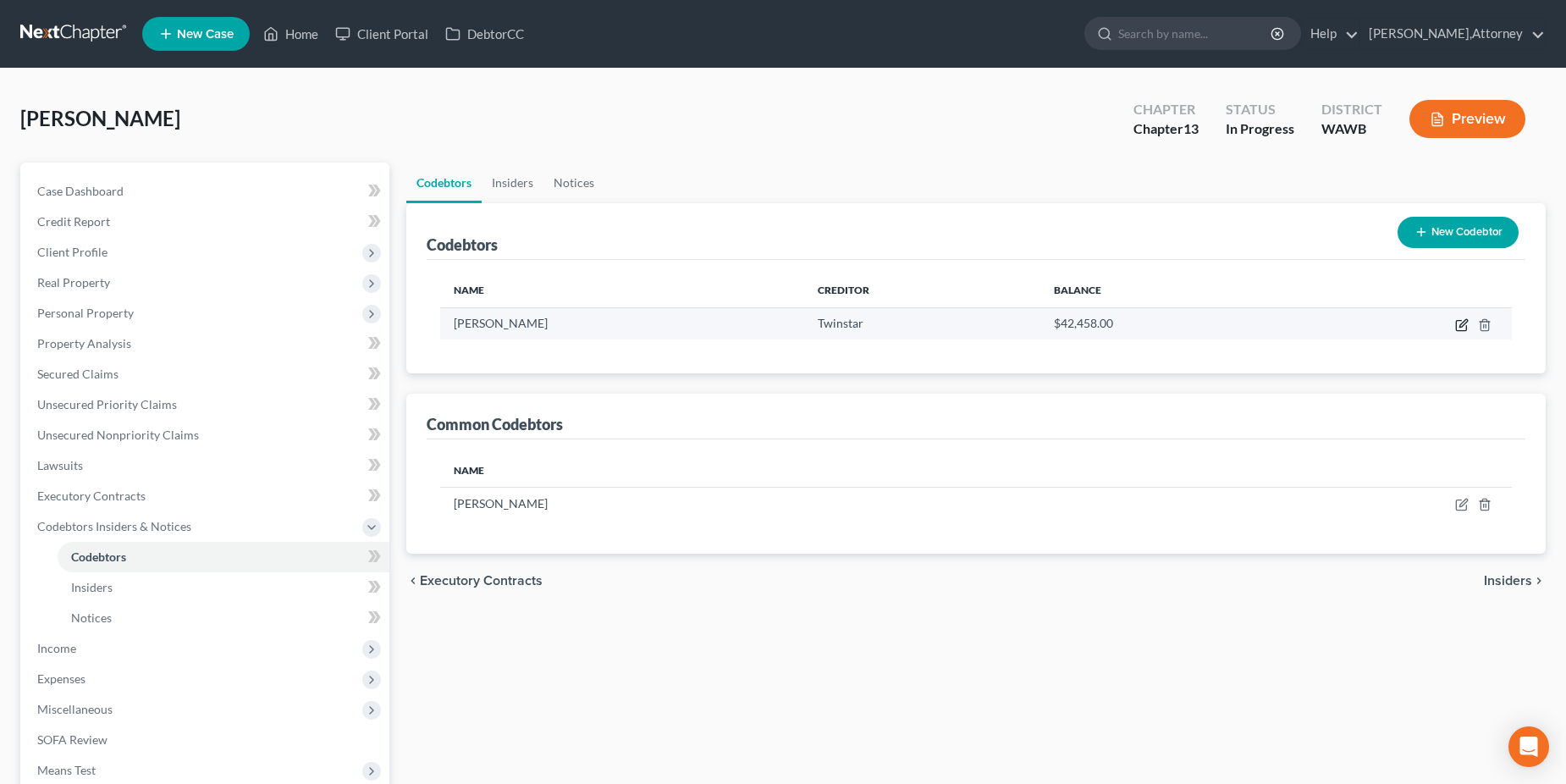
click at [1458, 320] on icon "button" at bounding box center [1462, 326] width 10 height 10
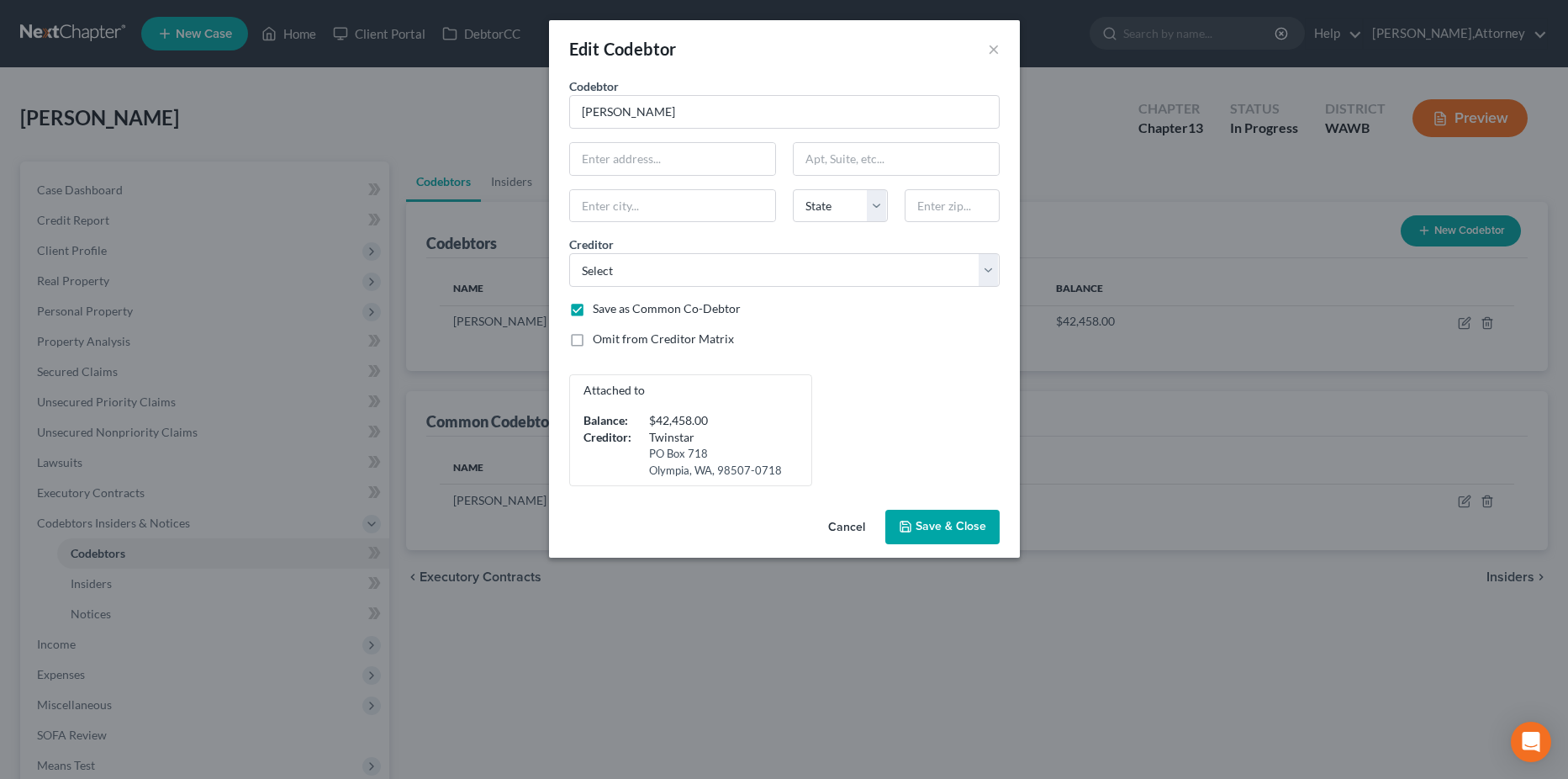
click at [935, 522] on span "Save & Close" at bounding box center [951, 526] width 71 height 15
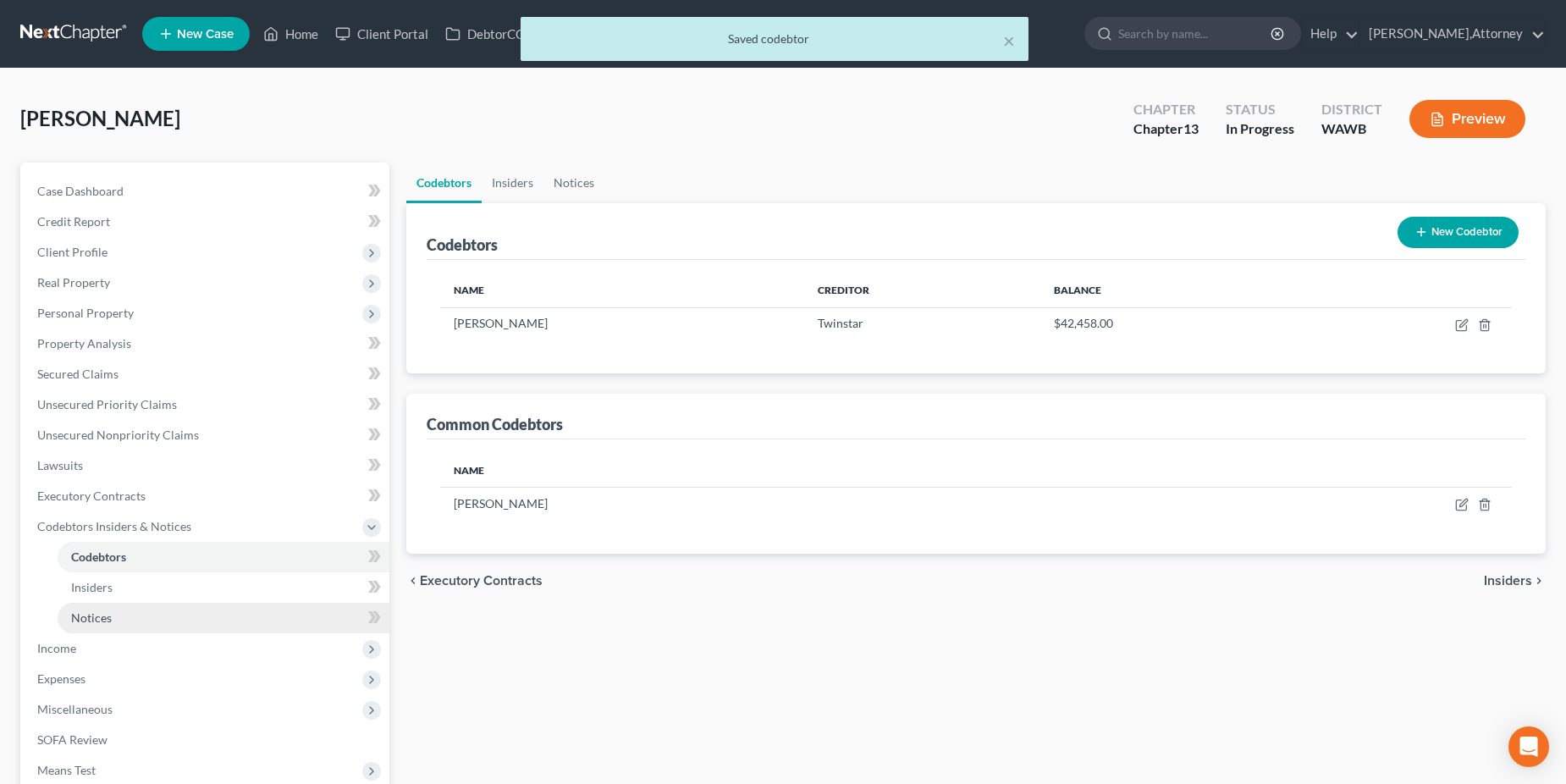
click at [97, 619] on span "Notices" at bounding box center [91, 617] width 41 height 15
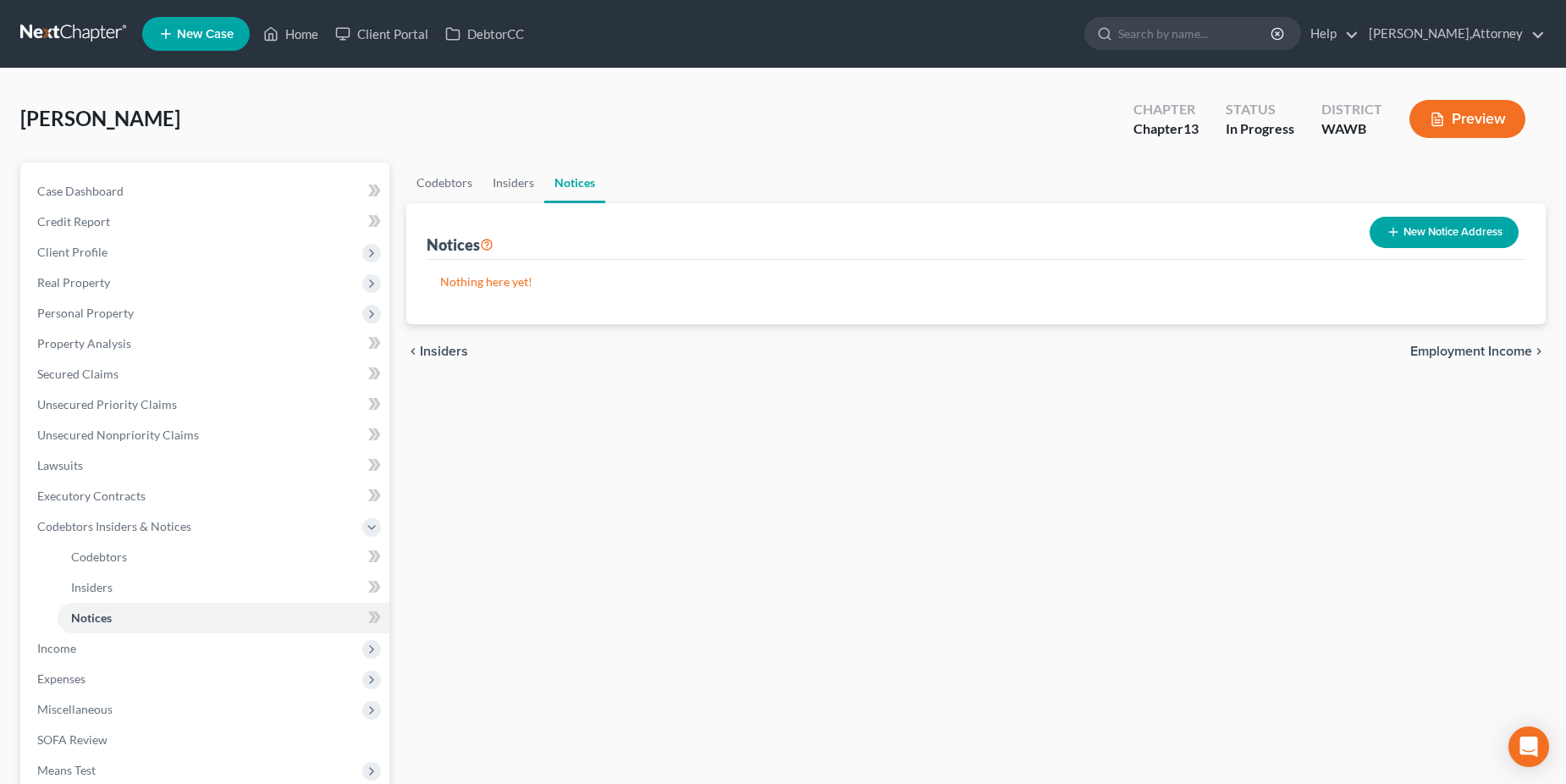
click at [1420, 230] on button "New Notice Address" at bounding box center [1444, 232] width 149 height 31
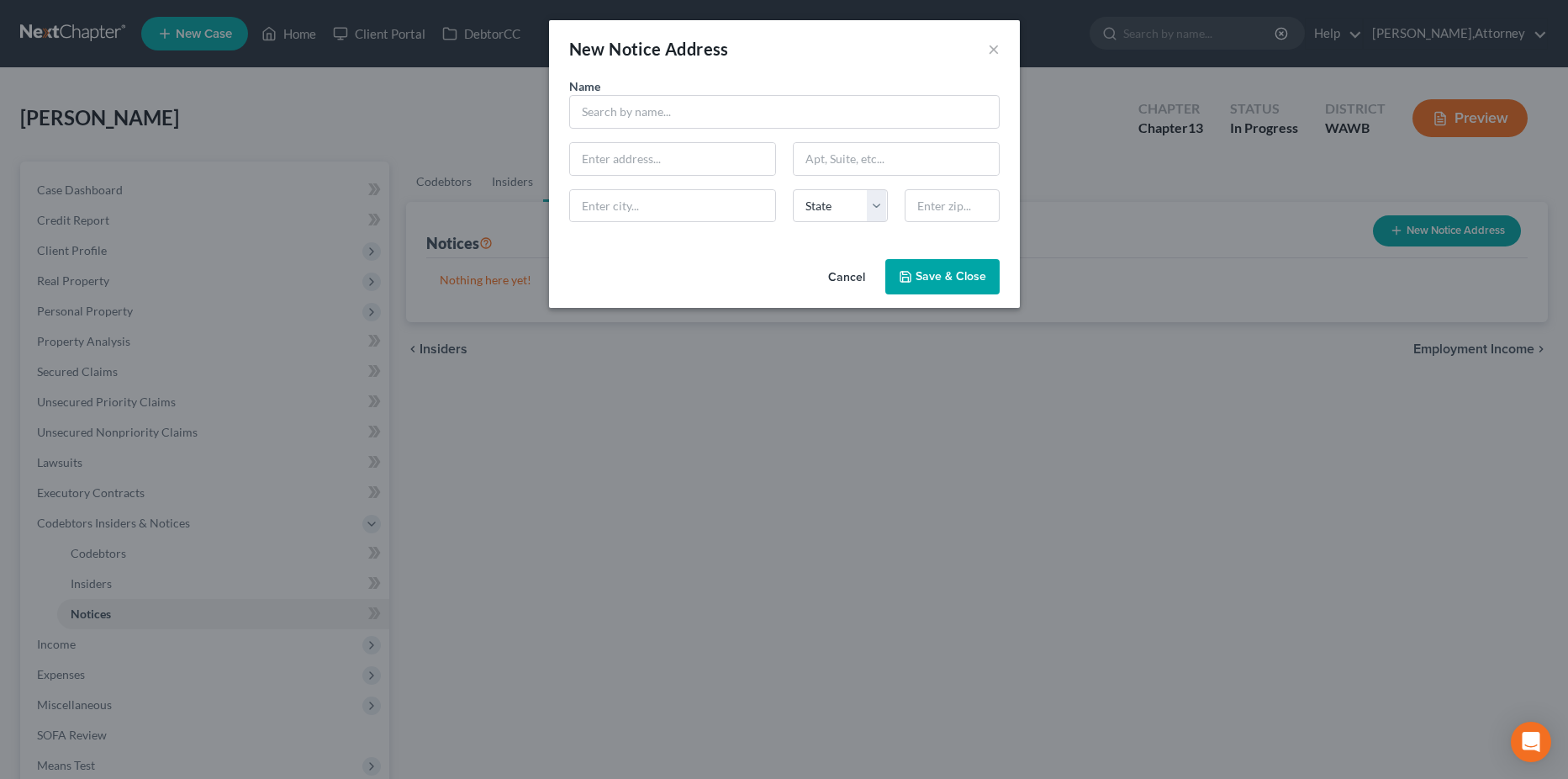
click at [853, 277] on button "Cancel" at bounding box center [846, 277] width 64 height 33
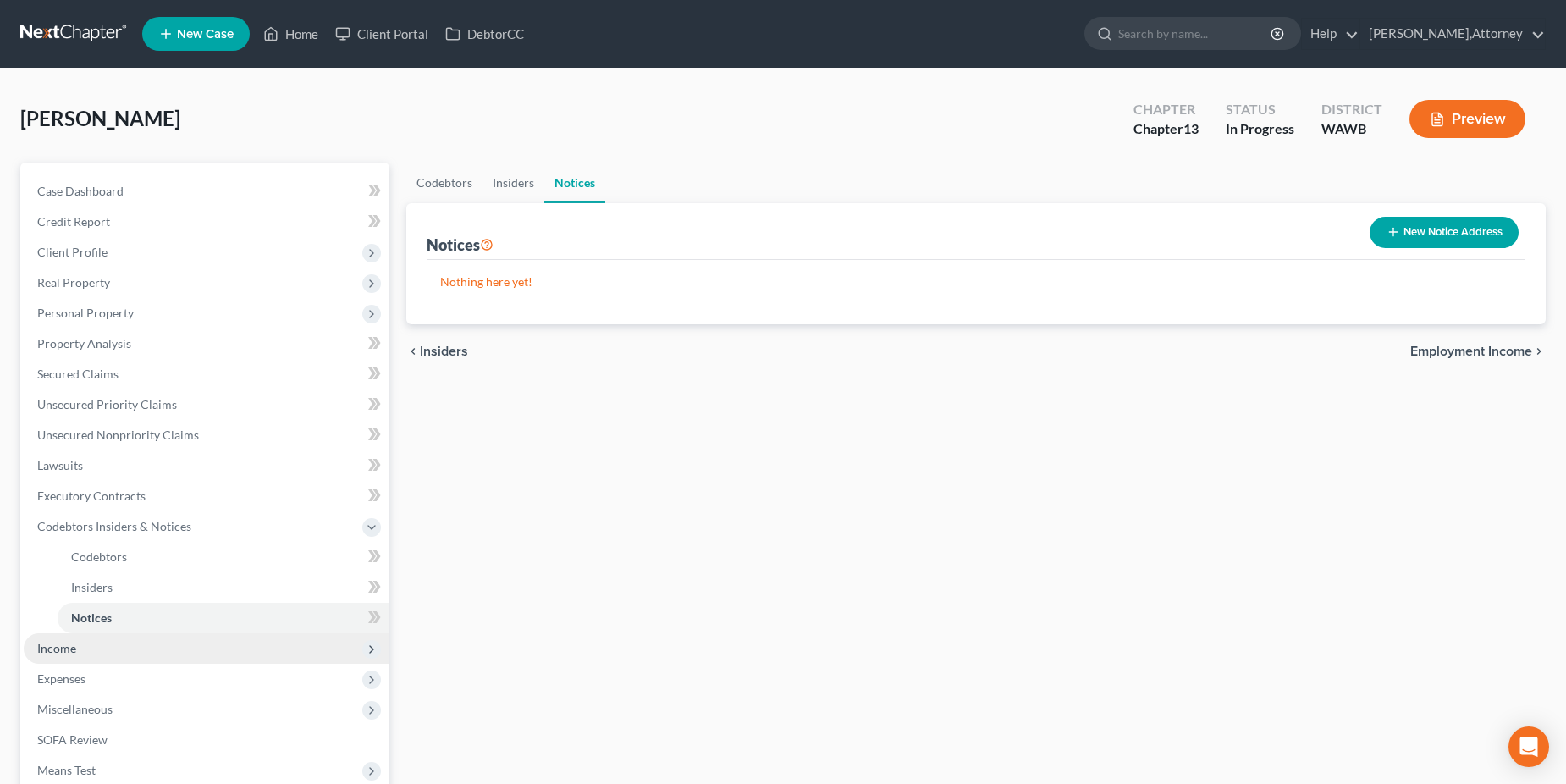
click at [73, 650] on span "Income" at bounding box center [56, 648] width 39 height 15
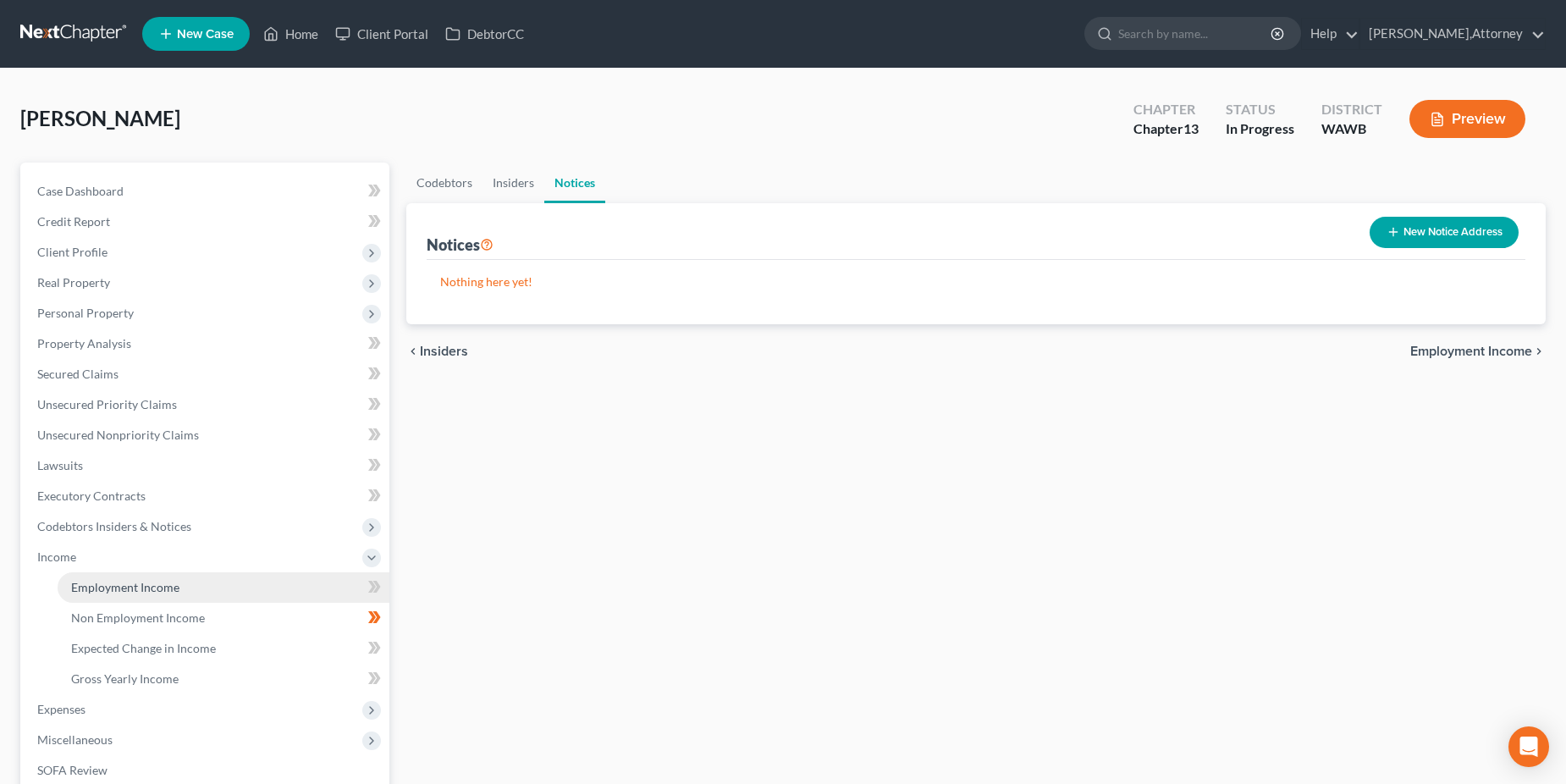
click at [147, 583] on span "Employment Income" at bounding box center [126, 587] width 109 height 15
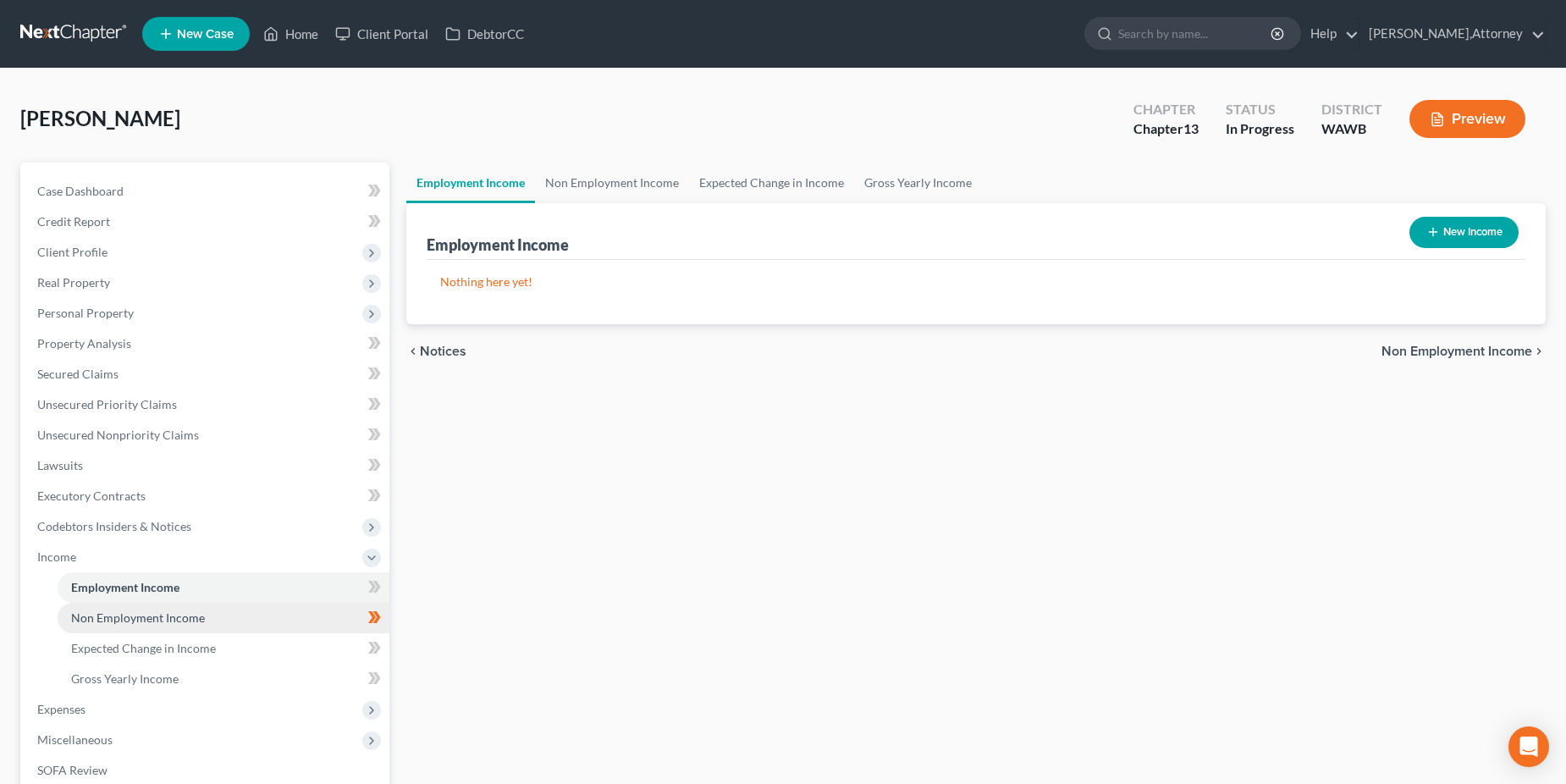
click at [146, 613] on span "Non Employment Income" at bounding box center [138, 617] width 134 height 15
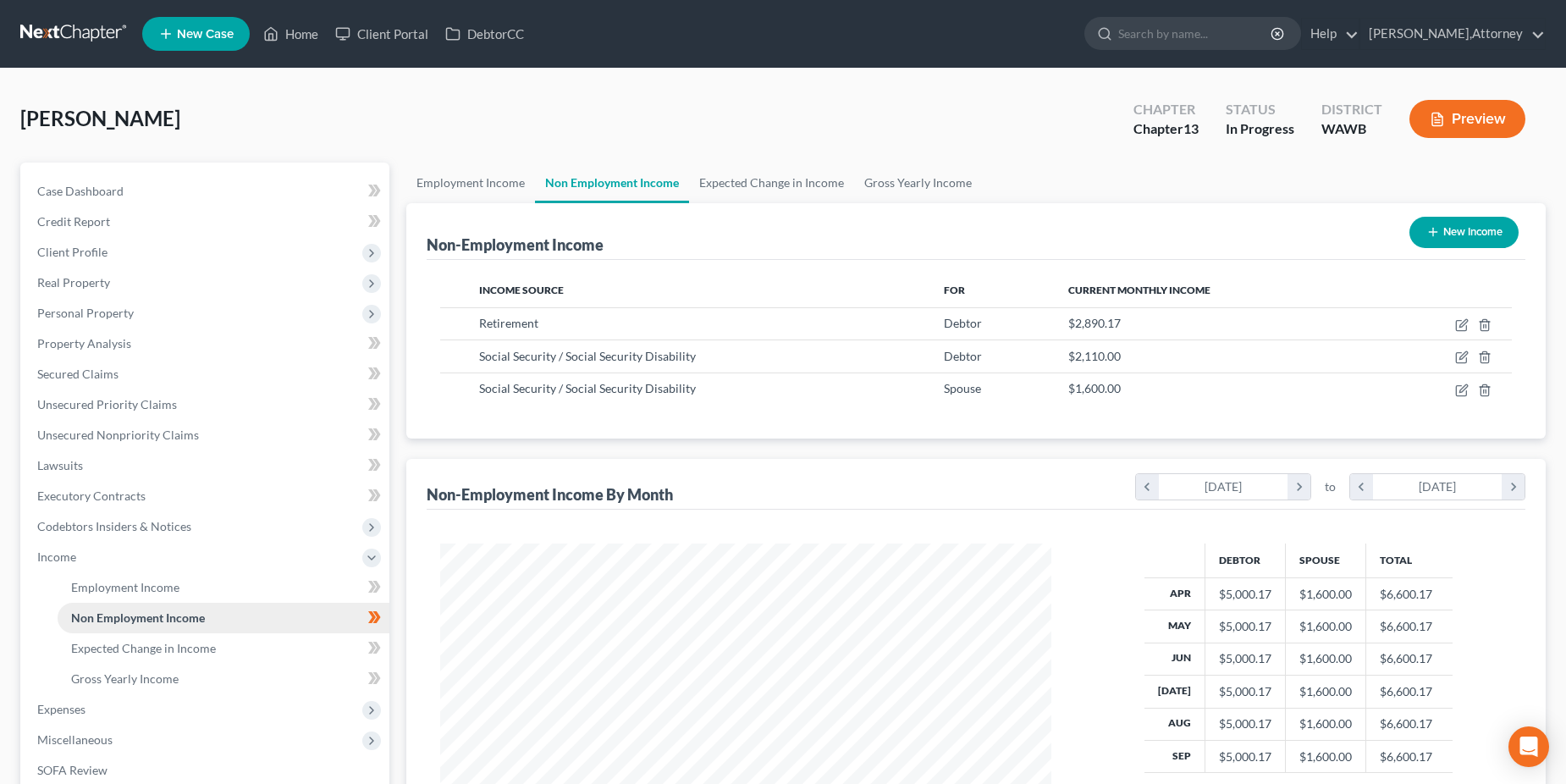
scroll to position [306, 646]
click at [66, 308] on span "Personal Property" at bounding box center [85, 313] width 97 height 15
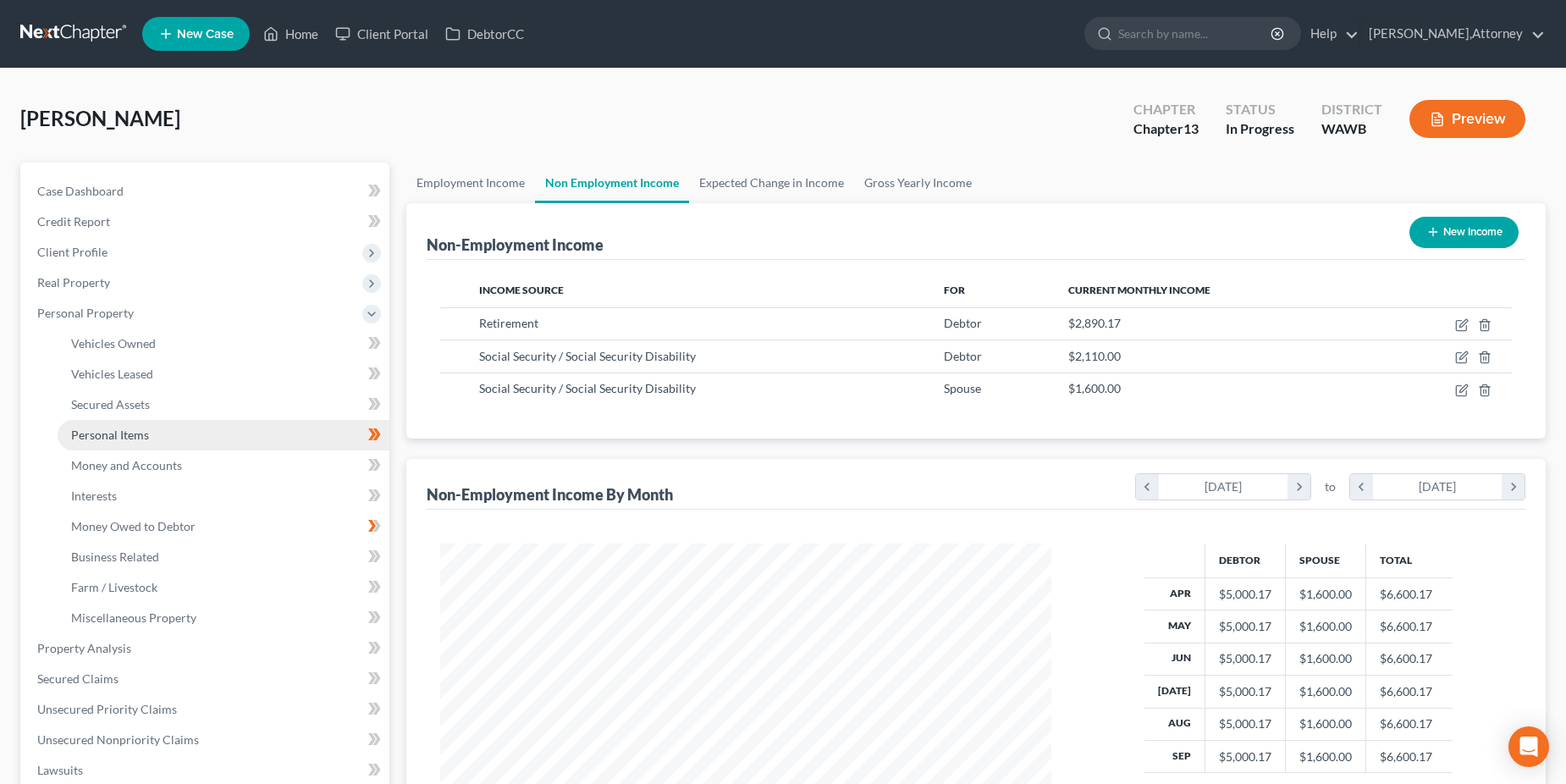
click at [112, 433] on span "Personal Items" at bounding box center [110, 434] width 78 height 15
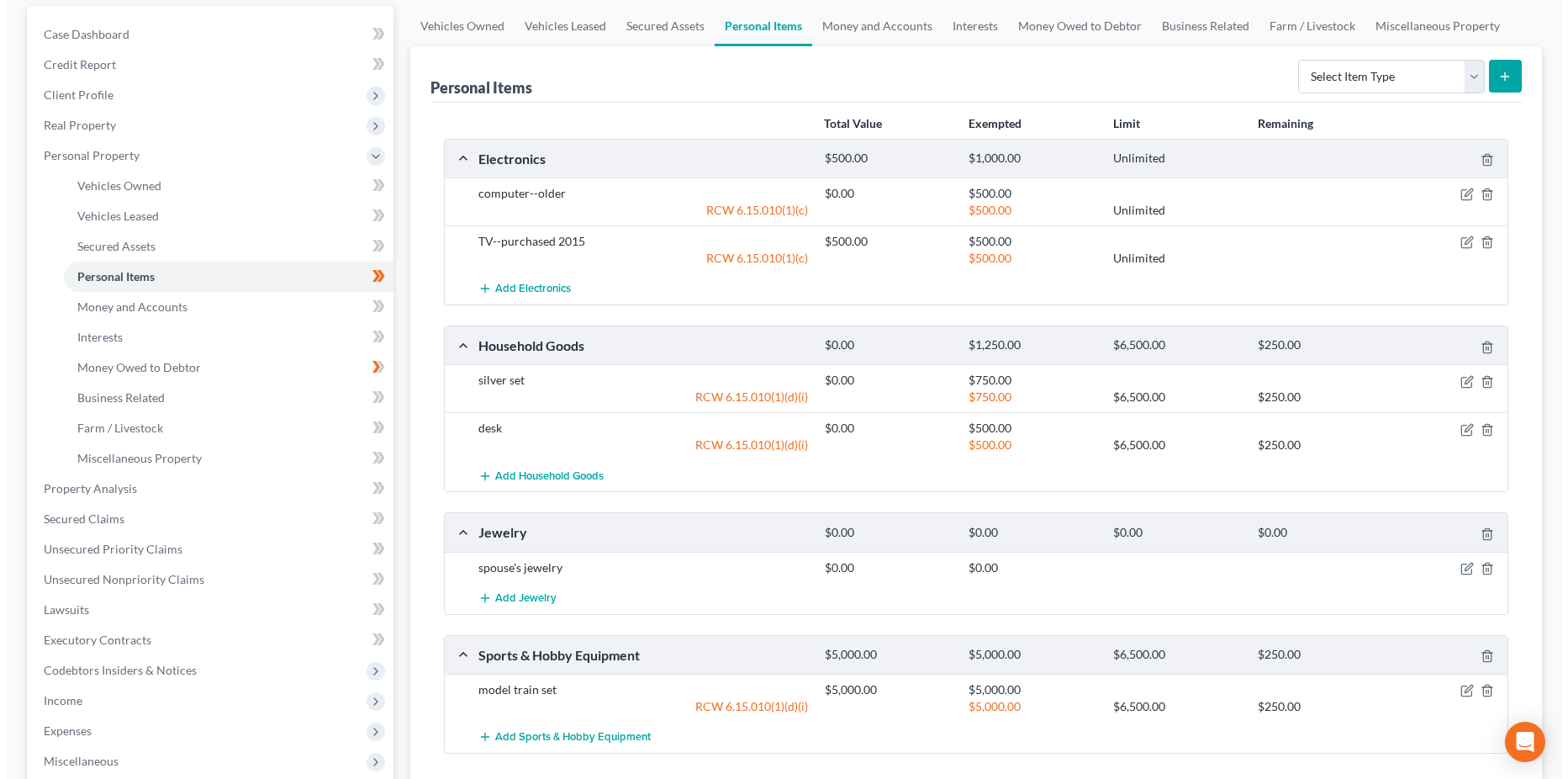
scroll to position [253, 0]
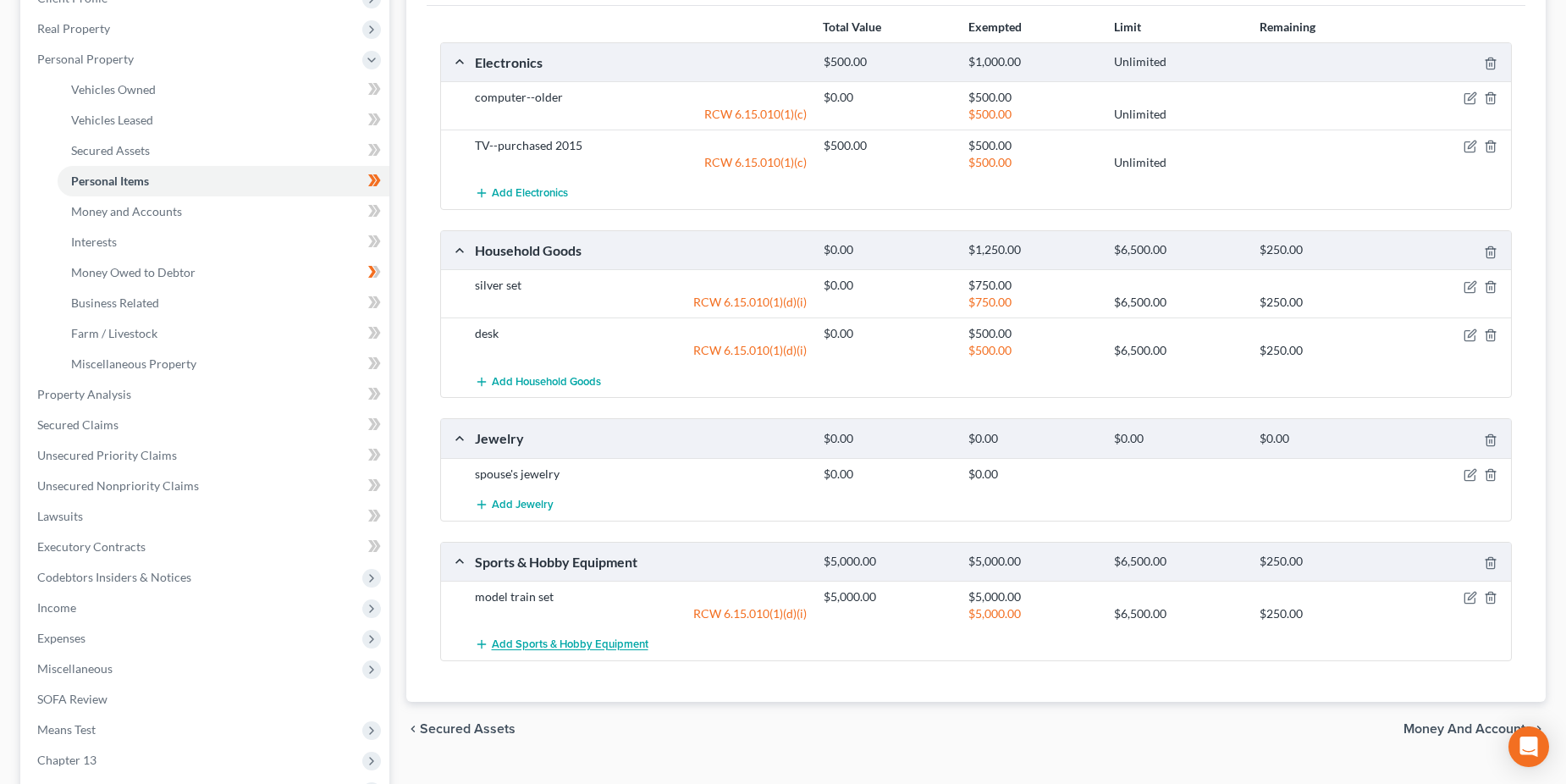
click at [559, 639] on span "Add Sports & Hobby Equipment" at bounding box center [571, 645] width 157 height 14
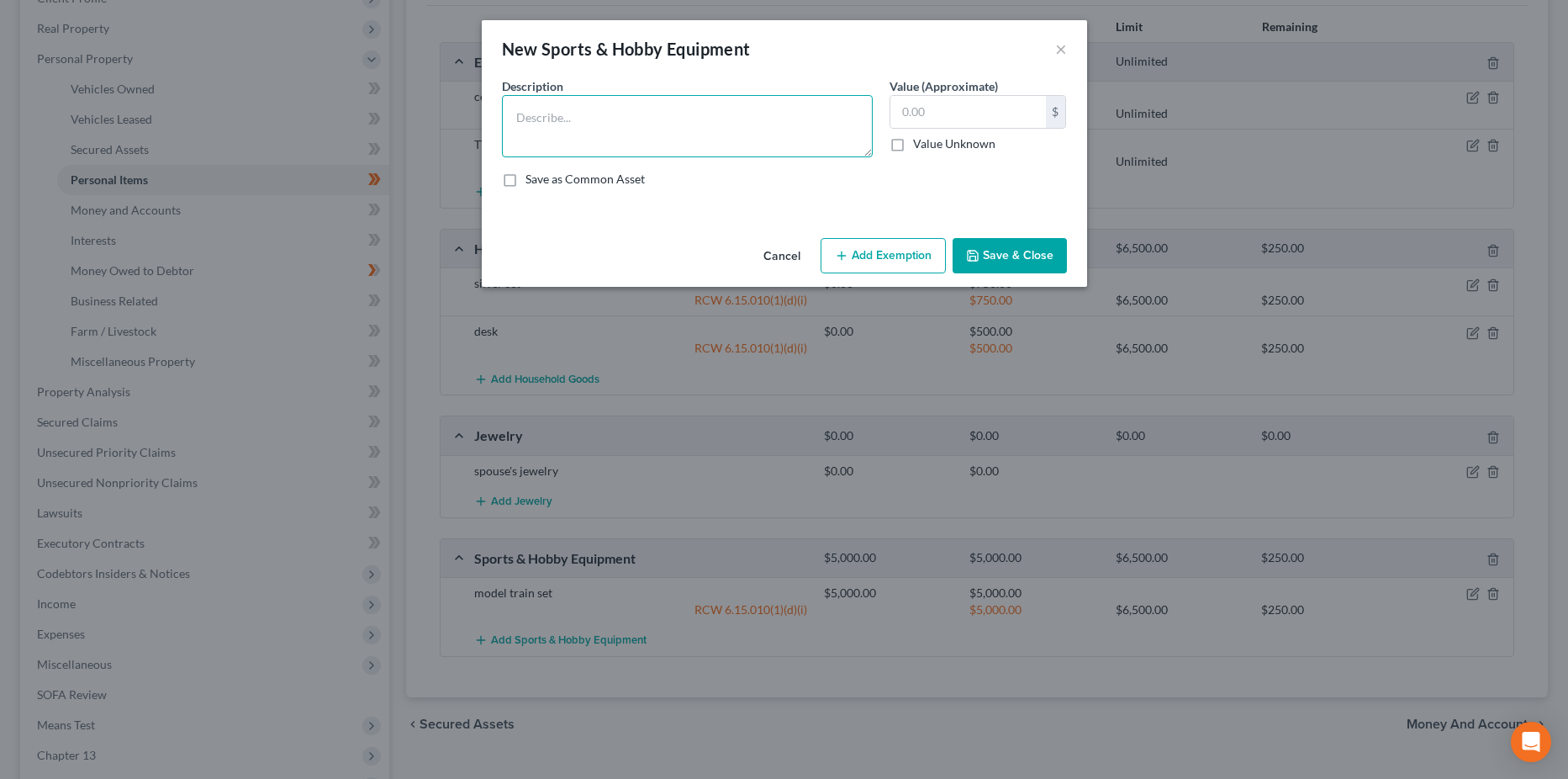
click at [568, 112] on textarea at bounding box center [686, 126] width 371 height 62
click at [746, 119] on textarea "book collection: railways books, novels [PERSON_NAME], [PERSON_NAME]" at bounding box center [686, 126] width 371 height 62
type textarea "book collection: railways books, novels [PERSON_NAME]"
click at [913, 146] on label "Value Unknown" at bounding box center [954, 144] width 82 height 17
click at [920, 146] on input "Value Unknown" at bounding box center [925, 140] width 11 height 11
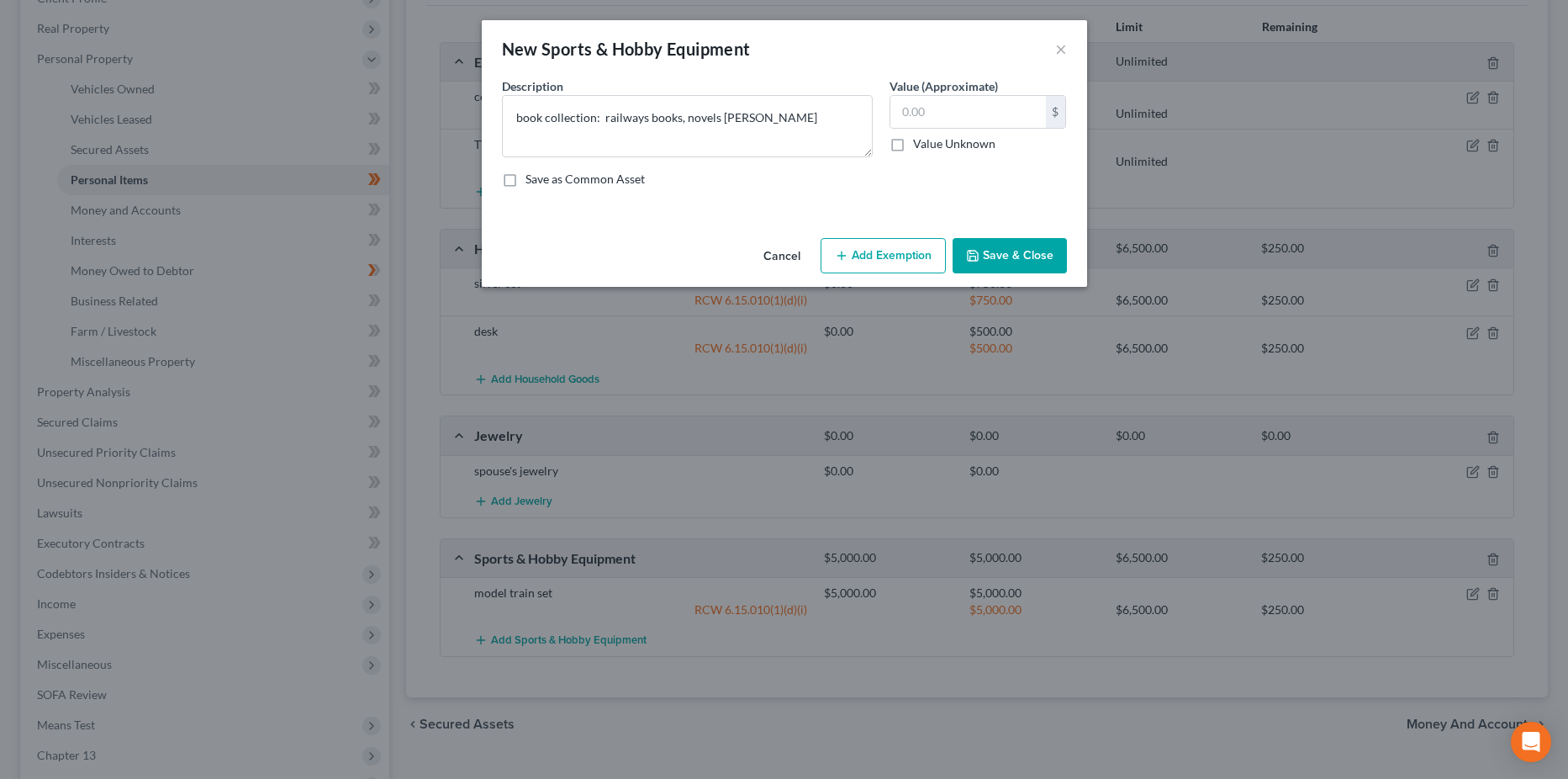
checkbox input "true"
type input "0.00"
click at [905, 263] on button "Add Exemption" at bounding box center [883, 255] width 125 height 35
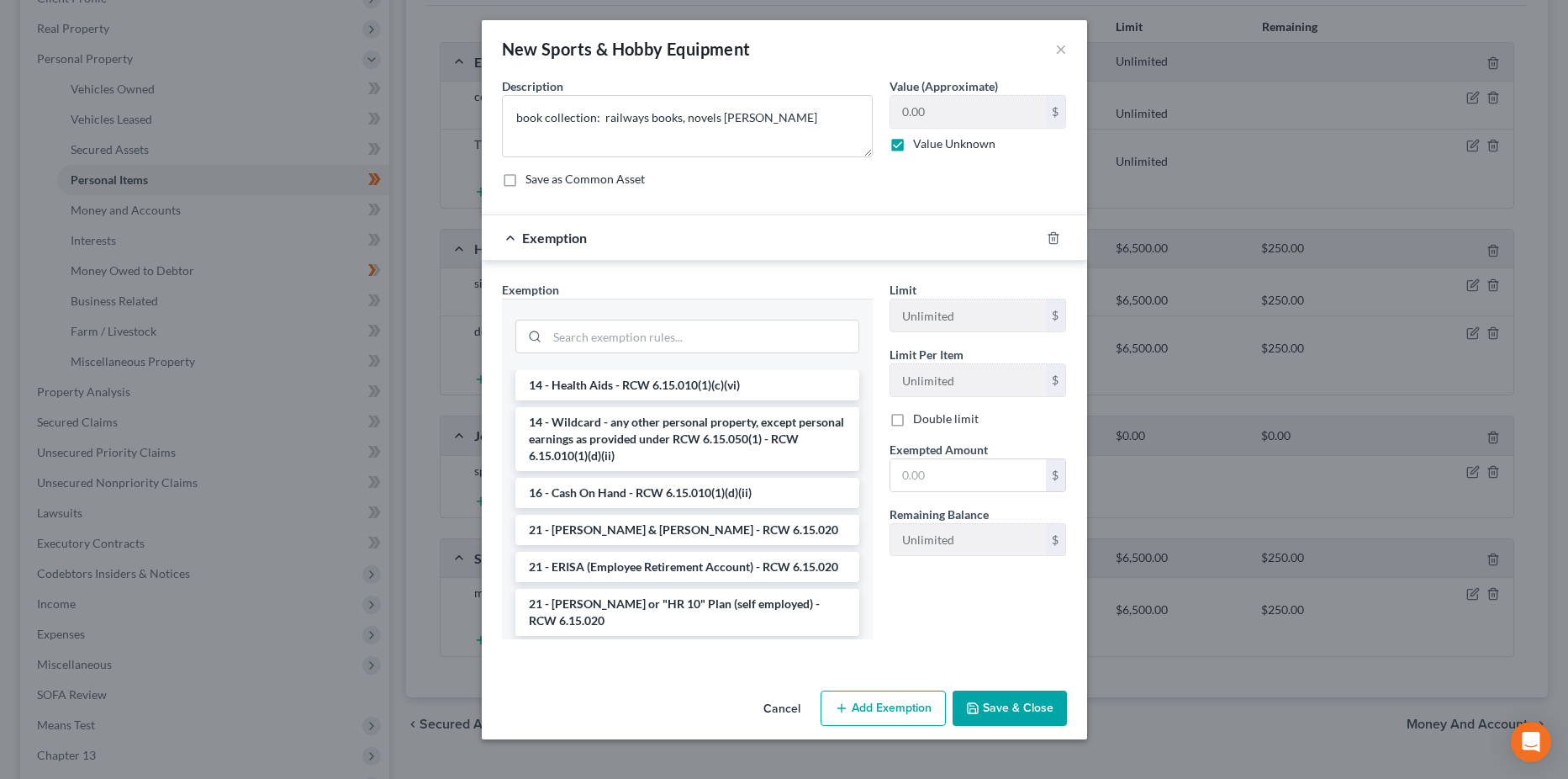
scroll to position [336, 0]
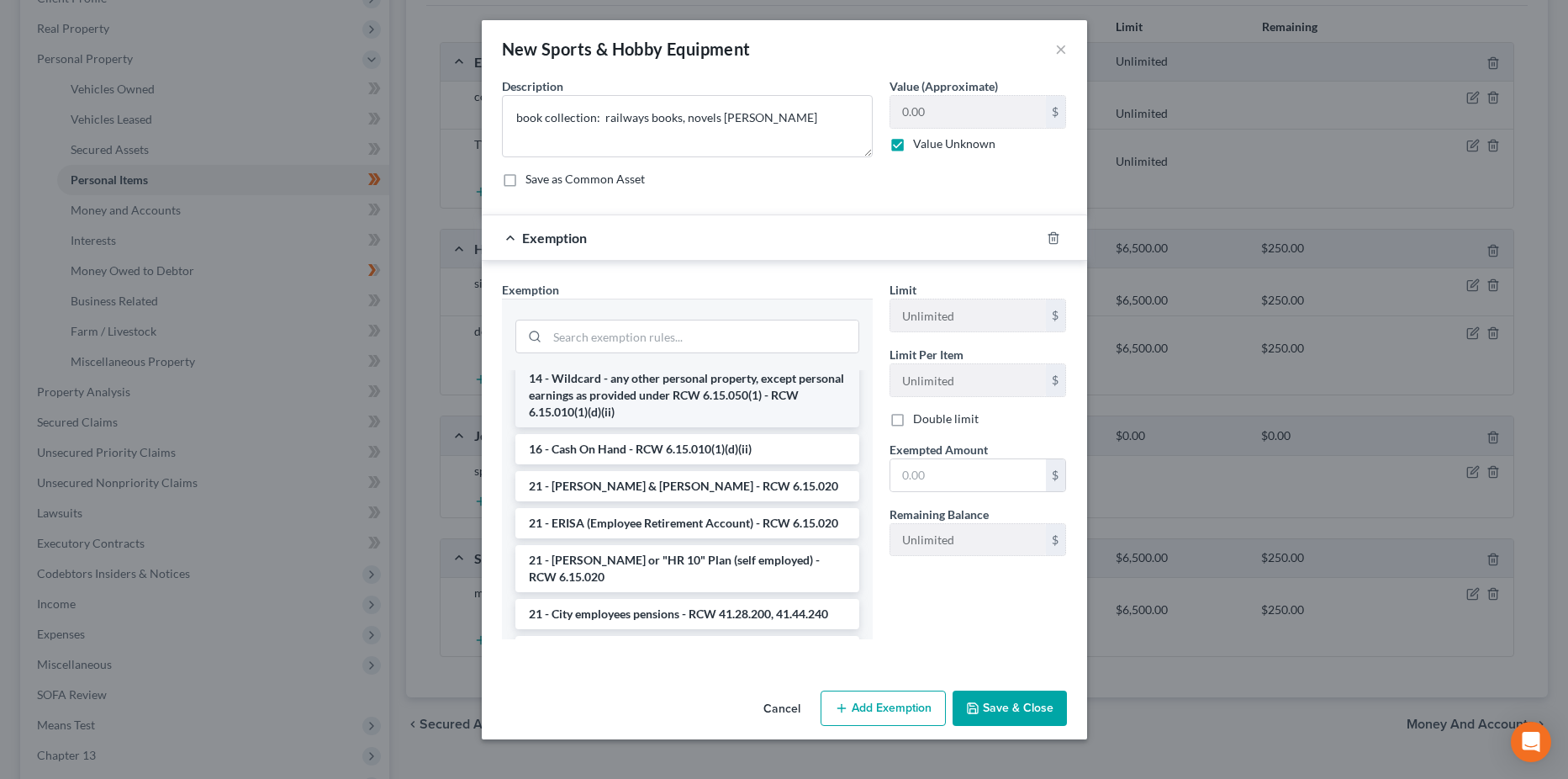
click at [745, 393] on li "14 - Wildcard - any other personal property, except personal earnings as provid…" at bounding box center [687, 395] width 344 height 64
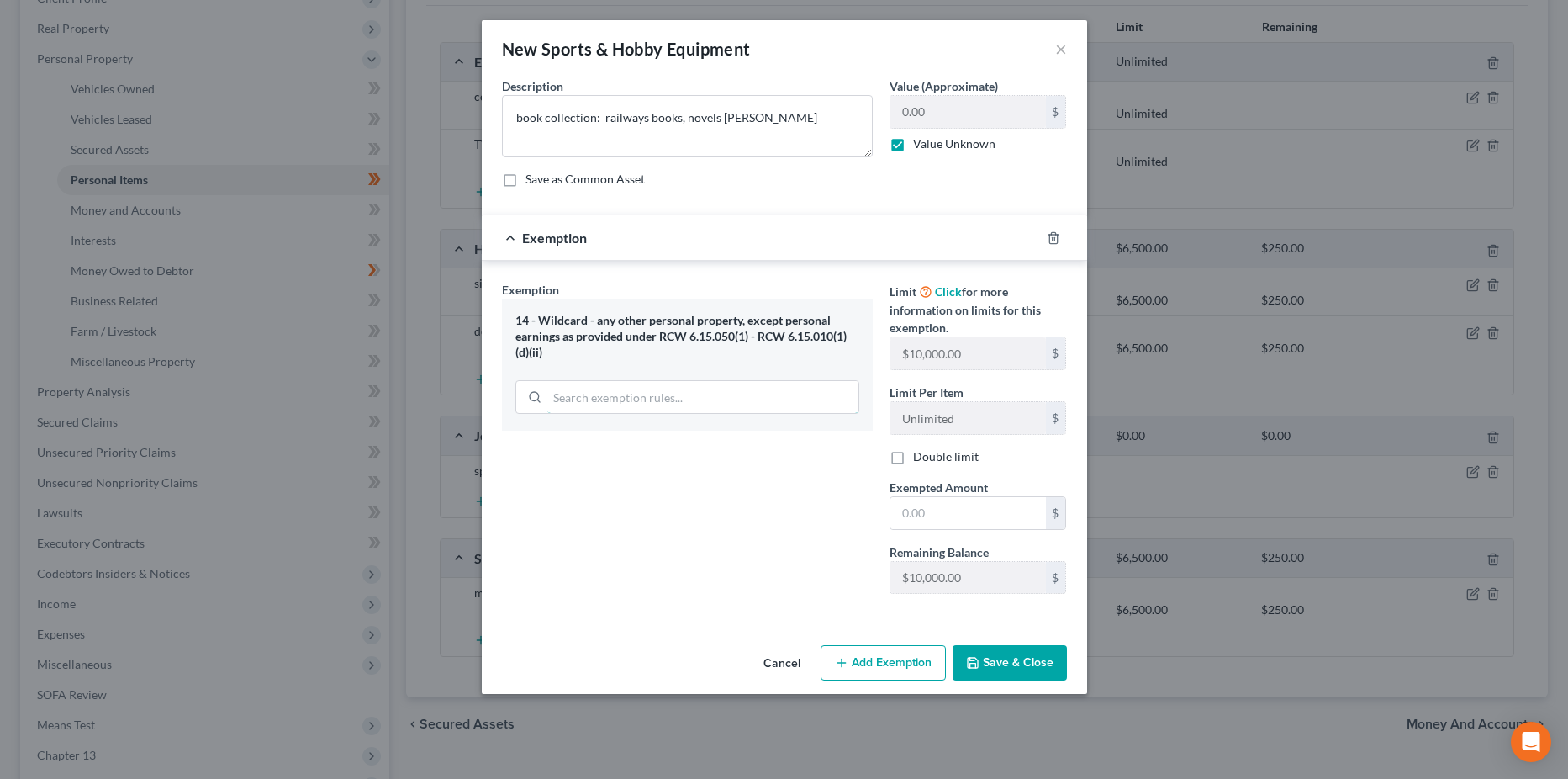
click at [745, 393] on input "search" at bounding box center [703, 396] width 311 height 32
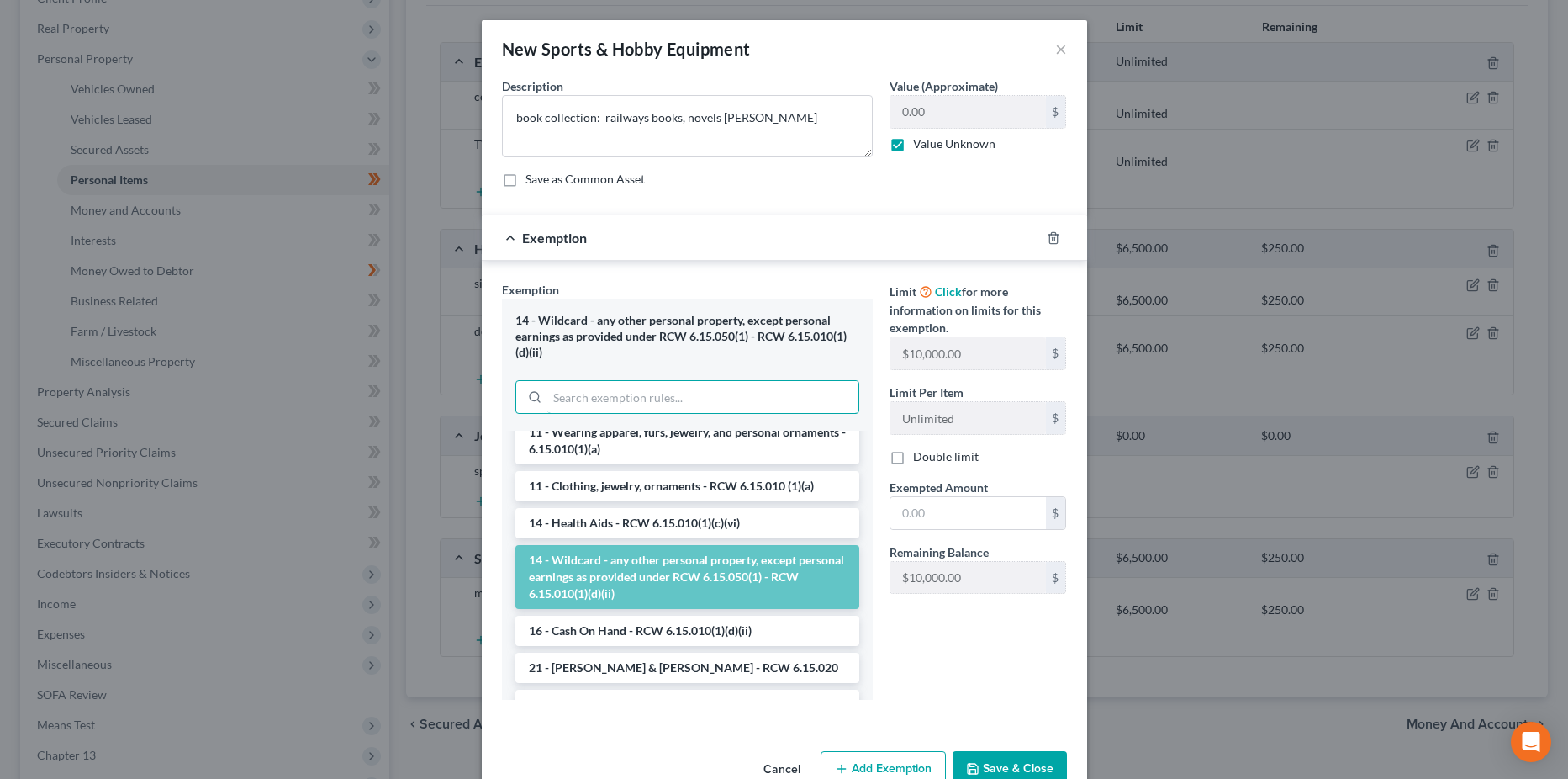
scroll to position [253, 0]
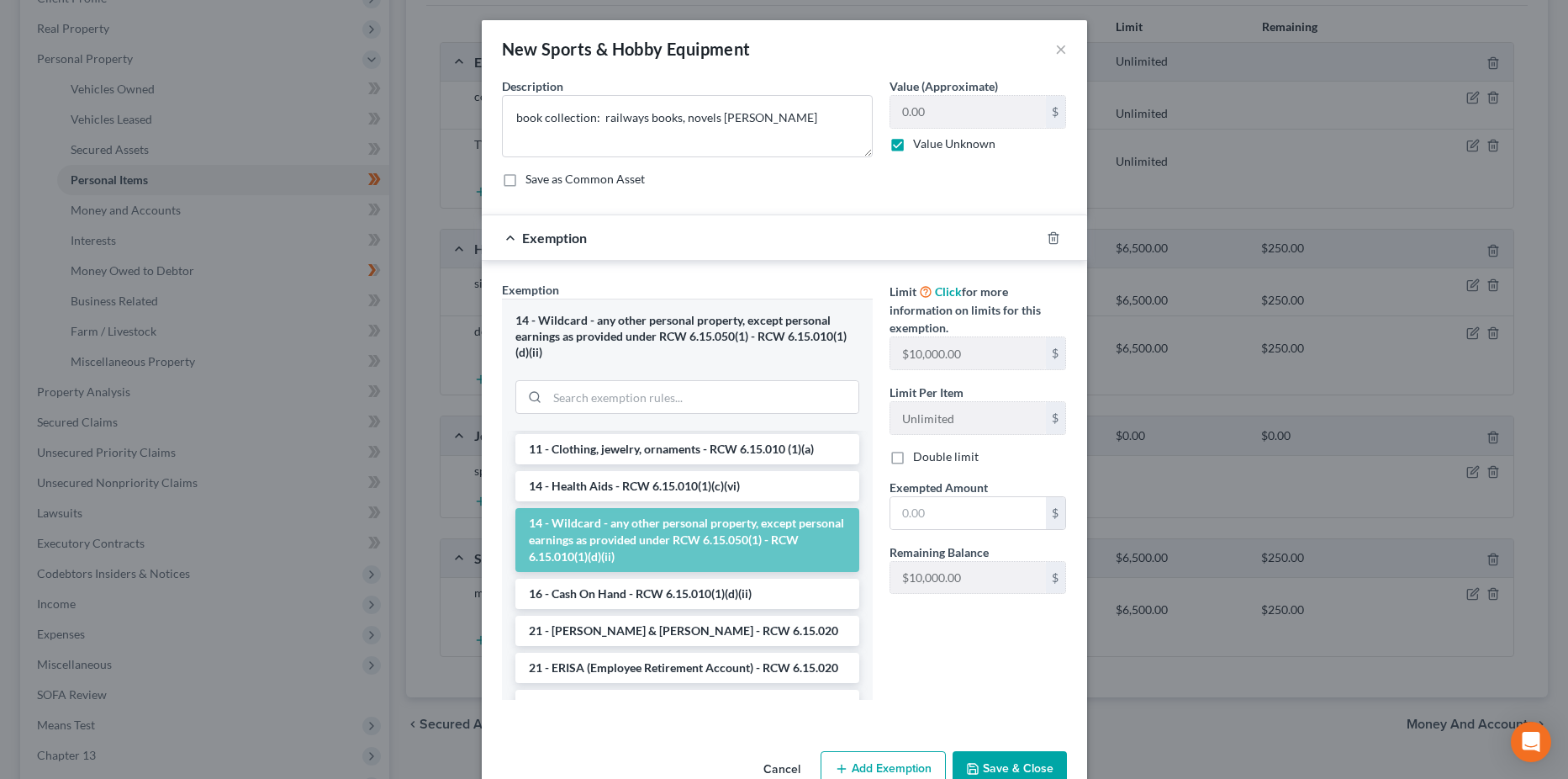
click at [714, 530] on li "14 - Wildcard - any other personal property, except personal earnings as provid…" at bounding box center [687, 539] width 344 height 64
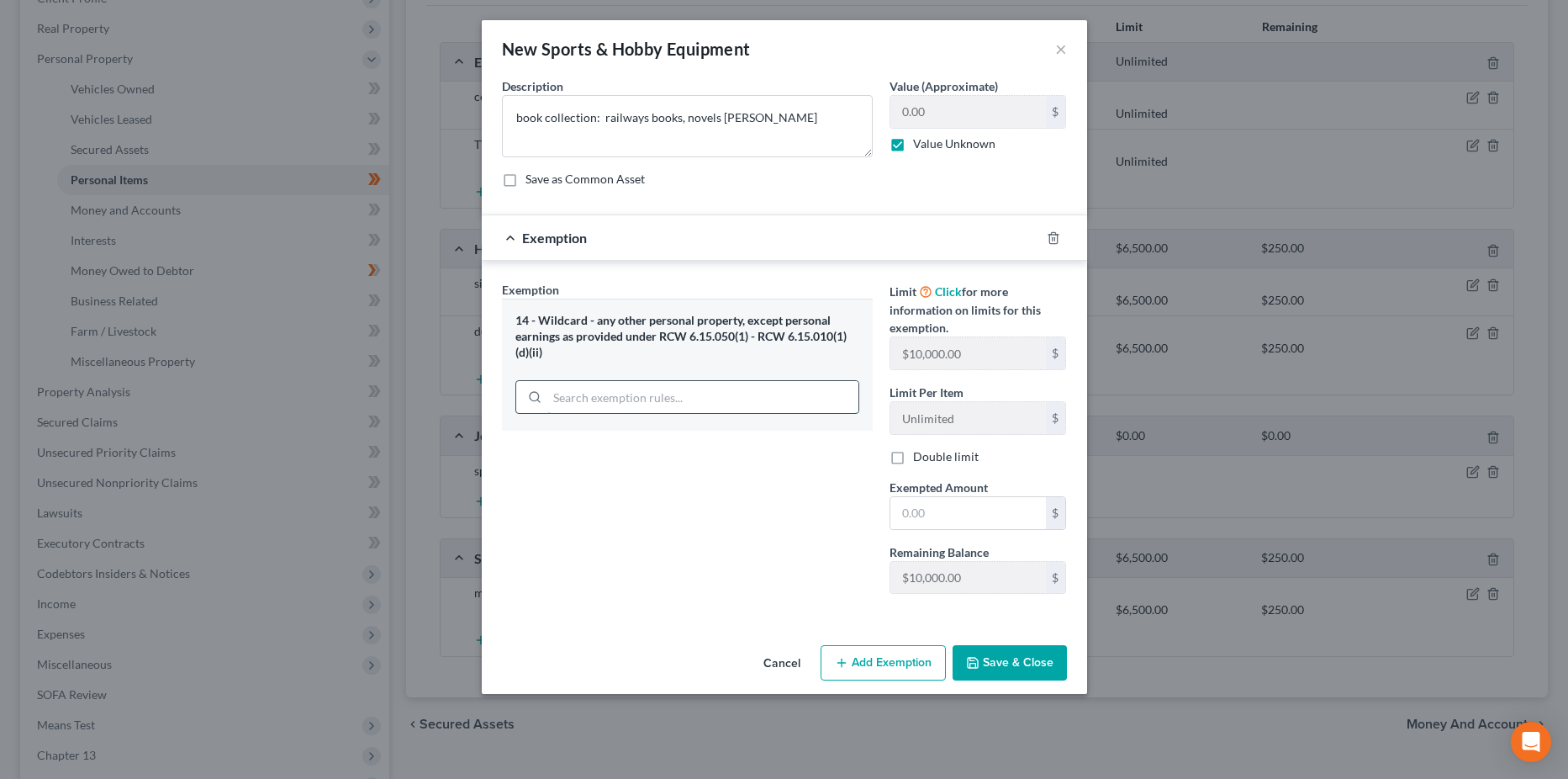
click at [715, 395] on input "search" at bounding box center [703, 396] width 311 height 32
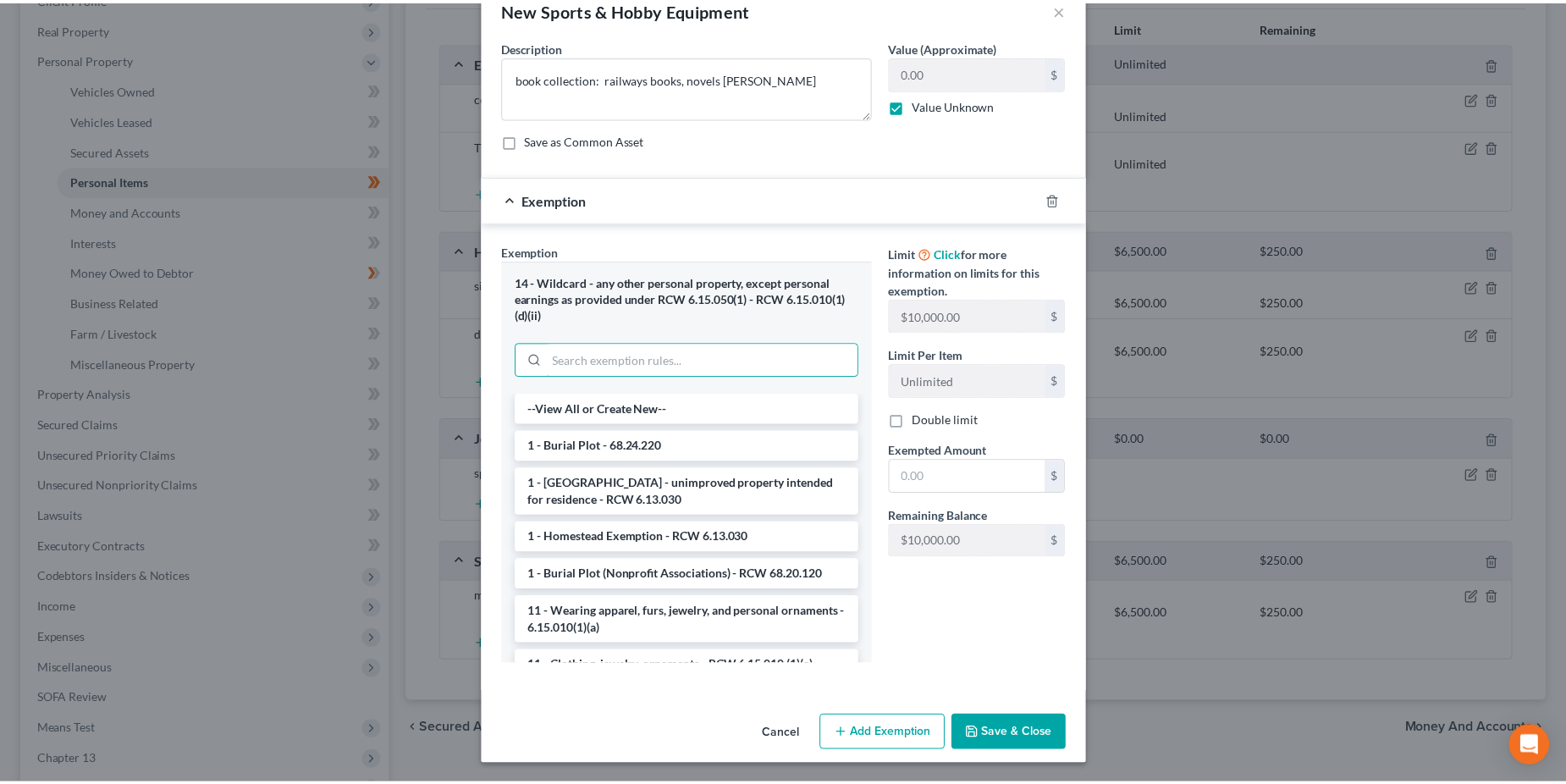
scroll to position [41, 0]
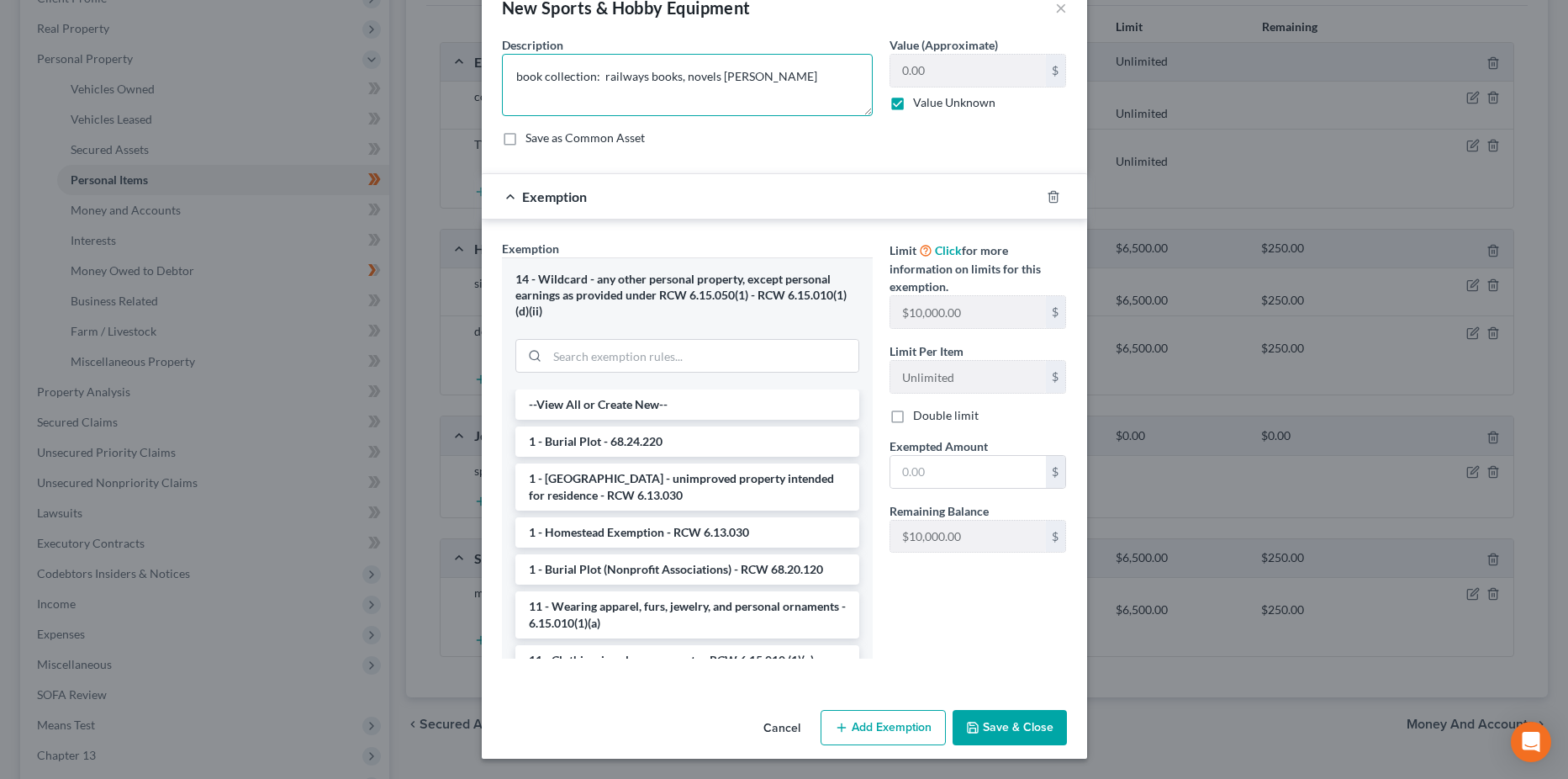
click at [804, 79] on textarea "book collection: railways books, novels [PERSON_NAME]" at bounding box center [686, 85] width 371 height 62
type textarea "book collection: railways books, autographed"
click at [913, 102] on label "Value Unknown" at bounding box center [954, 103] width 82 height 17
click at [920, 102] on input "Value Unknown" at bounding box center [925, 99] width 11 height 11
click at [913, 107] on label "Value Unknown" at bounding box center [954, 103] width 82 height 17
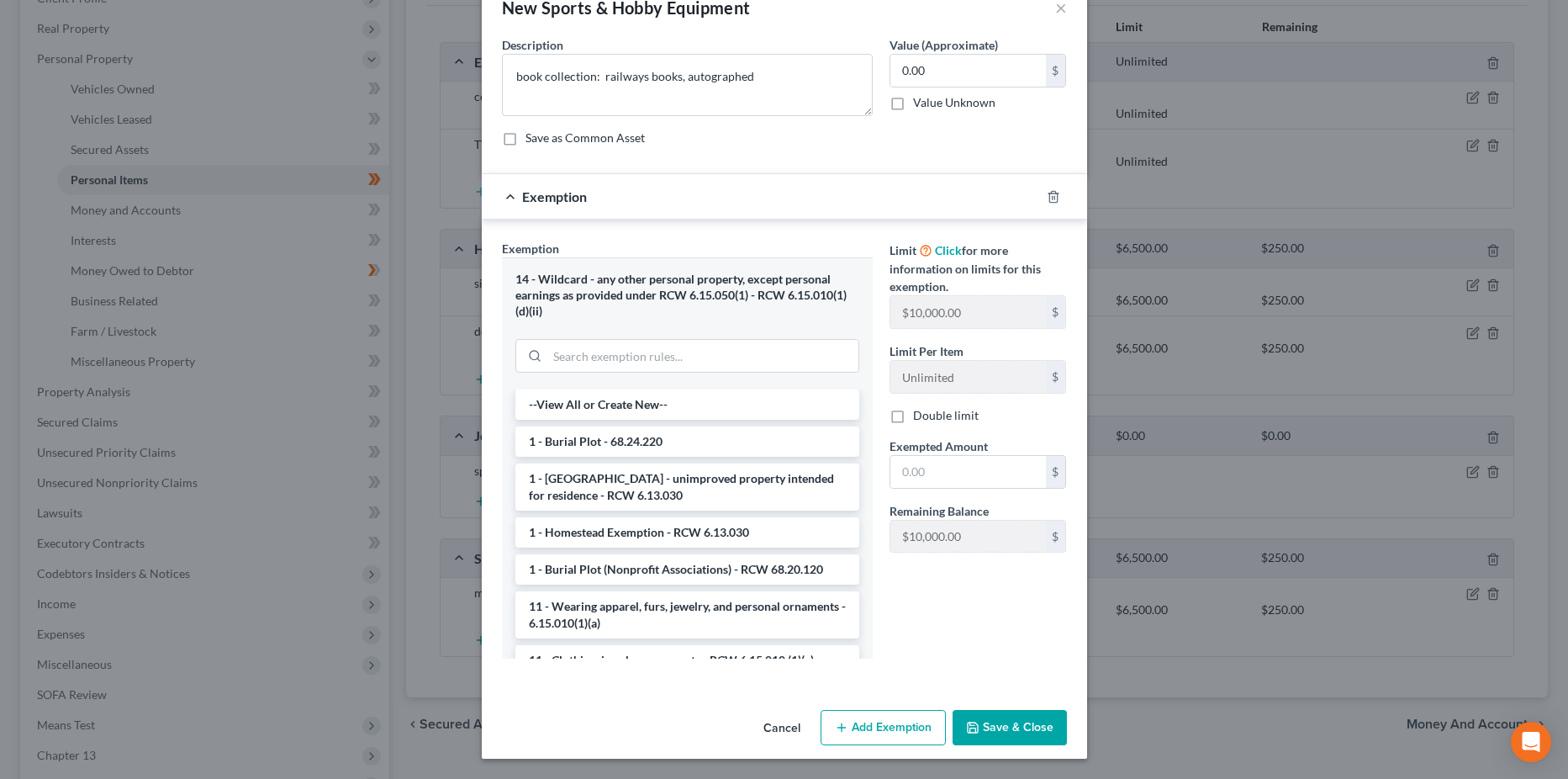
click at [920, 105] on input "Value Unknown" at bounding box center [925, 99] width 11 height 11
checkbox input "true"
click at [948, 475] on input "text" at bounding box center [968, 471] width 156 height 32
type input "850"
click at [1013, 735] on button "Save & Close" at bounding box center [1010, 727] width 115 height 35
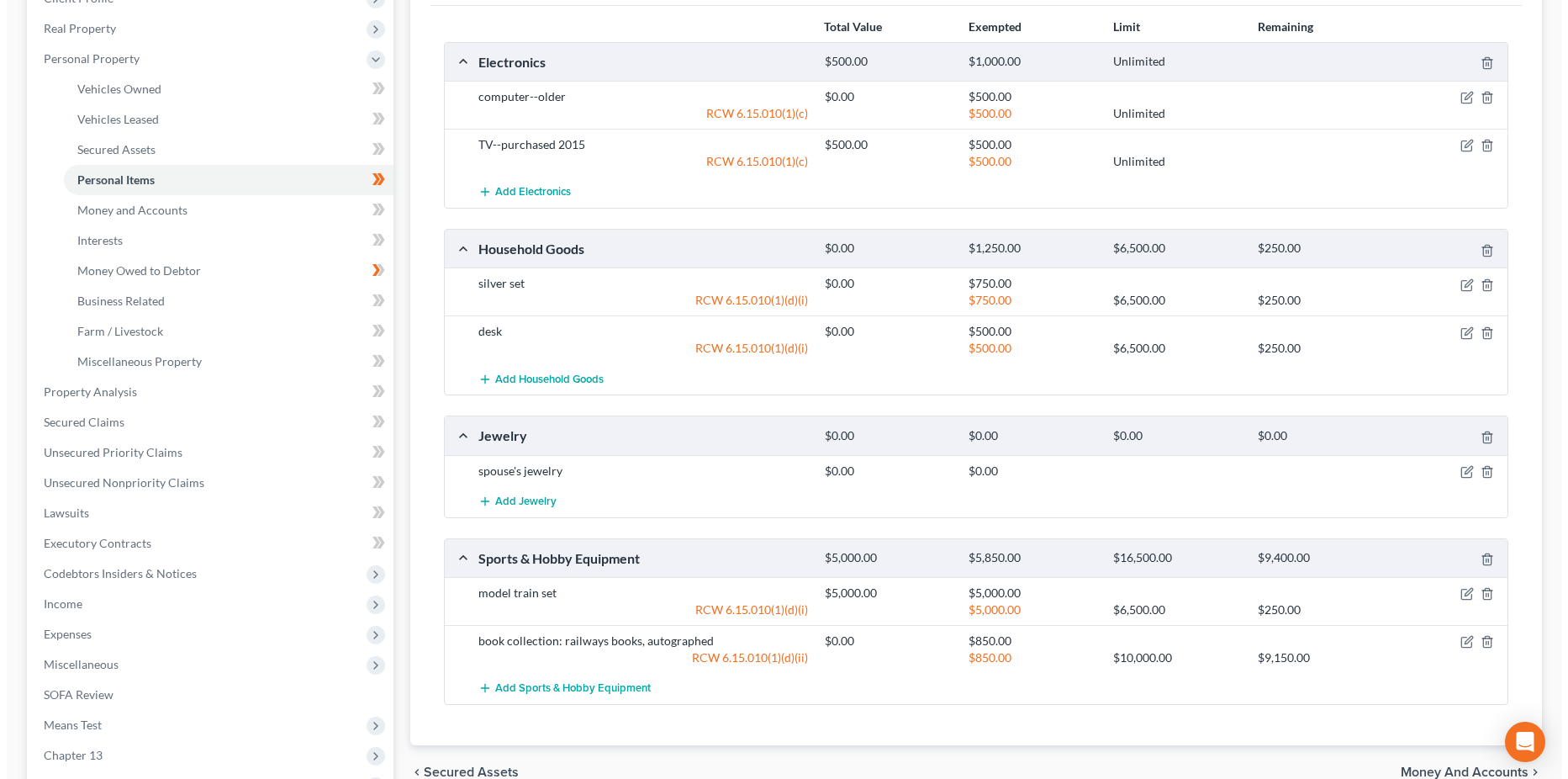
scroll to position [336, 0]
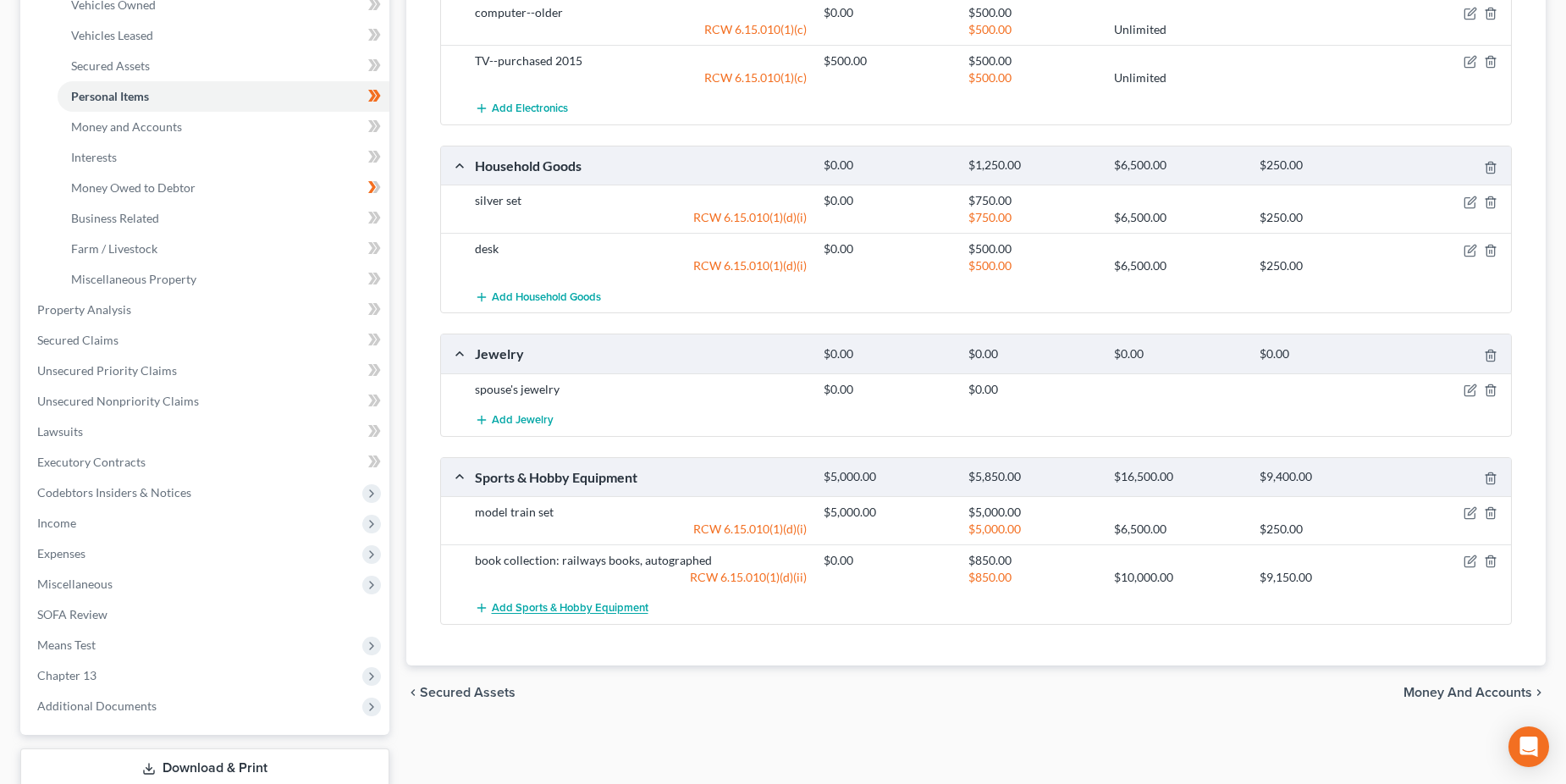
click at [602, 602] on span "Add Sports & Hobby Equipment" at bounding box center [571, 608] width 157 height 14
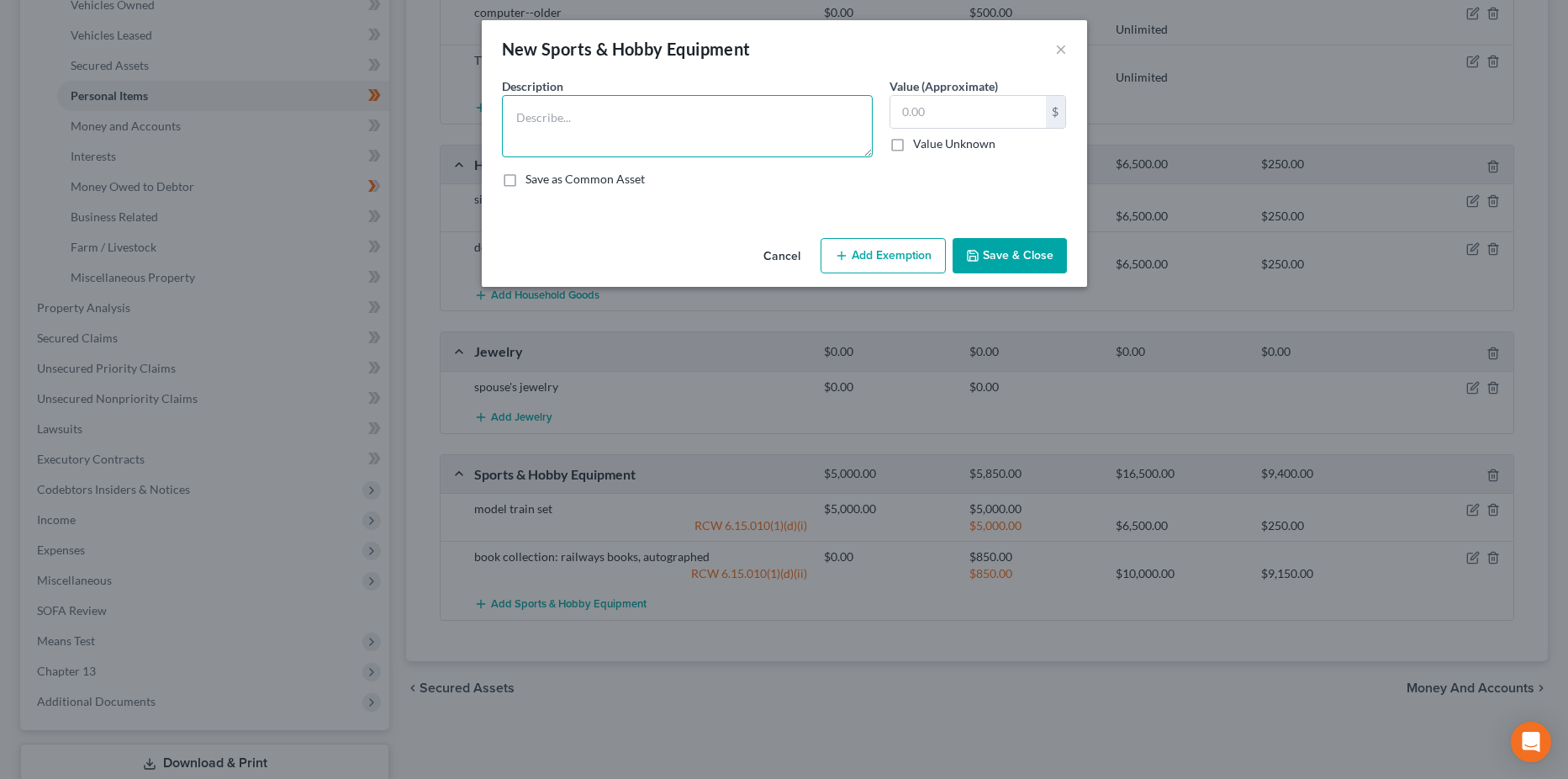
click at [546, 132] on textarea at bounding box center [686, 126] width 371 height 62
type textarea "book collection: novels [PERSON_NAME], [PERSON_NAME]"
click at [913, 142] on label "Value Unknown" at bounding box center [954, 144] width 82 height 17
click at [920, 142] on input "Value Unknown" at bounding box center [925, 140] width 11 height 11
checkbox input "true"
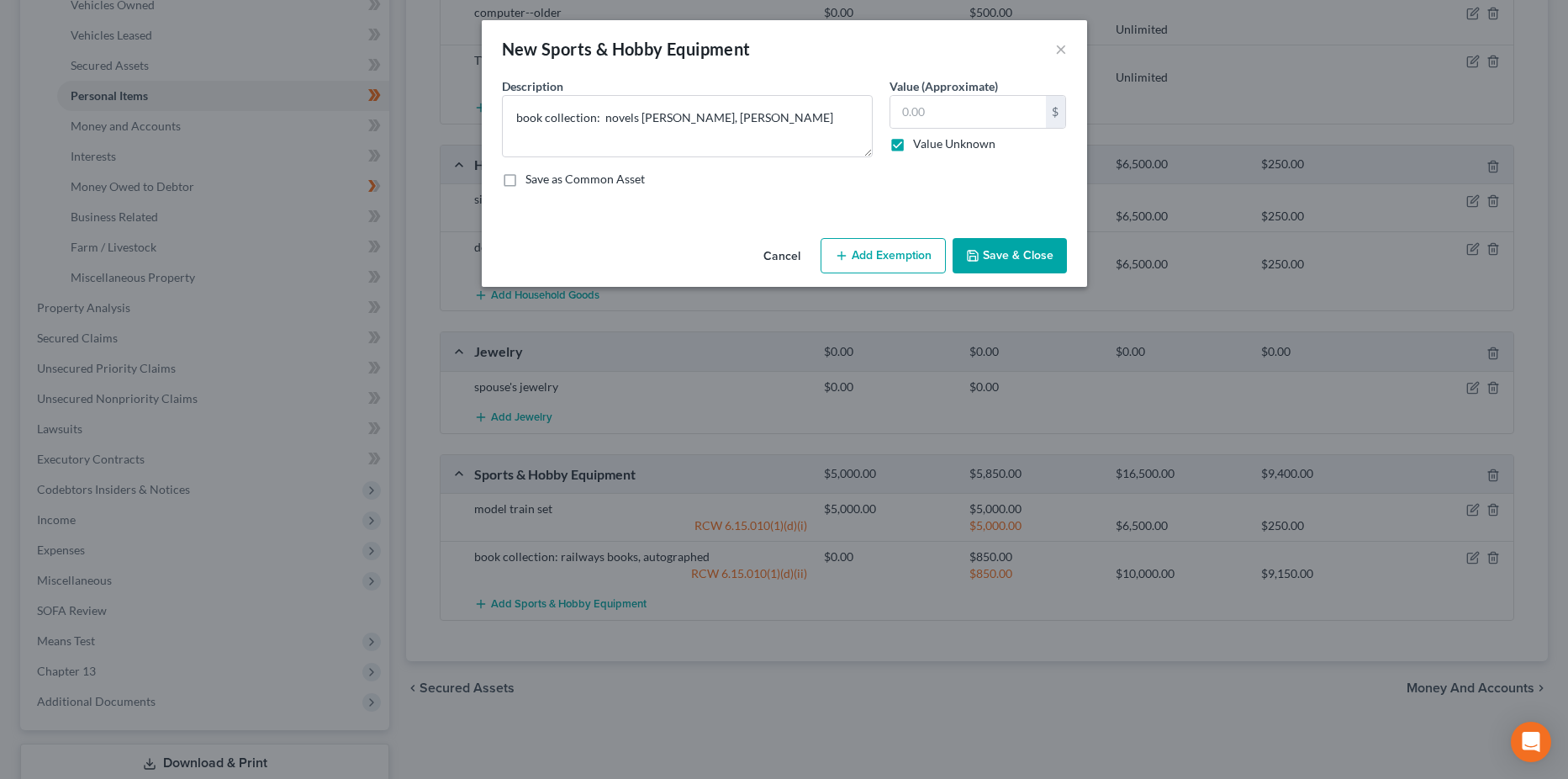
type input "0.00"
click at [1019, 258] on button "Save & Close" at bounding box center [1010, 255] width 115 height 35
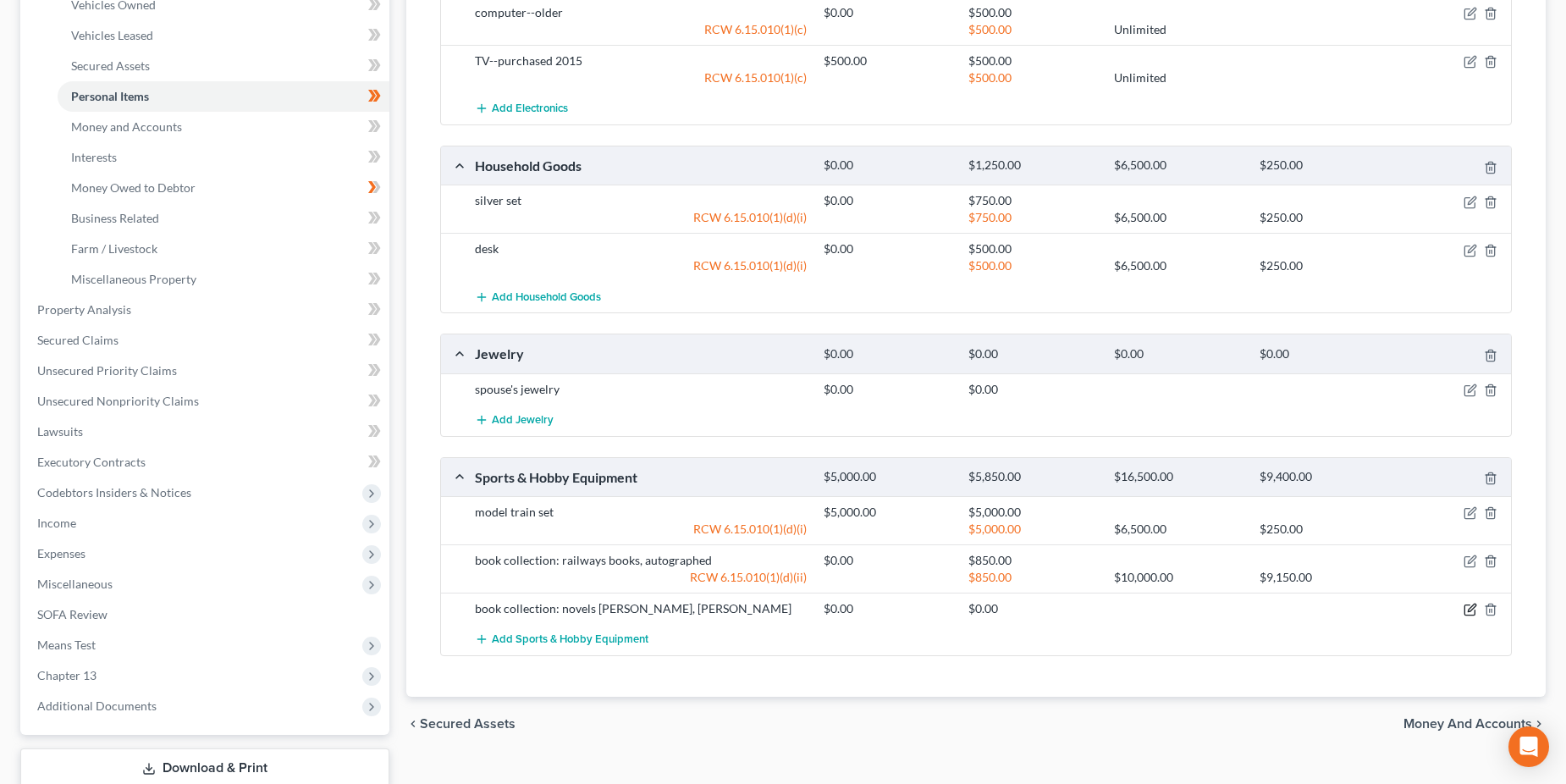
click at [1470, 608] on icon "button" at bounding box center [1471, 607] width 8 height 8
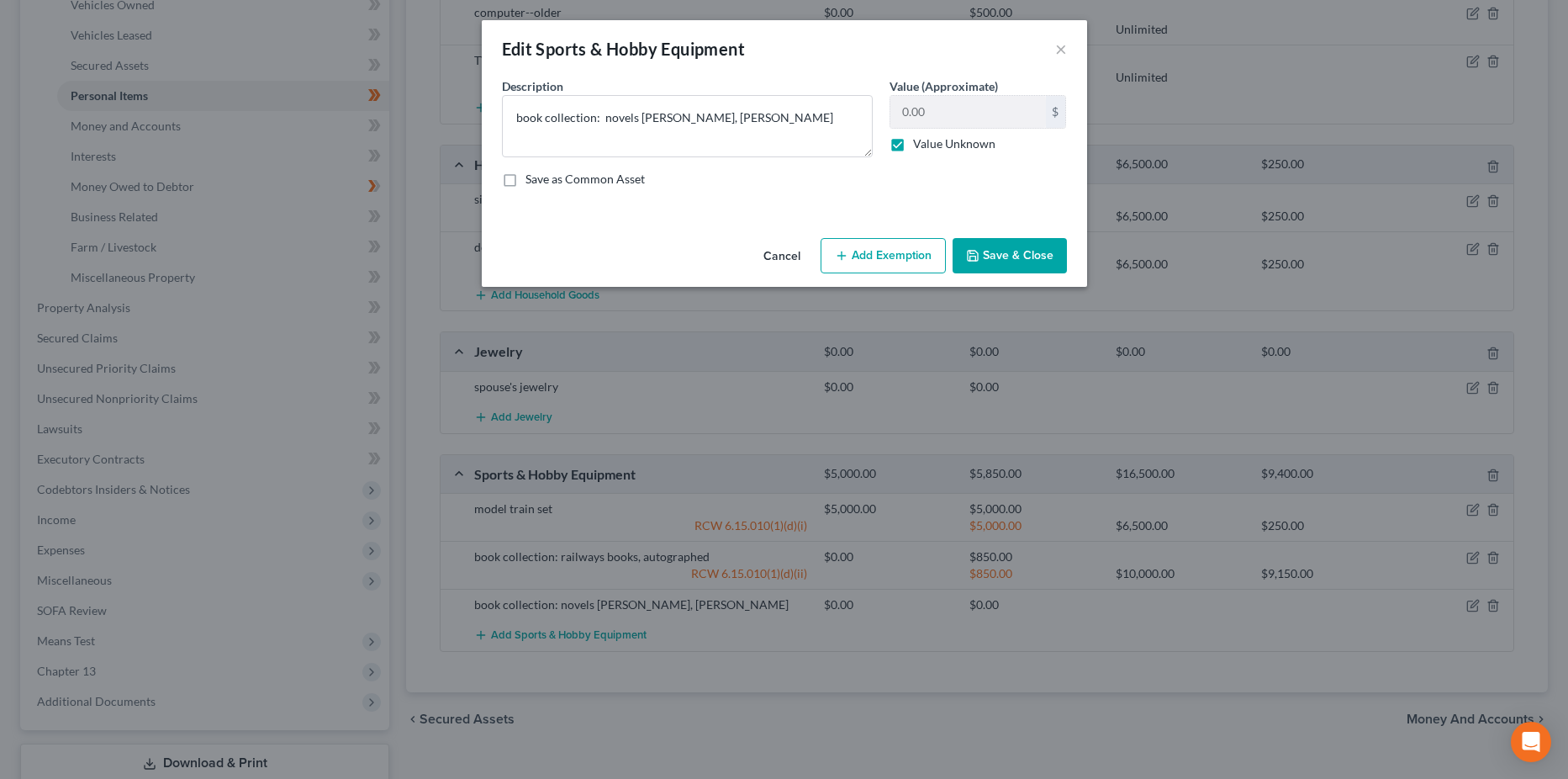
click at [906, 259] on button "Add Exemption" at bounding box center [883, 255] width 125 height 35
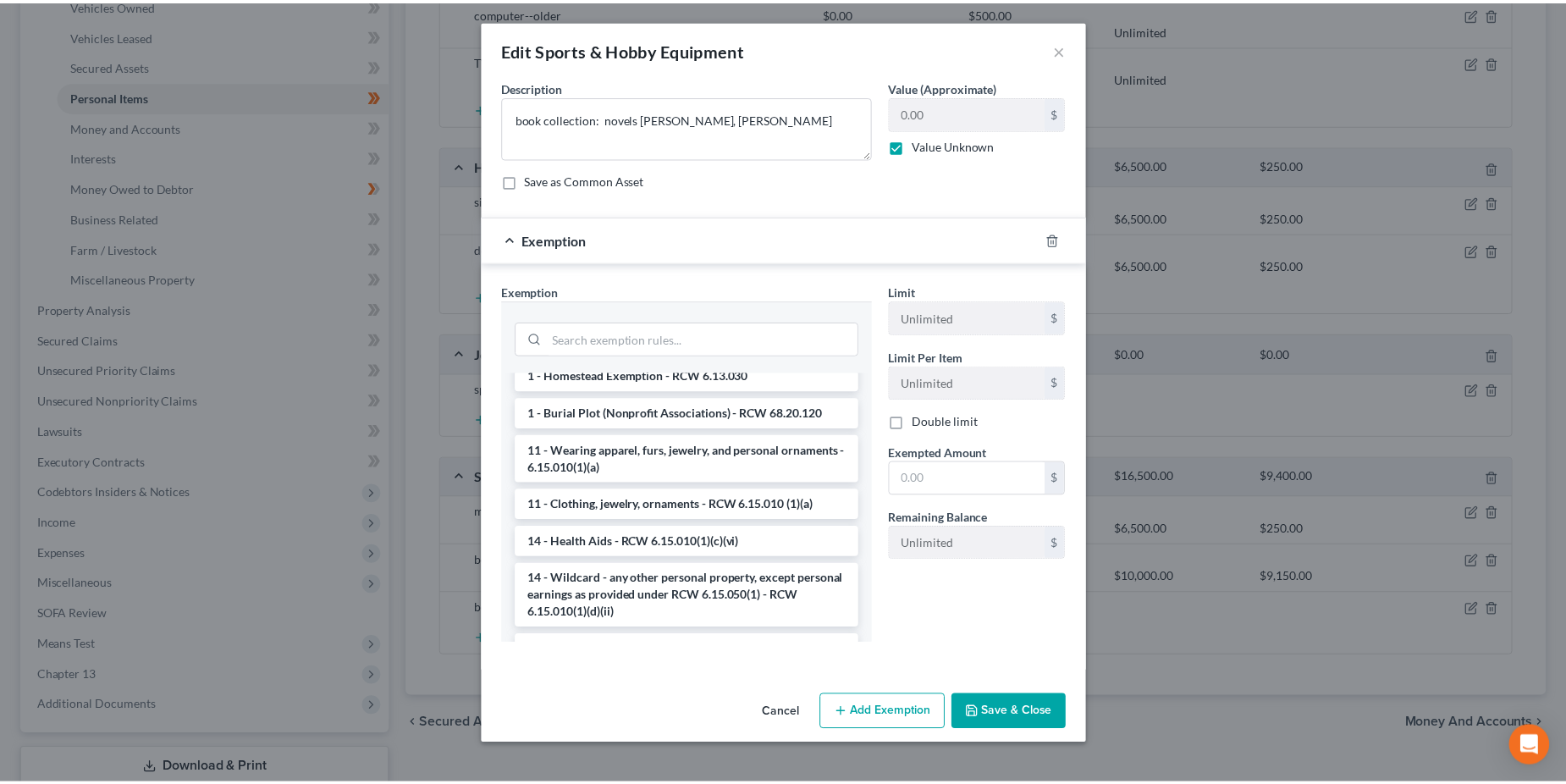
scroll to position [169, 0]
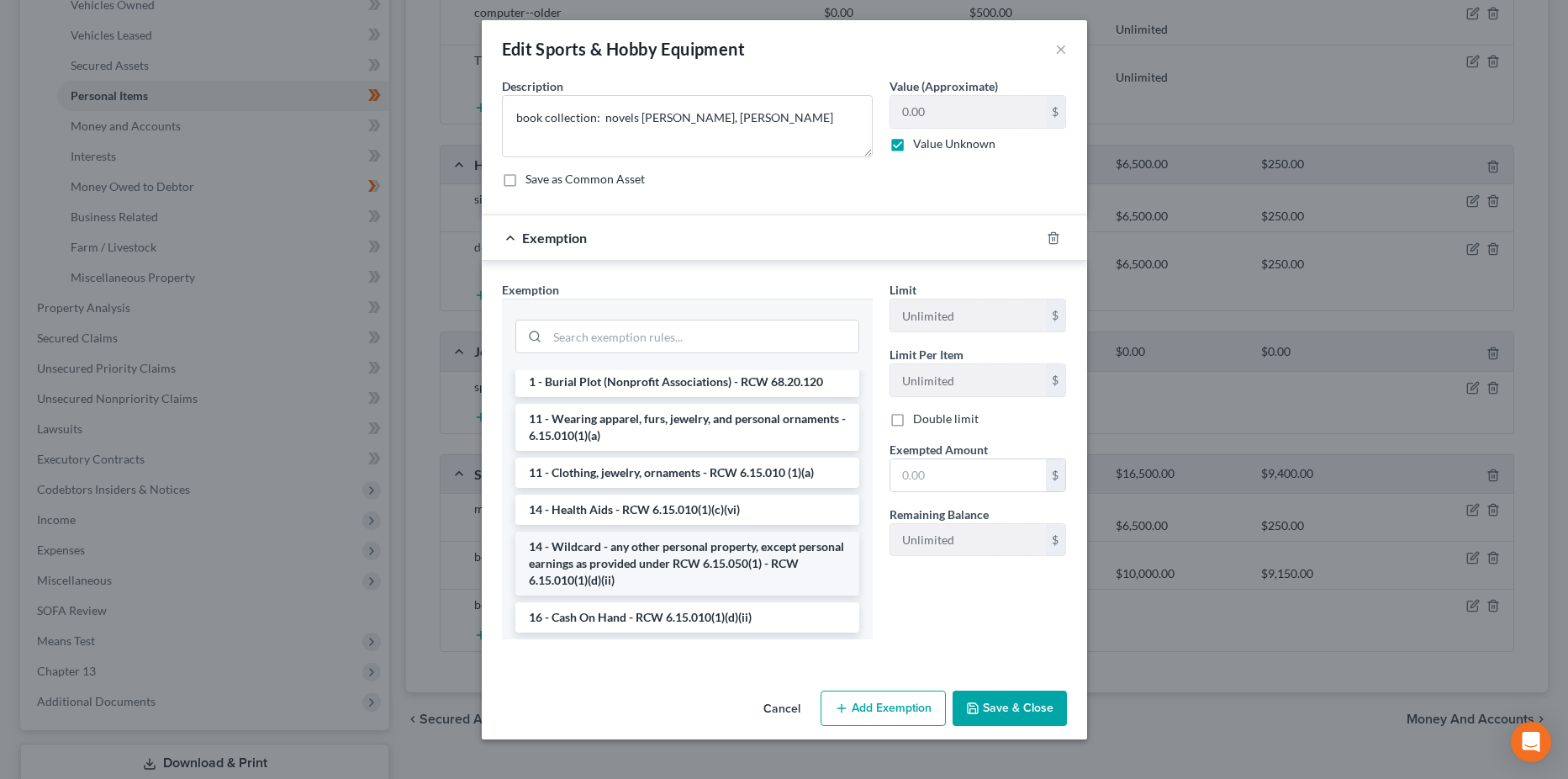
click at [693, 547] on li "14 - Wildcard - any other personal property, except personal earnings as provid…" at bounding box center [687, 563] width 344 height 64
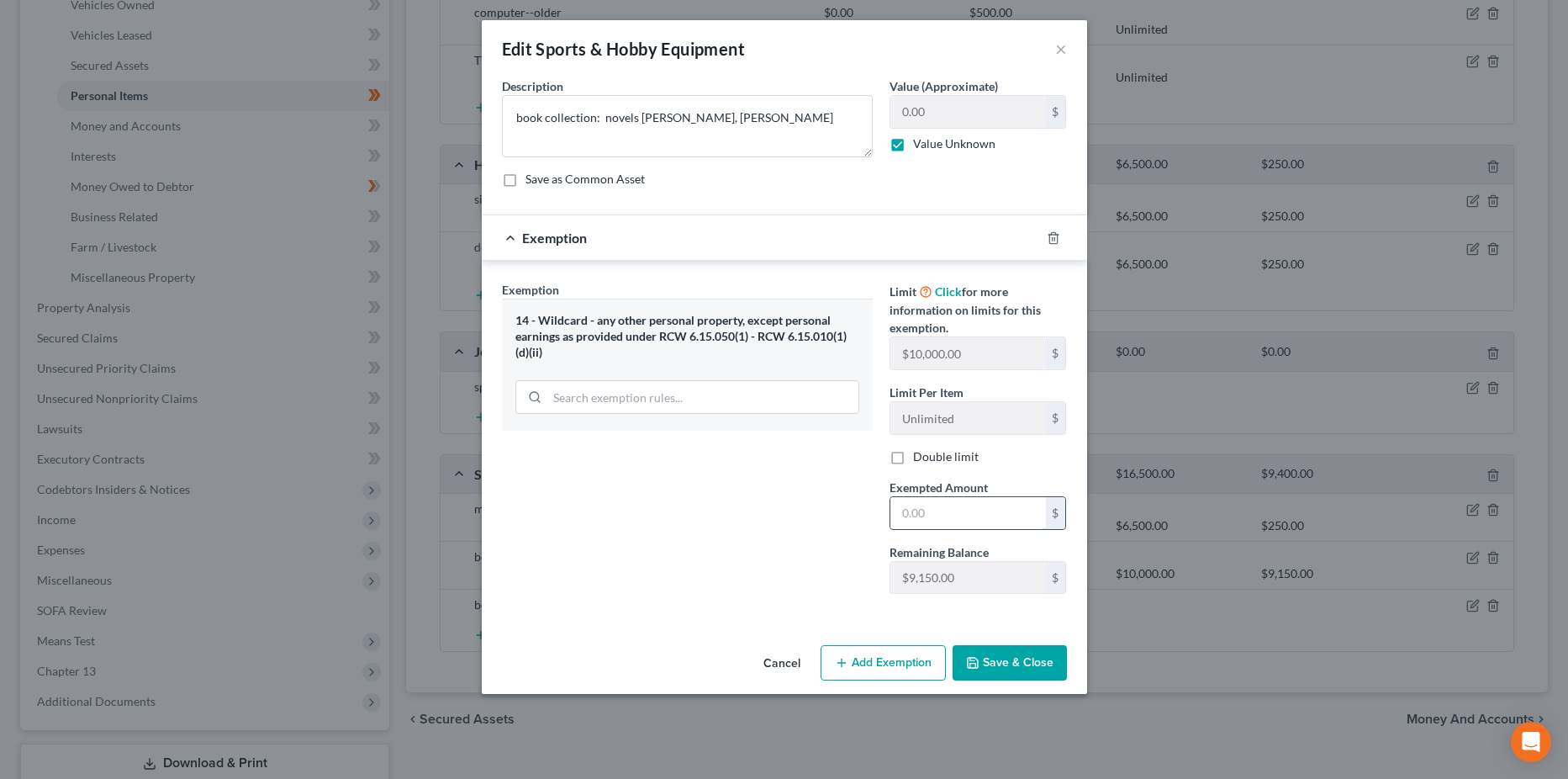
click at [930, 515] on input "text" at bounding box center [968, 513] width 156 height 32
type input "500"
click at [835, 631] on div "An exemption set must first be selected from the Filing Information section. Co…" at bounding box center [784, 357] width 605 height 561
click at [1001, 653] on button "Save & Close" at bounding box center [1010, 663] width 115 height 35
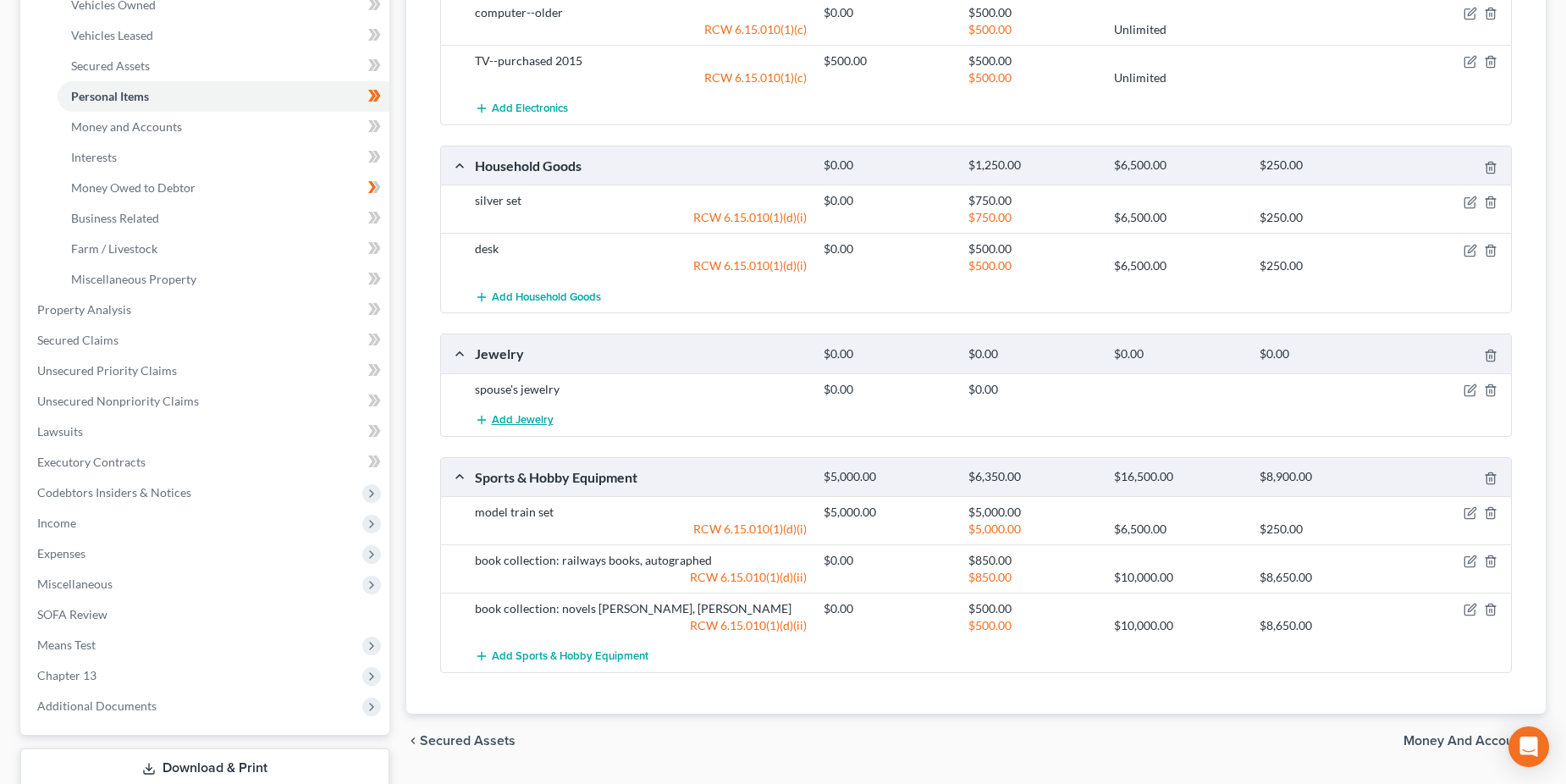
click at [526, 420] on span "Add Jewelry" at bounding box center [523, 420] width 62 height 14
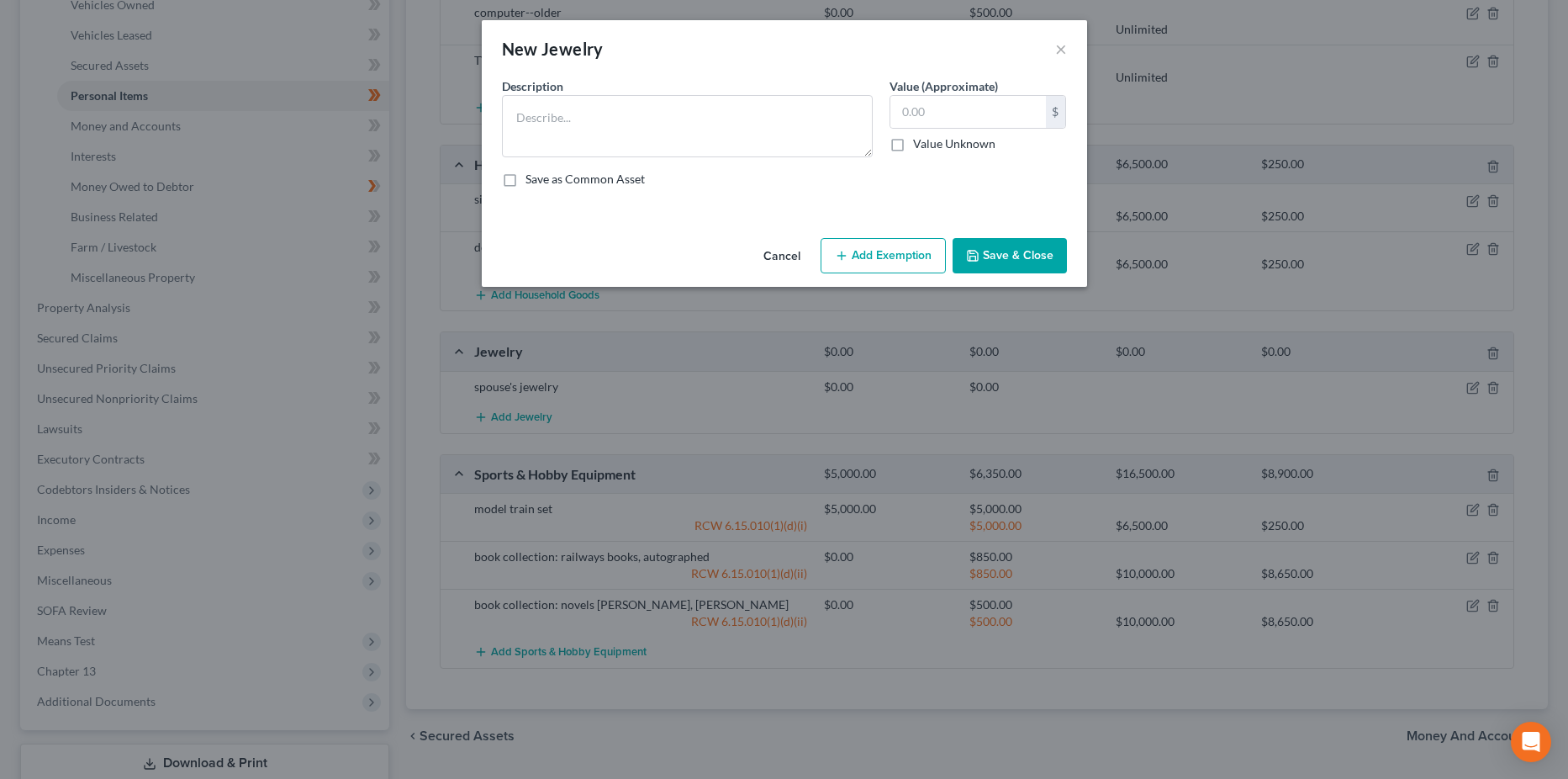
click at [526, 177] on label "Save as Common Asset" at bounding box center [585, 179] width 120 height 17
click at [532, 177] on input "Save as Common Asset" at bounding box center [538, 175] width 11 height 11
checkbox input "true"
click at [546, 123] on textarea at bounding box center [686, 126] width 371 height 62
type textarea "s"
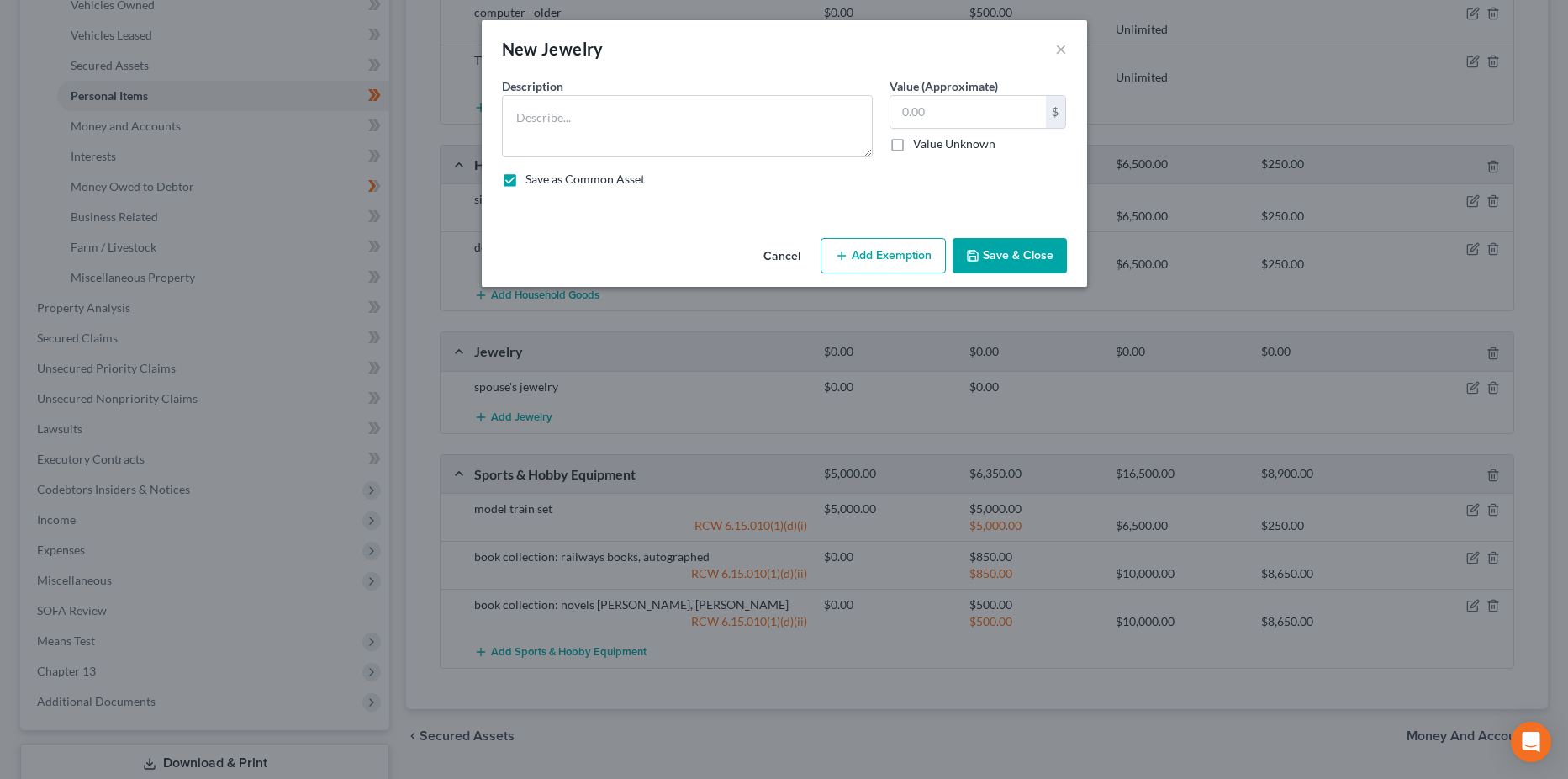
click at [526, 180] on label "Save as Common Asset" at bounding box center [585, 179] width 120 height 17
click at [532, 180] on input "Save as Common Asset" at bounding box center [538, 175] width 11 height 11
checkbox input "false"
click at [781, 259] on button "Cancel" at bounding box center [781, 256] width 64 height 33
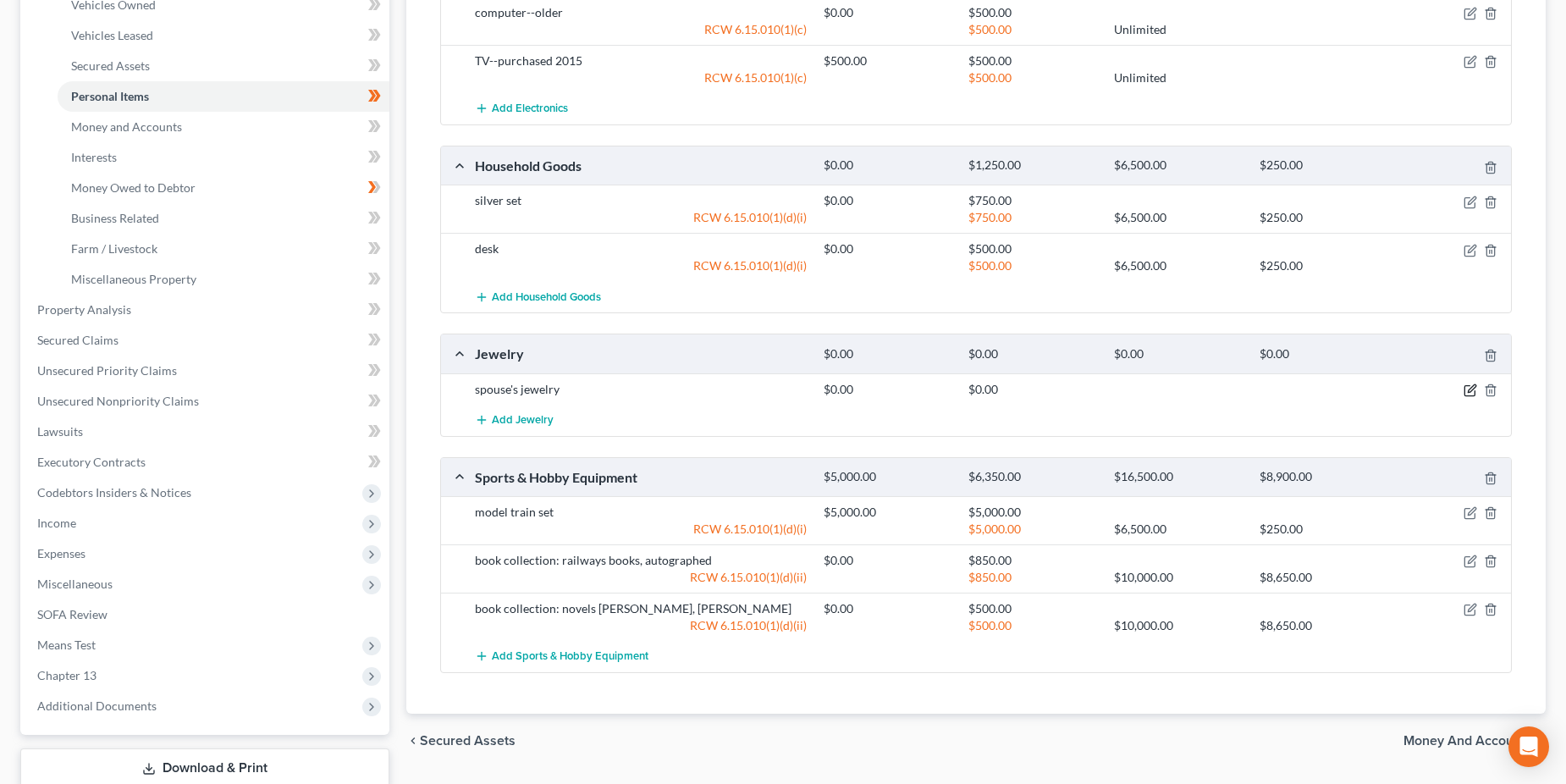
click at [1474, 390] on icon "button" at bounding box center [1471, 390] width 14 height 14
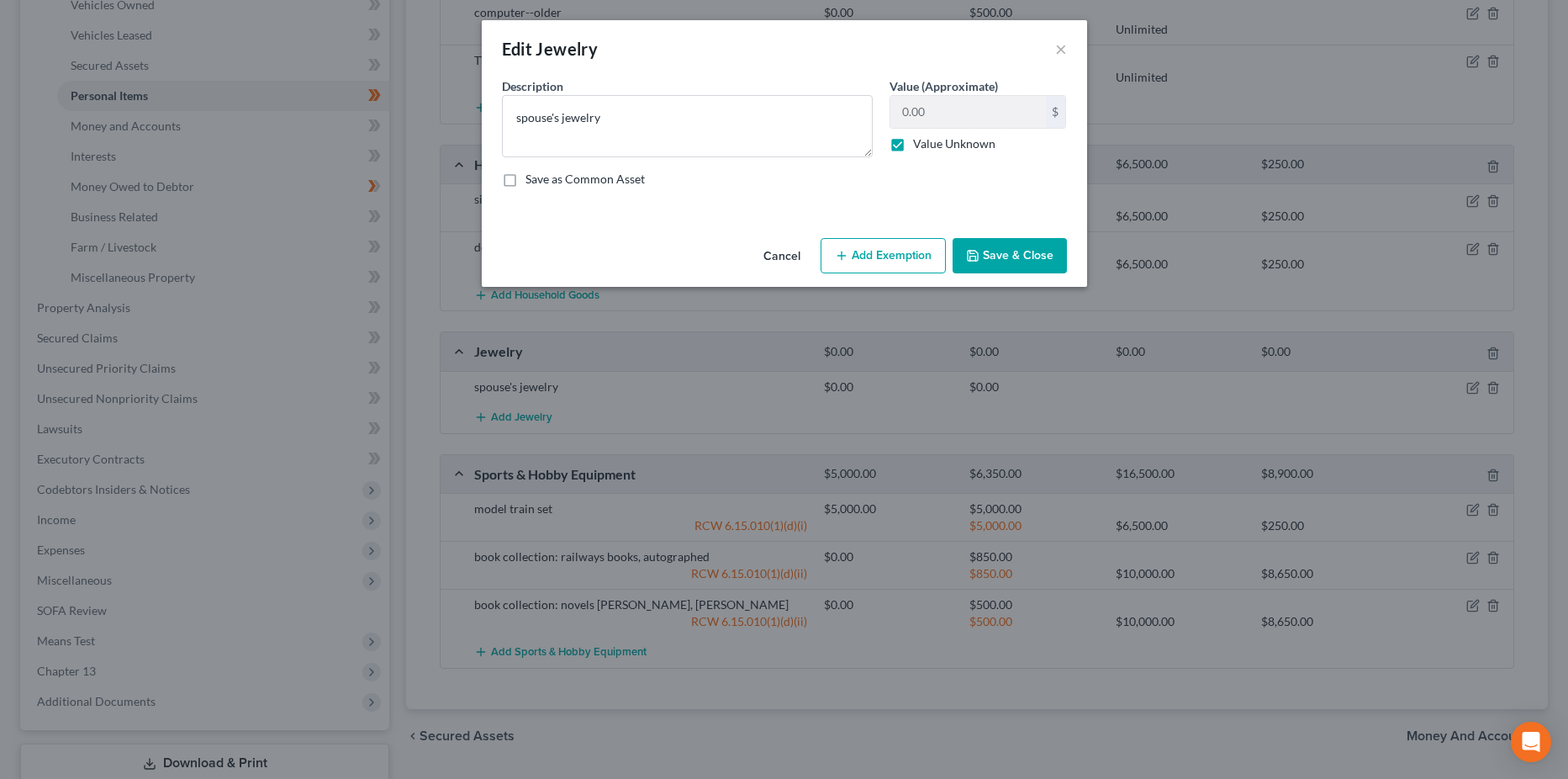
click at [526, 179] on label "Save as Common Asset" at bounding box center [585, 179] width 120 height 17
click at [532, 179] on input "Save as Common Asset" at bounding box center [538, 175] width 11 height 11
checkbox input "true"
click at [917, 259] on button "Add Exemption" at bounding box center [883, 255] width 125 height 35
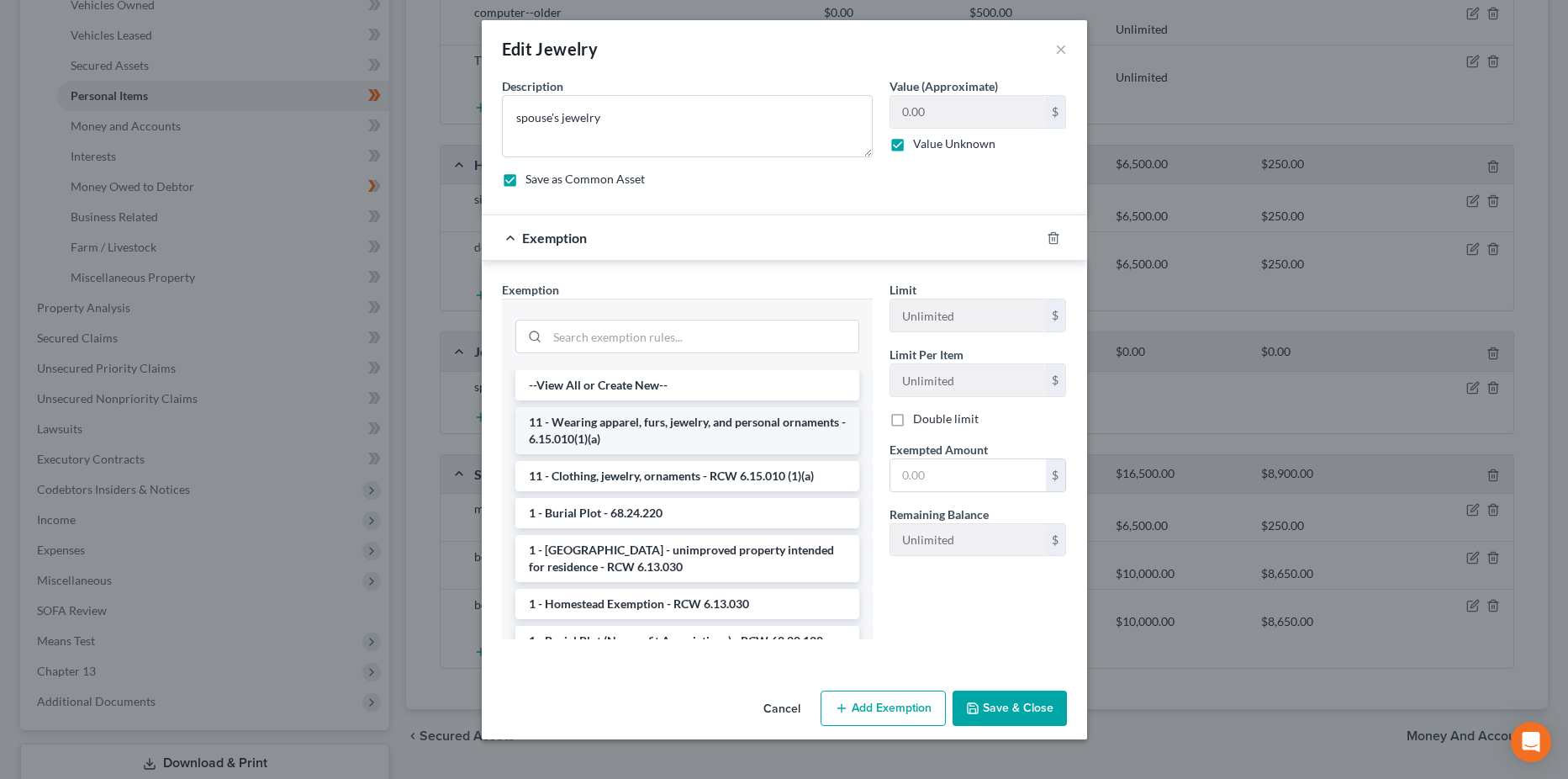
click at [732, 430] on li "11 - Wearing apparel, furs, jewelry, and personal ornaments - 6.15.010(1)(a)" at bounding box center [687, 430] width 344 height 47
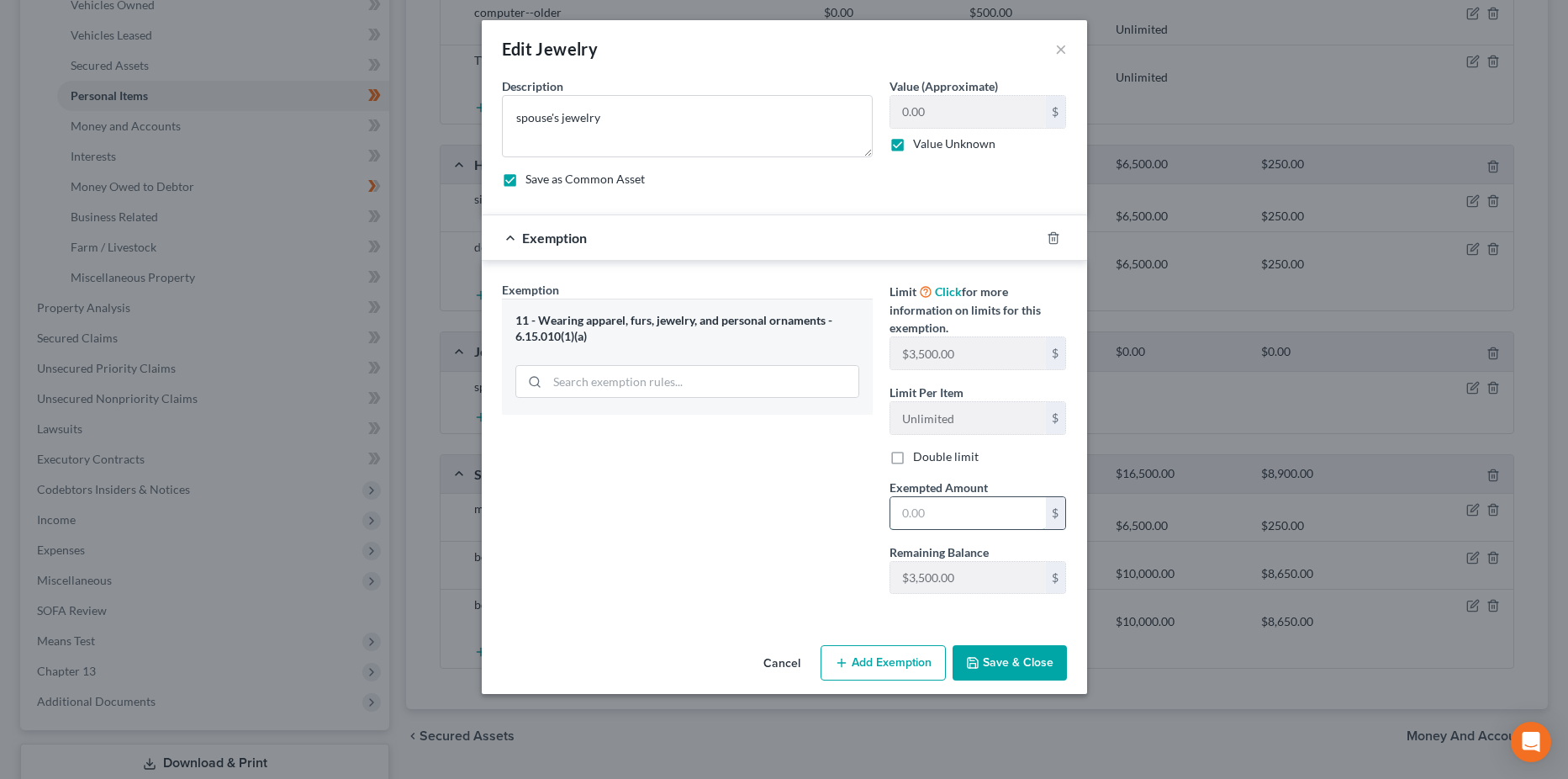
click at [932, 515] on input "text" at bounding box center [968, 513] width 156 height 32
type input "3,500"
click at [1006, 659] on button "Save & Close" at bounding box center [1010, 663] width 115 height 35
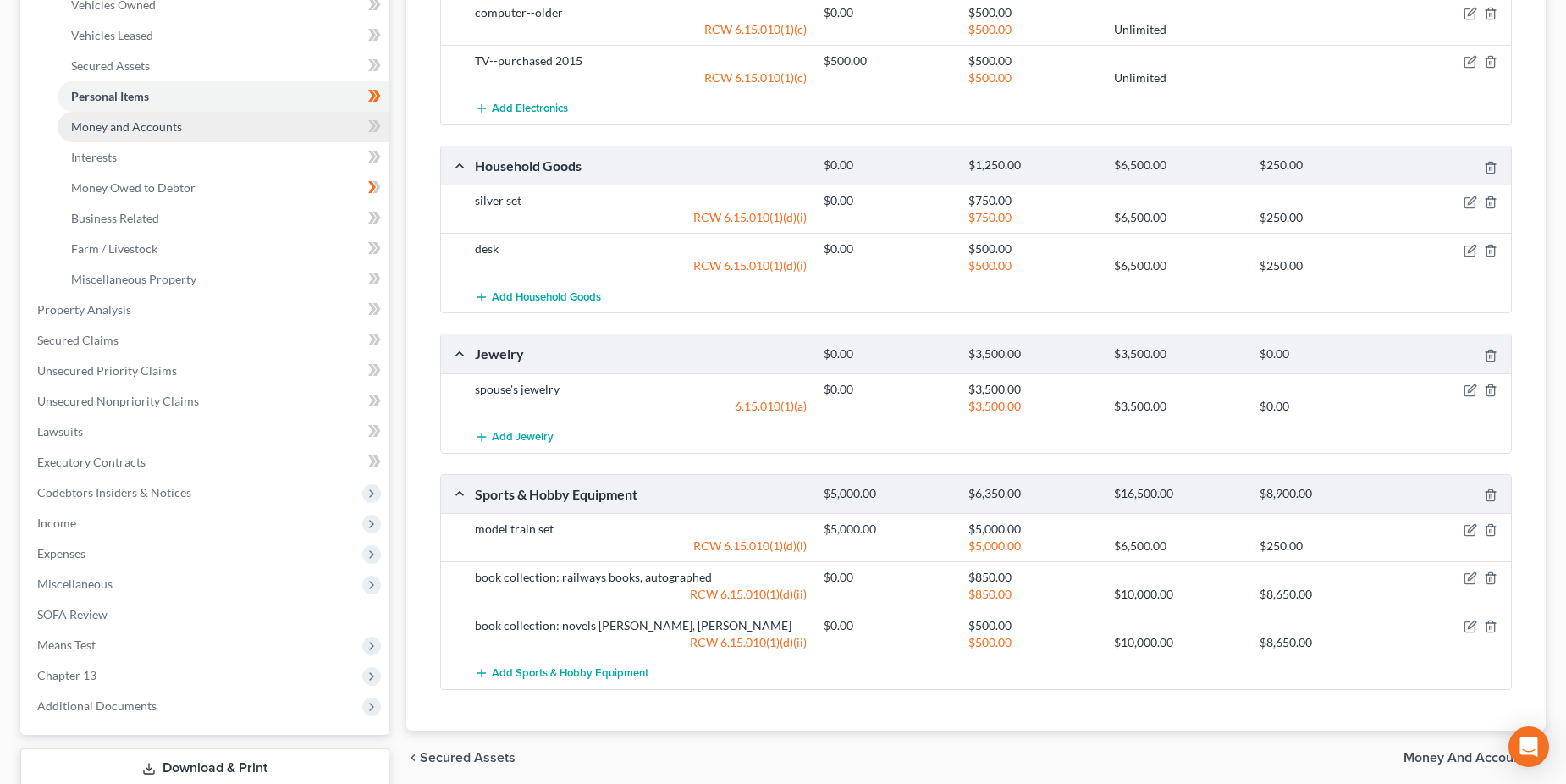
click at [174, 123] on span "Money and Accounts" at bounding box center [127, 127] width 111 height 15
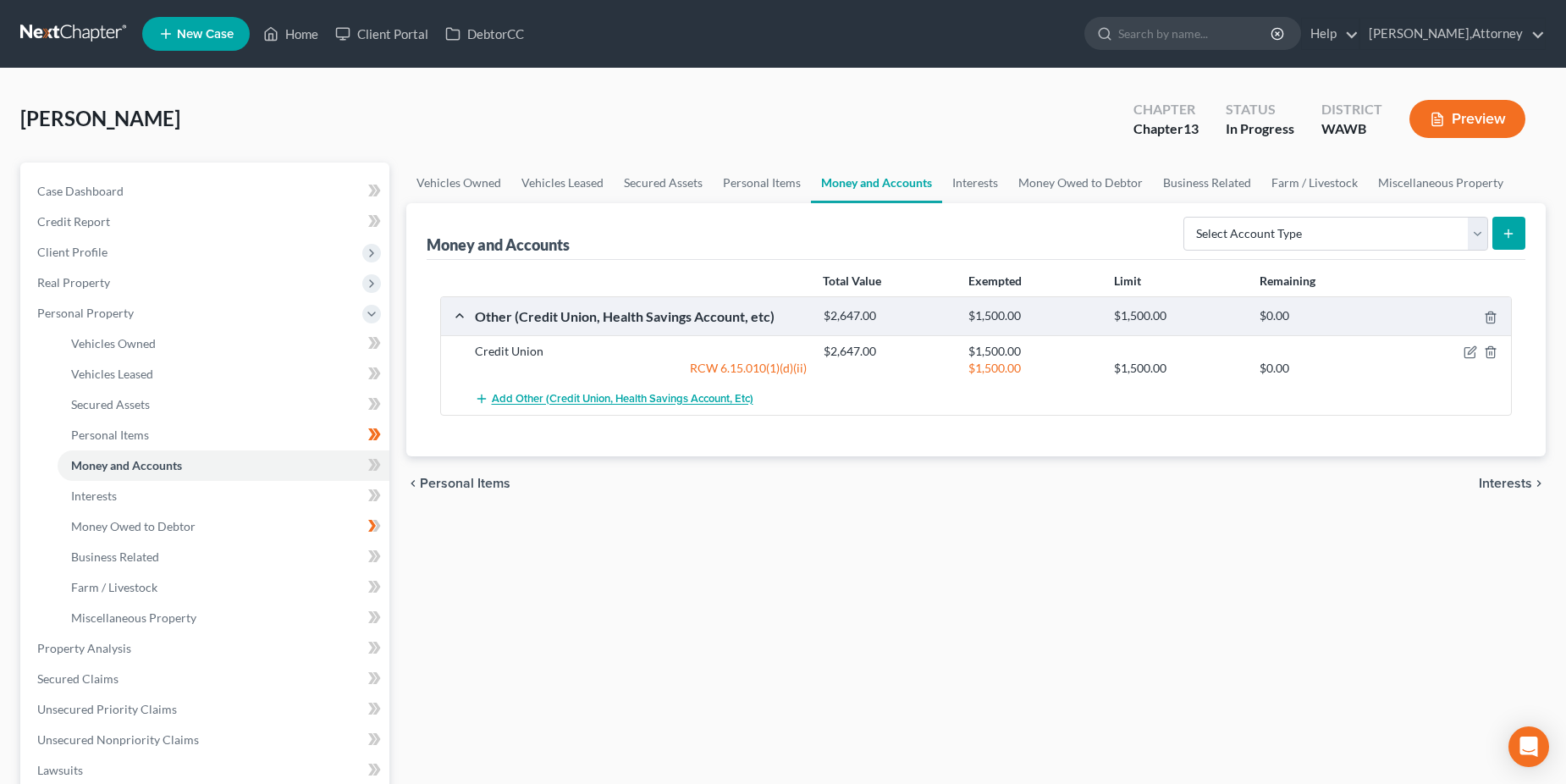
click at [508, 391] on button "Add Other (Credit Union, Health Savings Account, etc)" at bounding box center [614, 399] width 278 height 31
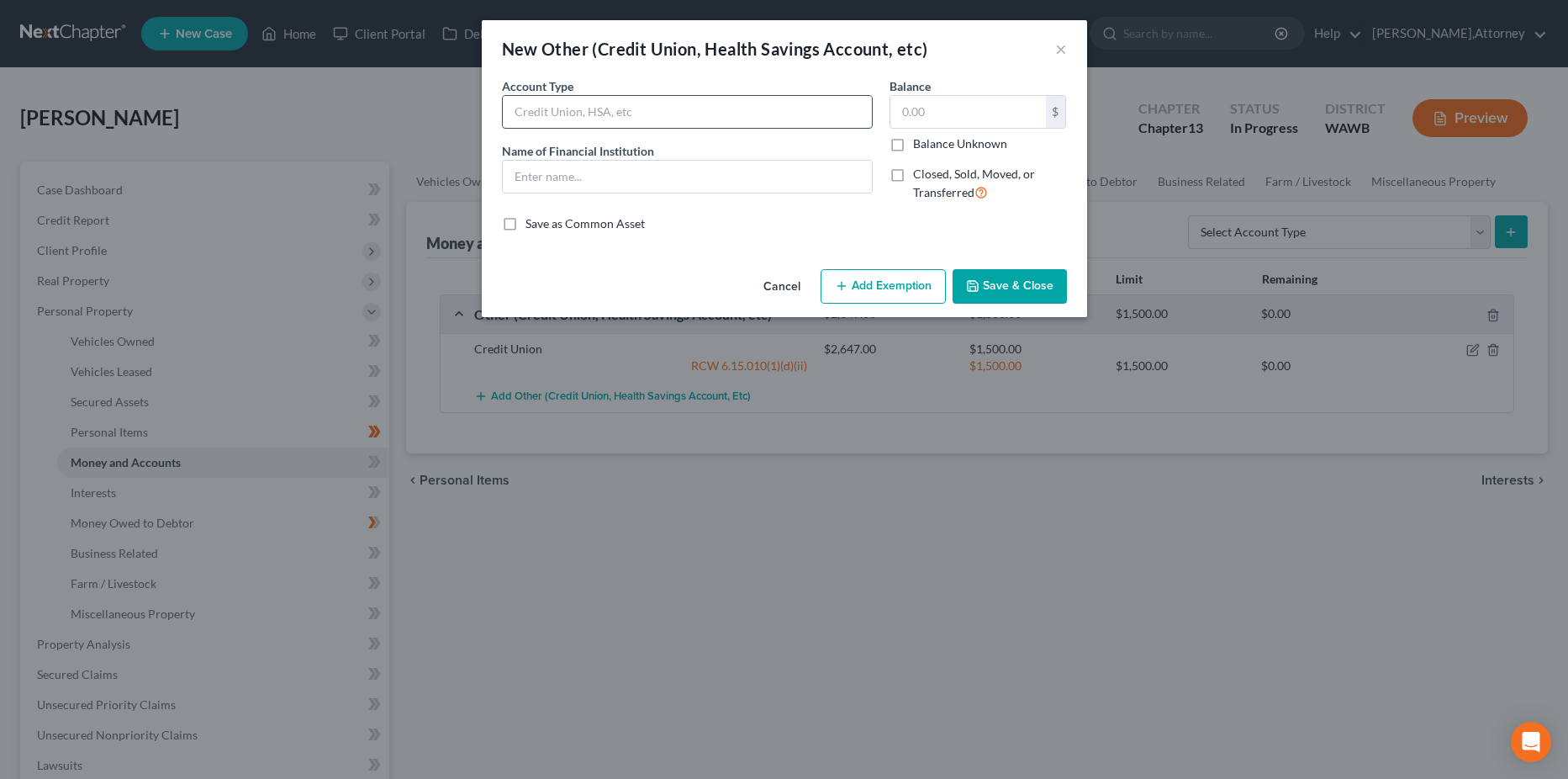
click at [526, 119] on input "text" at bounding box center [686, 111] width 369 height 32
click at [700, 497] on div "New Other (Credit Union, Health Savings Account, etc) × An exemption set must f…" at bounding box center [784, 390] width 1568 height 779
click at [565, 116] on input "text" at bounding box center [686, 111] width 369 height 32
type input "cash on hand"
click at [972, 114] on input "text" at bounding box center [968, 111] width 156 height 32
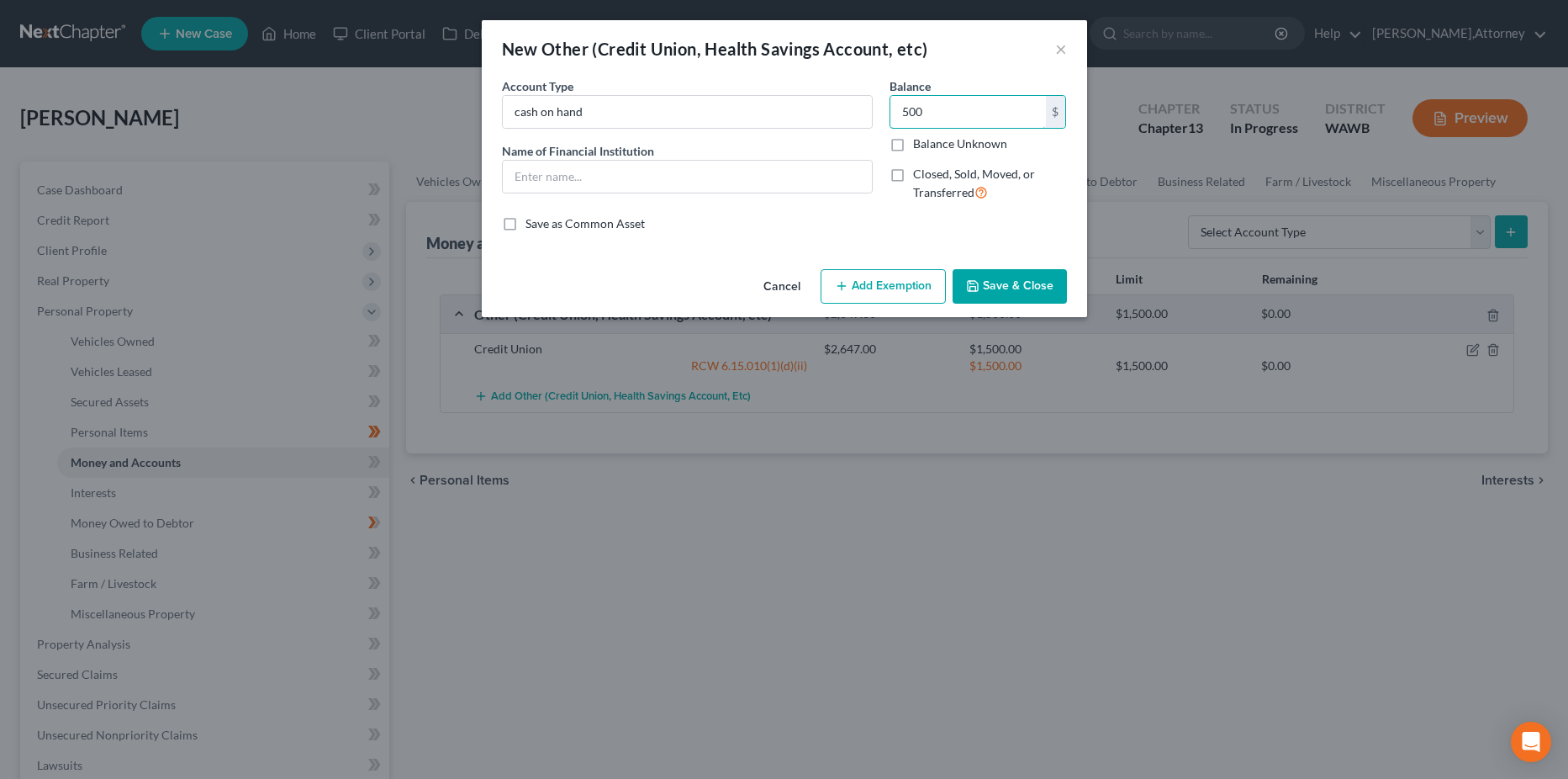
type input "500"
click at [1004, 294] on button "Save & Close" at bounding box center [1010, 286] width 115 height 35
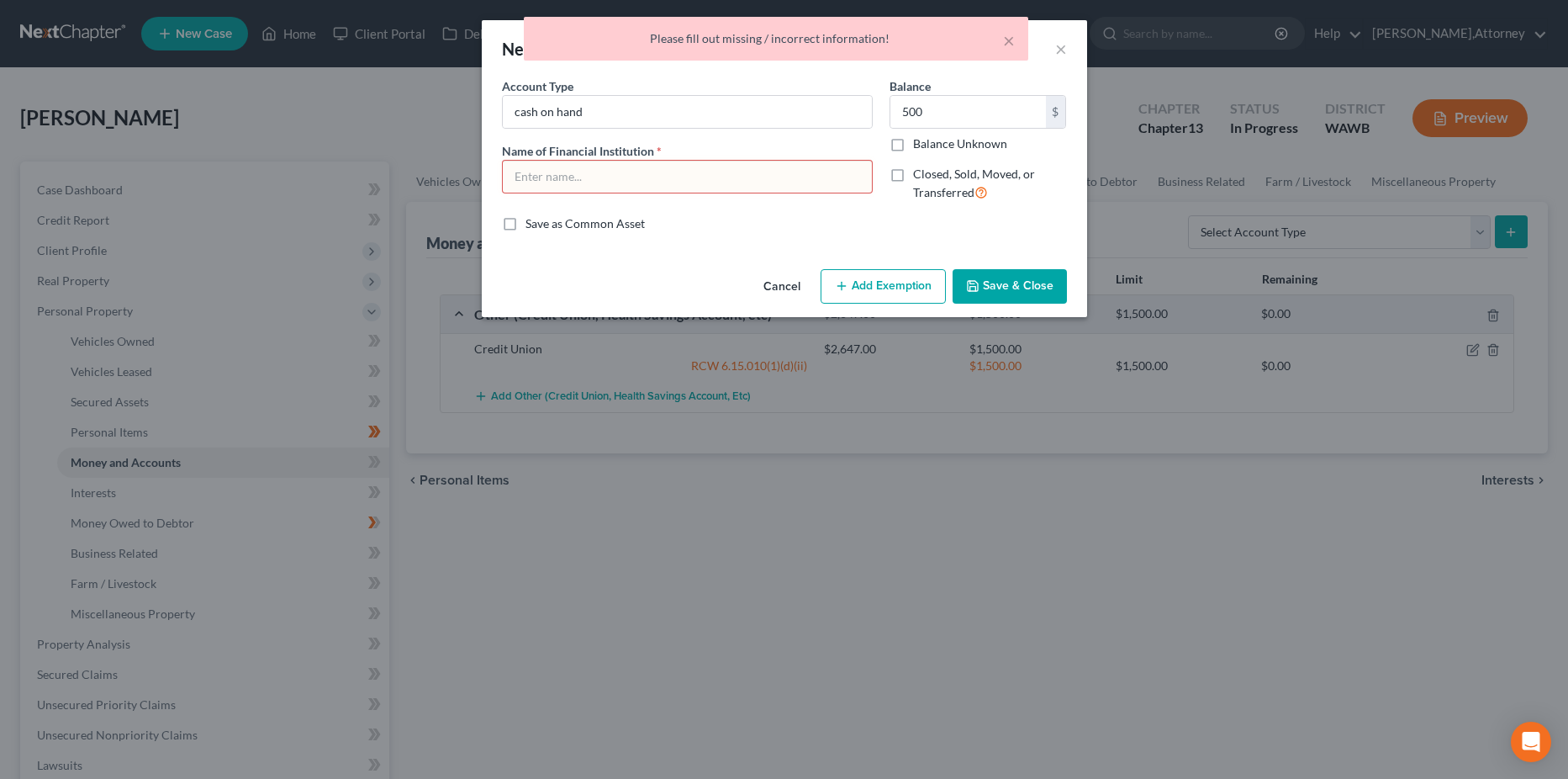
click at [678, 181] on input "text" at bounding box center [686, 176] width 369 height 32
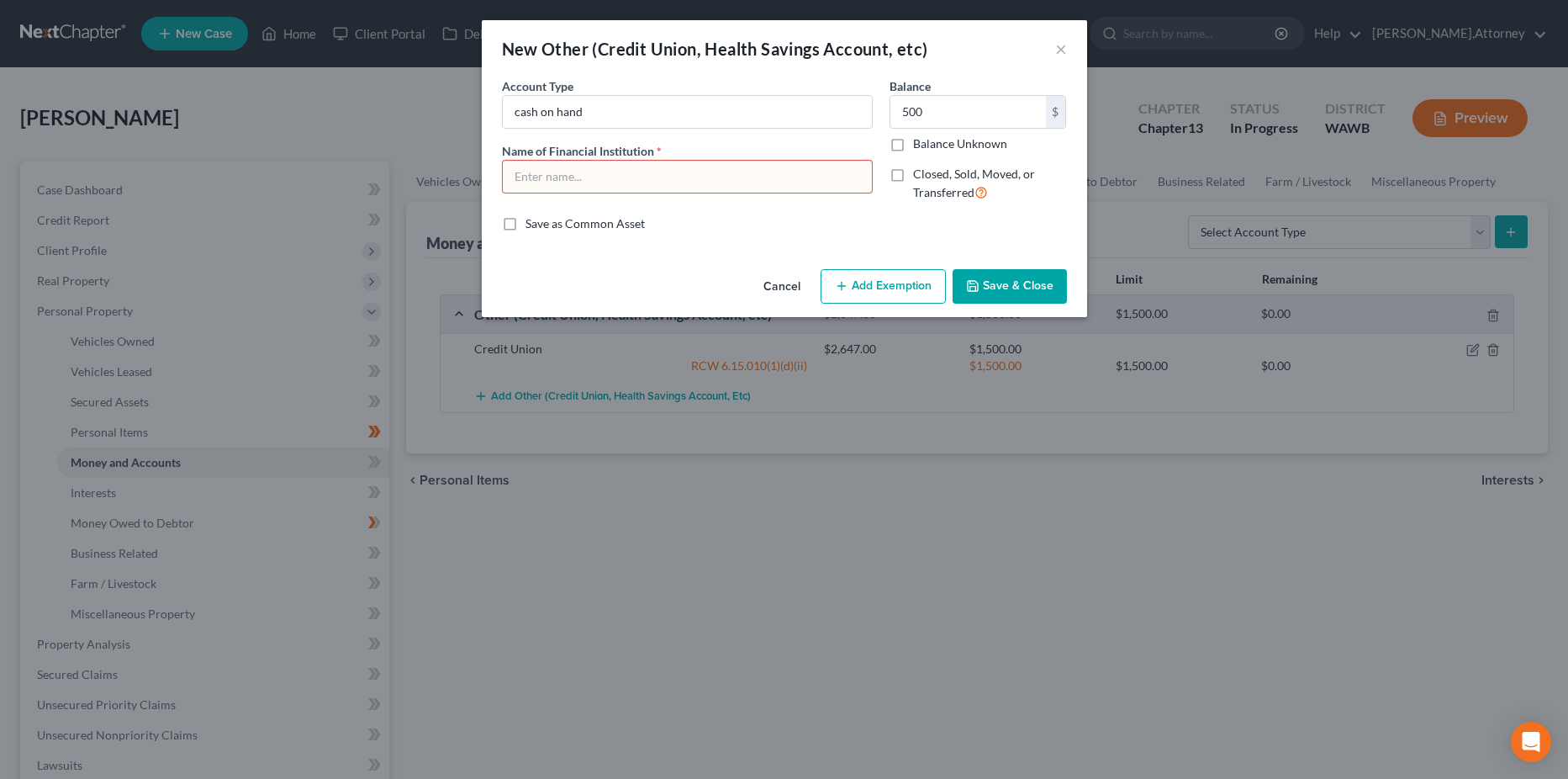
click at [776, 286] on button "Cancel" at bounding box center [781, 287] width 64 height 33
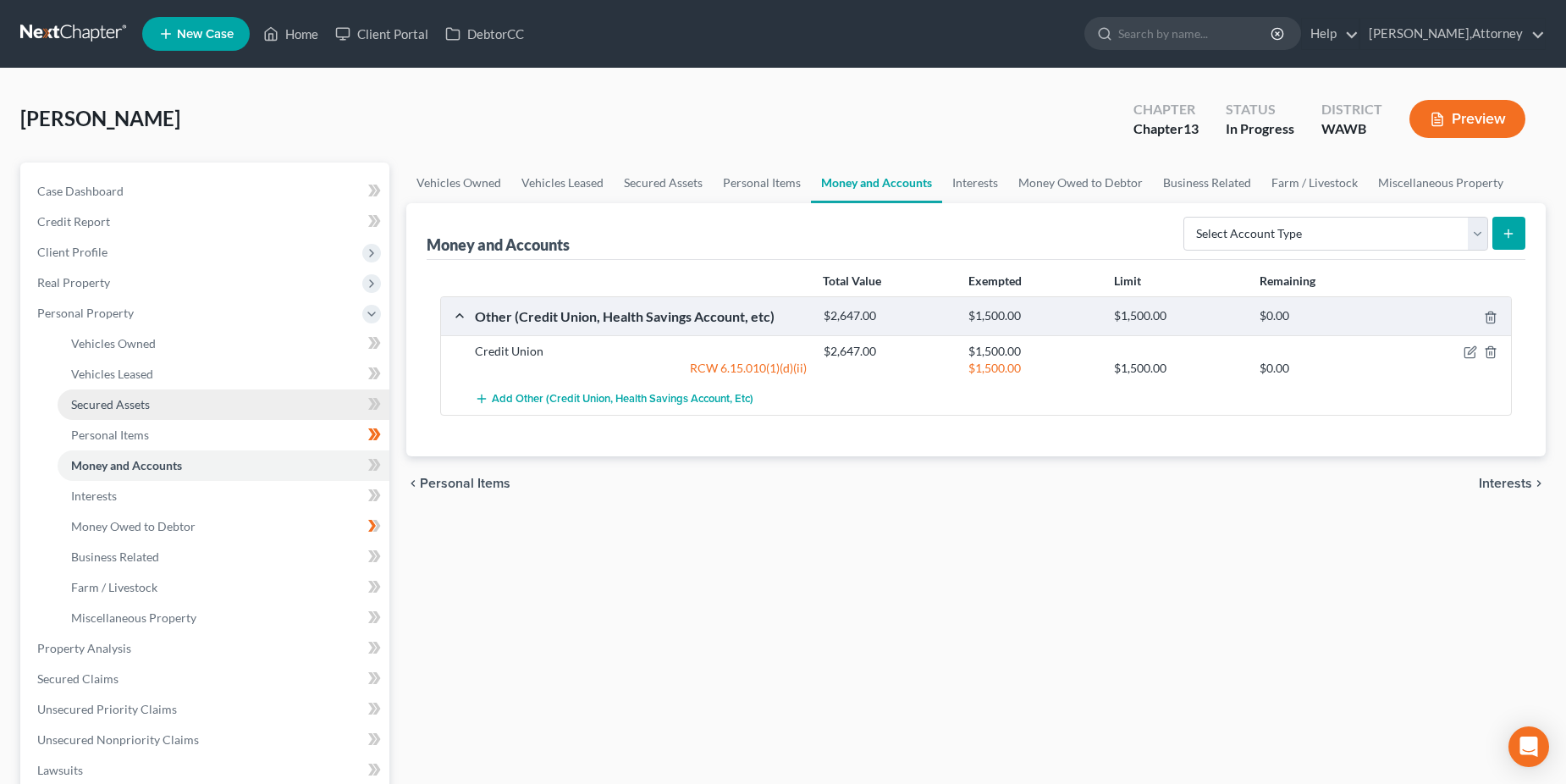
click at [137, 401] on span "Secured Assets" at bounding box center [110, 404] width 78 height 15
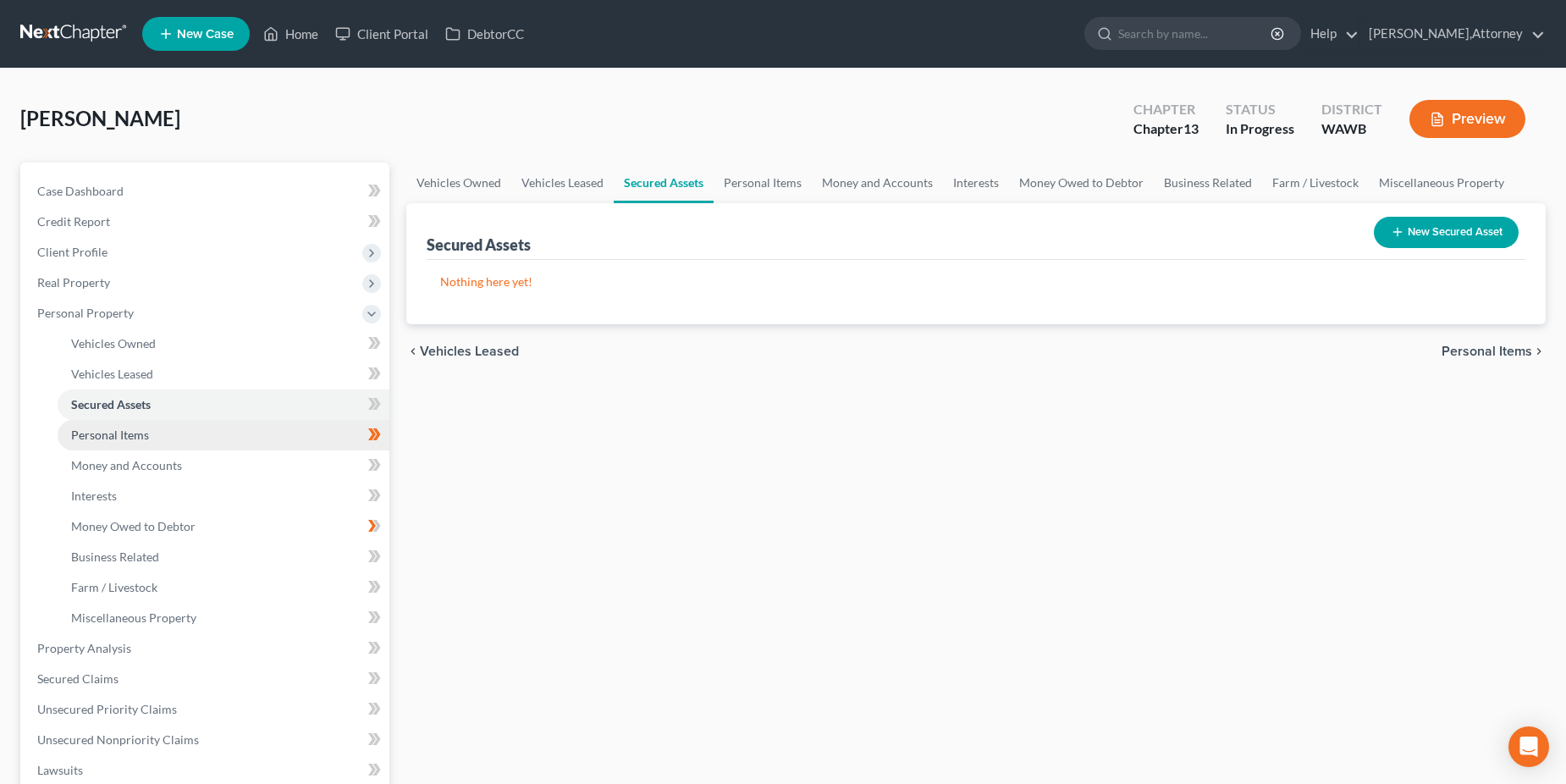
click at [131, 430] on span "Personal Items" at bounding box center [110, 434] width 78 height 15
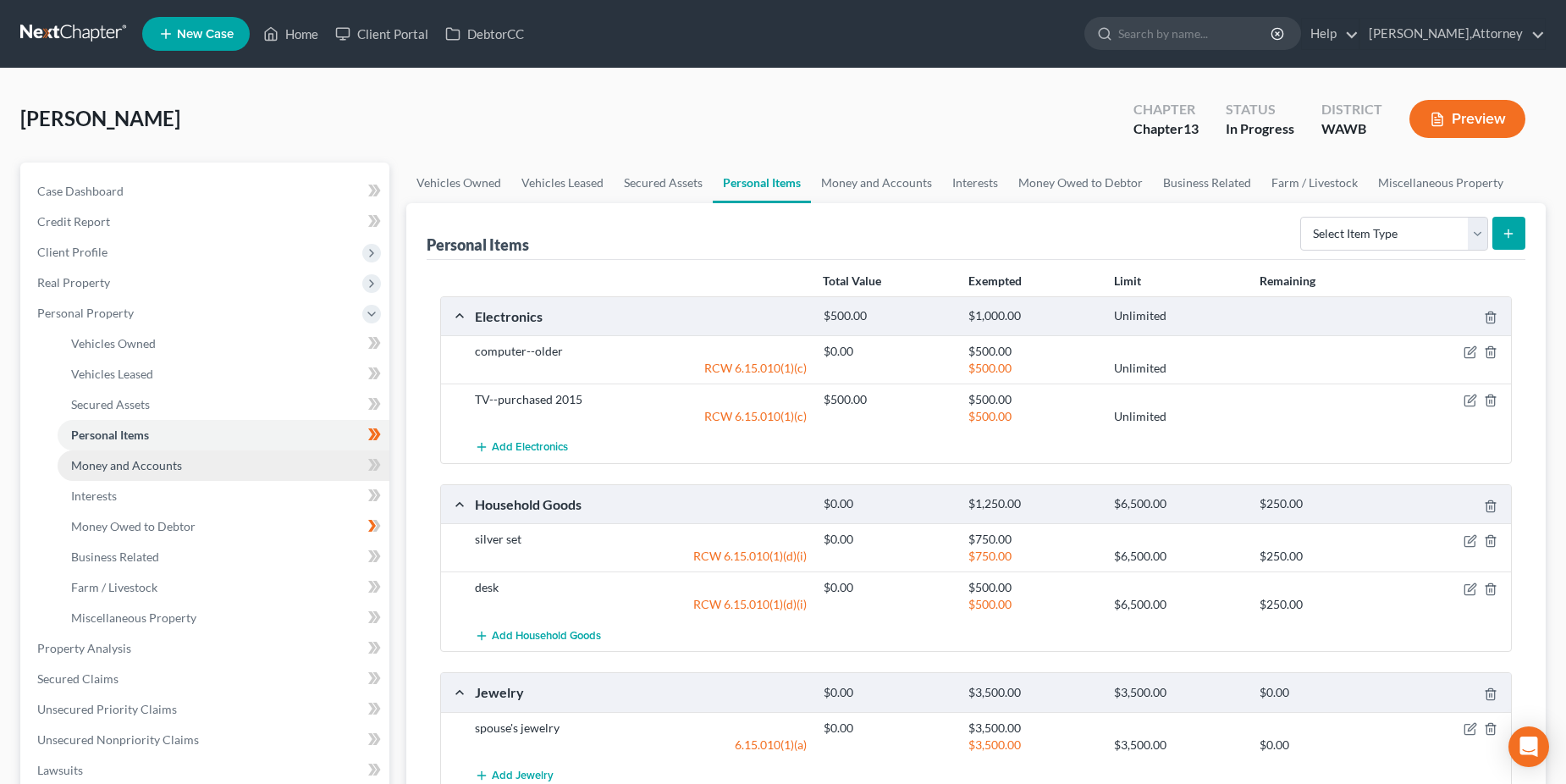
click at [128, 466] on span "Money and Accounts" at bounding box center [127, 464] width 111 height 15
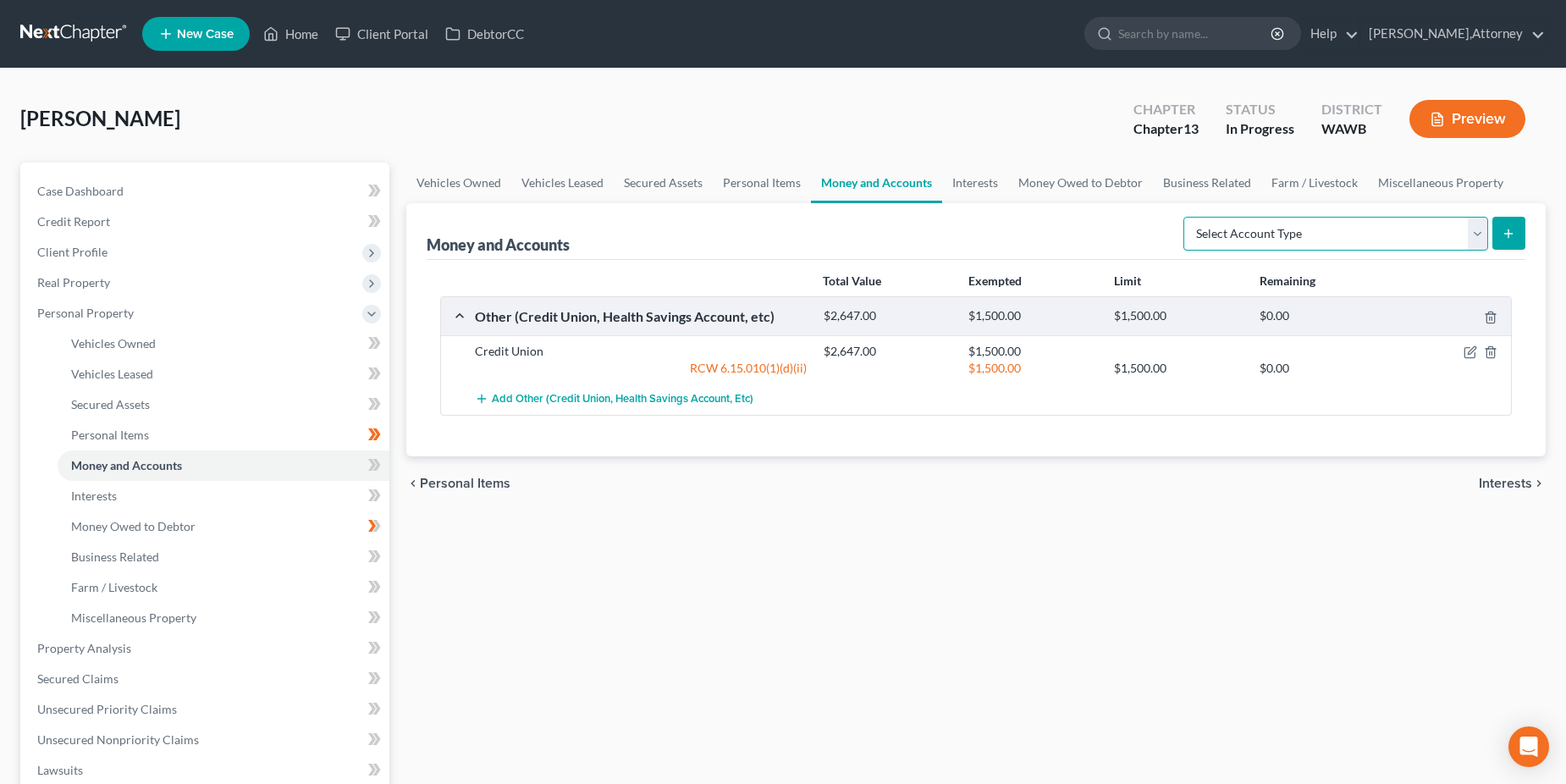
click at [1309, 227] on select "Select Account Type Brokerage Cash on Hand Certificates of Deposit Checking Acc…" at bounding box center [1336, 233] width 305 height 34
select select "cash_on_hand"
click at [1187, 216] on select "Select Account Type Brokerage Cash on Hand Certificates of Deposit Checking Acc…" at bounding box center [1336, 233] width 305 height 34
click at [1504, 238] on icon "submit" at bounding box center [1509, 233] width 14 height 14
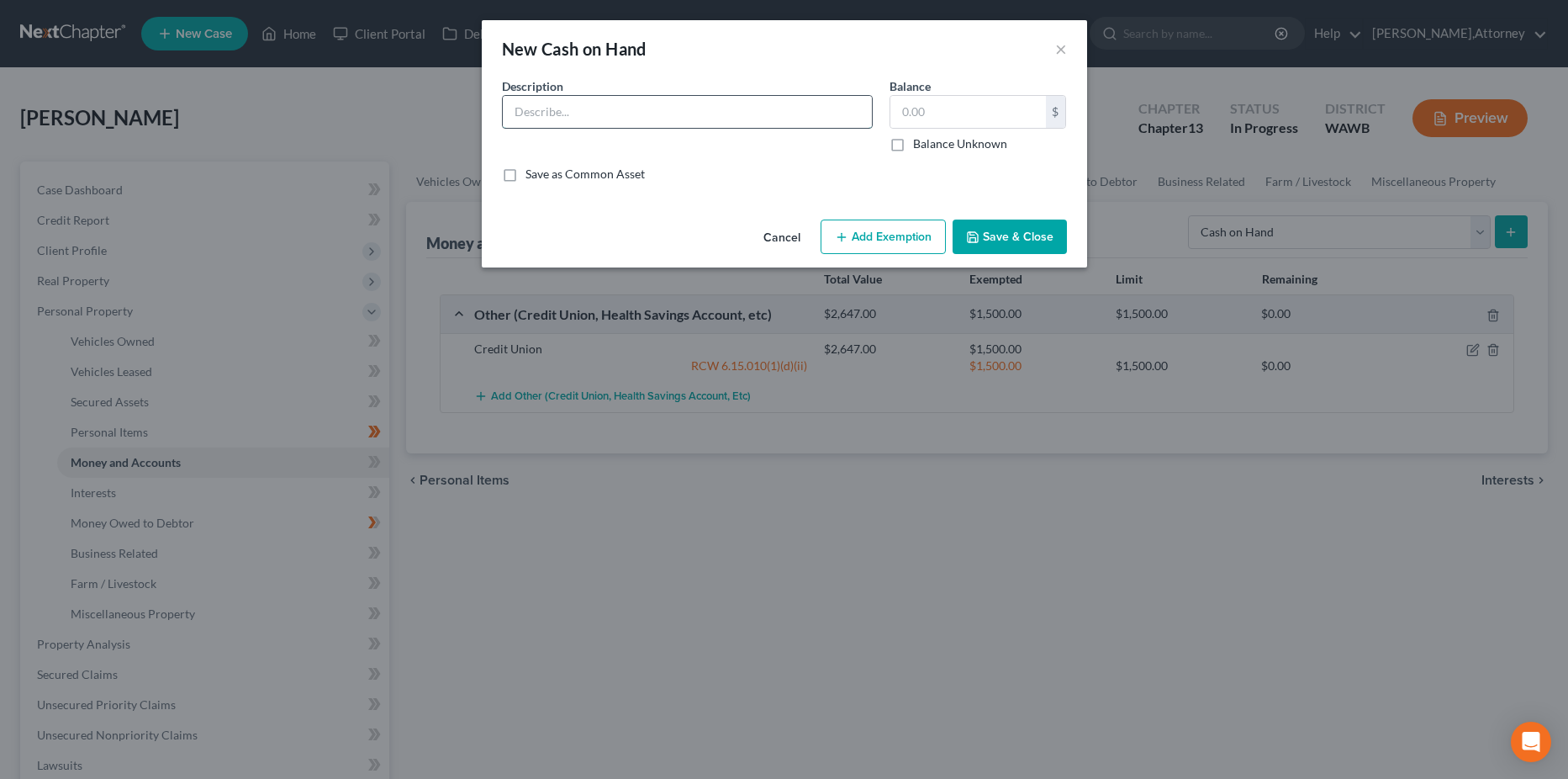
click at [603, 120] on input "text" at bounding box center [686, 111] width 369 height 32
type input "cash on hand"
click at [989, 115] on input "text" at bounding box center [968, 111] width 156 height 32
type input "5"
type input "600"
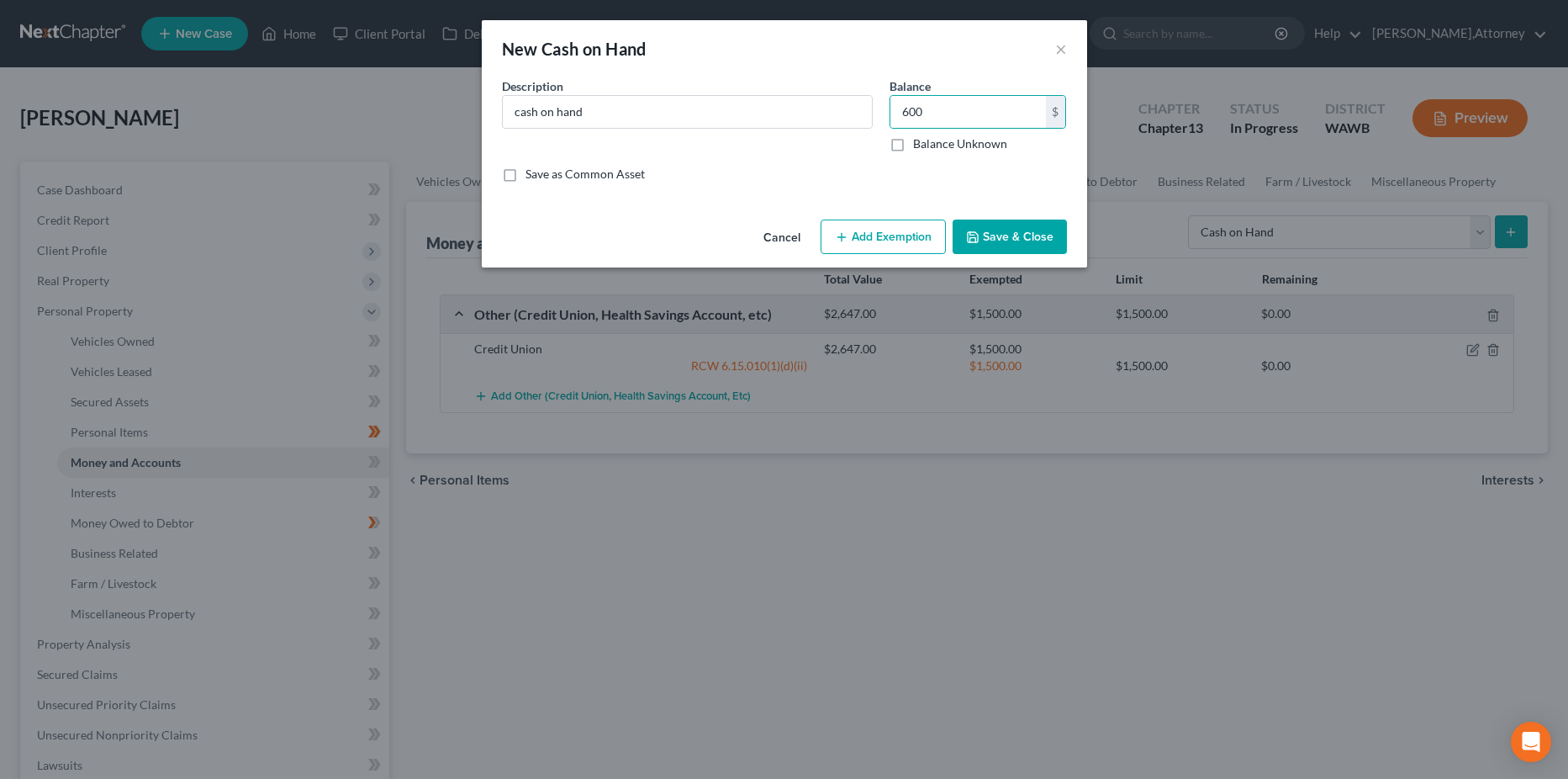
click at [526, 174] on label "Save as Common Asset" at bounding box center [585, 175] width 120 height 17
click at [532, 174] on input "Save as Common Asset" at bounding box center [538, 171] width 11 height 11
checkbox input "true"
click at [1007, 237] on button "Save & Close" at bounding box center [1010, 236] width 115 height 35
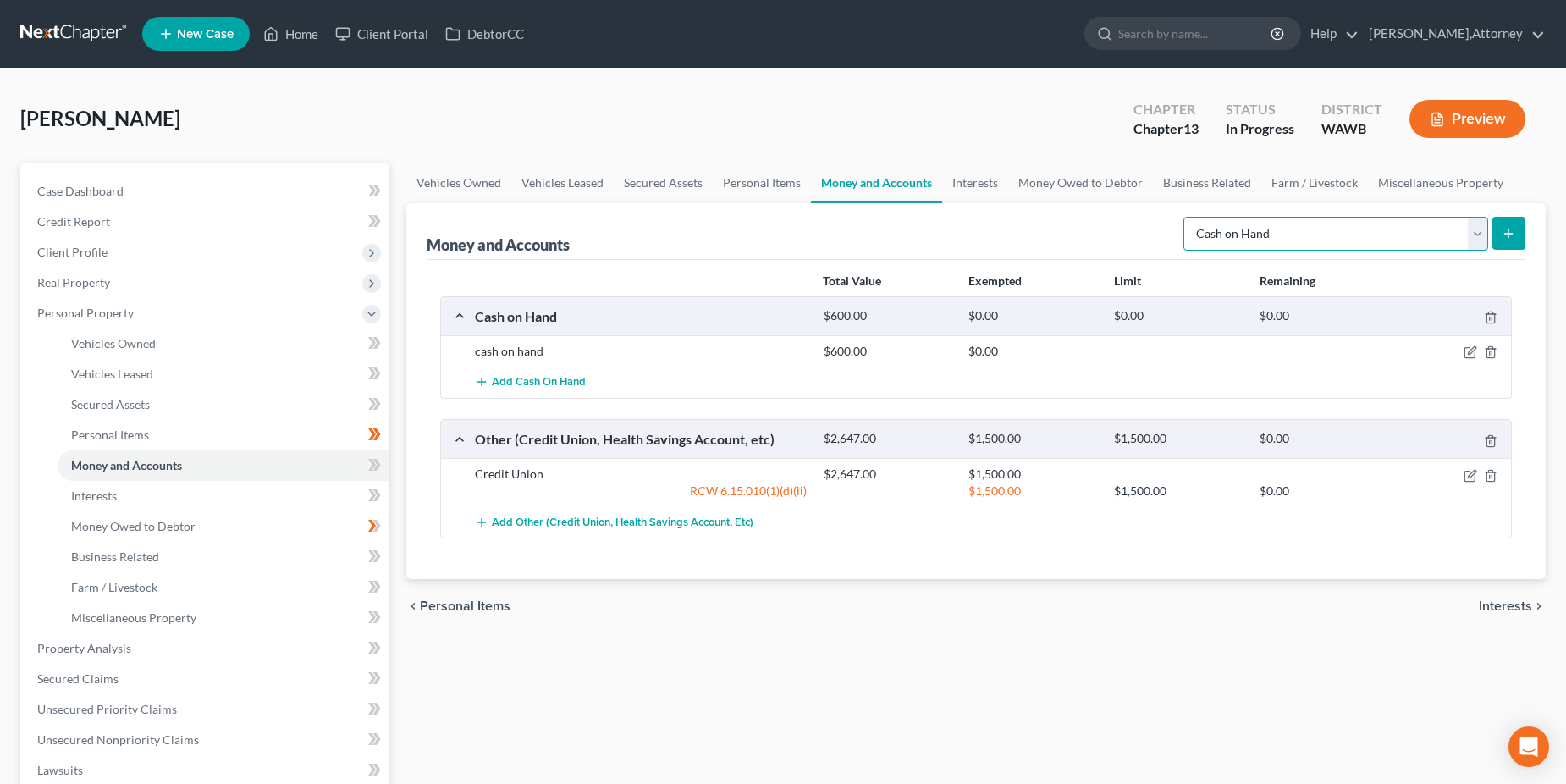
click at [1479, 233] on select "Select Account Type Brokerage Cash on Hand Certificates of Deposit Checking Acc…" at bounding box center [1336, 233] width 305 height 34
click at [991, 232] on div "Money and Accounts Select Account Type Brokerage Cash on Hand Certificates of D…" at bounding box center [976, 232] width 1100 height 57
click at [1423, 185] on link "Miscellaneous Property" at bounding box center [1441, 183] width 146 height 40
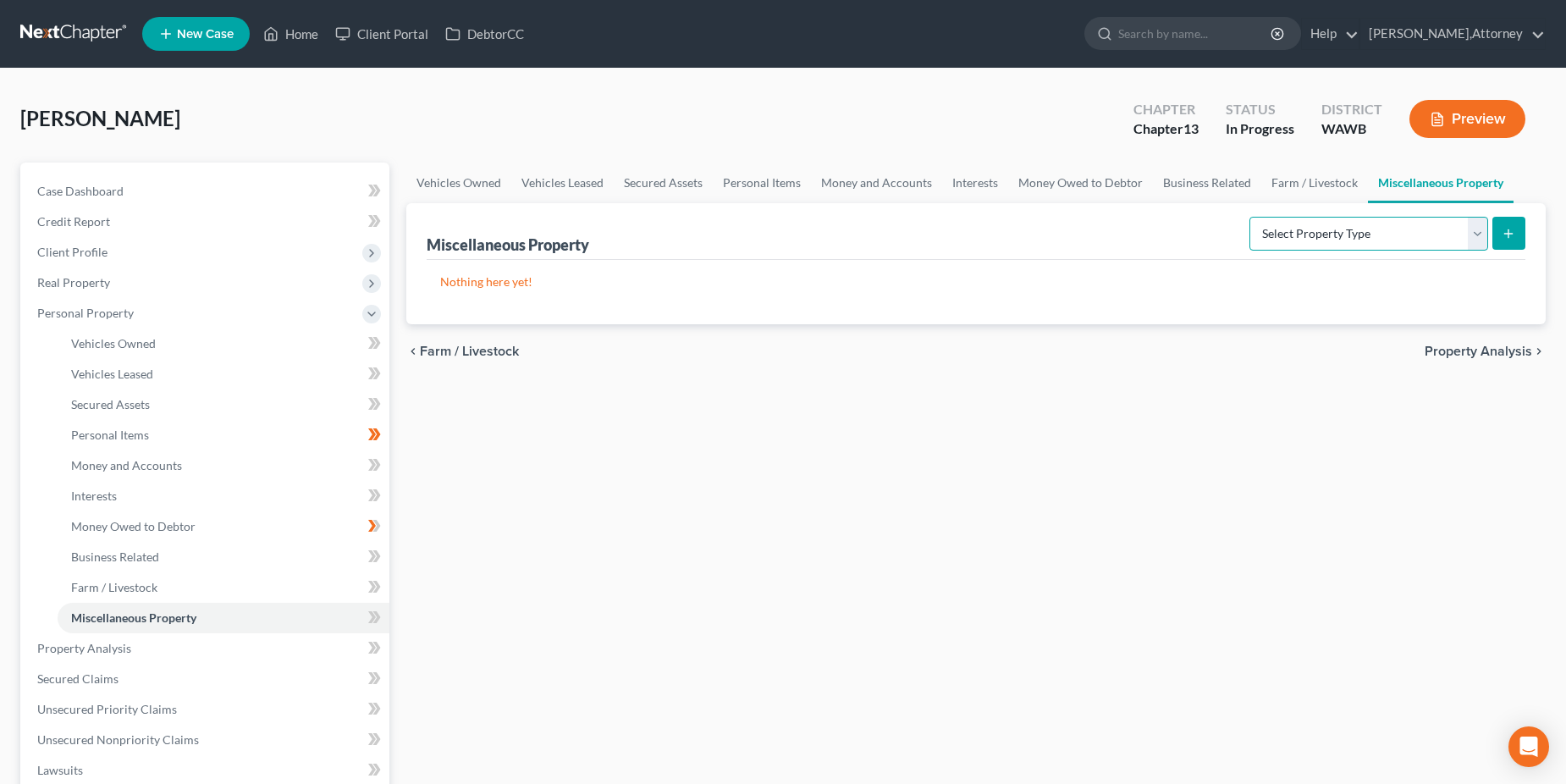
click at [1325, 231] on select "Select Property Type Assigned for Creditor Benefit [DATE] Holding for Another N…" at bounding box center [1369, 233] width 239 height 34
click at [1024, 182] on link "Money Owed to Debtor" at bounding box center [1081, 183] width 145 height 40
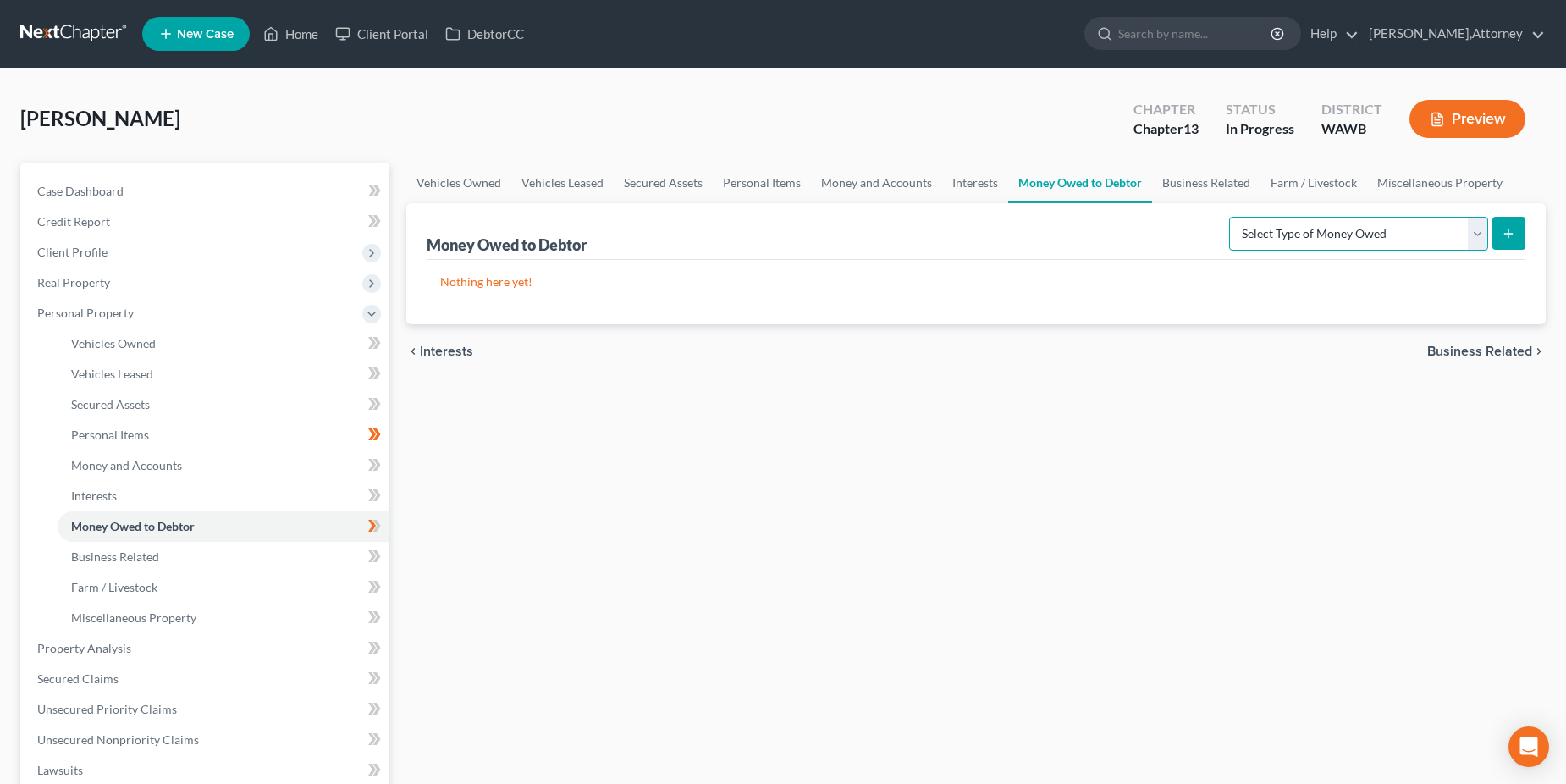
click at [1321, 236] on select "Select Type of Money Owed Accounts Receivable Alimony Child Support Claims Agai…" at bounding box center [1358, 233] width 259 height 34
click at [1139, 35] on input "search" at bounding box center [1196, 34] width 155 height 31
type input "retirement account"
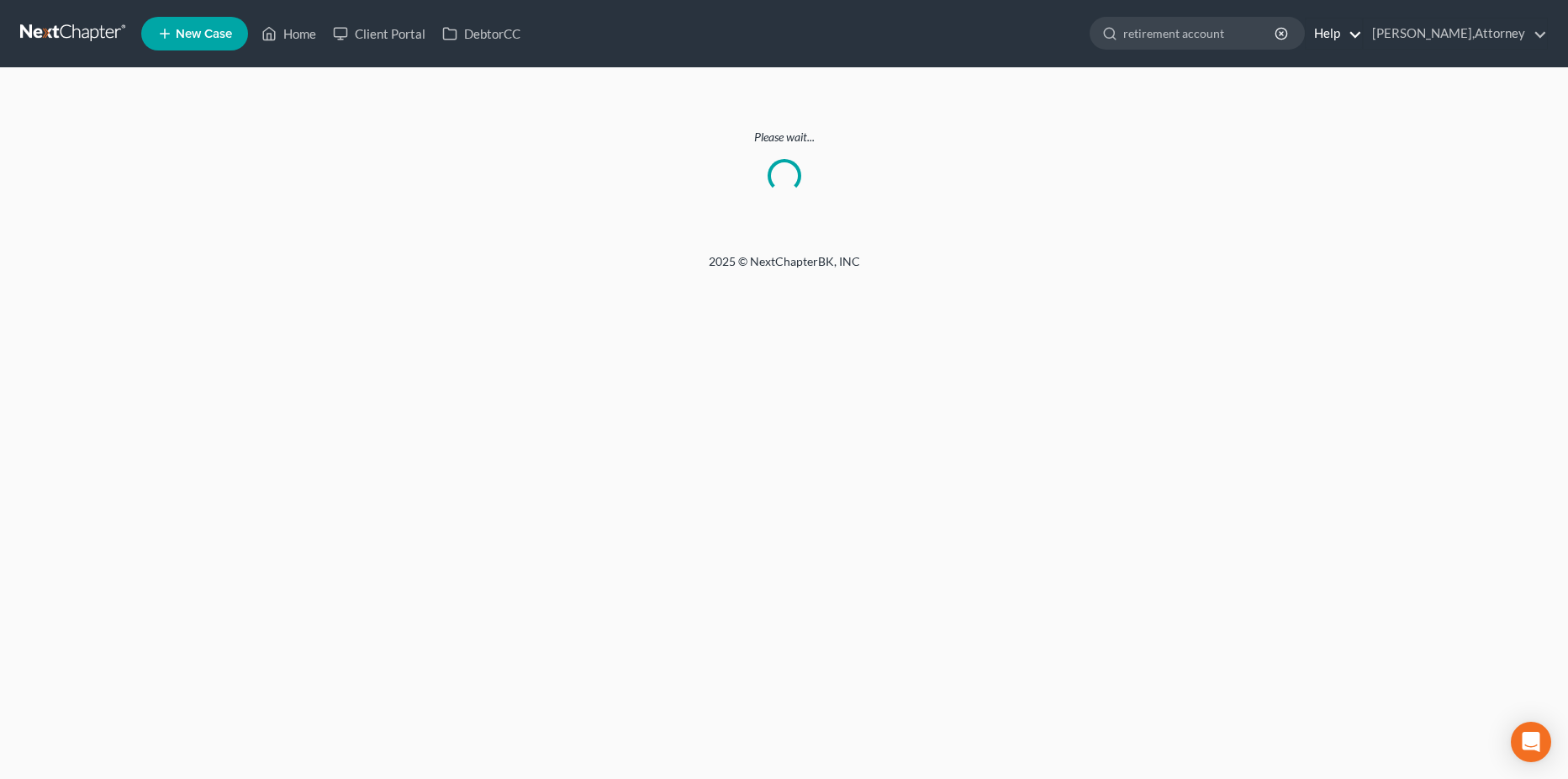
click at [1320, 29] on link "Help" at bounding box center [1334, 33] width 56 height 30
click at [297, 35] on link "Home" at bounding box center [289, 33] width 72 height 30
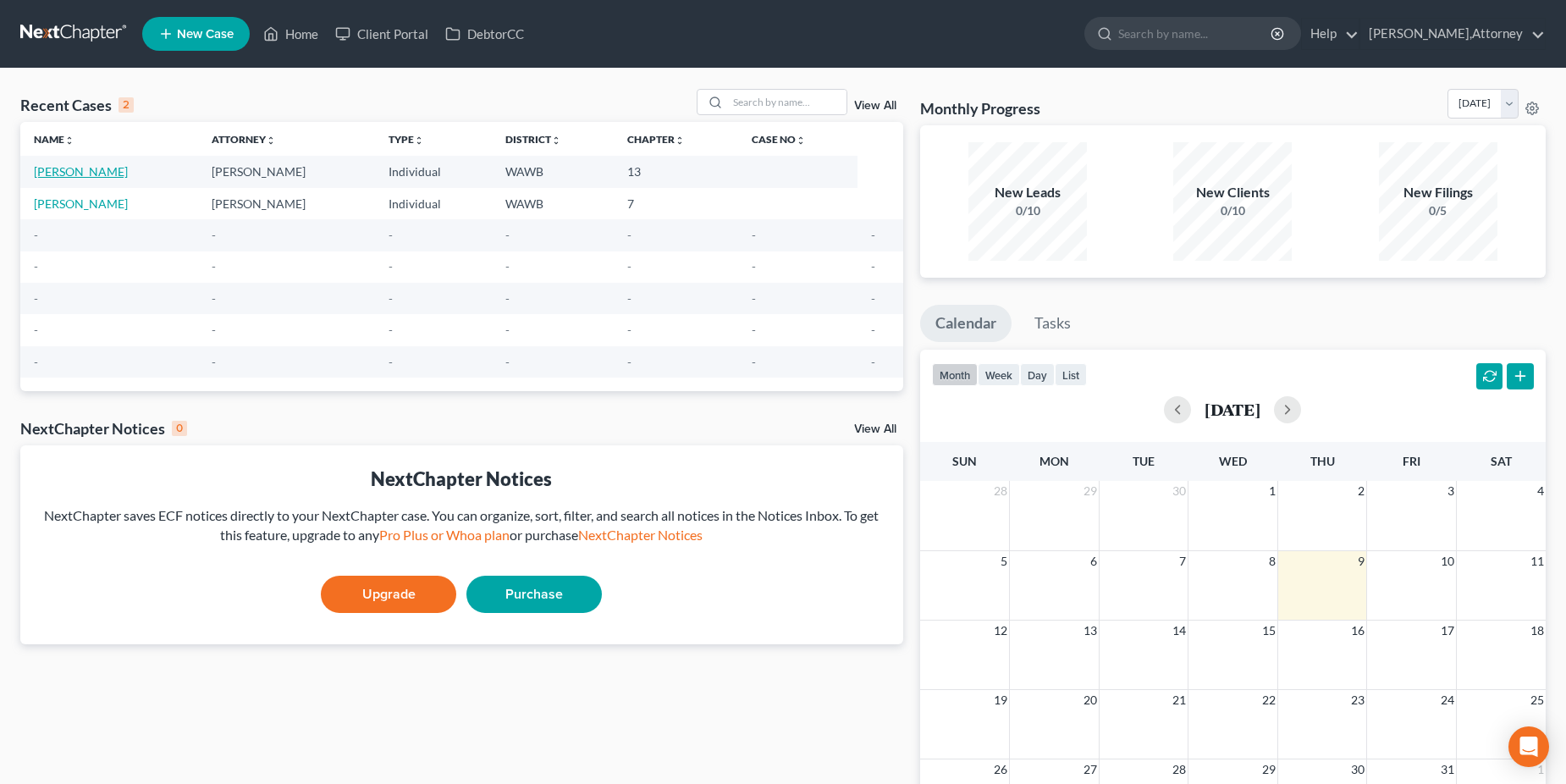
click at [72, 173] on link "[PERSON_NAME]" at bounding box center [80, 171] width 94 height 15
select select "6"
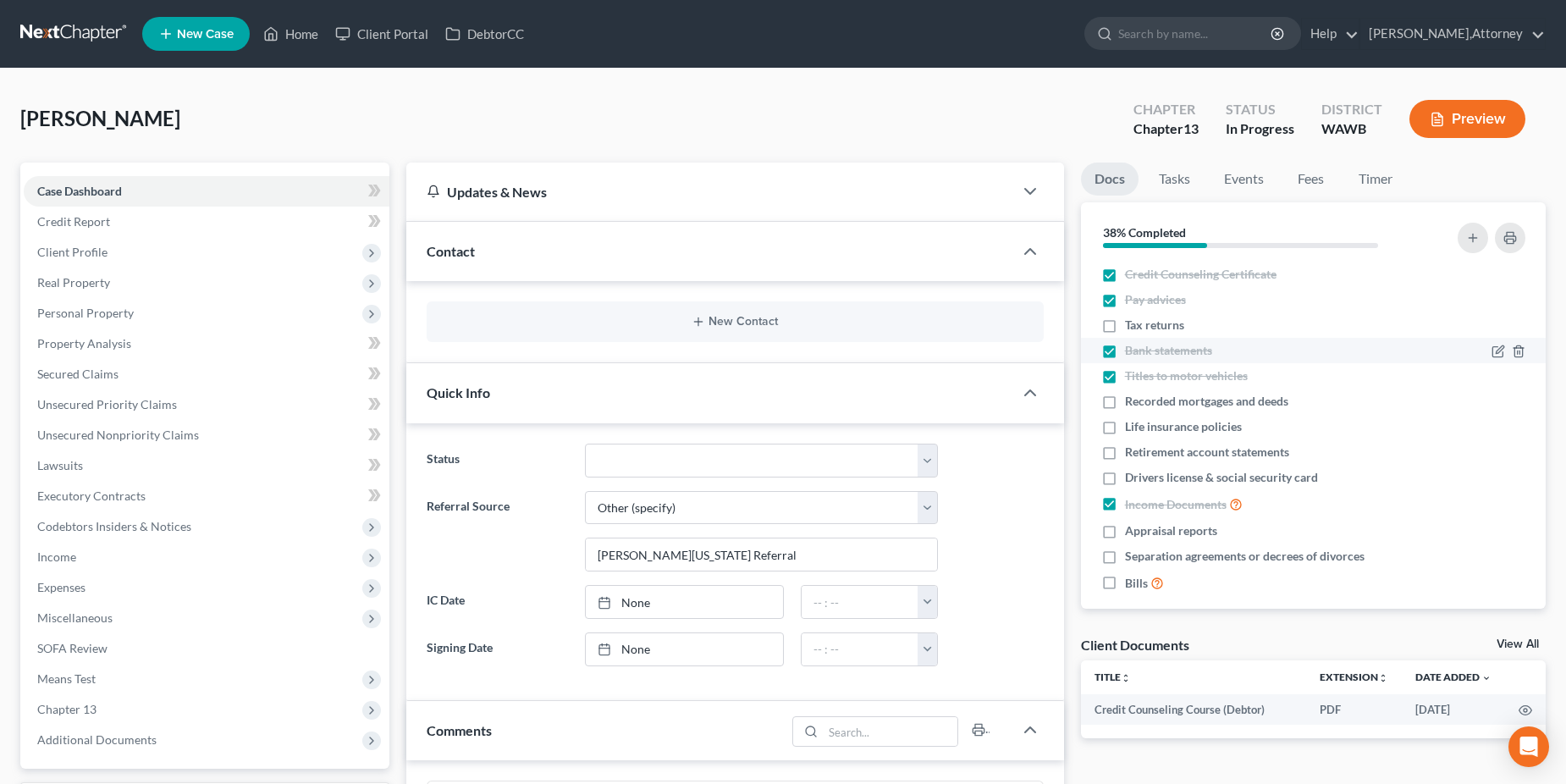
scroll to position [16, 0]
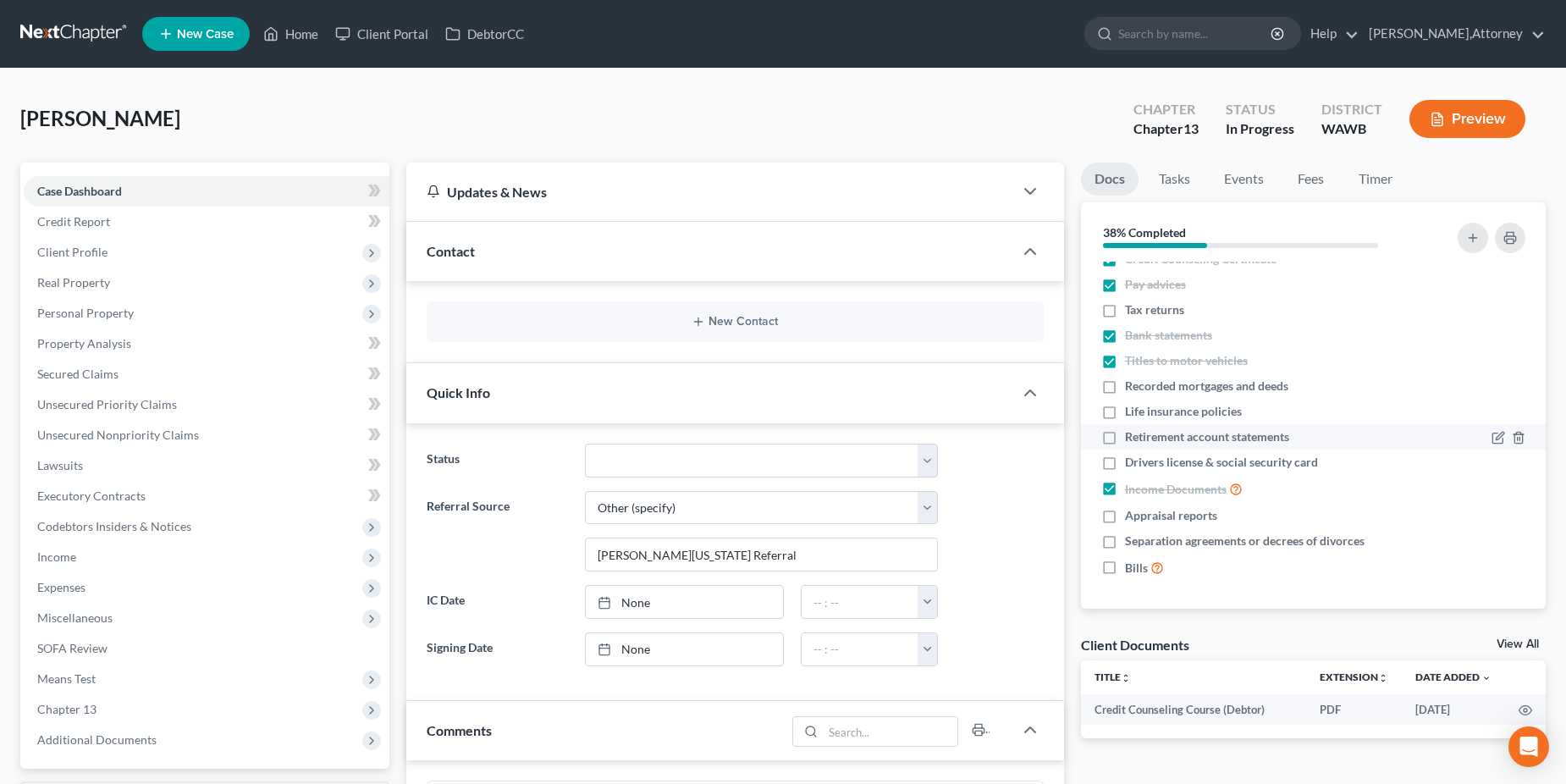
click at [1126, 432] on label "Retirement account statements" at bounding box center [1207, 437] width 165 height 17
click at [1132, 432] on input "Retirement account statements" at bounding box center [1137, 433] width 11 height 11
click at [1145, 437] on span "Retirement account statements" at bounding box center [1207, 437] width 165 height 17
click at [1143, 437] on input "Retirement account statements" at bounding box center [1137, 433] width 11 height 11
click at [1126, 441] on label "Retirement account statements" at bounding box center [1207, 437] width 165 height 17
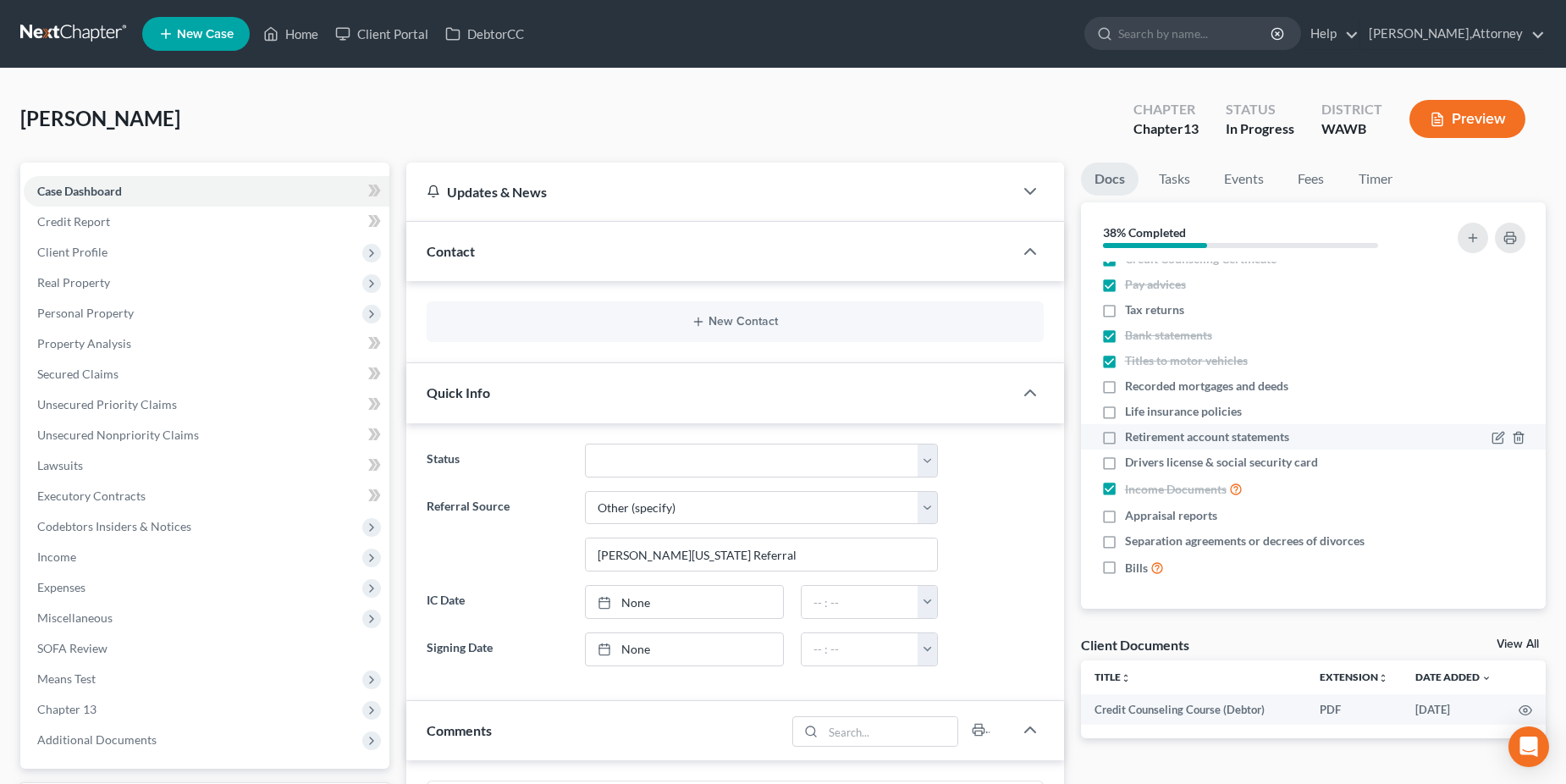
click at [1132, 439] on input "Retirement account statements" at bounding box center [1137, 433] width 11 height 11
click at [1126, 438] on label "Retirement account statements" at bounding box center [1207, 437] width 165 height 17
click at [1132, 438] on input "Retirement account statements" at bounding box center [1137, 433] width 11 height 11
checkbox input "false"
click at [1126, 568] on label "Bills" at bounding box center [1145, 567] width 39 height 20
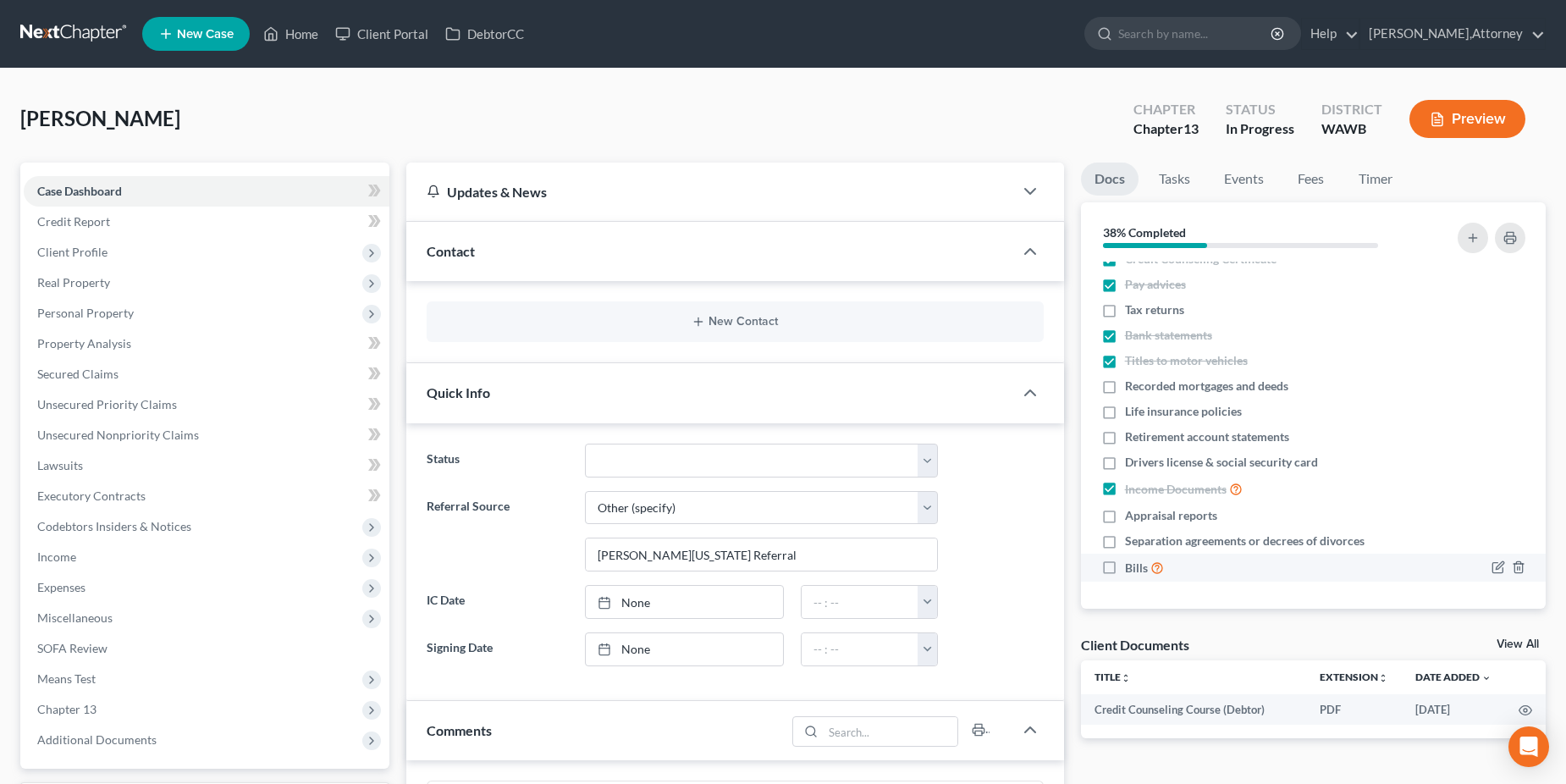
click at [1132, 568] on input "Bills" at bounding box center [1137, 563] width 11 height 11
checkbox input "true"
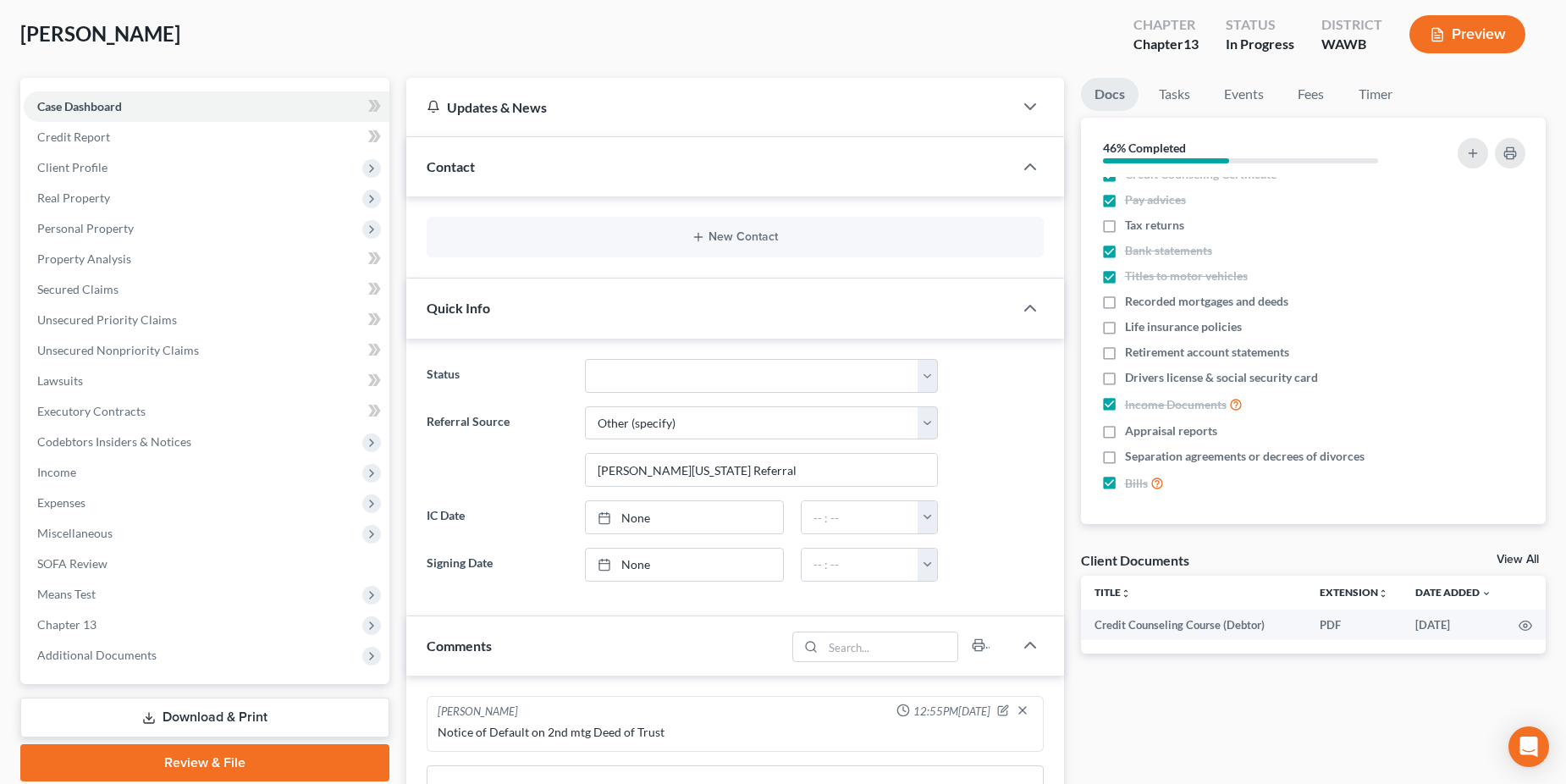
scroll to position [0, 0]
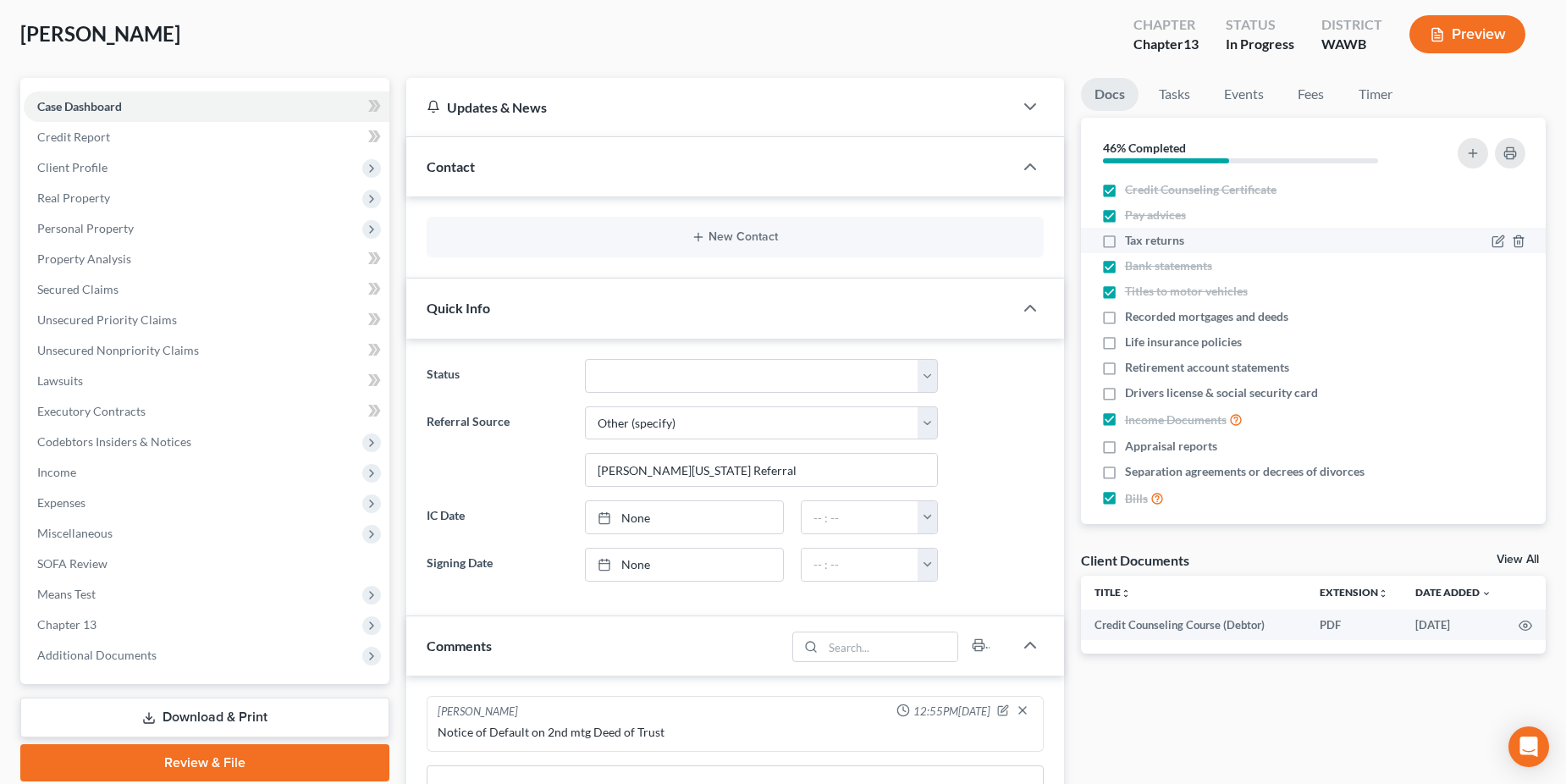
click at [1170, 233] on span "Tax returns" at bounding box center [1155, 240] width 59 height 17
click at [1143, 233] on input "Tax returns" at bounding box center [1137, 237] width 11 height 11
click at [1169, 238] on span "Tax returns" at bounding box center [1155, 240] width 59 height 17
click at [1143, 238] on input "Tax returns" at bounding box center [1137, 237] width 11 height 11
checkbox input "false"
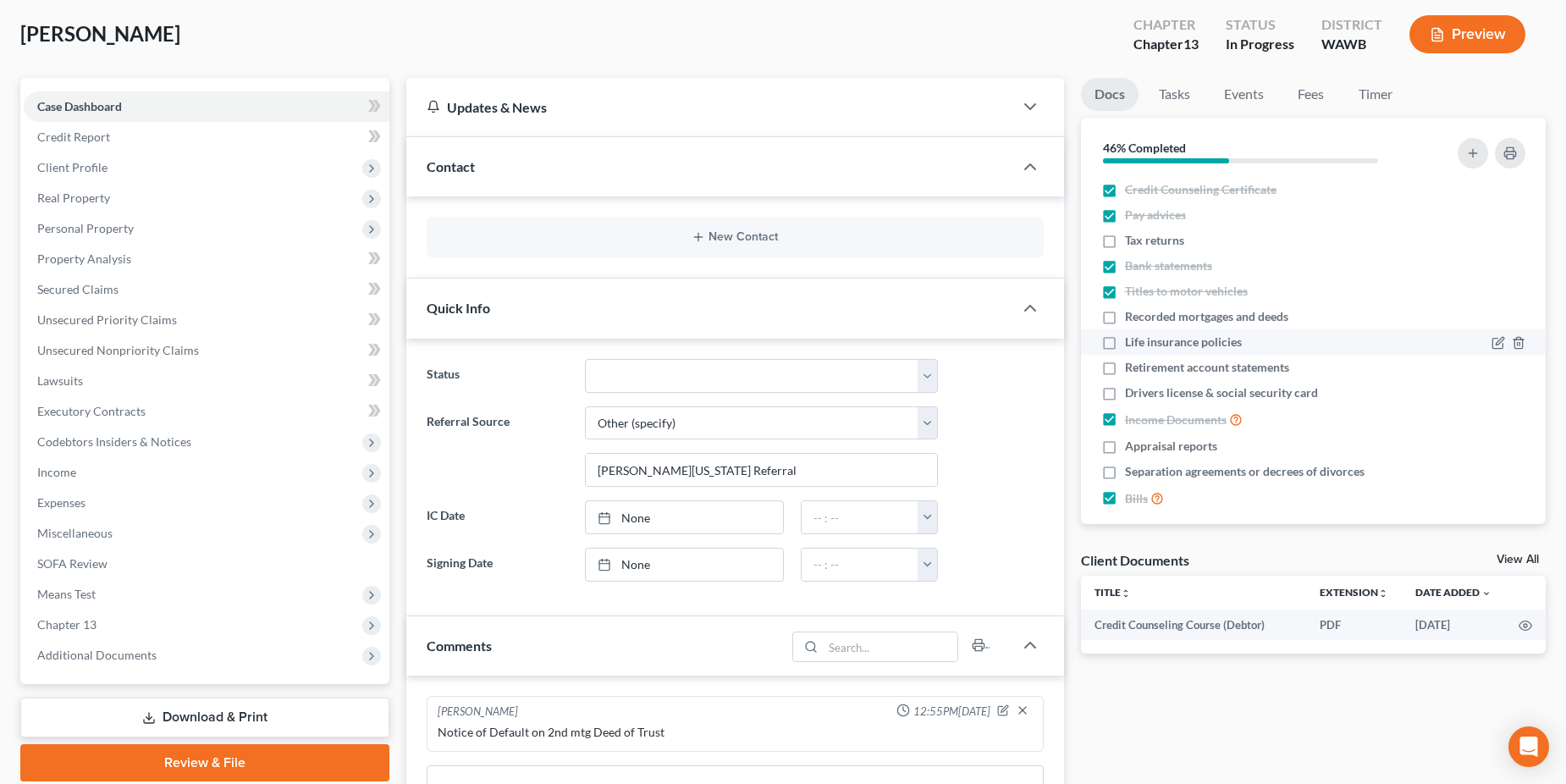
click at [1141, 339] on span "Life insurance policies" at bounding box center [1184, 342] width 117 height 17
click at [1141, 339] on input "Life insurance policies" at bounding box center [1137, 339] width 11 height 11
click at [1141, 339] on span "Life insurance policies" at bounding box center [1184, 342] width 117 height 17
click at [1141, 339] on input "Life insurance policies" at bounding box center [1137, 339] width 11 height 11
checkbox input "false"
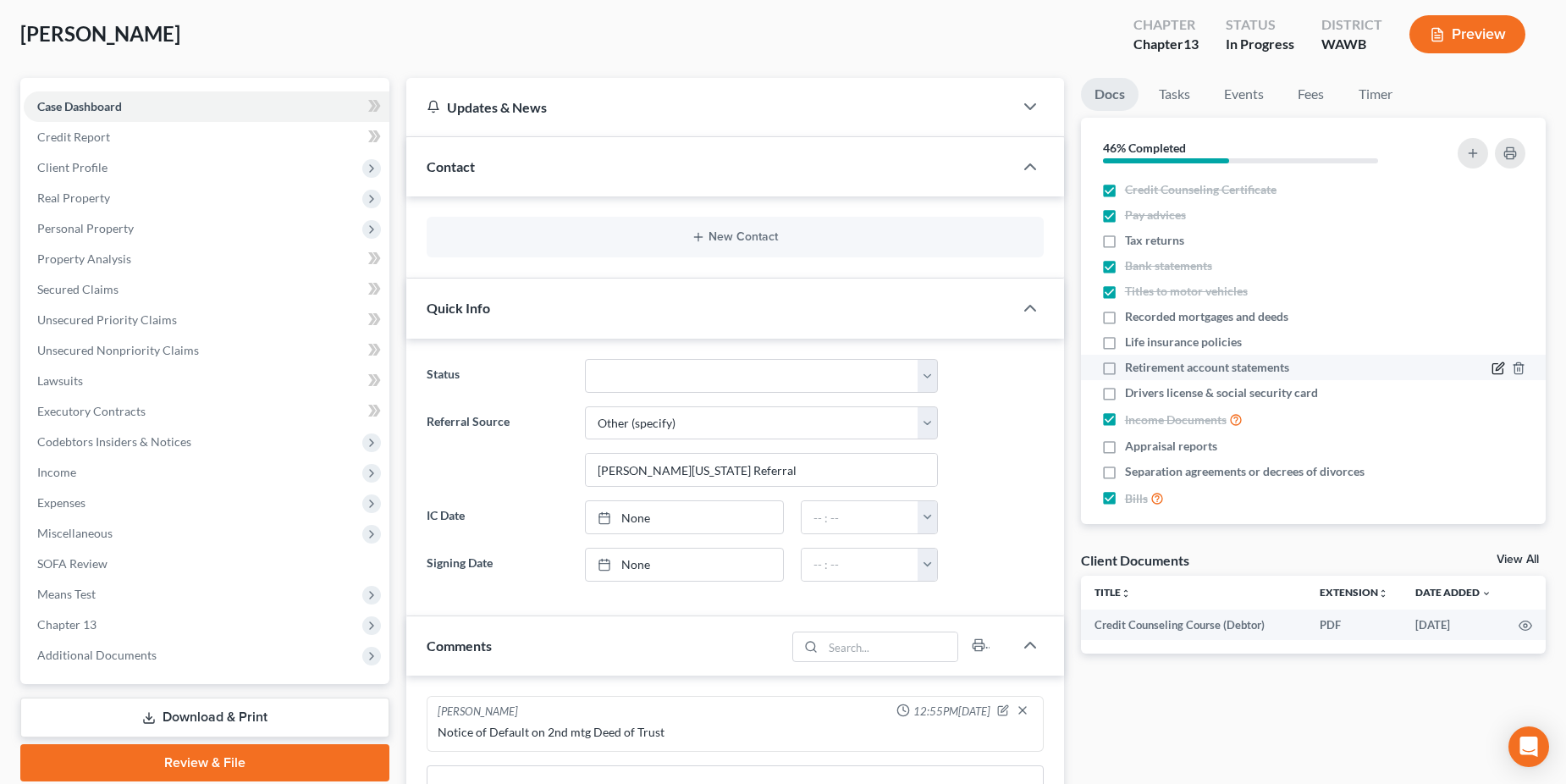
click at [1492, 365] on icon "button" at bounding box center [1499, 368] width 14 height 14
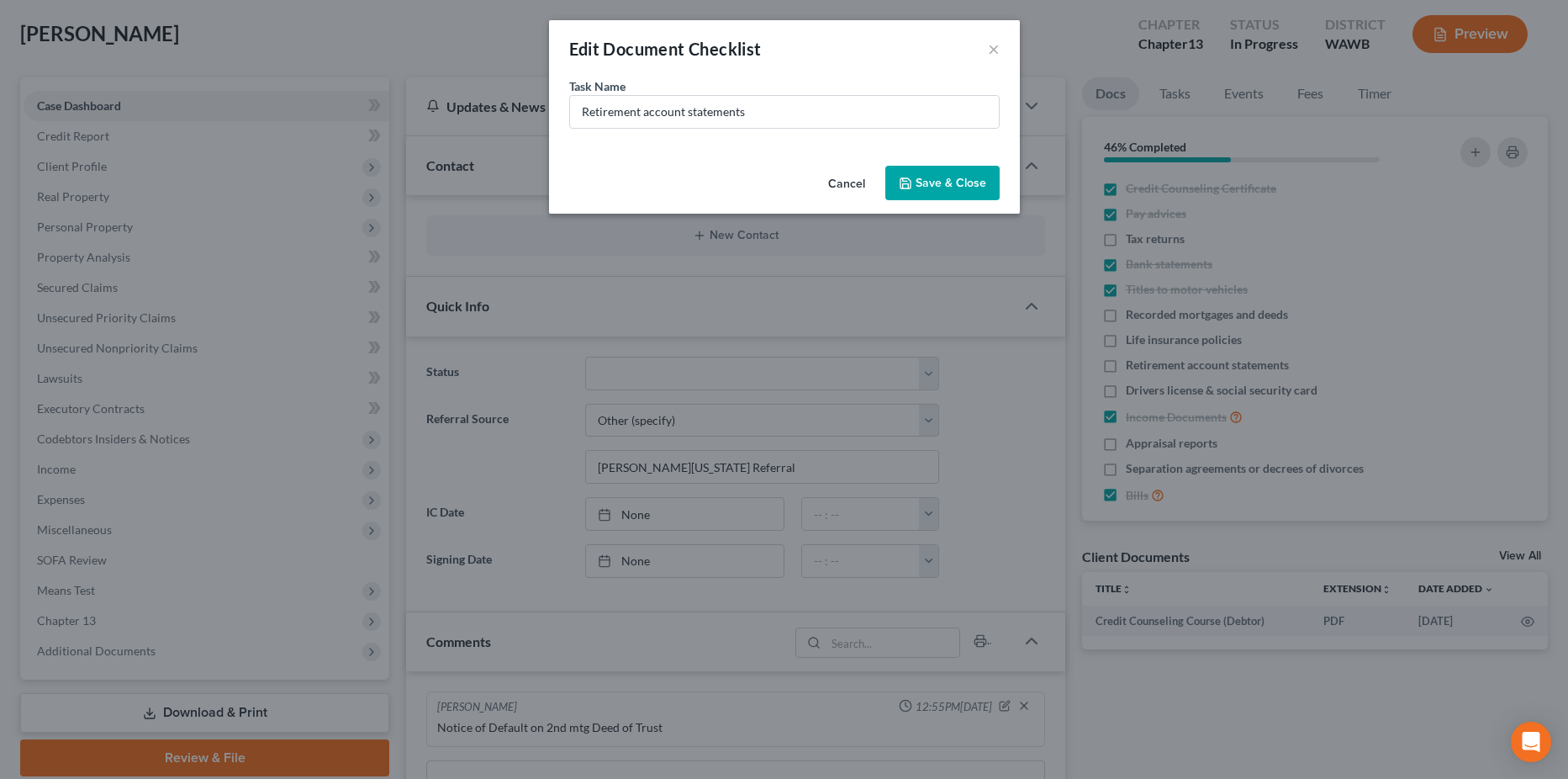
click at [917, 182] on button "Save & Close" at bounding box center [942, 183] width 115 height 35
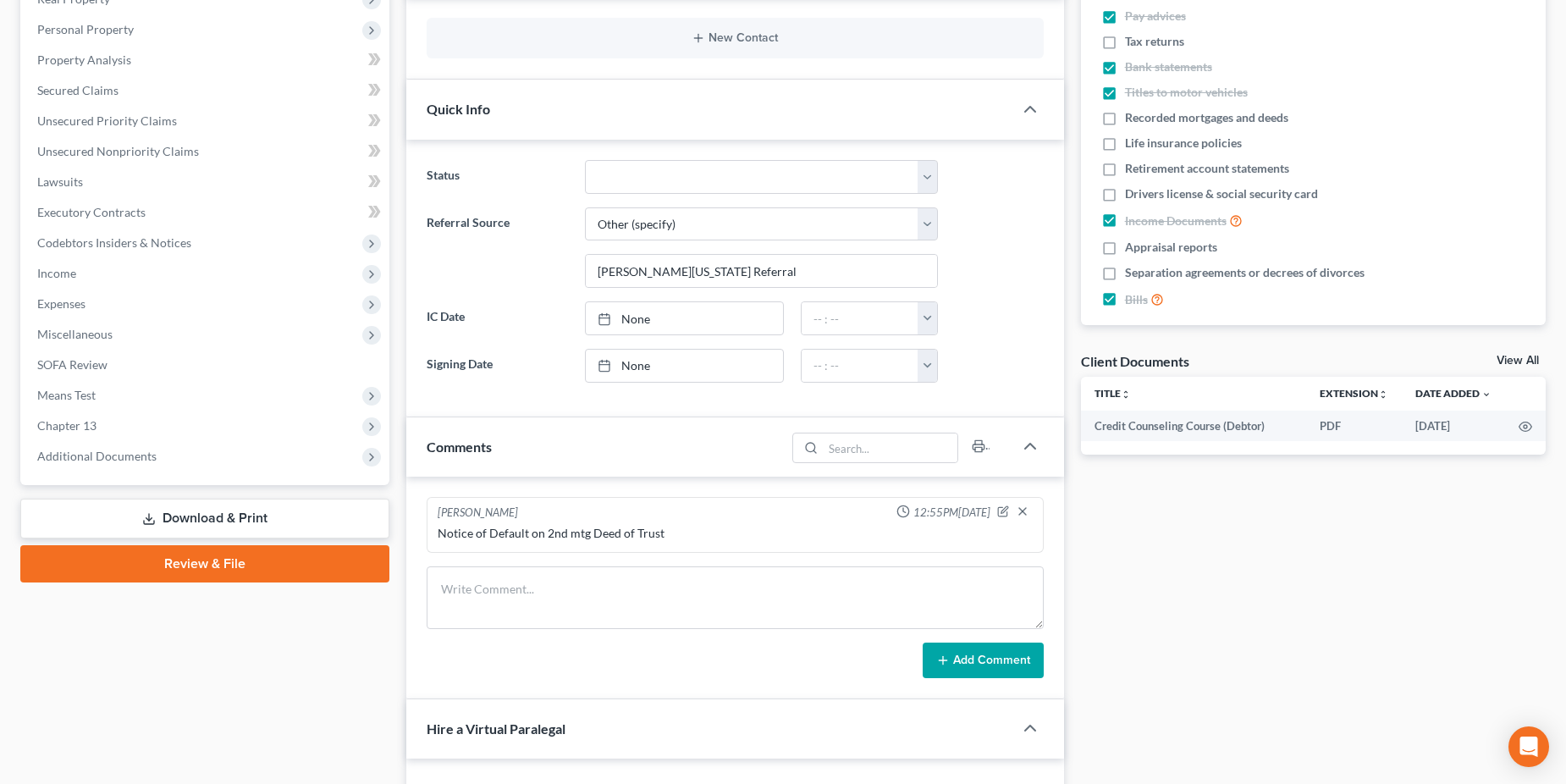
scroll to position [254, 0]
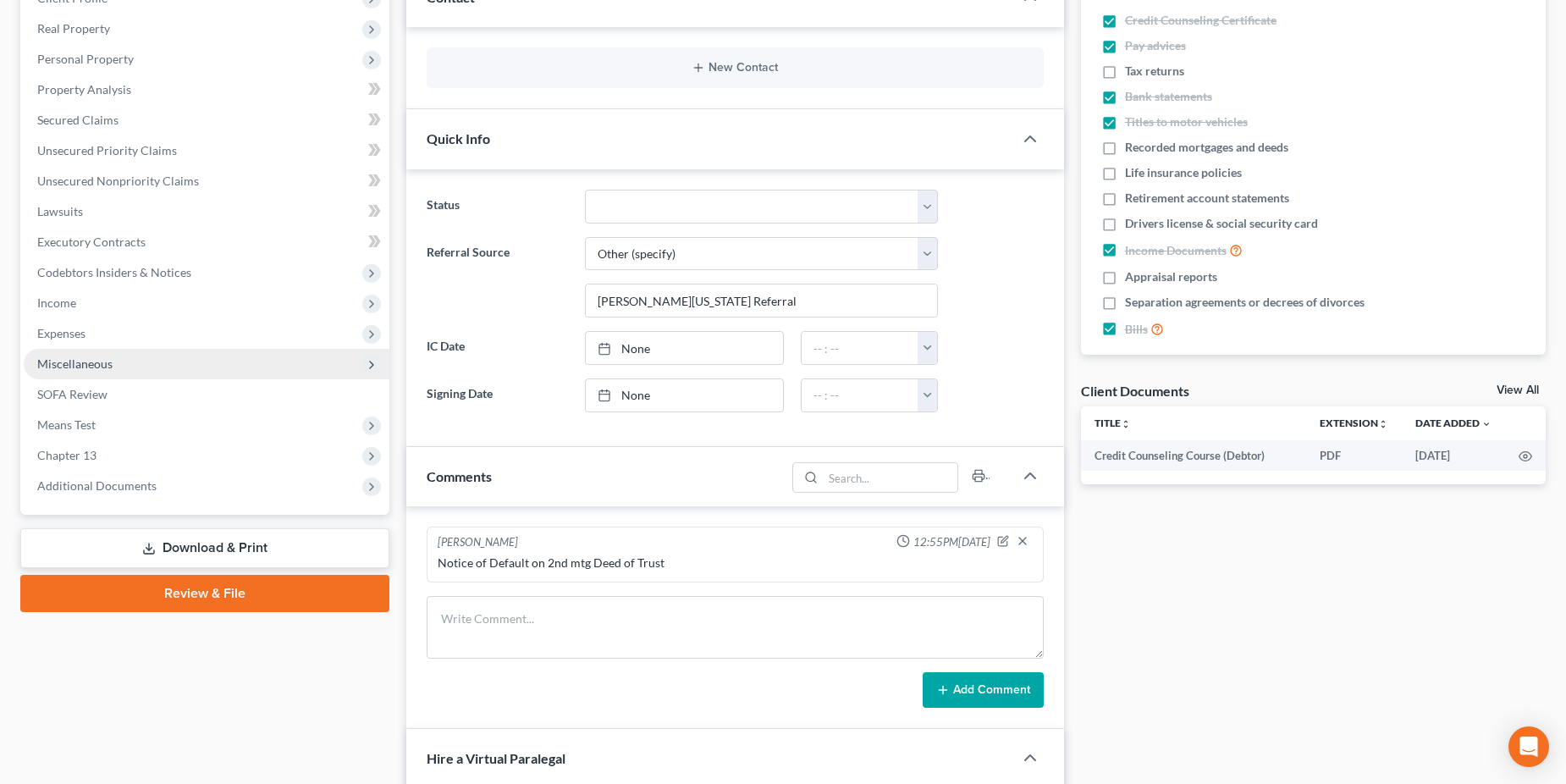
click at [84, 369] on span "Miscellaneous" at bounding box center [74, 364] width 75 height 15
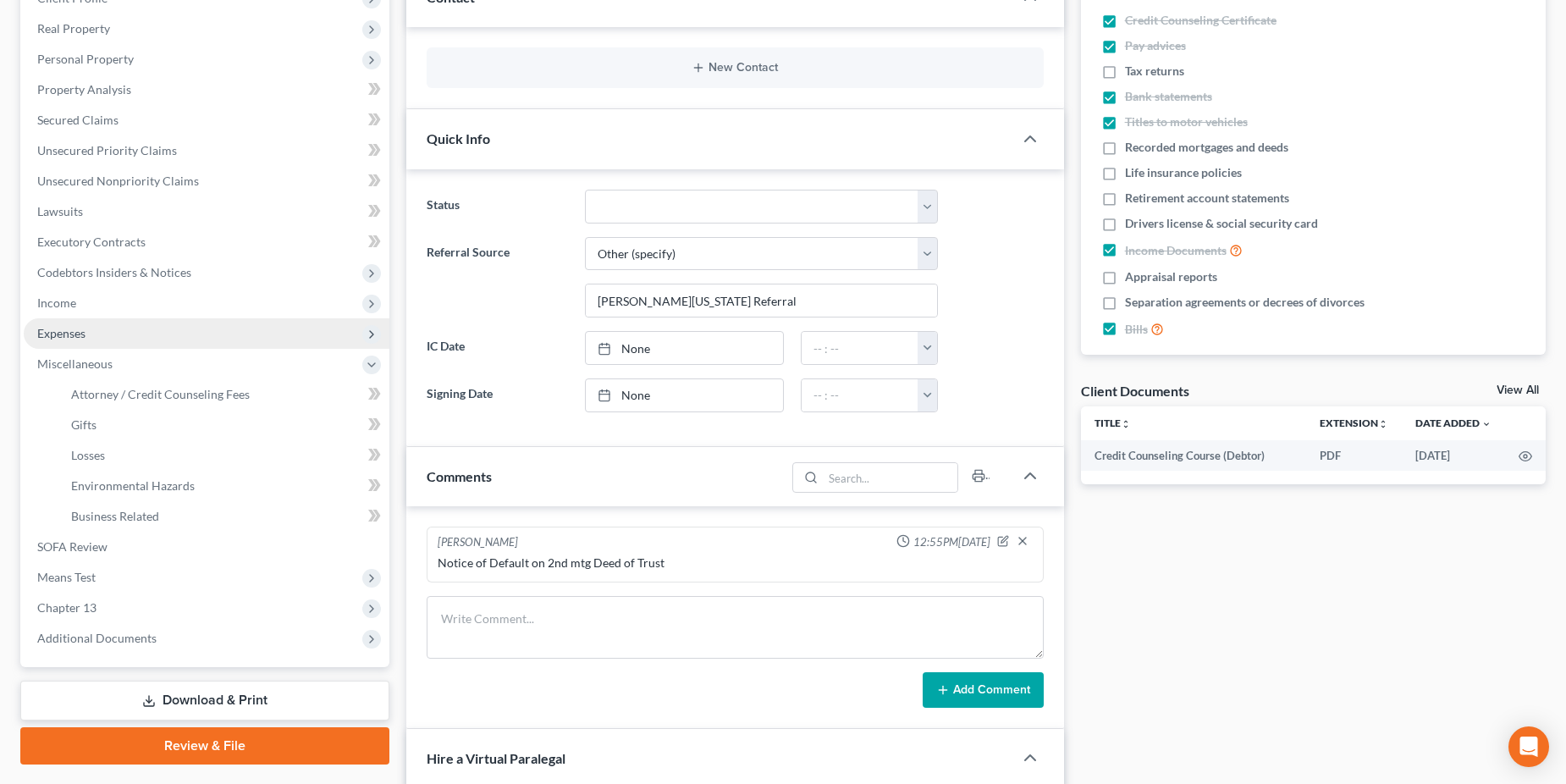
click at [72, 331] on span "Expenses" at bounding box center [61, 333] width 48 height 15
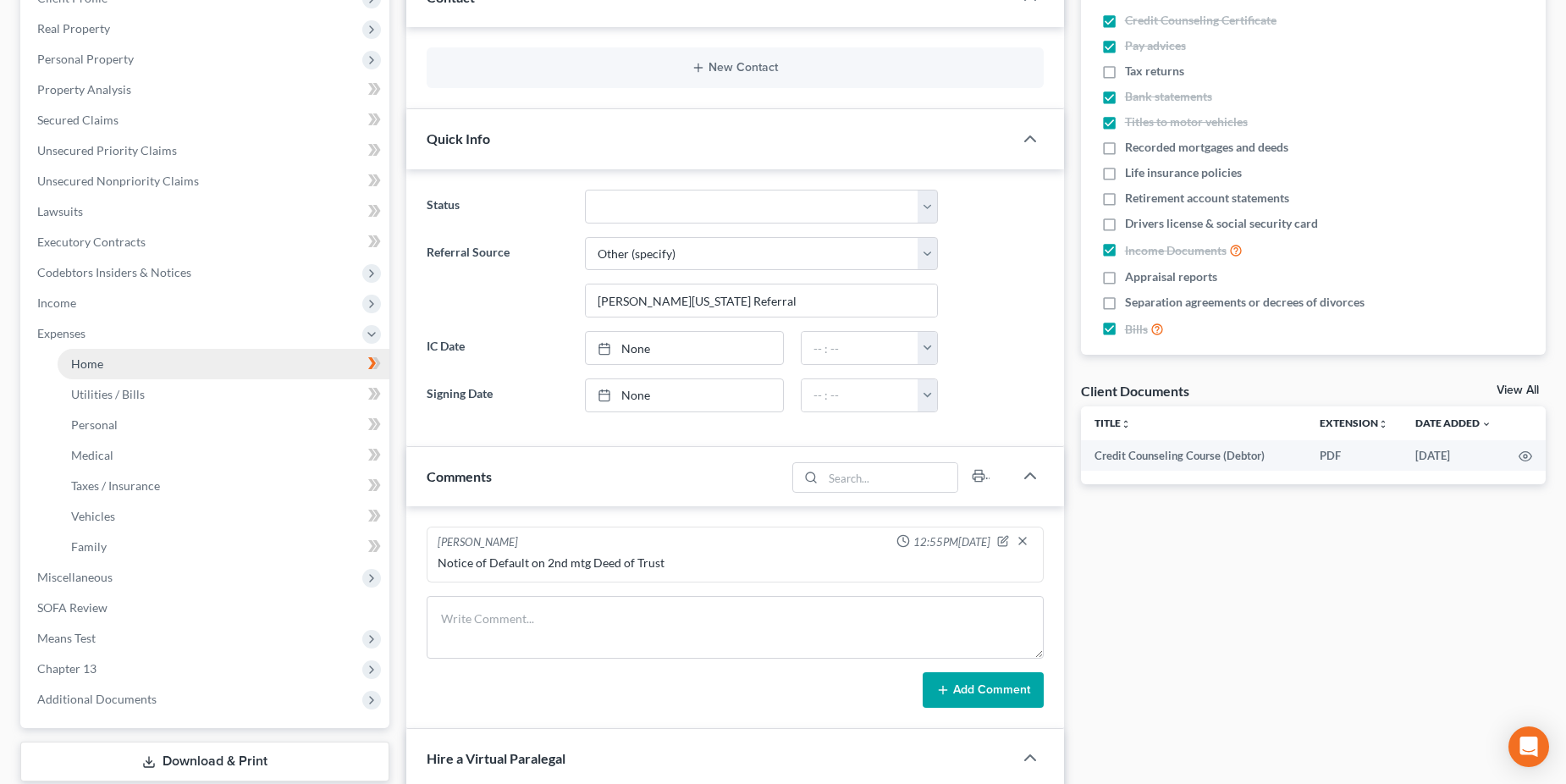
click at [79, 365] on span "Home" at bounding box center [87, 364] width 32 height 15
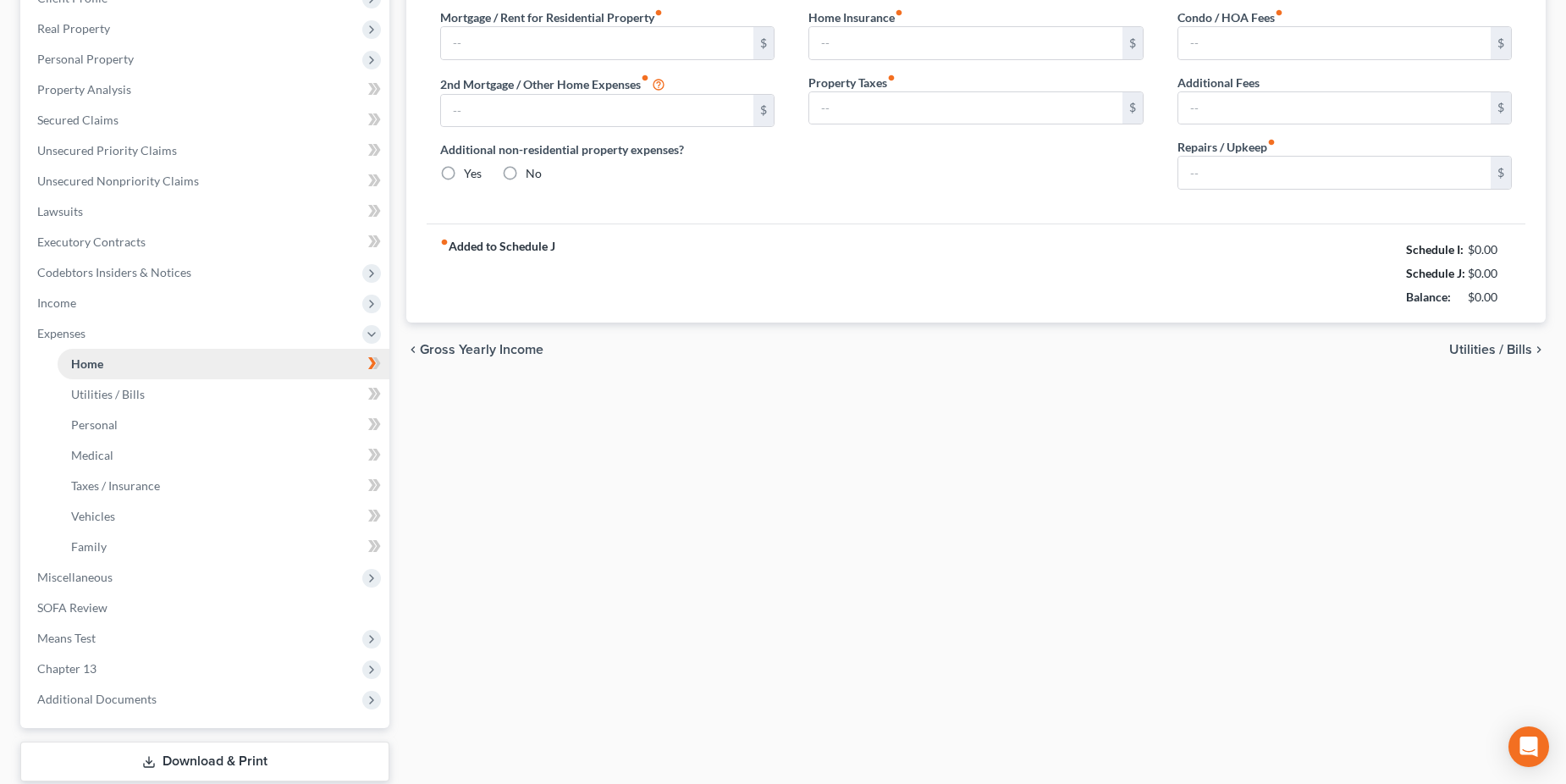
scroll to position [71, 0]
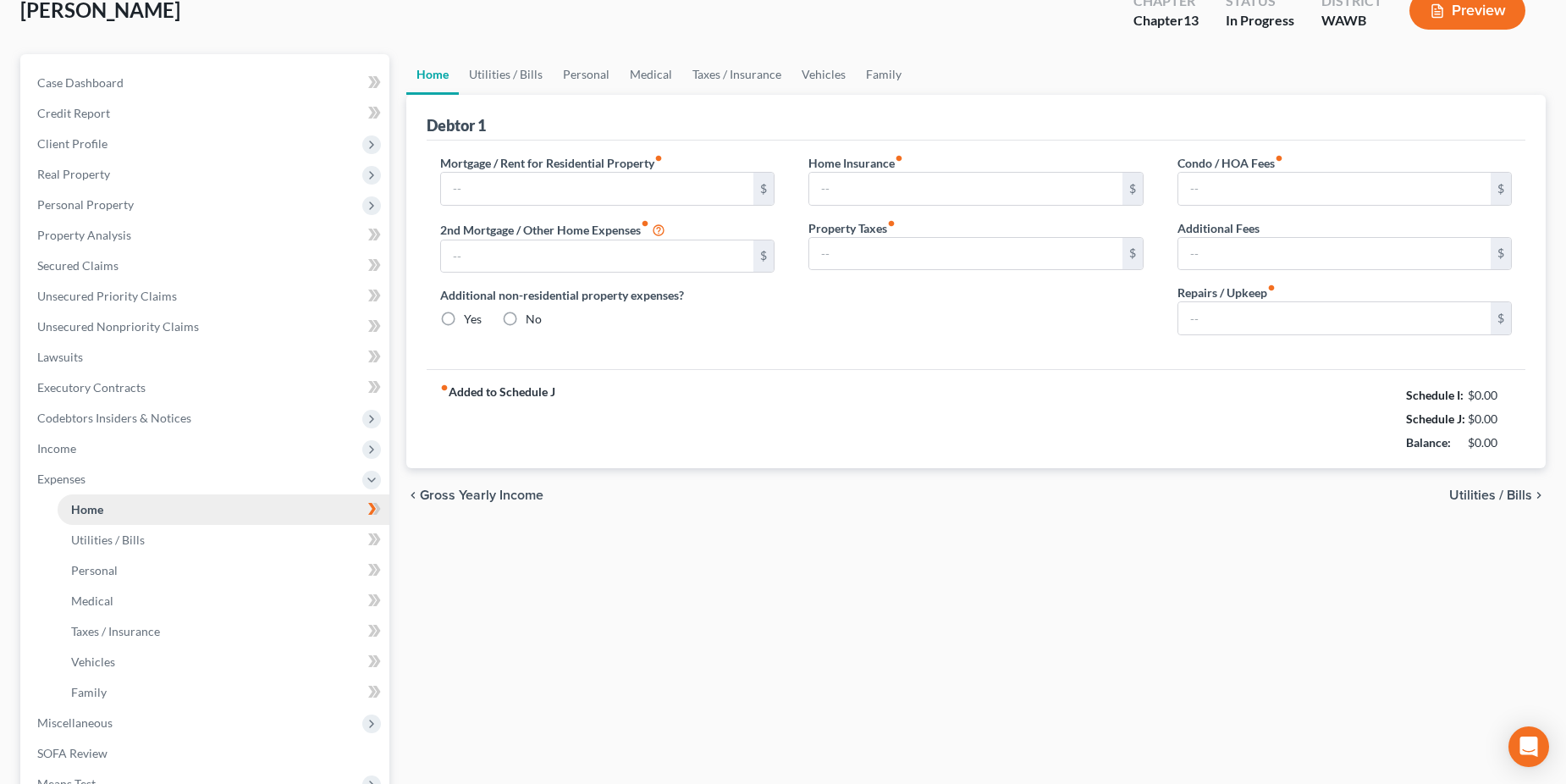
type input "0.00"
radio input "true"
type input "0.00"
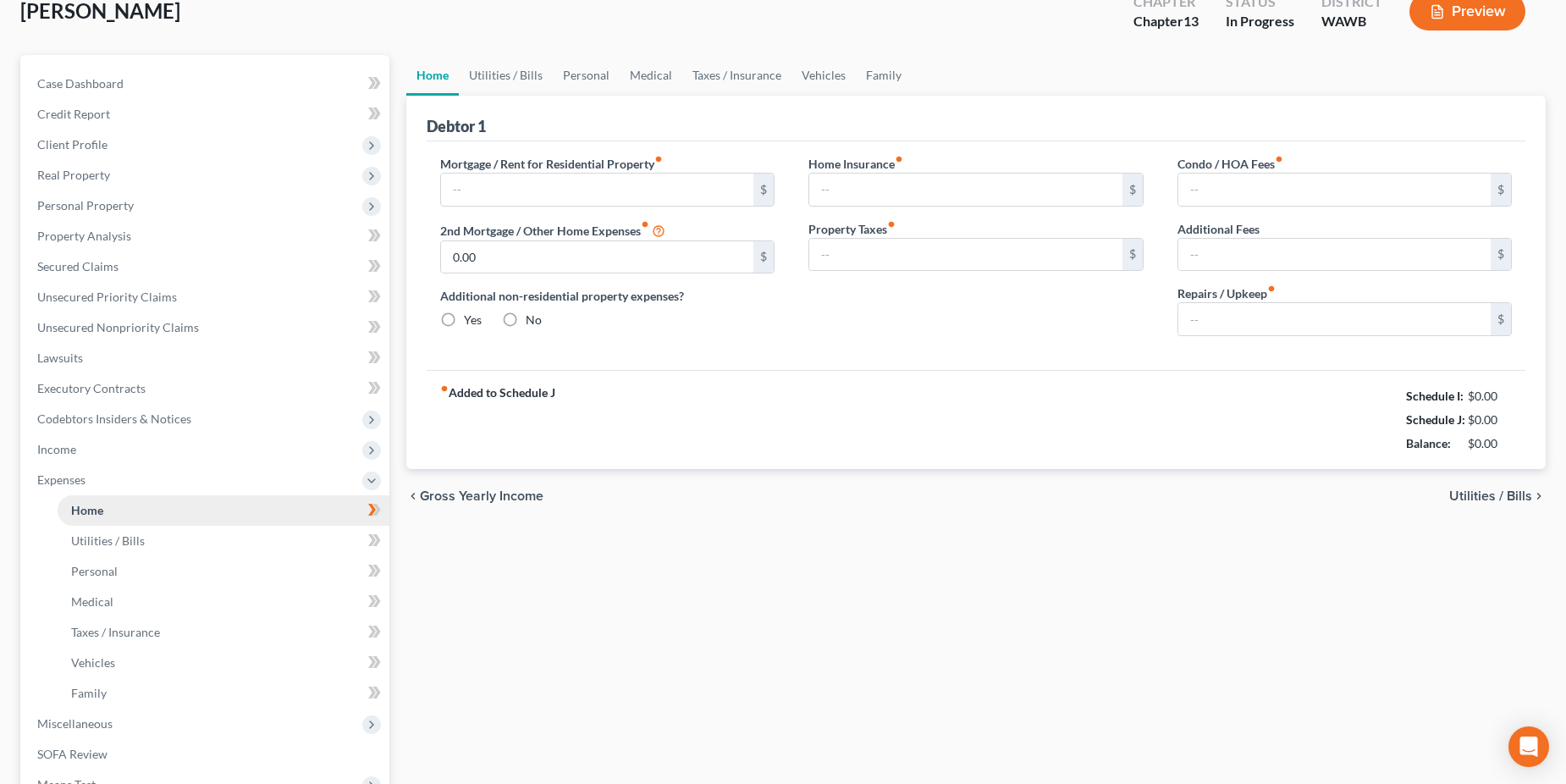
type input "0.00"
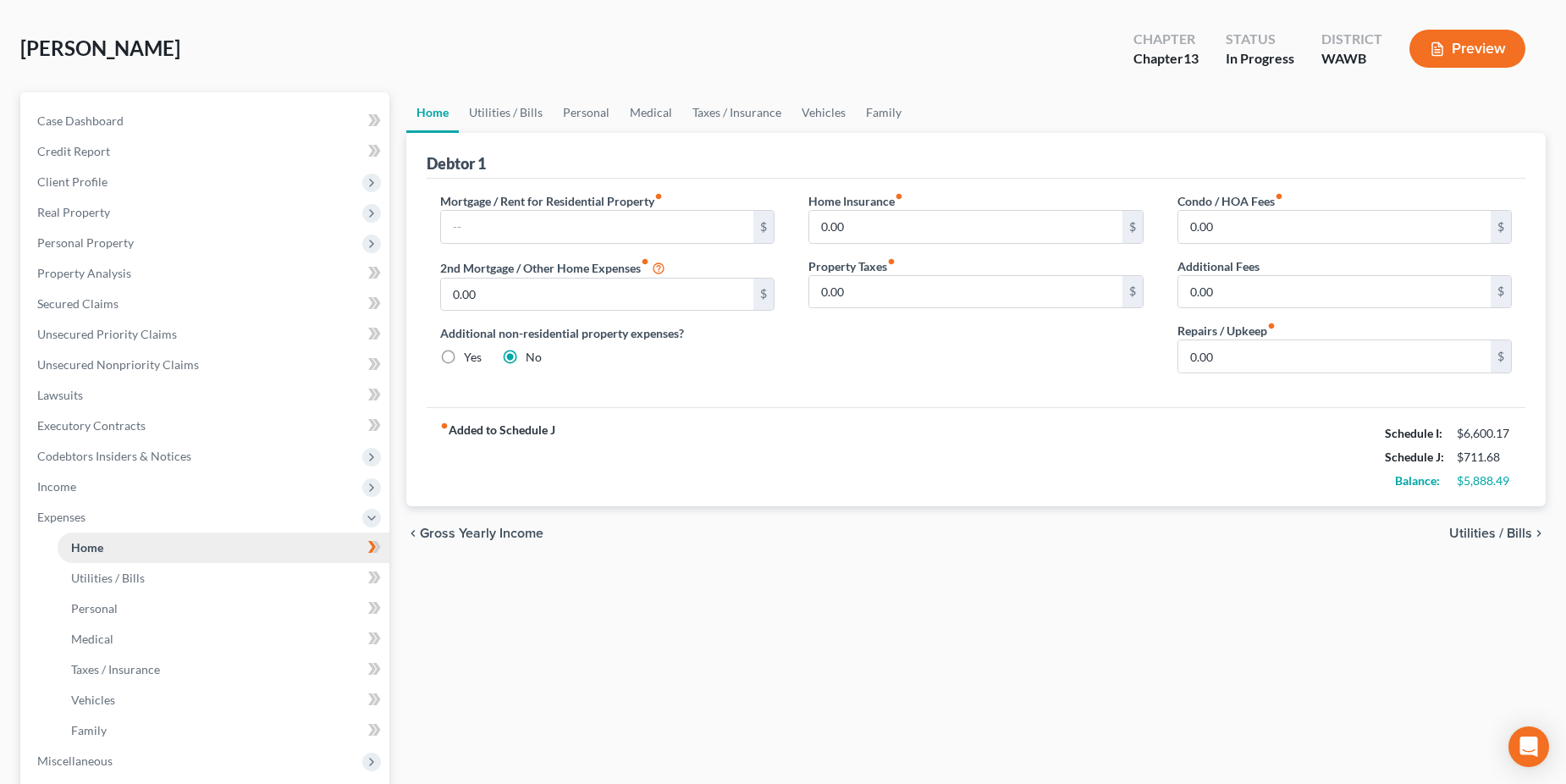
scroll to position [0, 0]
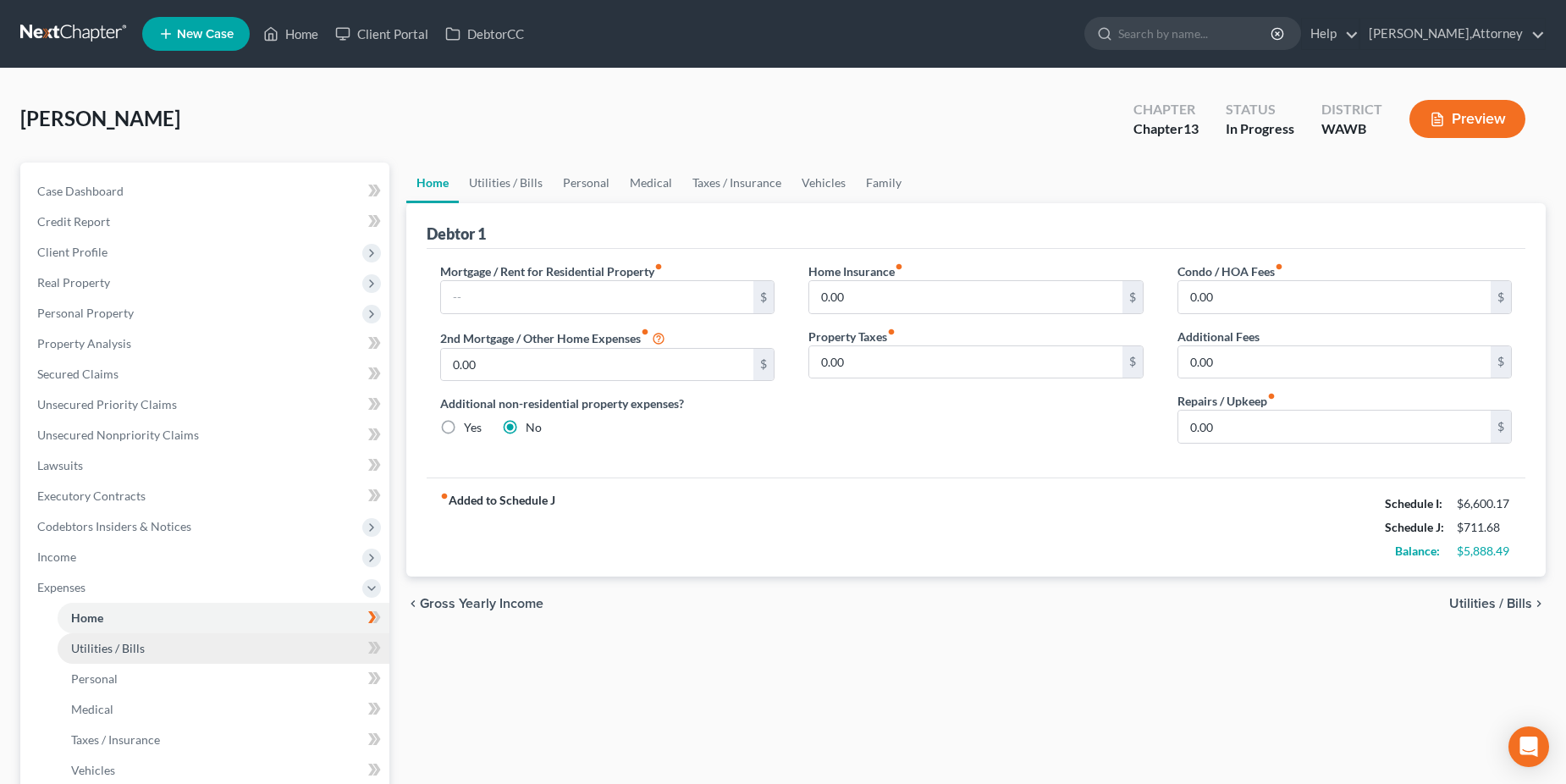
click at [108, 650] on span "Utilities / Bills" at bounding box center [108, 648] width 73 height 15
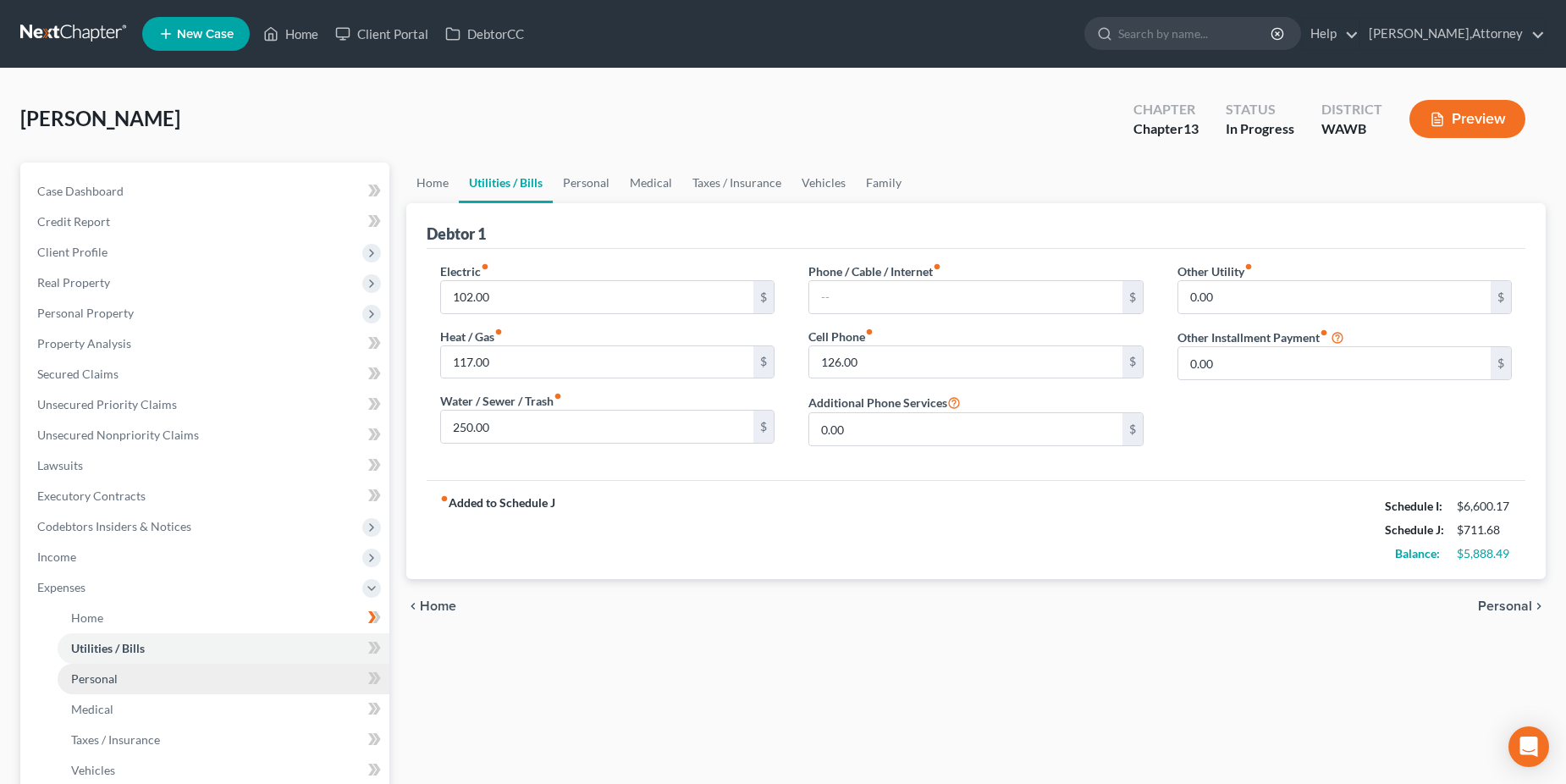
click at [89, 679] on span "Personal" at bounding box center [95, 678] width 47 height 15
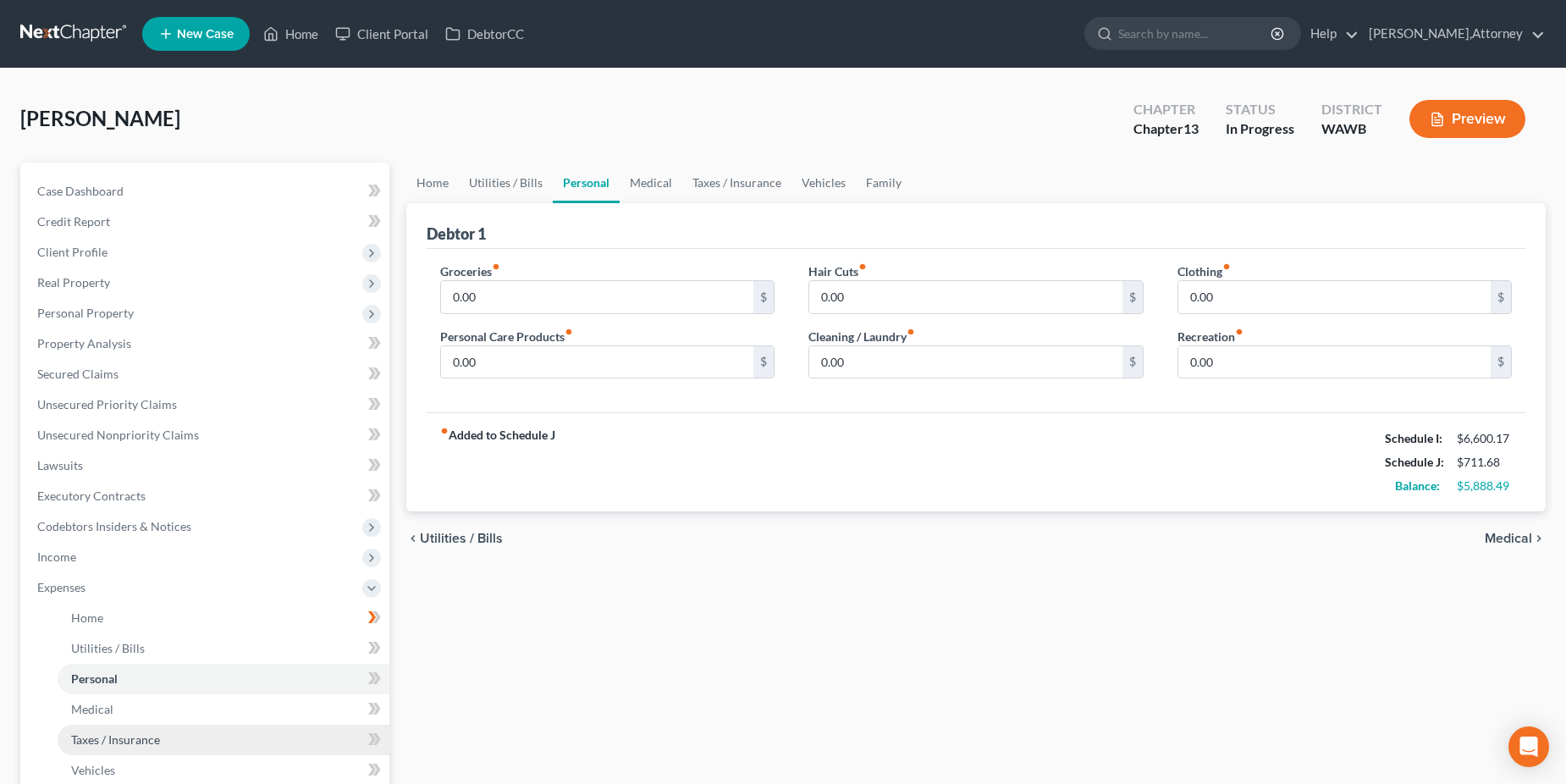
click at [111, 738] on span "Taxes / Insurance" at bounding box center [115, 739] width 89 height 15
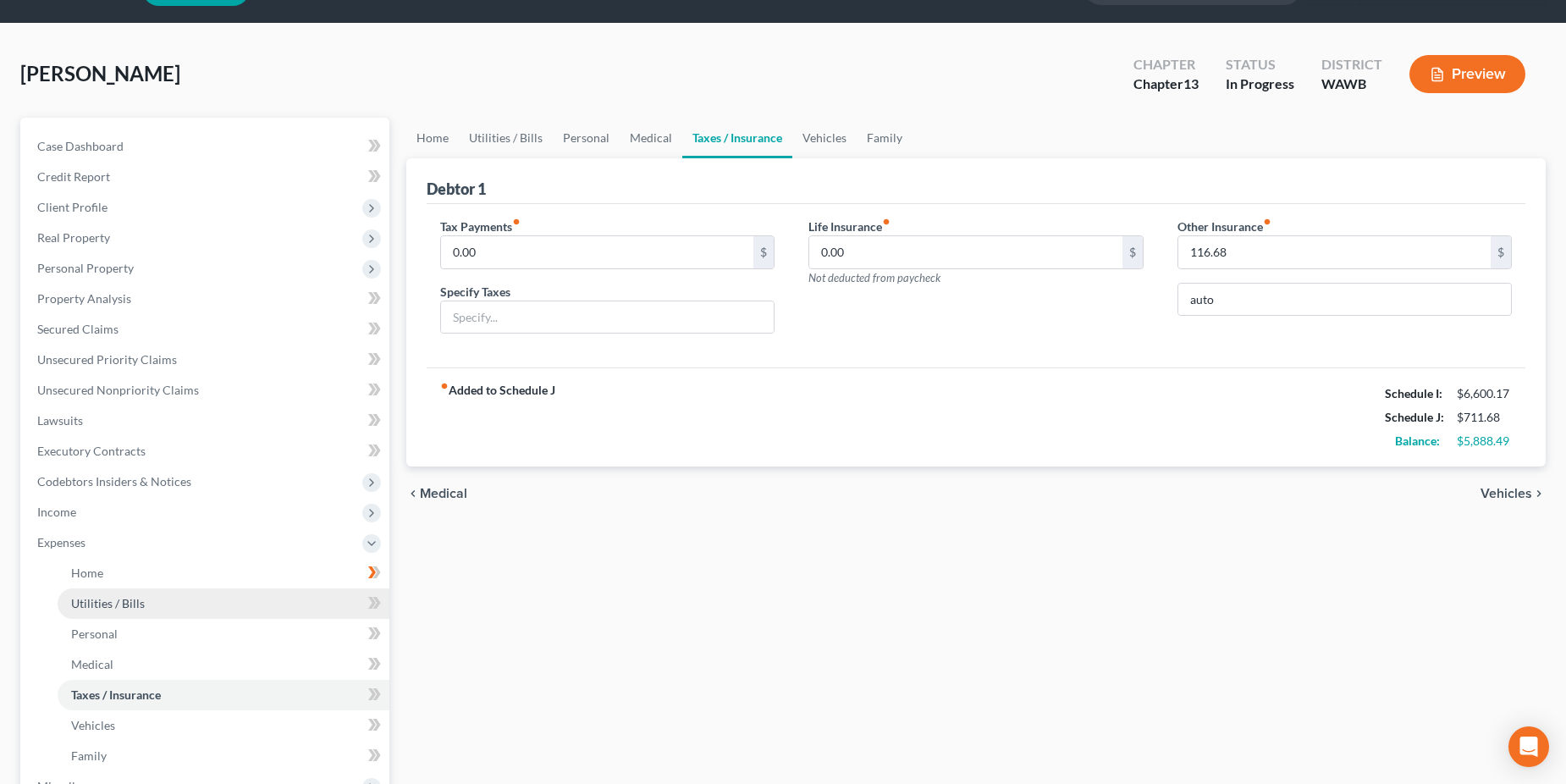
scroll to position [84, 0]
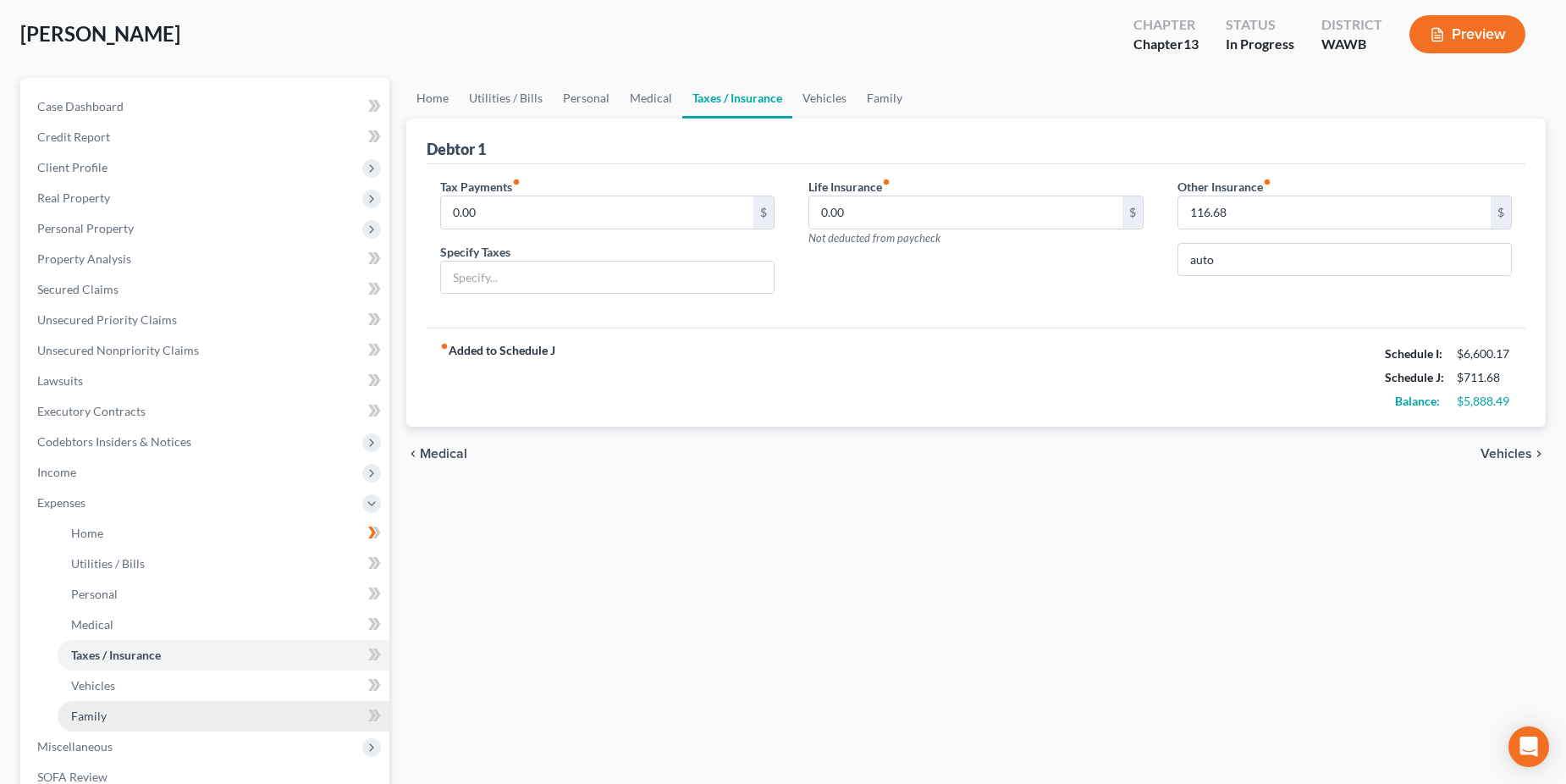
click at [97, 718] on span "Family" at bounding box center [89, 715] width 35 height 15
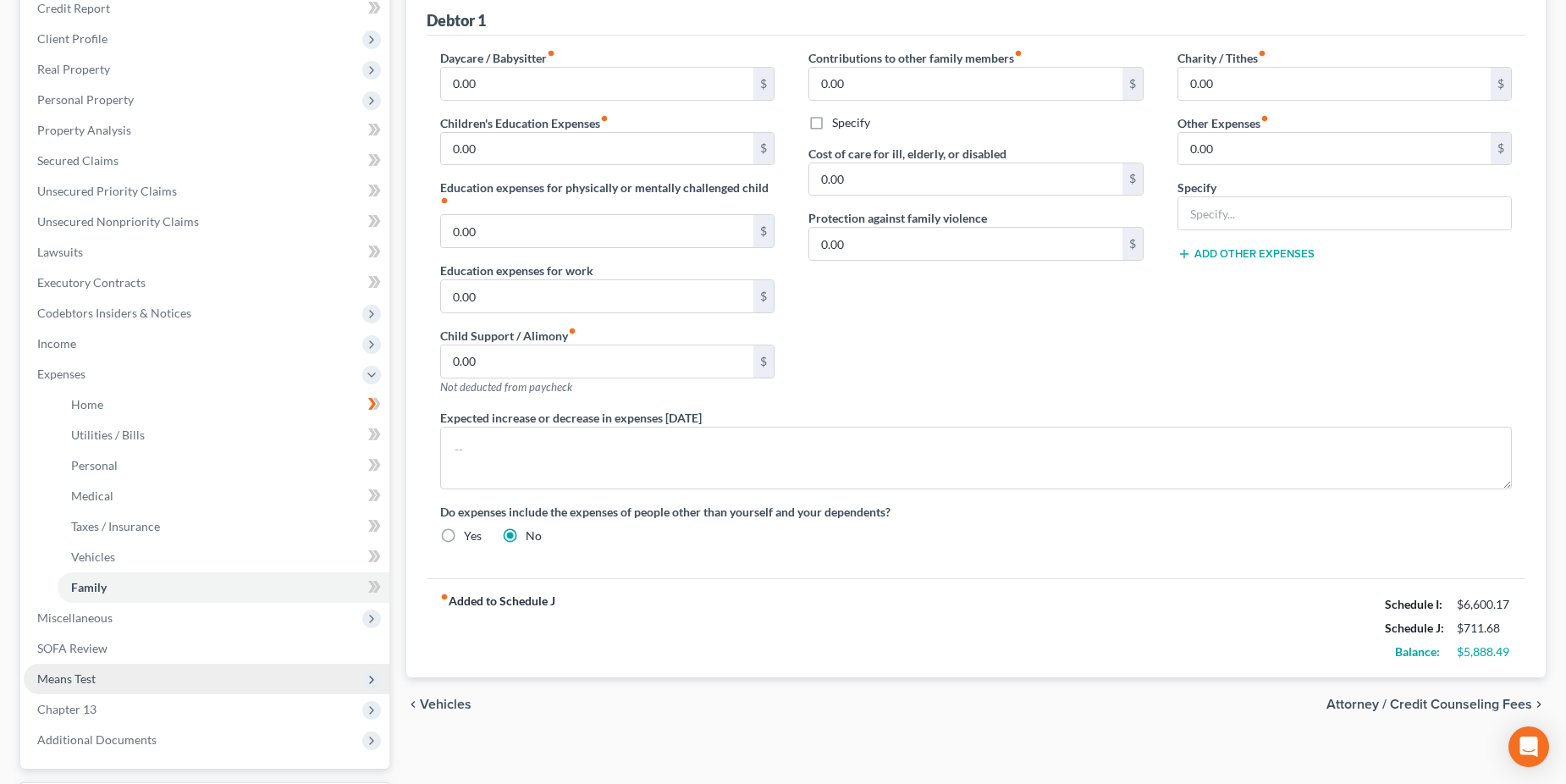
scroll to position [254, 0]
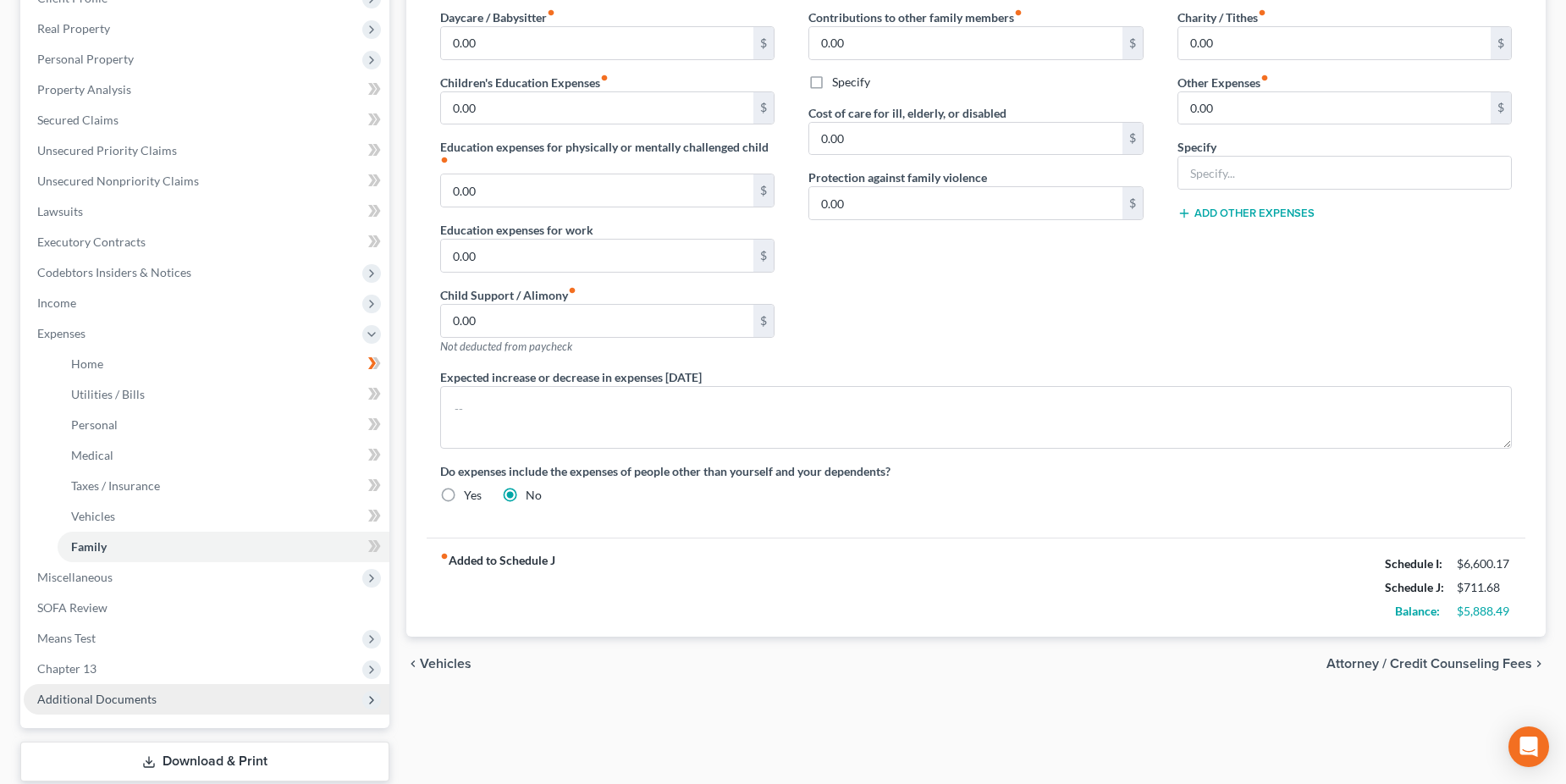
click at [138, 700] on span "Additional Documents" at bounding box center [97, 699] width 120 height 15
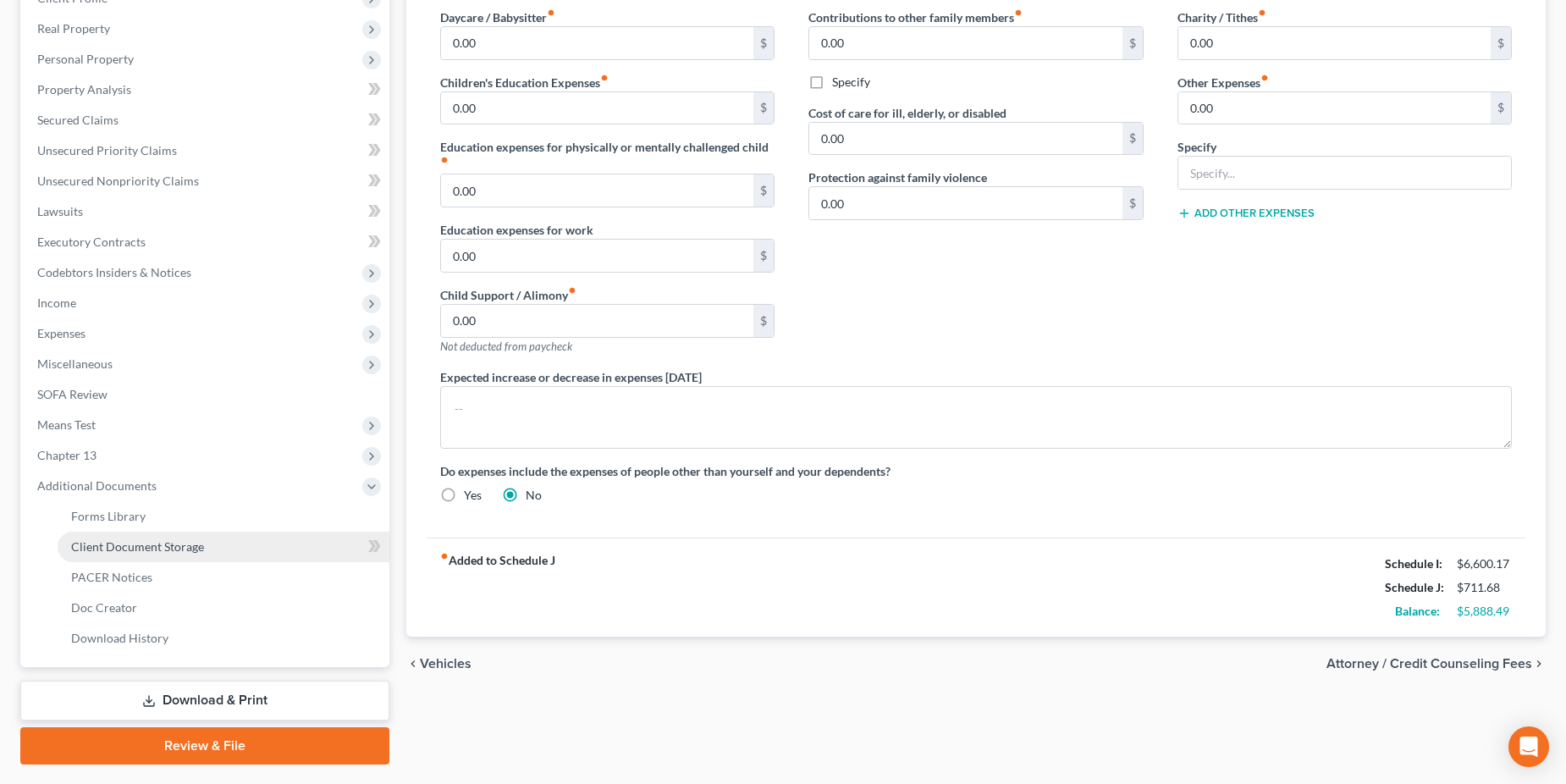
click at [184, 551] on span "Client Document Storage" at bounding box center [138, 546] width 133 height 15
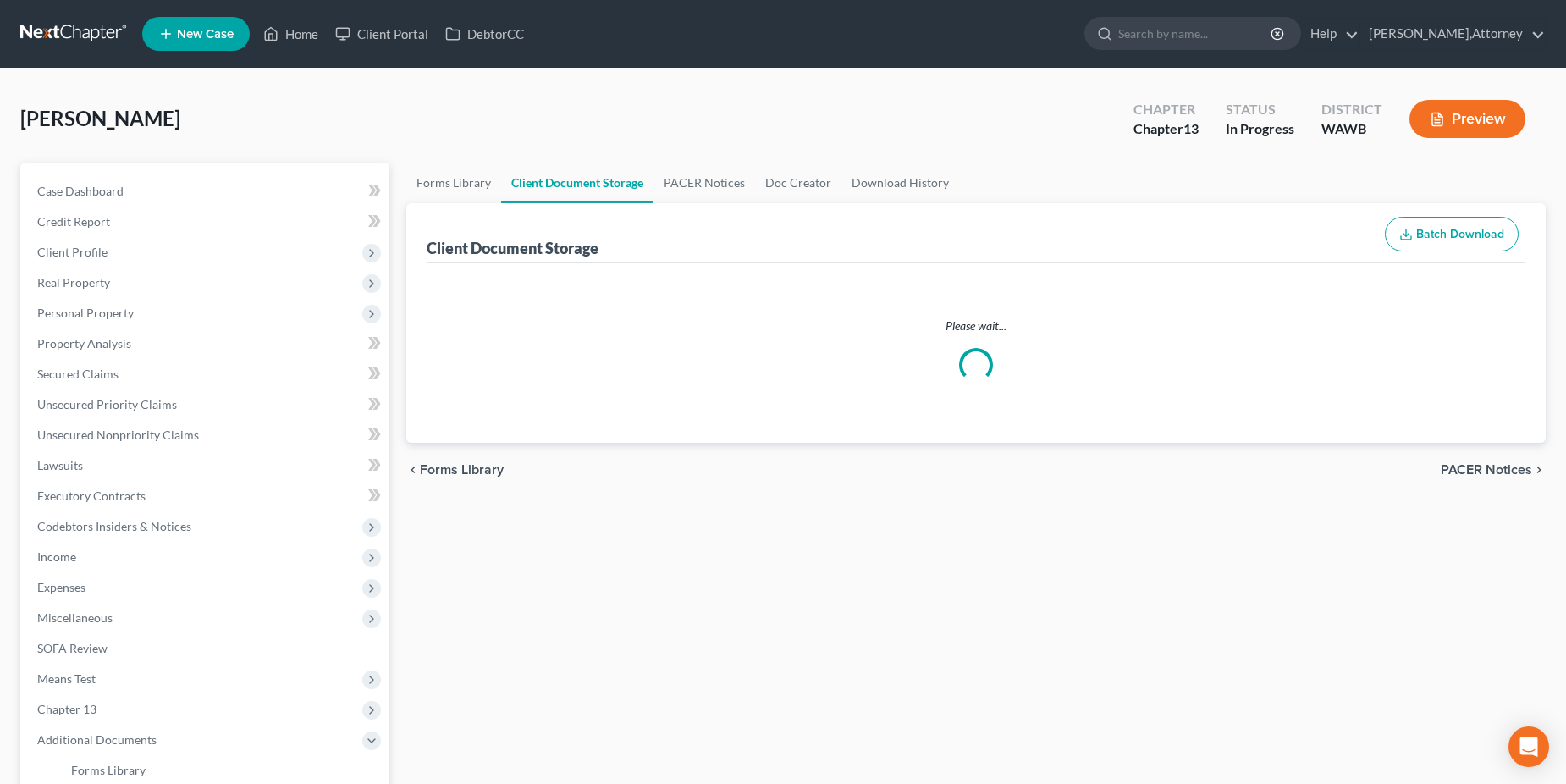
select select "0"
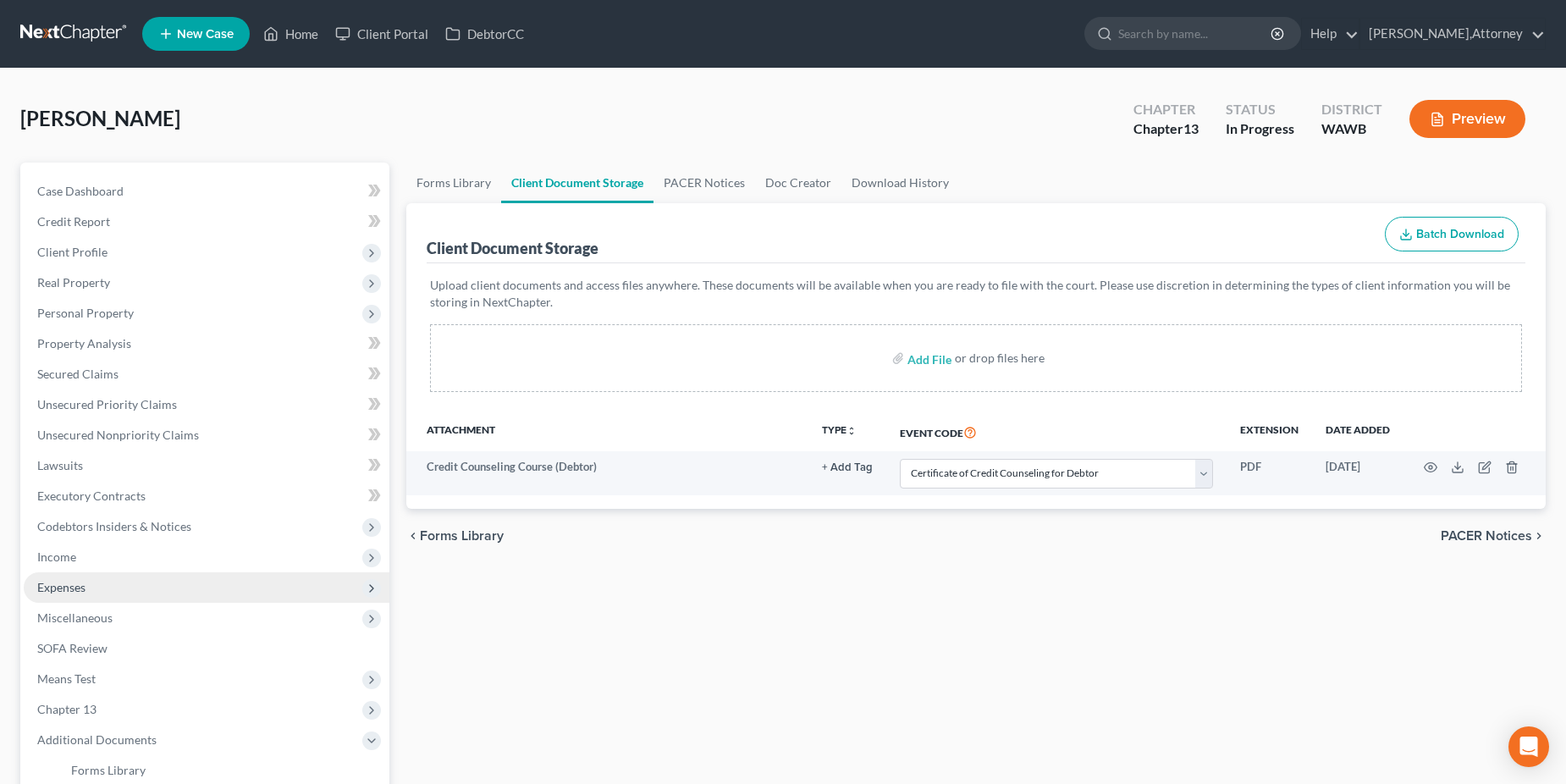
click at [73, 581] on span "Expenses" at bounding box center [61, 587] width 48 height 15
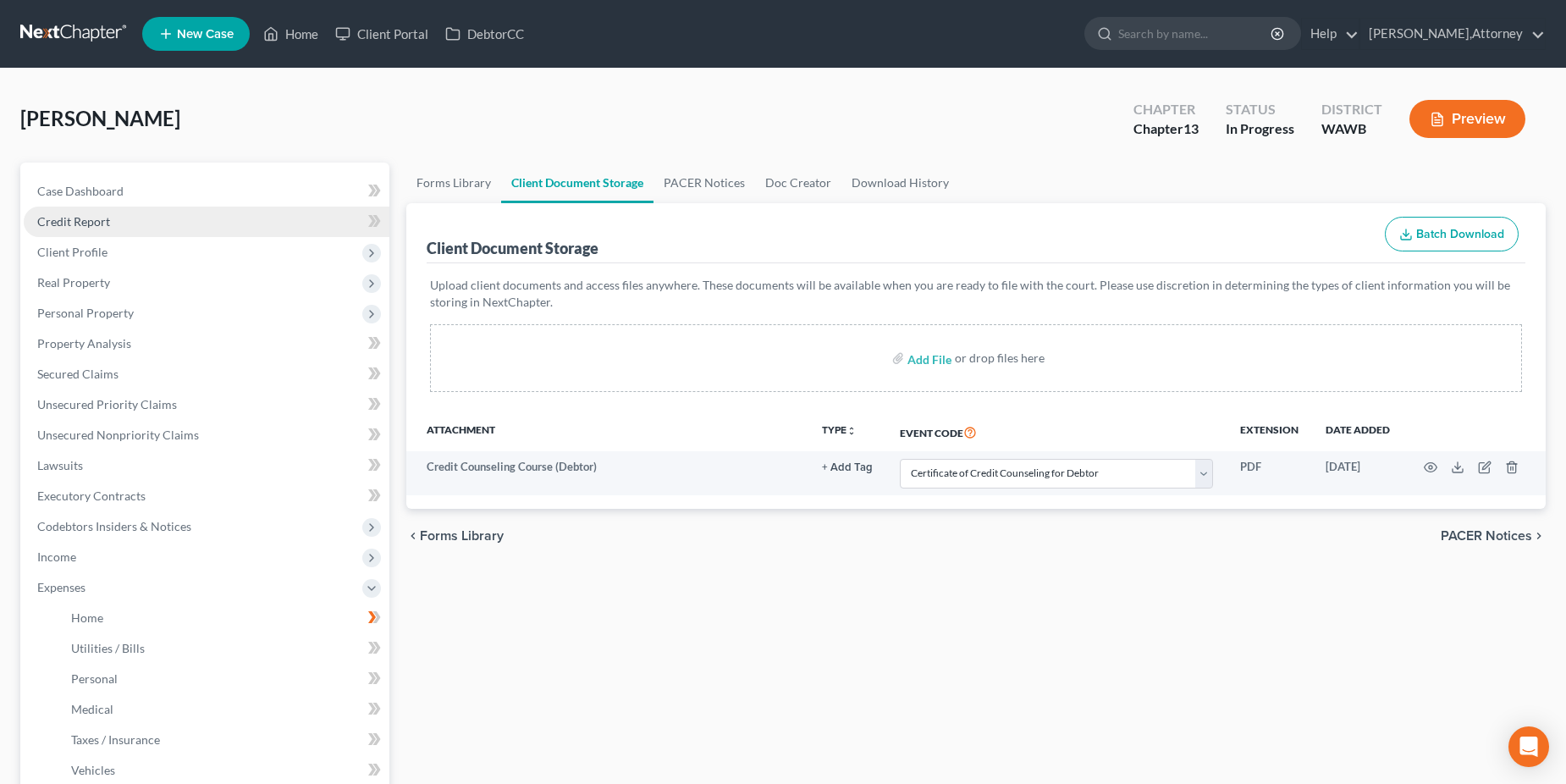
click at [96, 216] on span "Credit Report" at bounding box center [73, 221] width 72 height 15
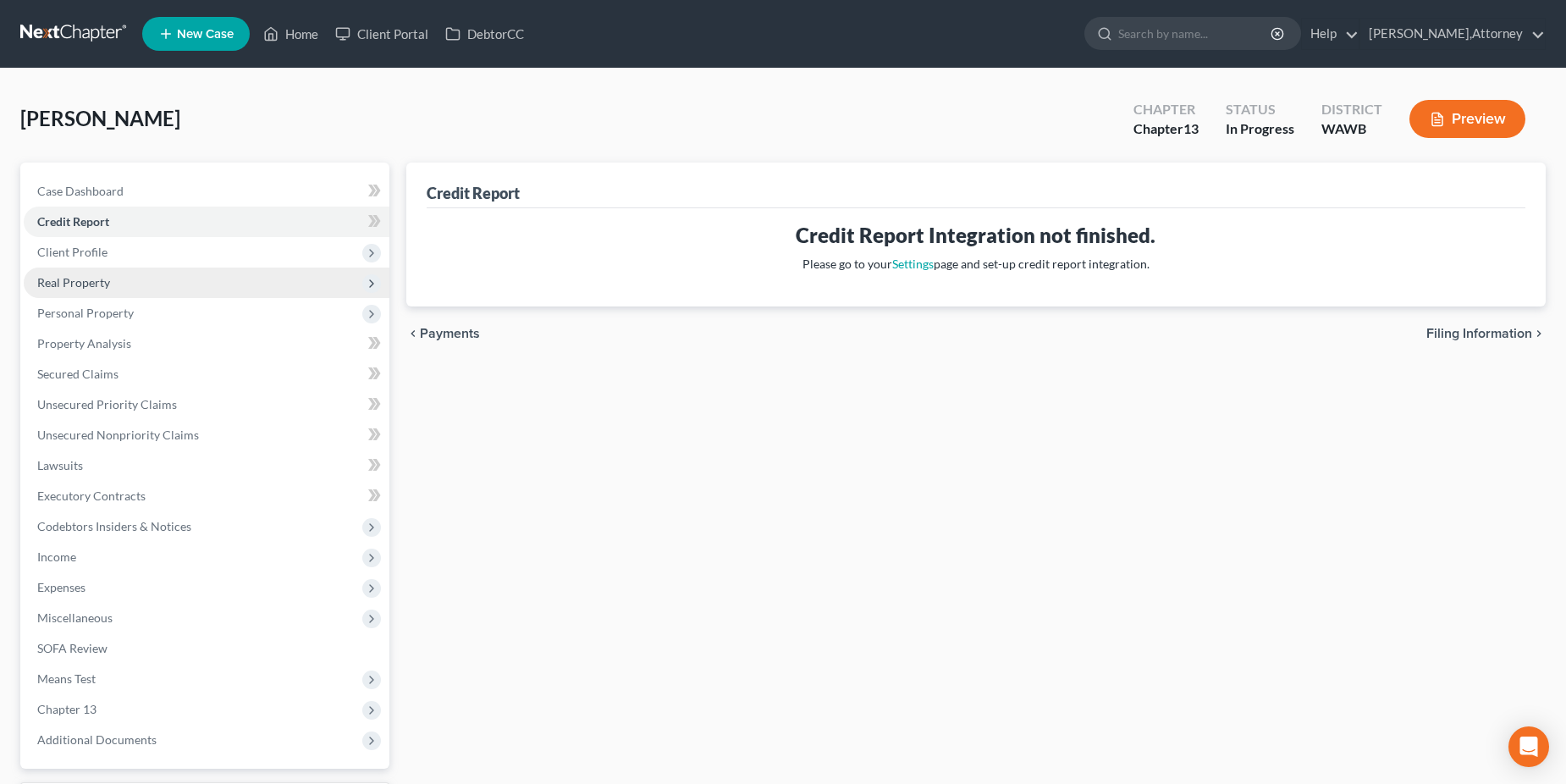
click at [100, 279] on span "Real Property" at bounding box center [73, 282] width 72 height 15
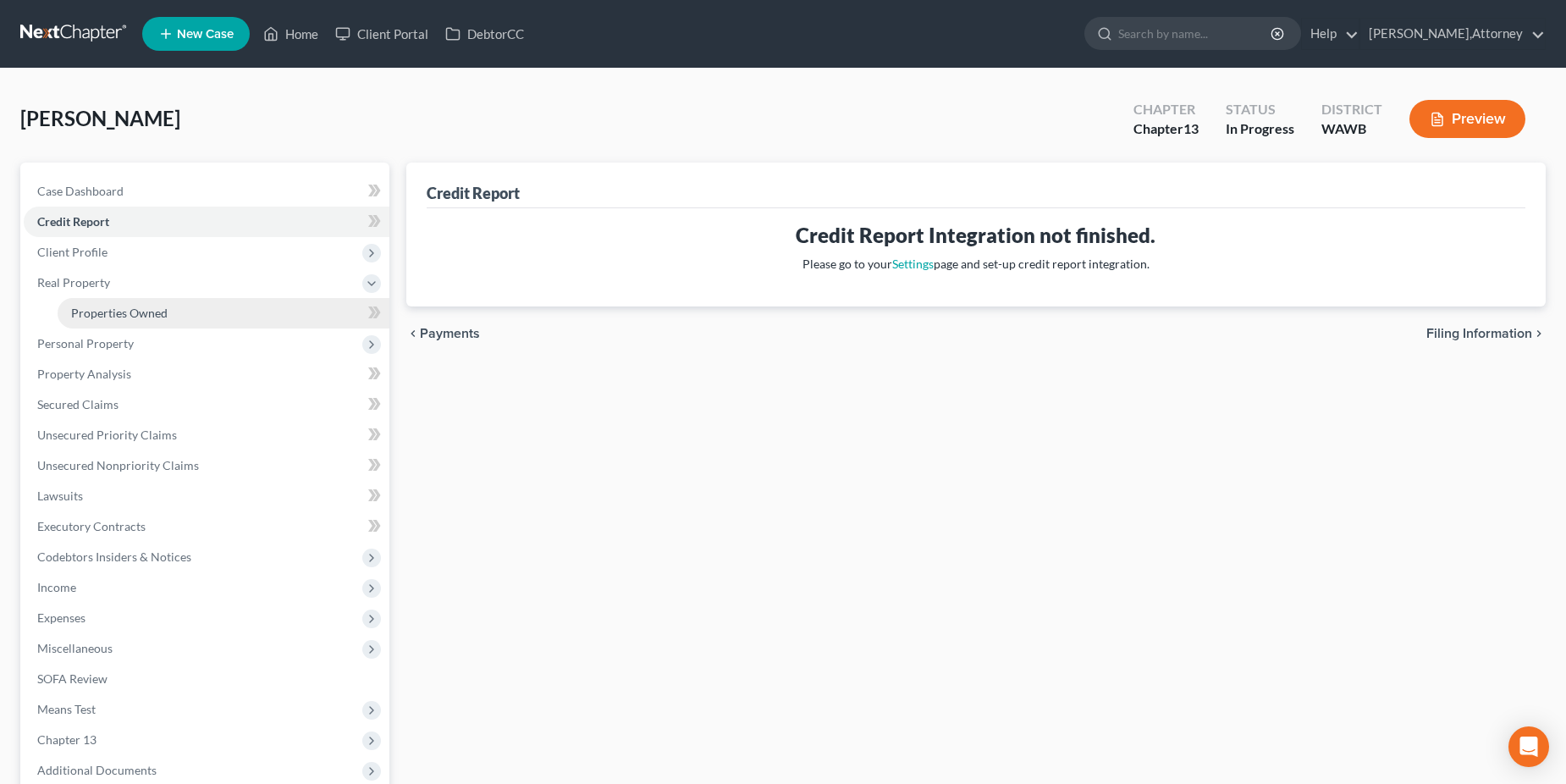
click at [113, 309] on span "Properties Owned" at bounding box center [120, 313] width 97 height 15
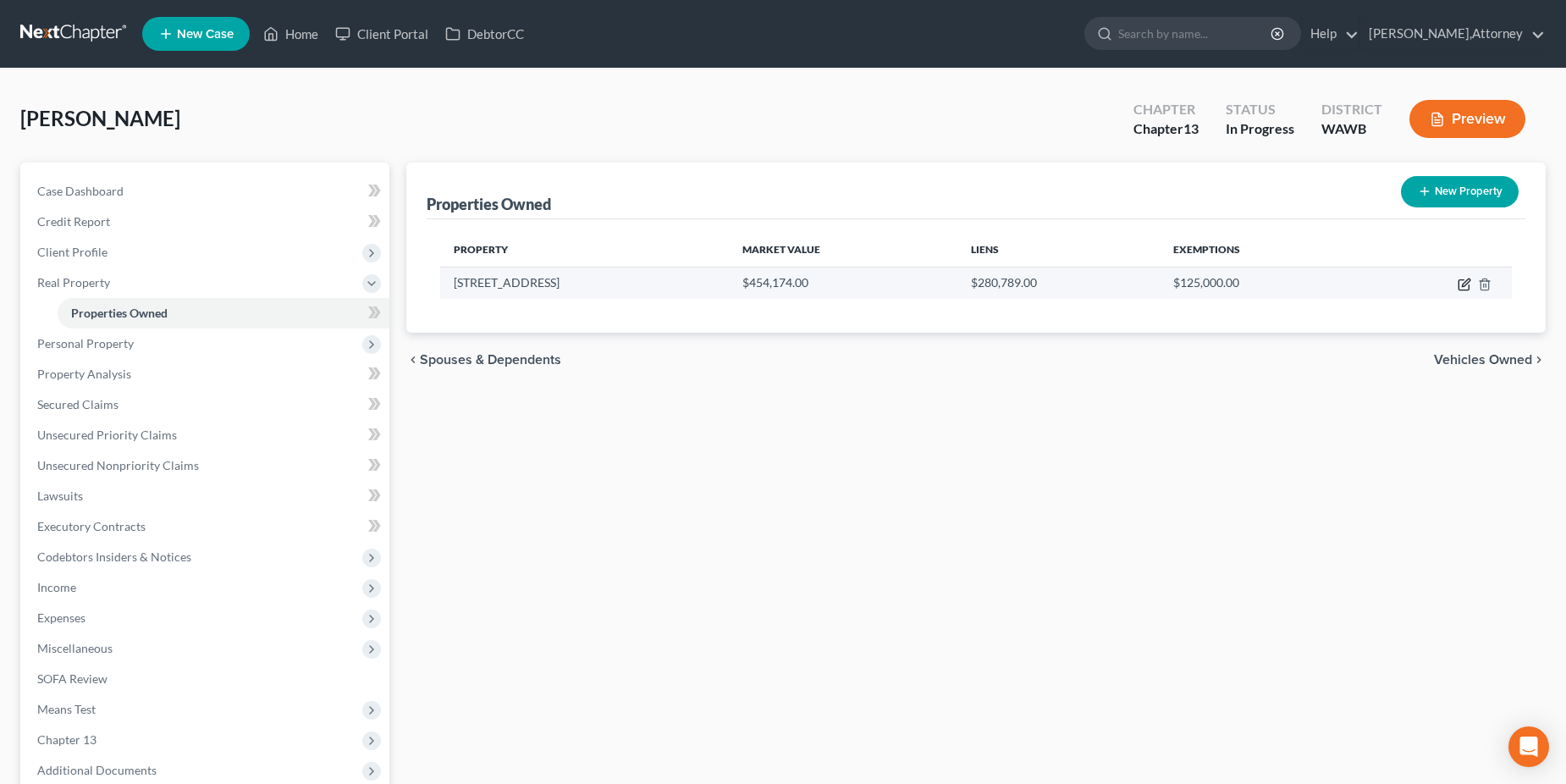
click at [1462, 286] on icon "button" at bounding box center [1465, 284] width 14 height 14
select select "50"
select select "3"
select select "0"
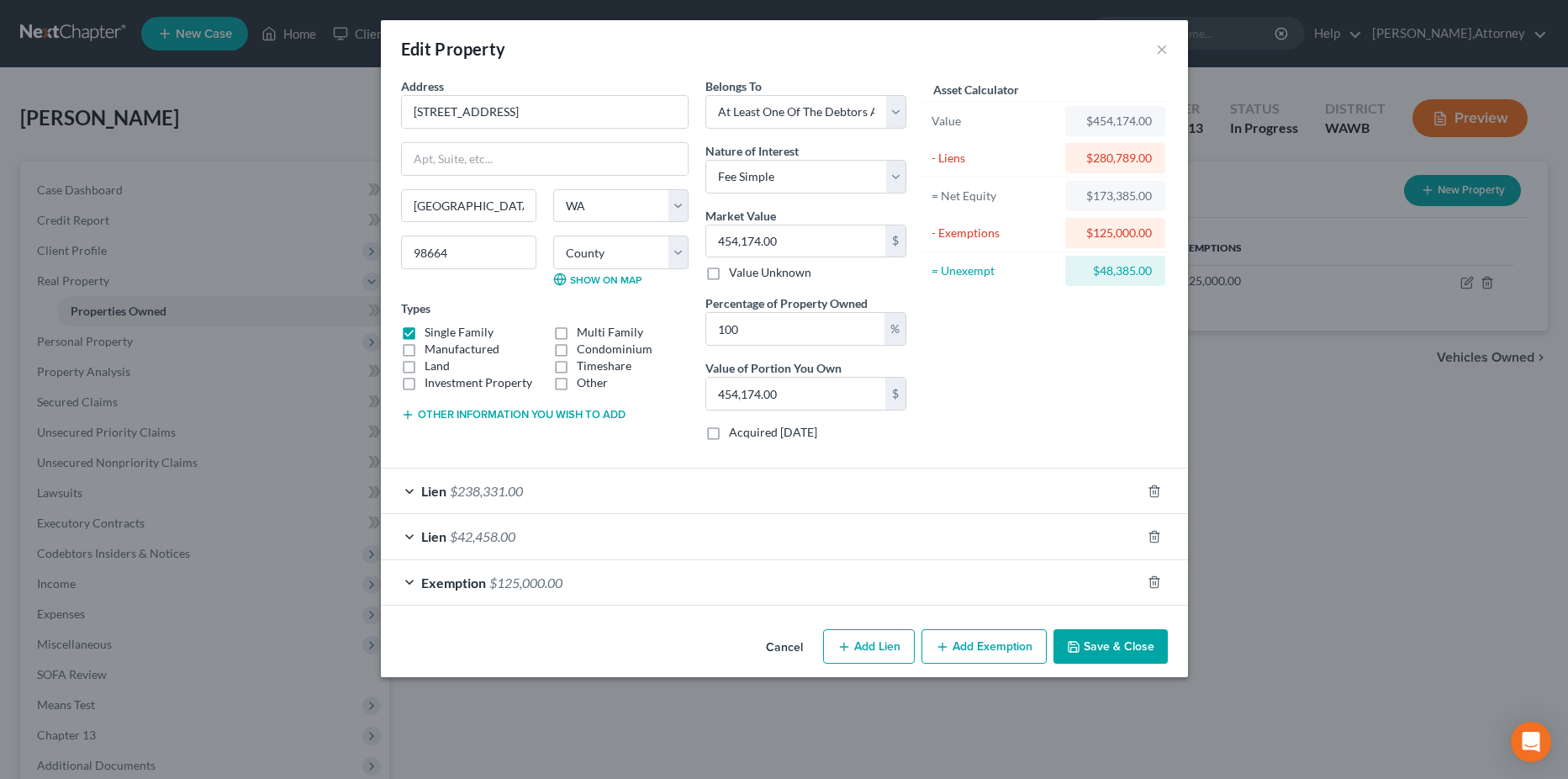
click at [960, 645] on button "Add Exemption" at bounding box center [984, 646] width 125 height 35
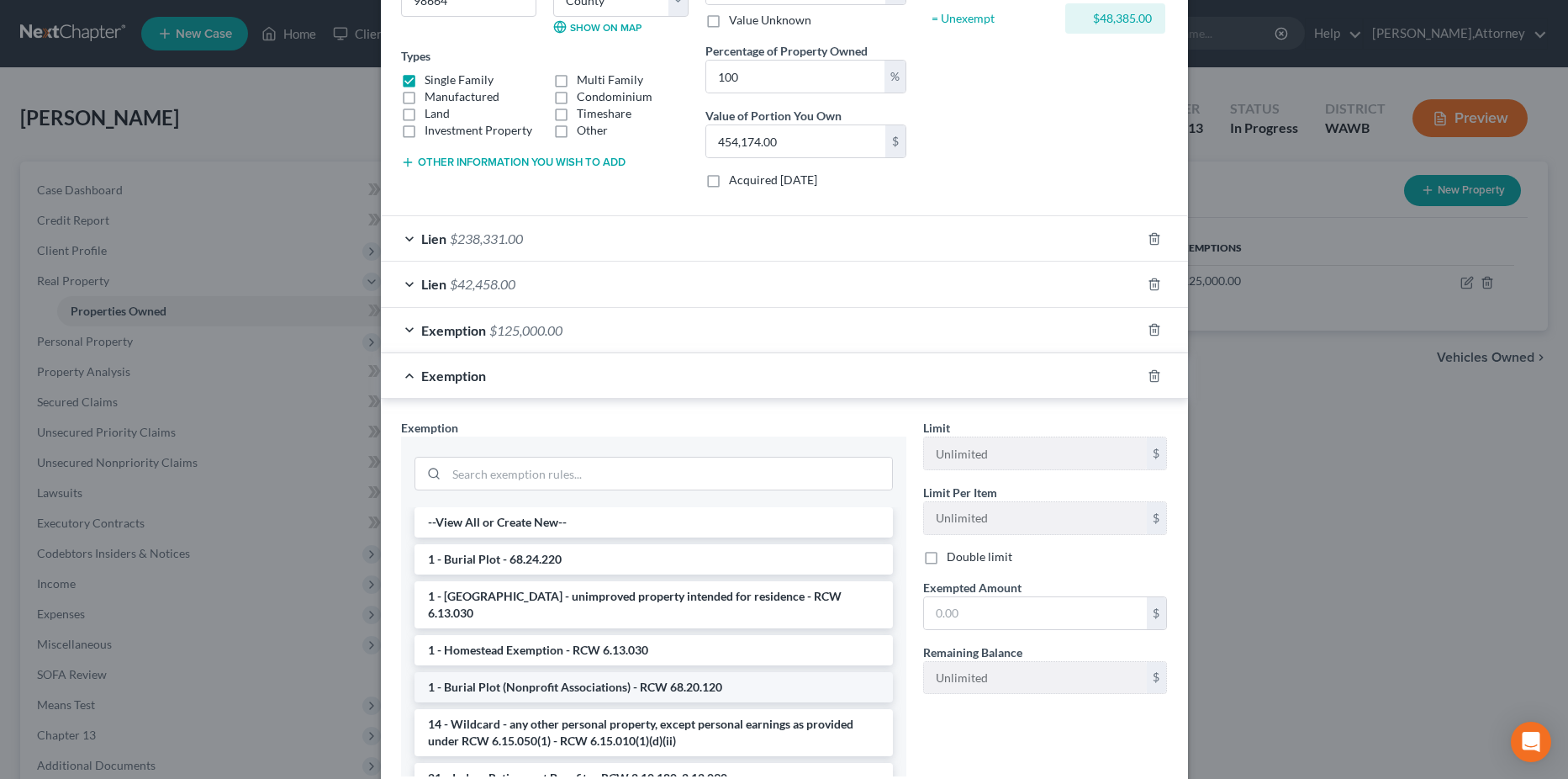
scroll to position [84, 0]
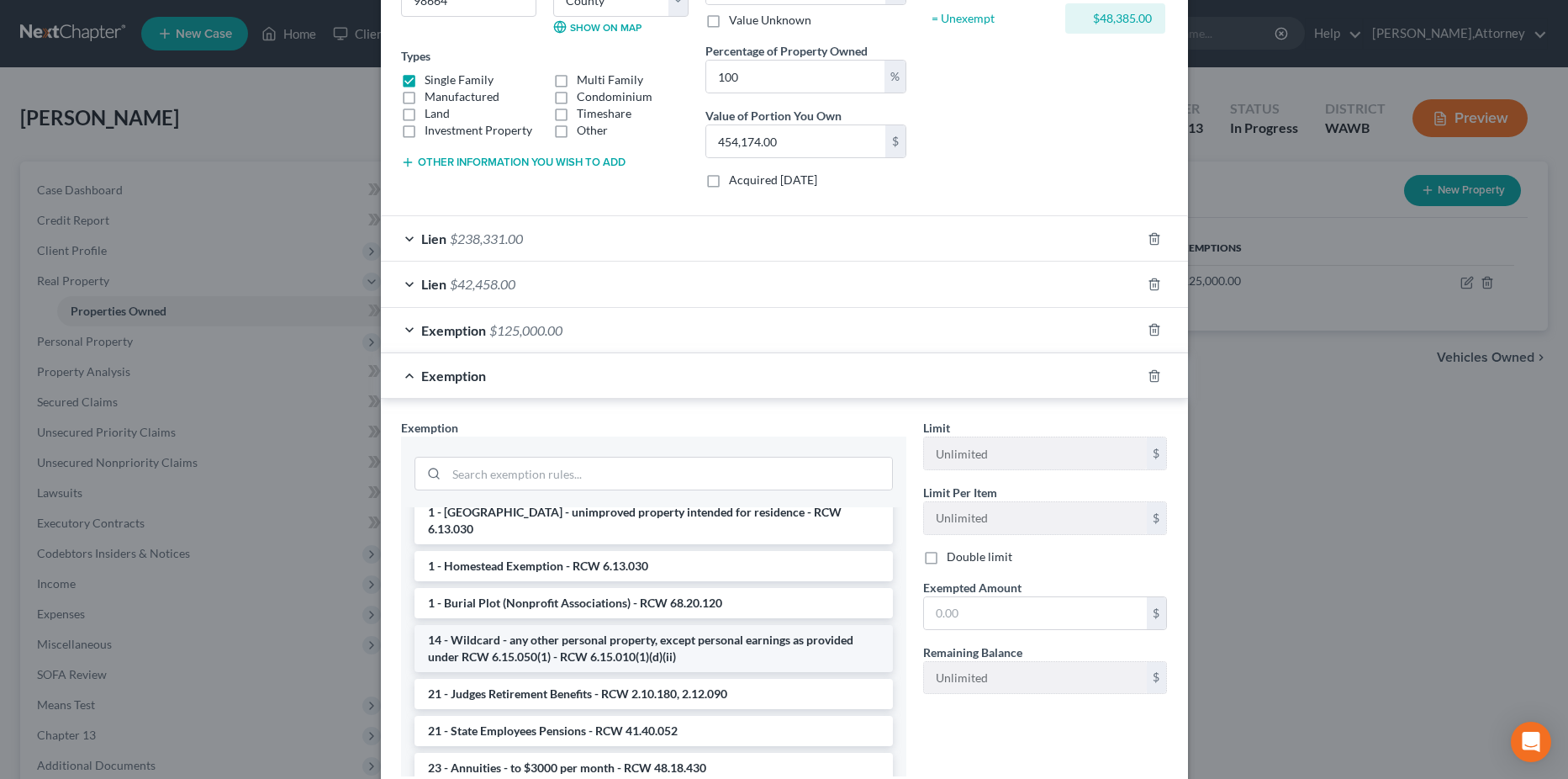
click at [593, 634] on li "14 - Wildcard - any other personal property, except personal earnings as provid…" at bounding box center [653, 648] width 478 height 47
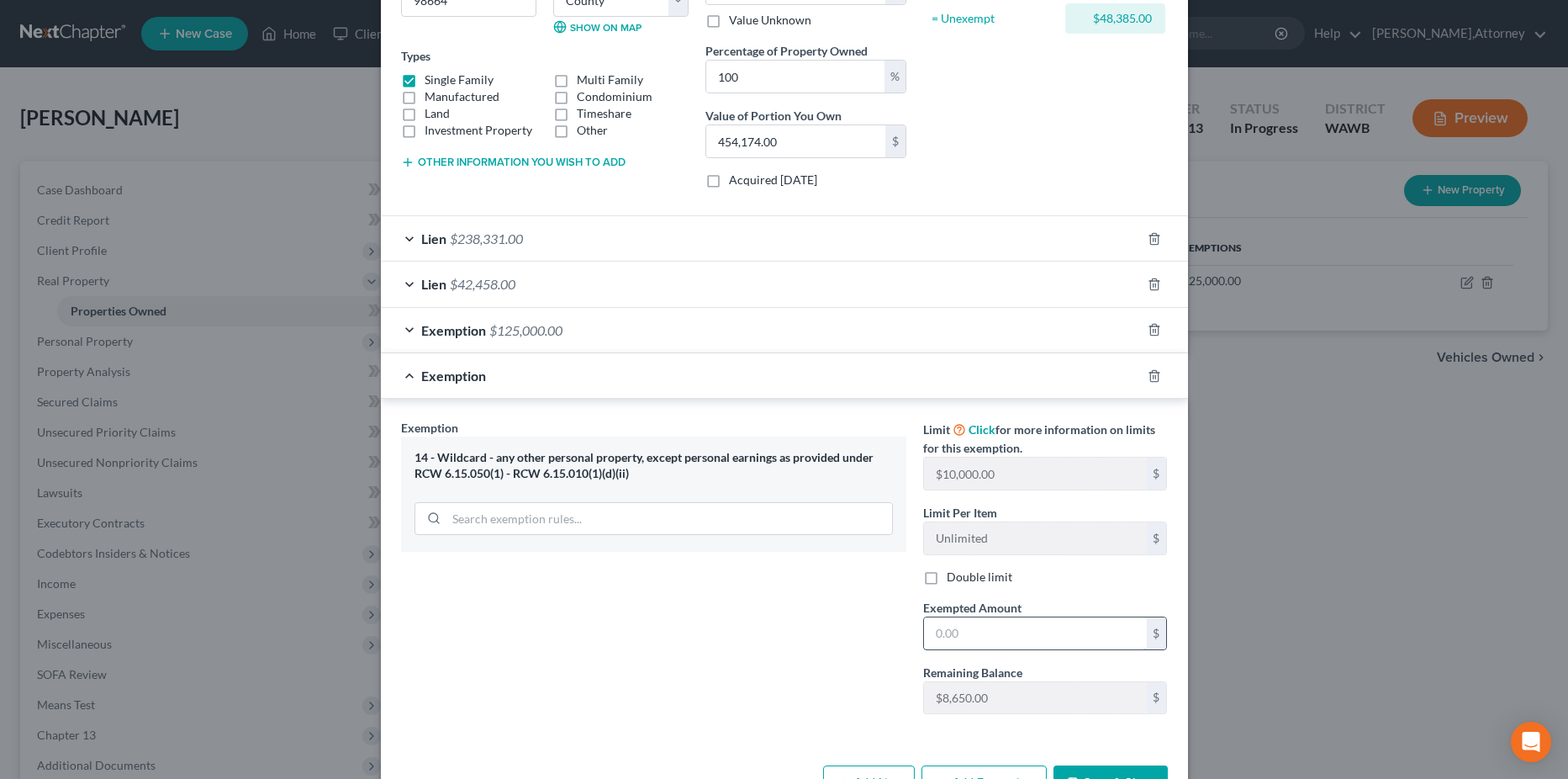
drag, startPoint x: 941, startPoint y: 630, endPoint x: 954, endPoint y: 627, distance: 13.3
click at [941, 630] on input "text" at bounding box center [1036, 633] width 223 height 32
click at [1070, 641] on input "8,564" at bounding box center [1036, 633] width 223 height 32
type input "8"
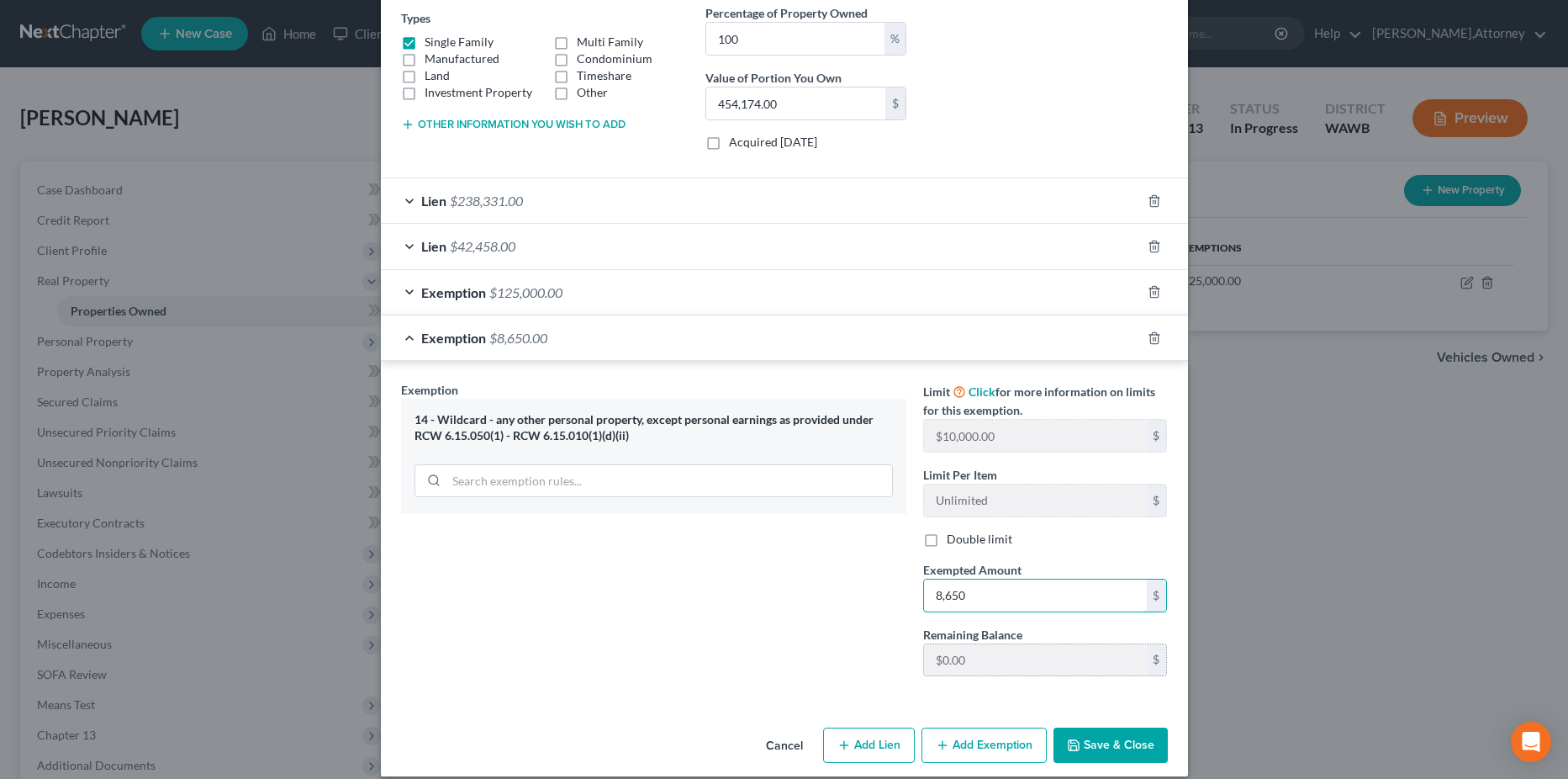
scroll to position [308, 0]
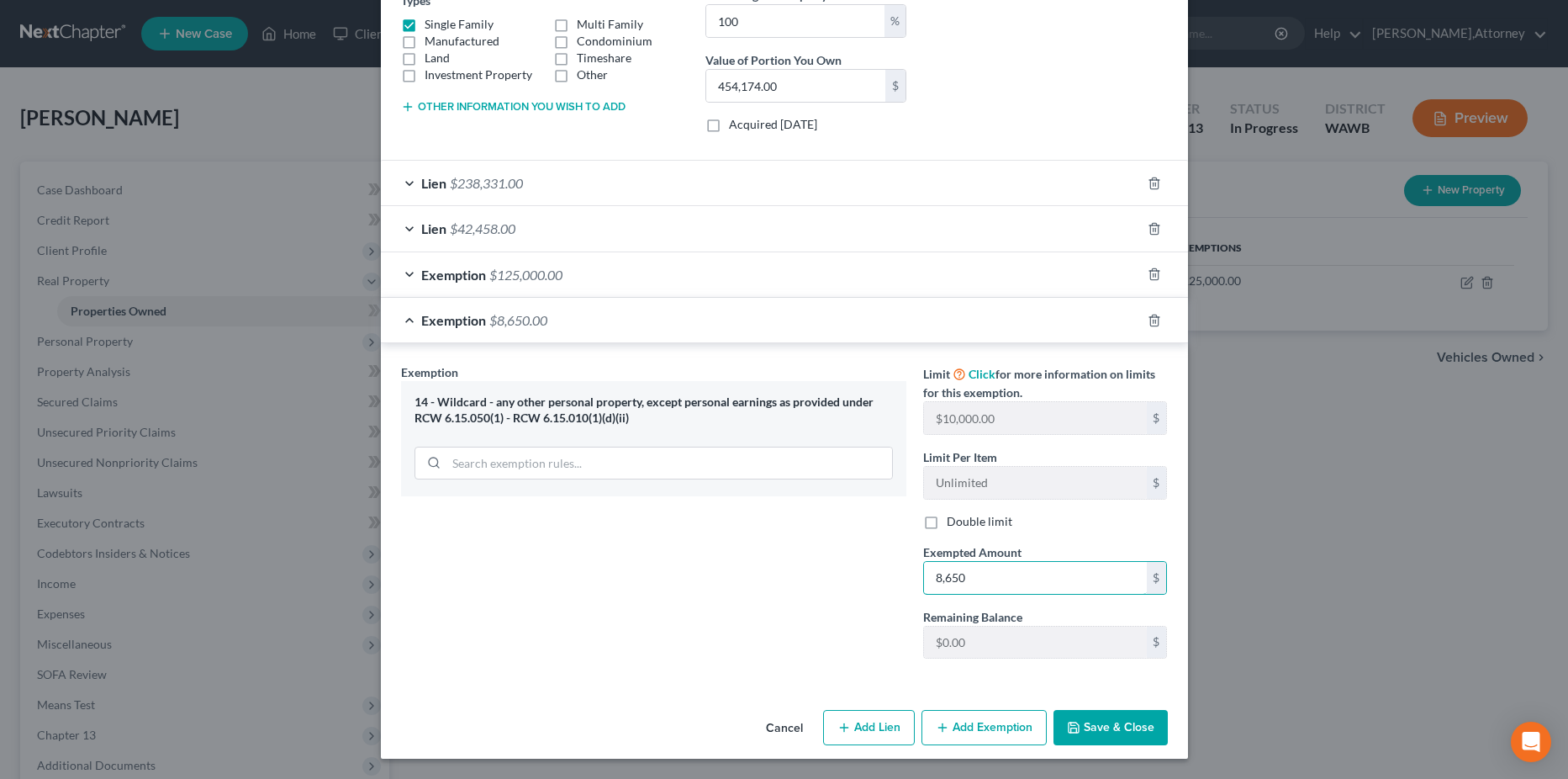
type input "8,650"
click at [1111, 723] on button "Save & Close" at bounding box center [1111, 727] width 115 height 35
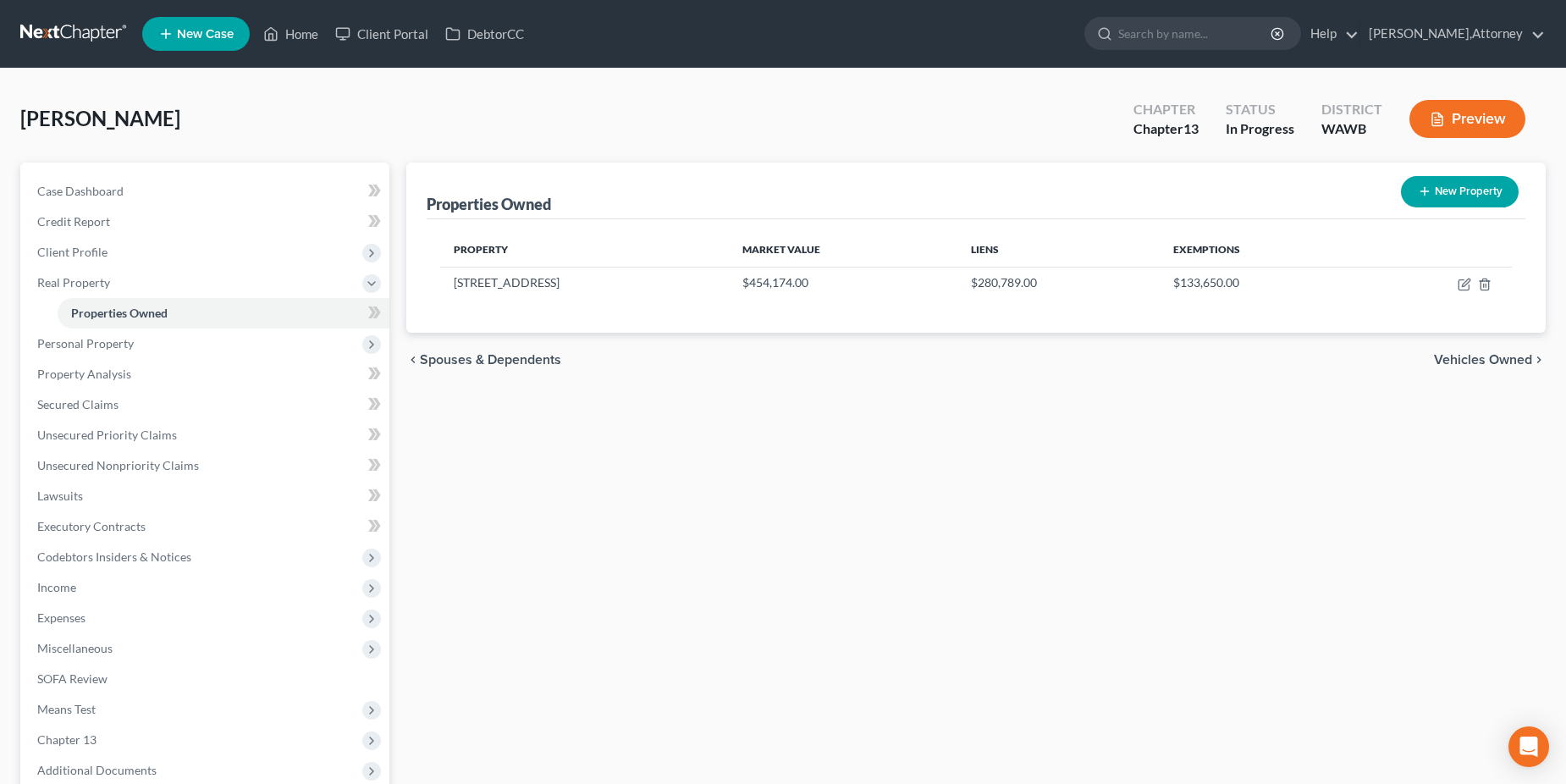
click at [1480, 112] on button "Preview" at bounding box center [1468, 119] width 116 height 38
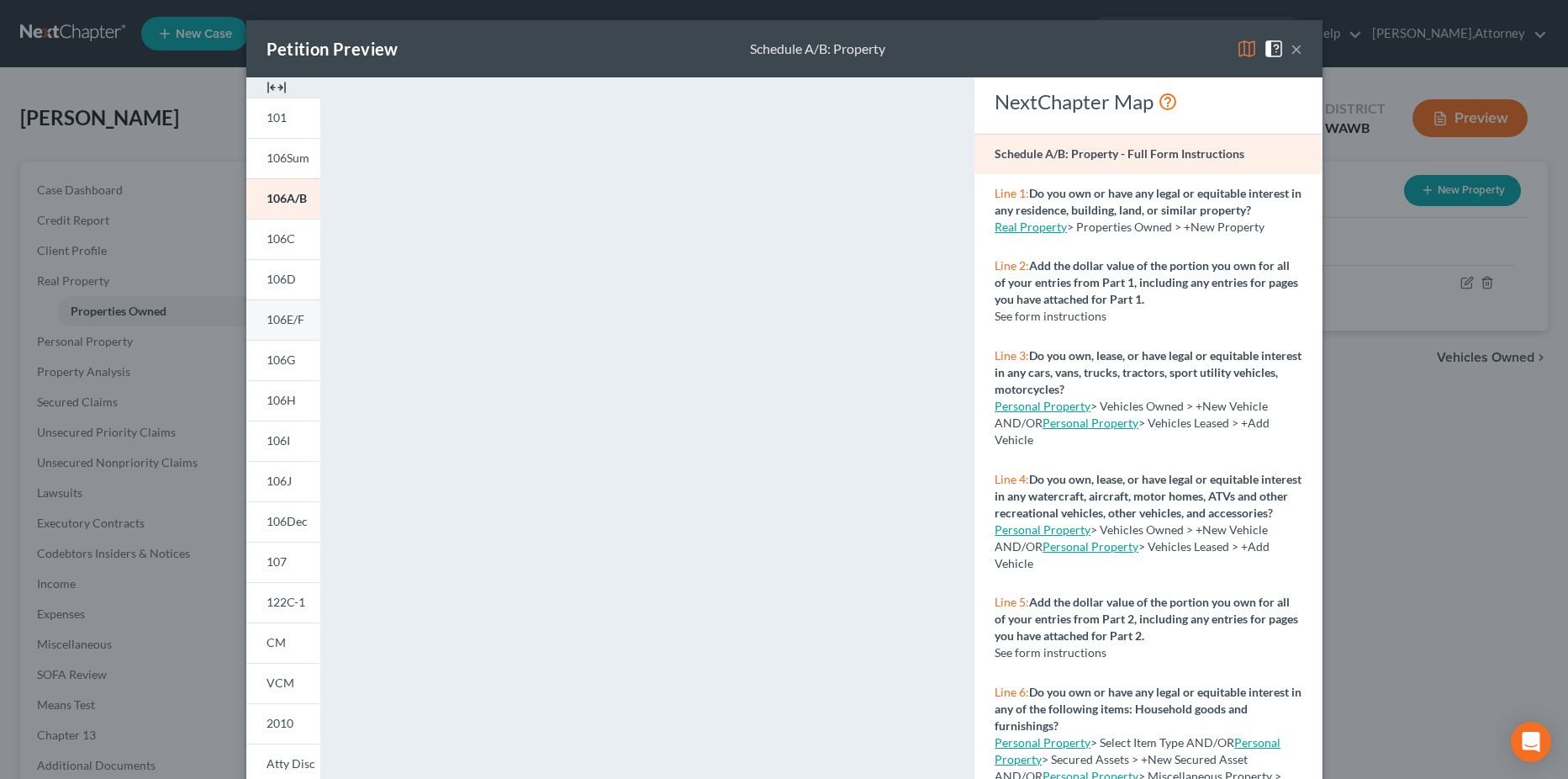
click at [274, 314] on span "106E/F" at bounding box center [285, 318] width 38 height 15
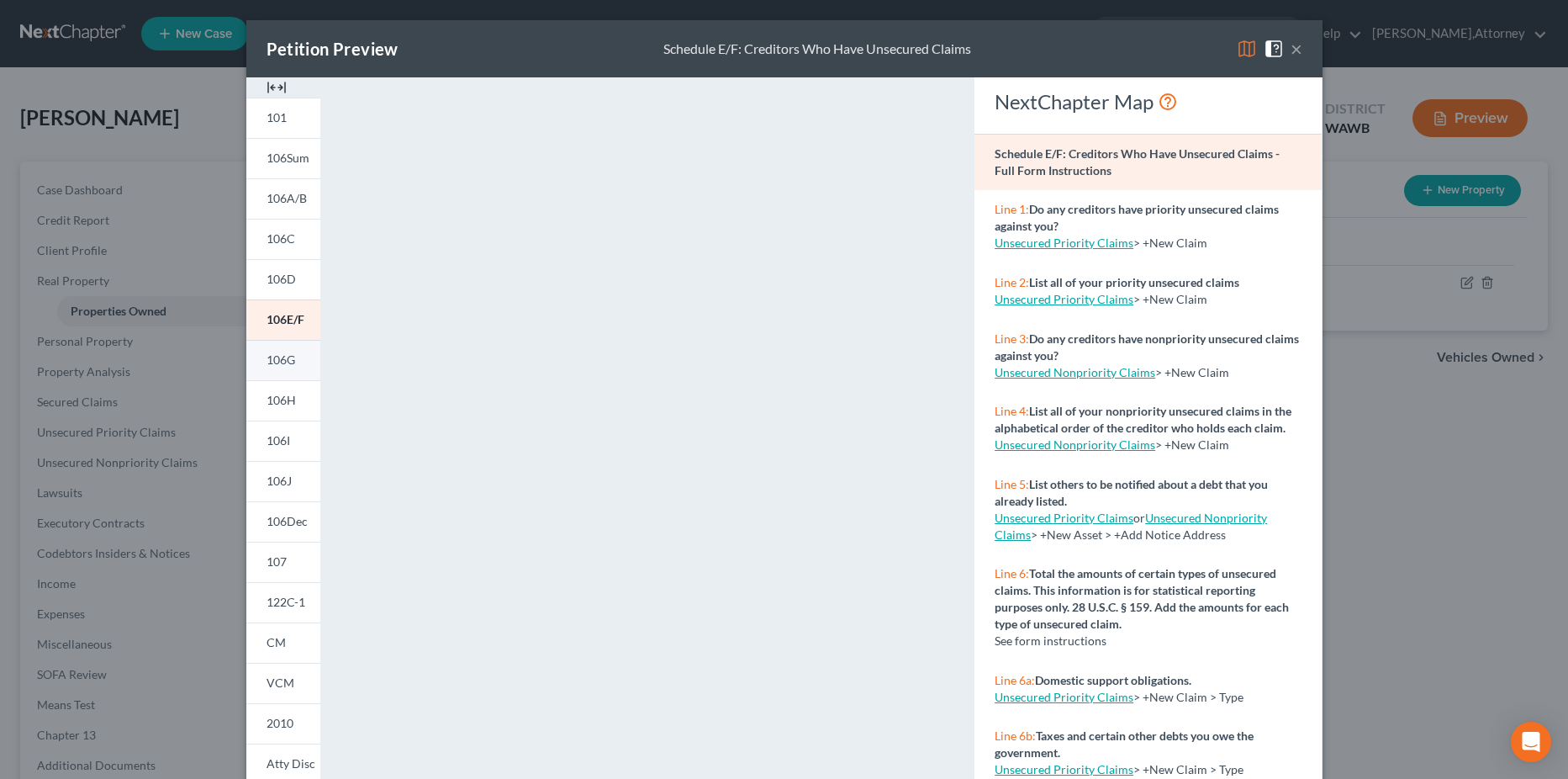
click at [285, 359] on span "106G" at bounding box center [280, 360] width 28 height 15
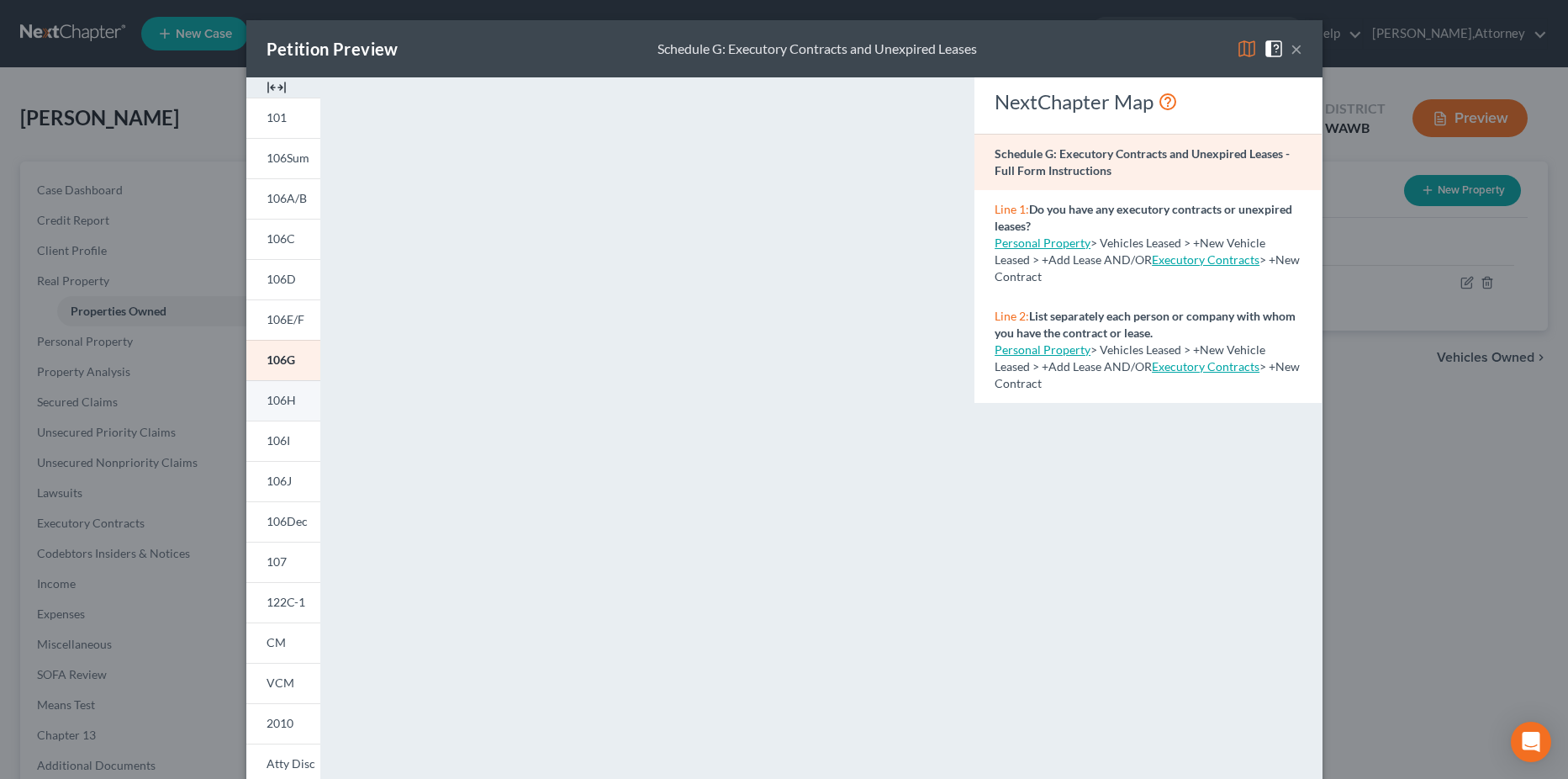
click at [278, 399] on span "106H" at bounding box center [281, 400] width 29 height 15
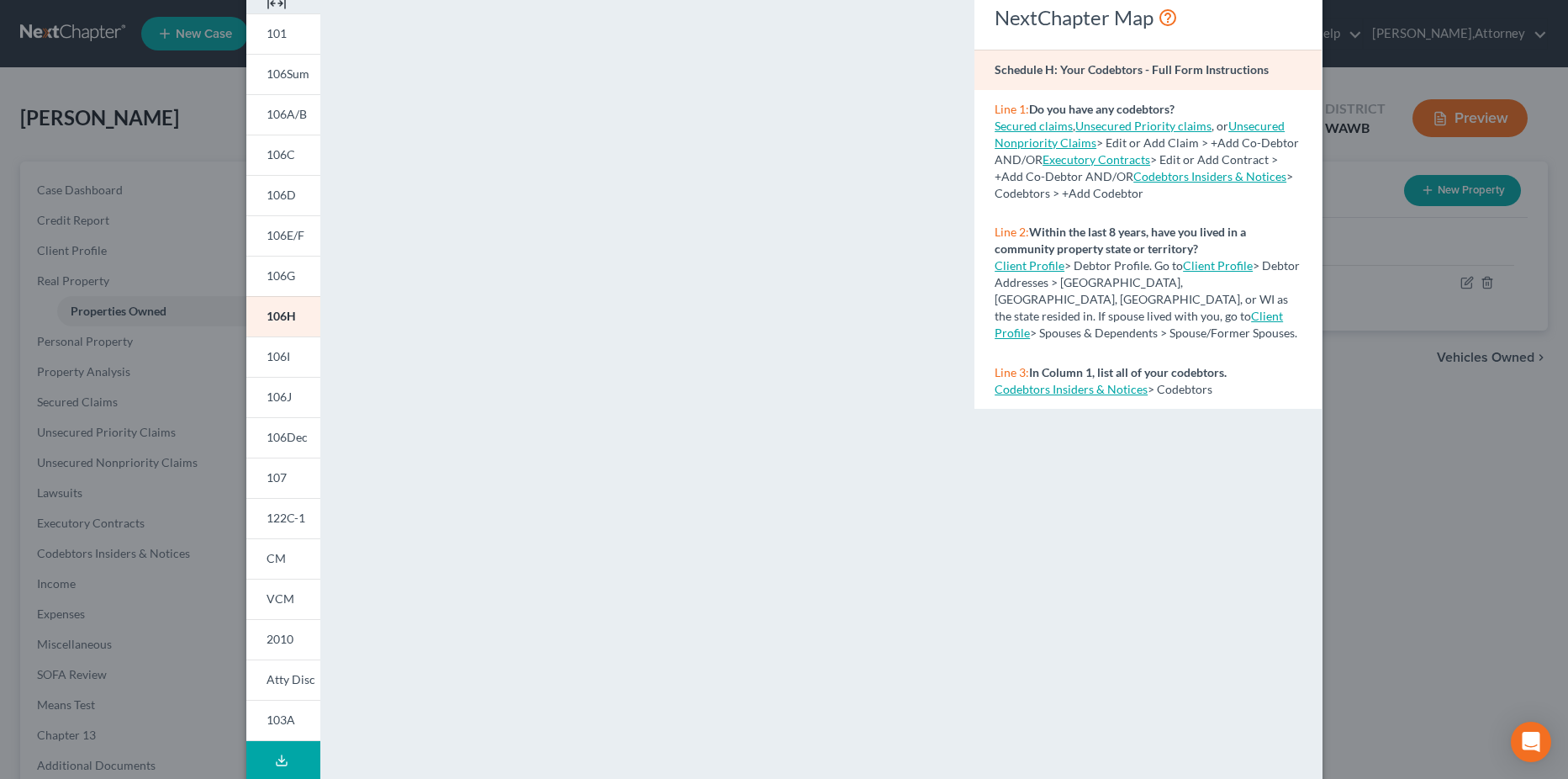
scroll to position [168, 0]
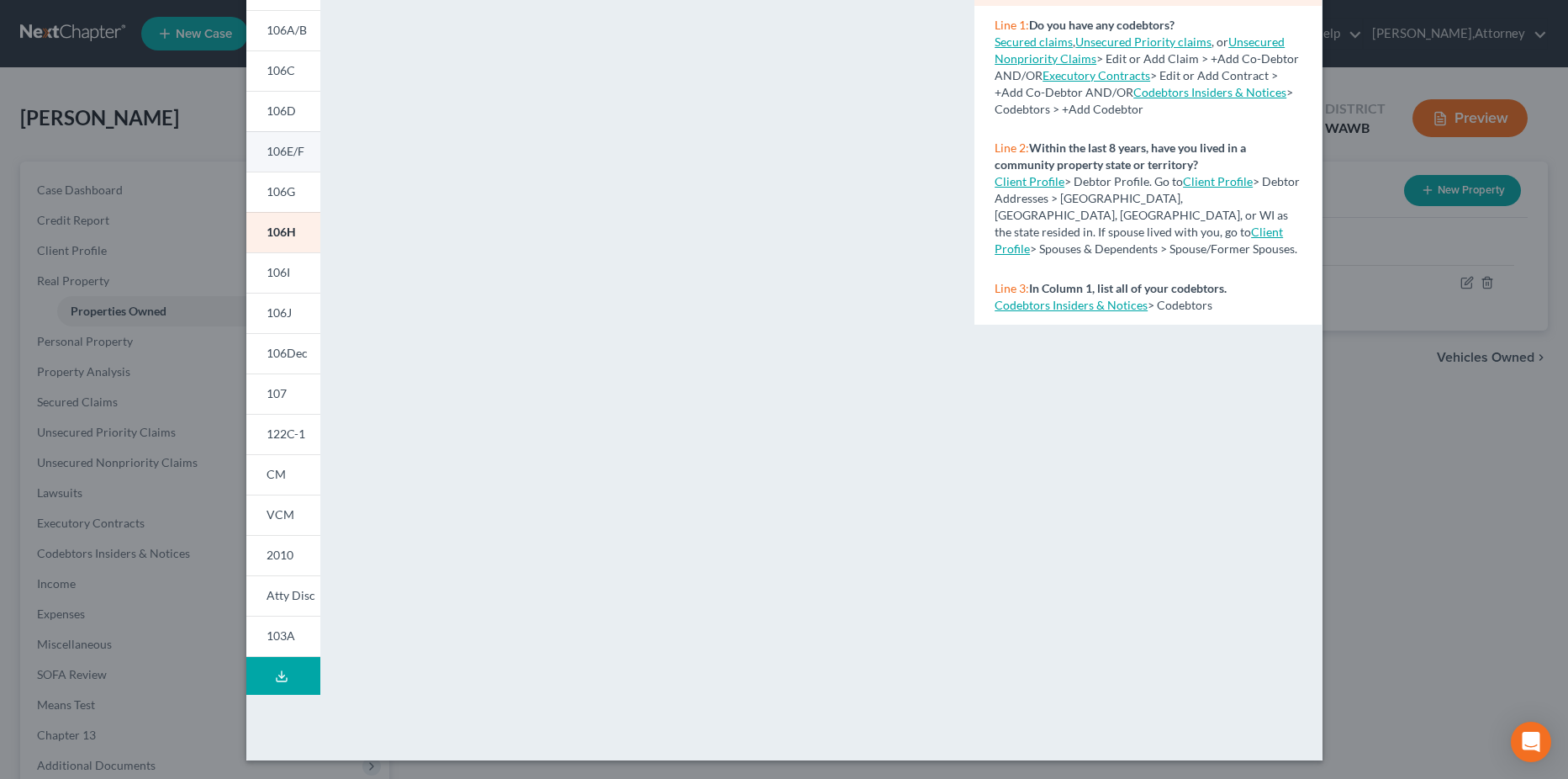
click at [288, 149] on span "106E/F" at bounding box center [285, 151] width 38 height 15
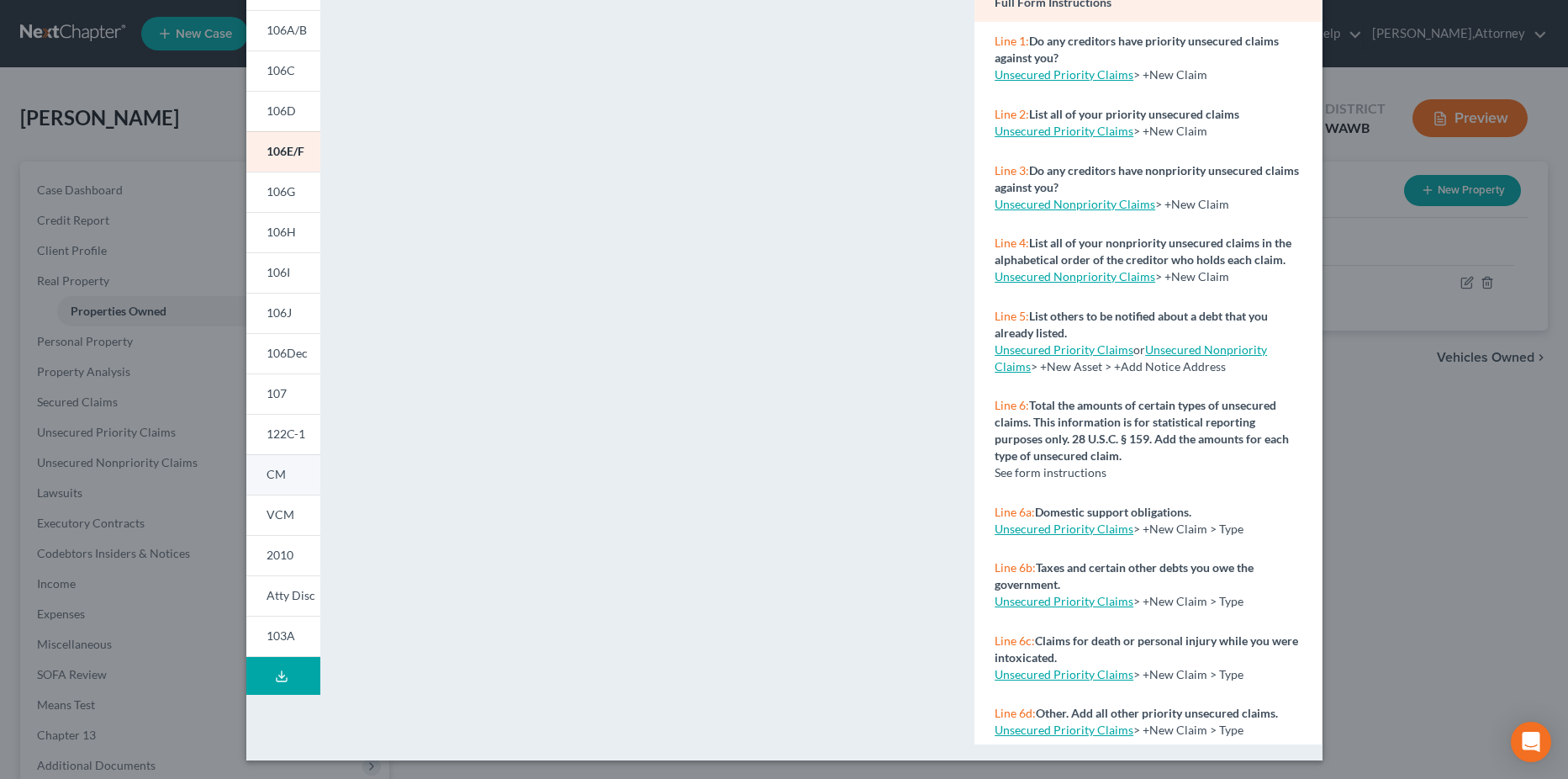
click at [270, 478] on span "CM" at bounding box center [276, 473] width 20 height 15
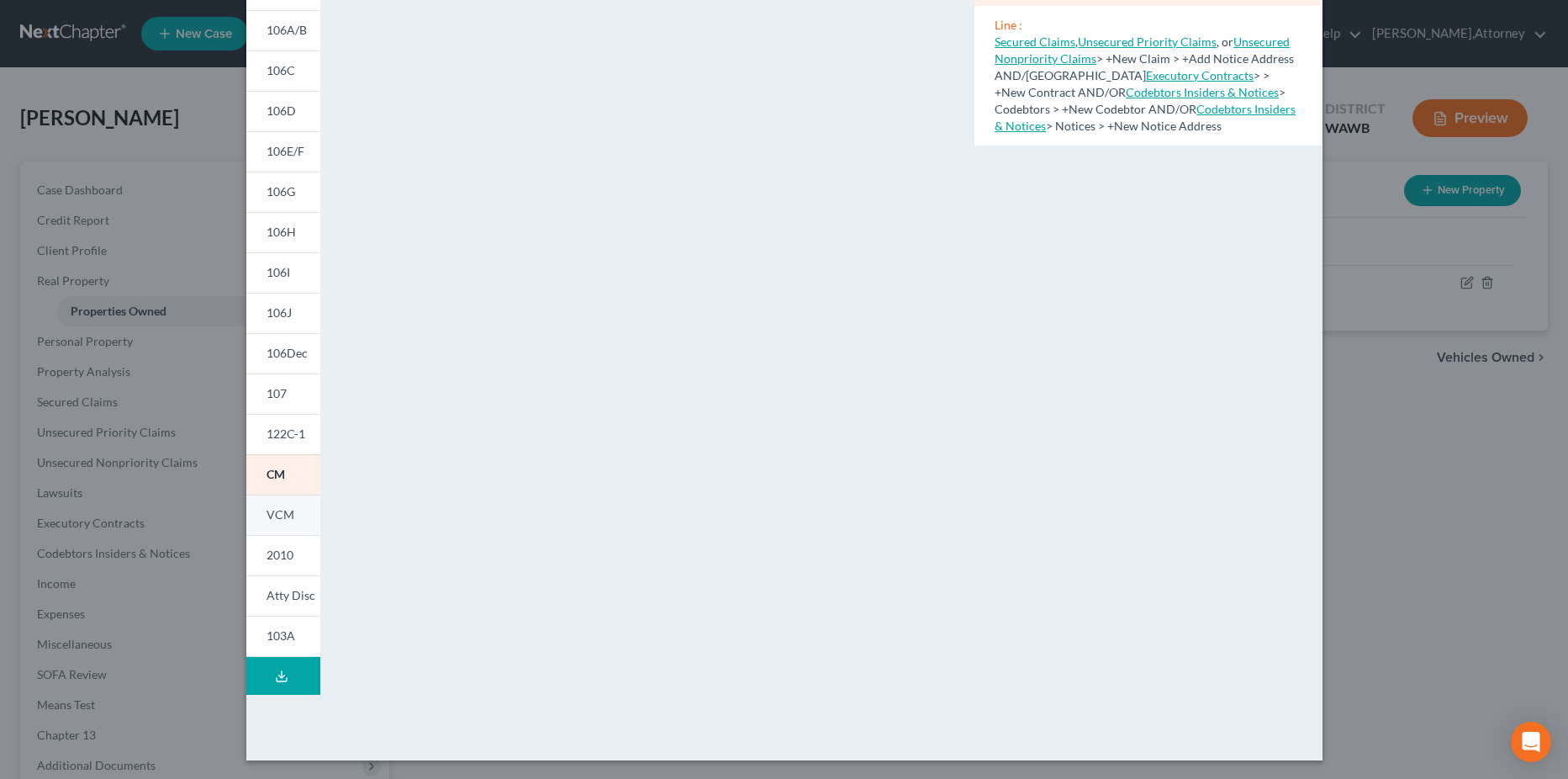
click at [281, 514] on span "VCM" at bounding box center [280, 514] width 27 height 15
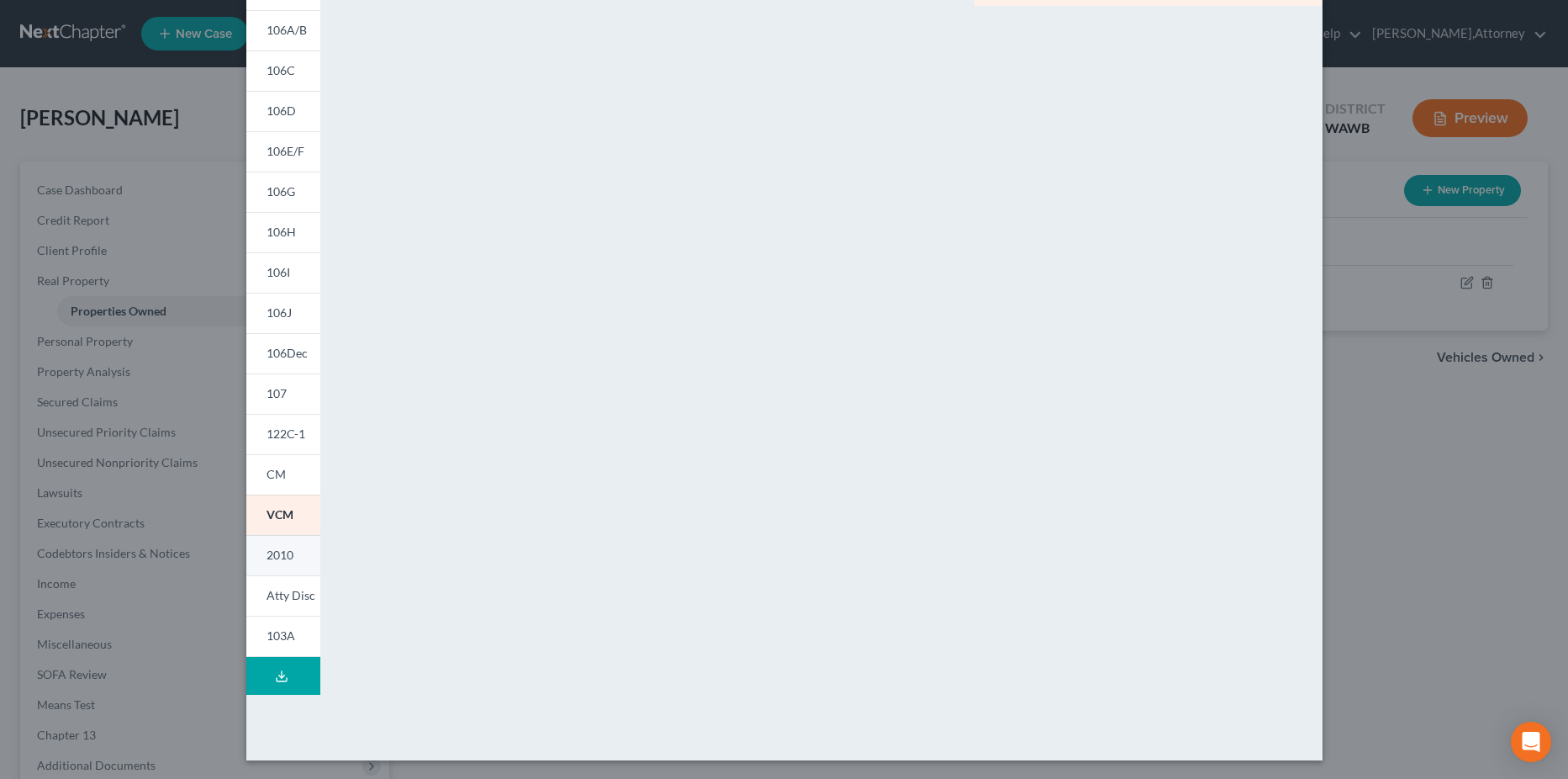
click at [282, 552] on span "2010" at bounding box center [279, 555] width 27 height 15
click at [294, 597] on span "Atty Disc" at bounding box center [290, 595] width 49 height 15
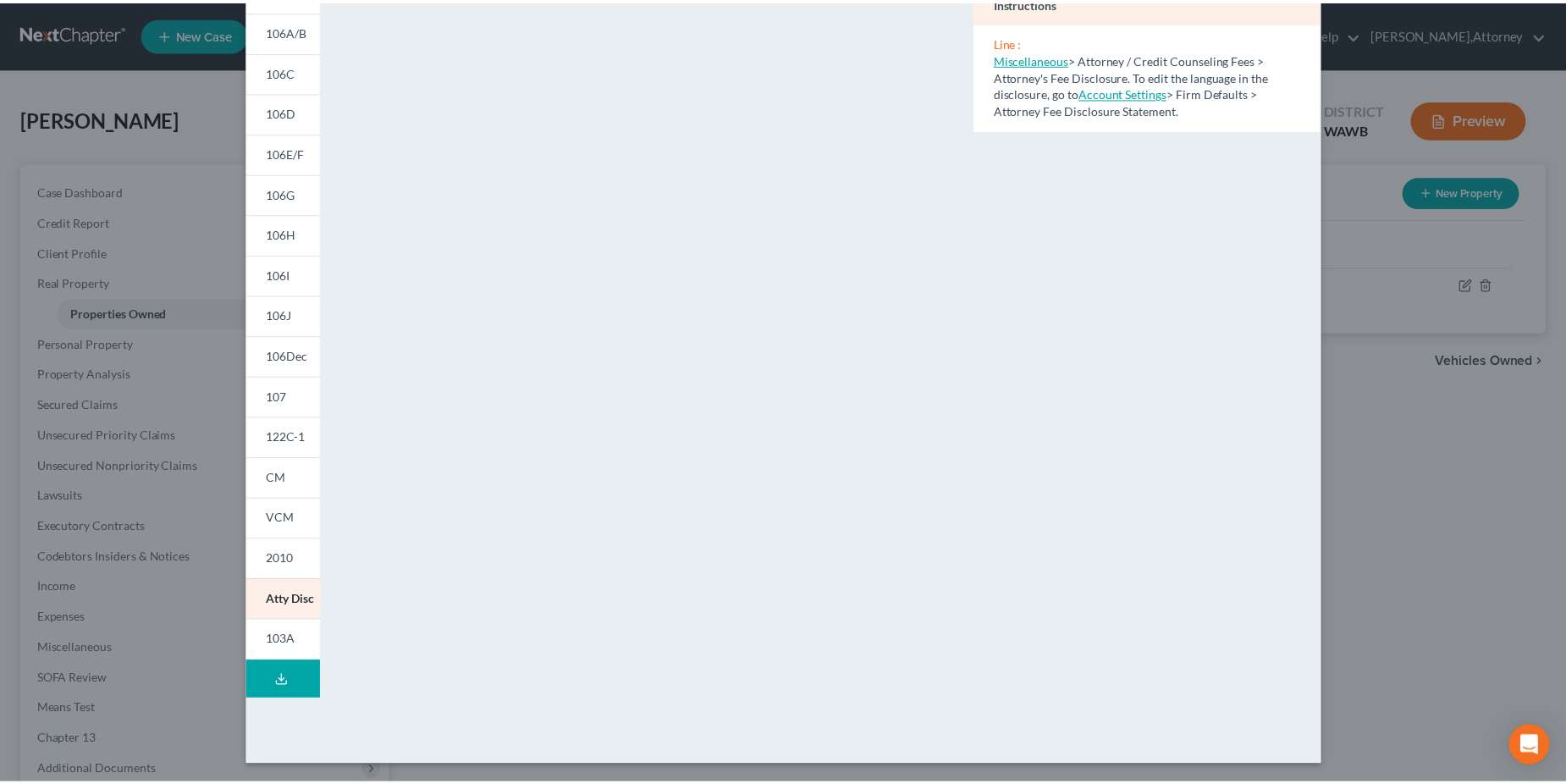
scroll to position [171, 0]
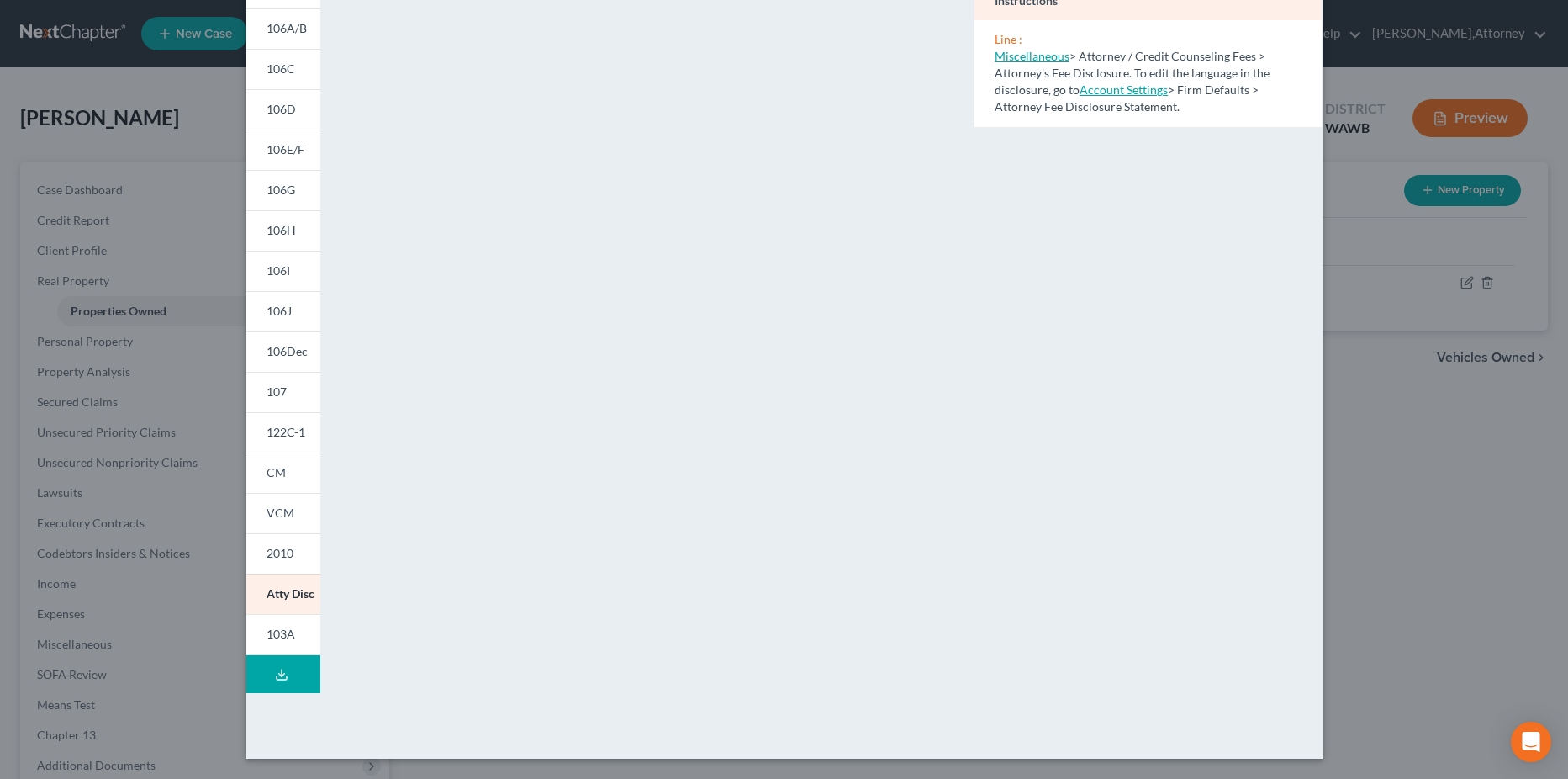
click at [1029, 56] on link "Miscellaneous" at bounding box center [1031, 56] width 74 height 15
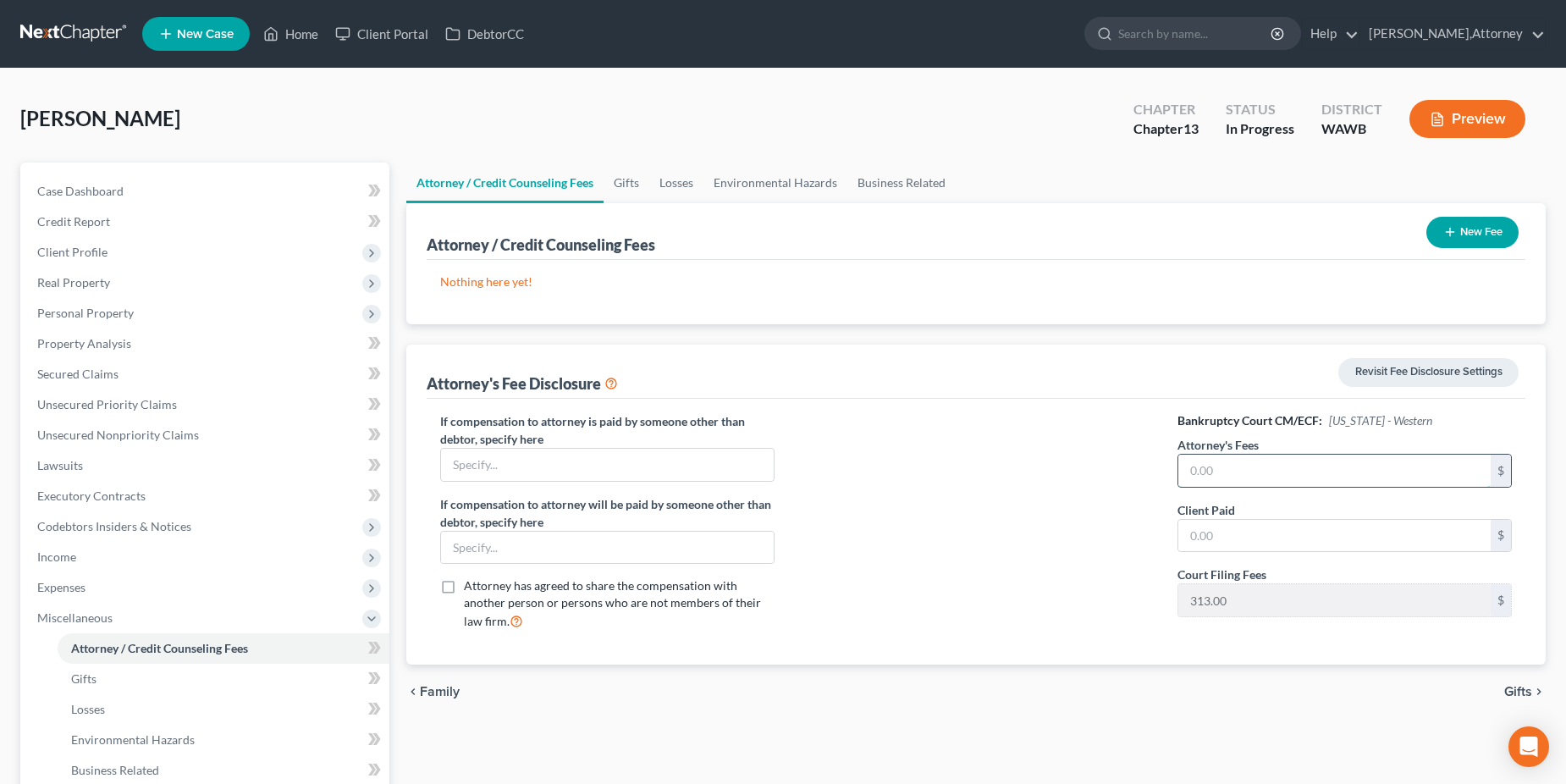
click at [1241, 465] on input "text" at bounding box center [1335, 470] width 313 height 32
click at [1235, 526] on input "text" at bounding box center [1335, 535] width 313 height 32
